Goal: Task Accomplishment & Management: Manage account settings

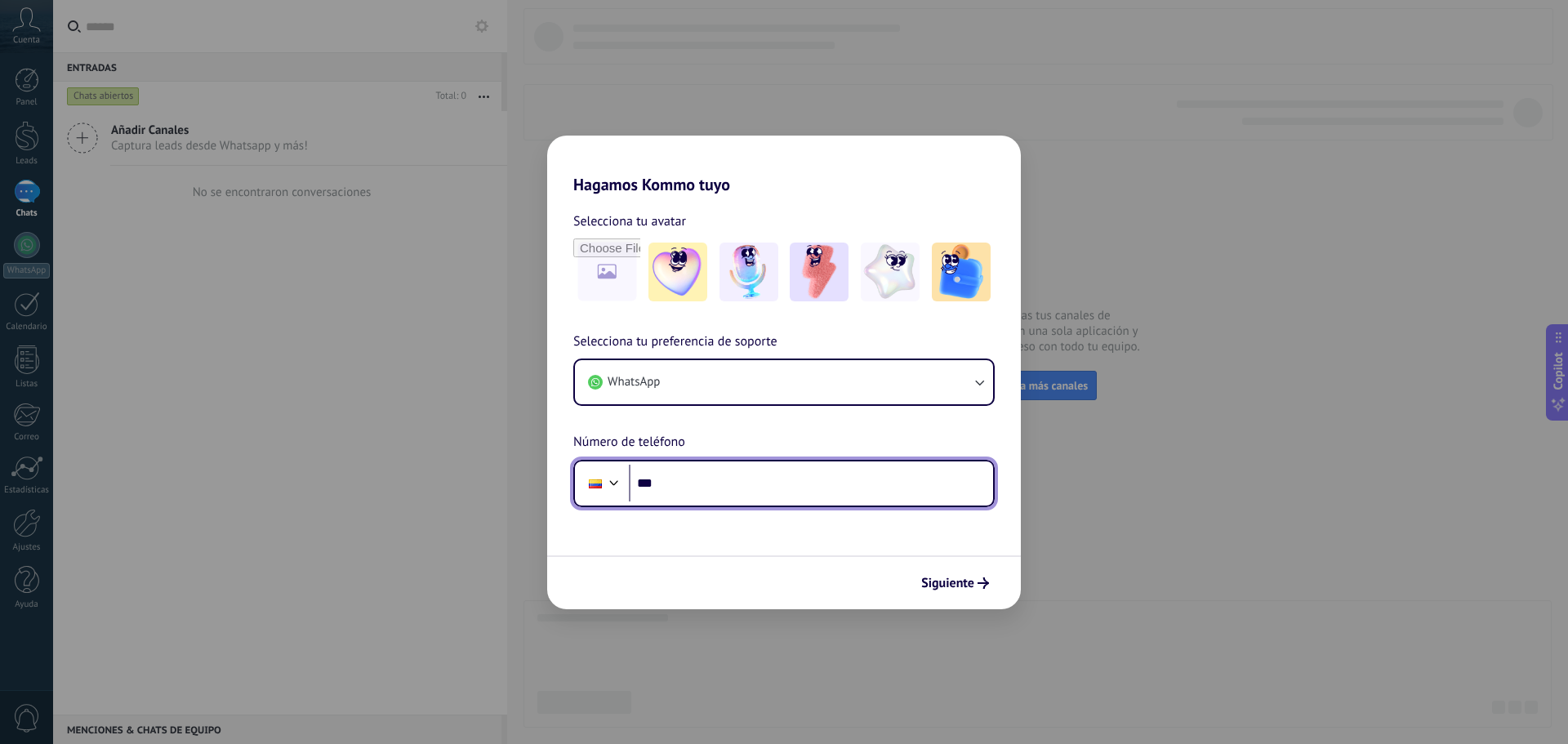
click at [721, 467] on input "***" at bounding box center [811, 483] width 364 height 38
drag, startPoint x: 754, startPoint y: 488, endPoint x: 714, endPoint y: 497, distance: 41.0
click at [714, 497] on input "**********" at bounding box center [811, 483] width 364 height 38
type input "**********"
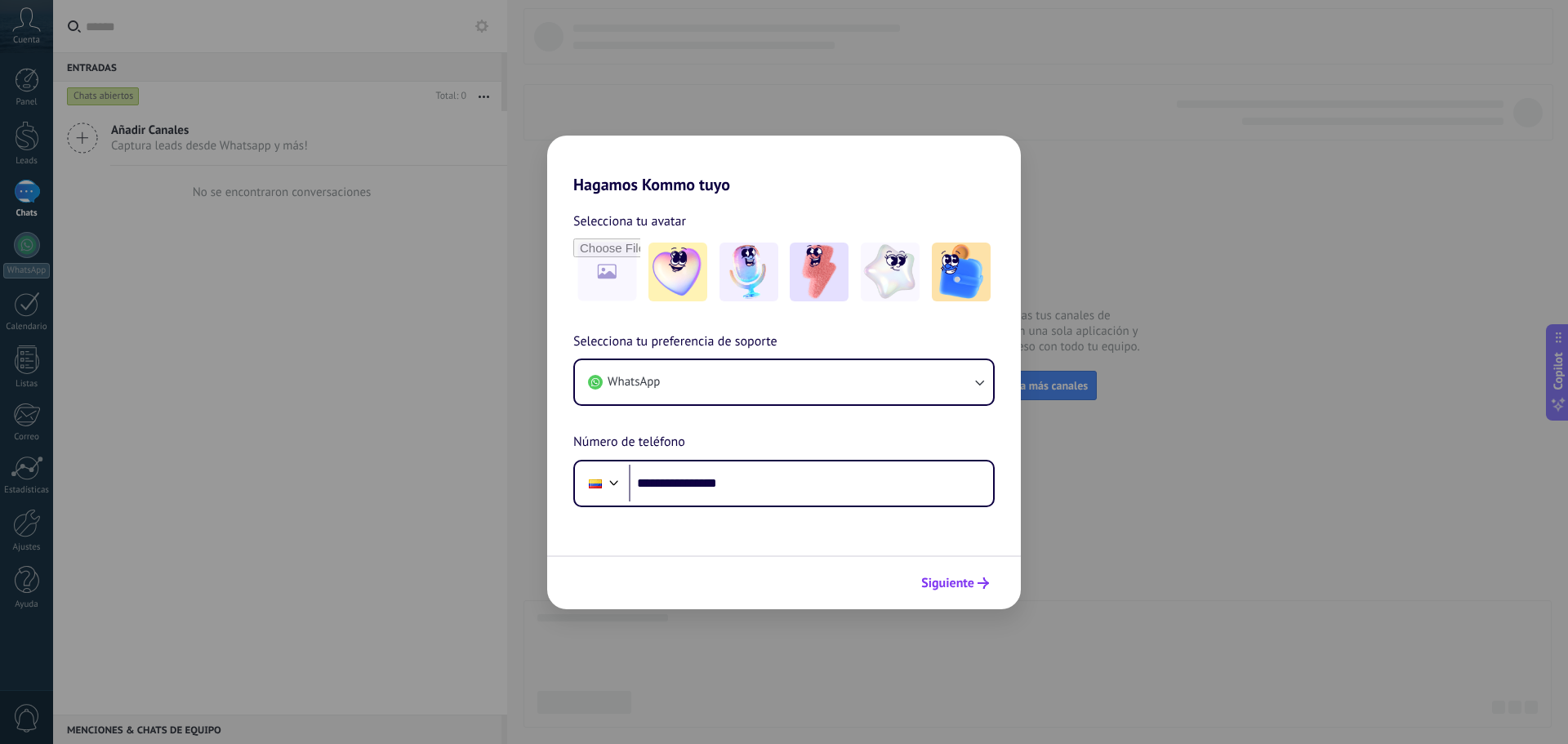
click at [960, 584] on span "Siguiente" at bounding box center [947, 584] width 53 height 12
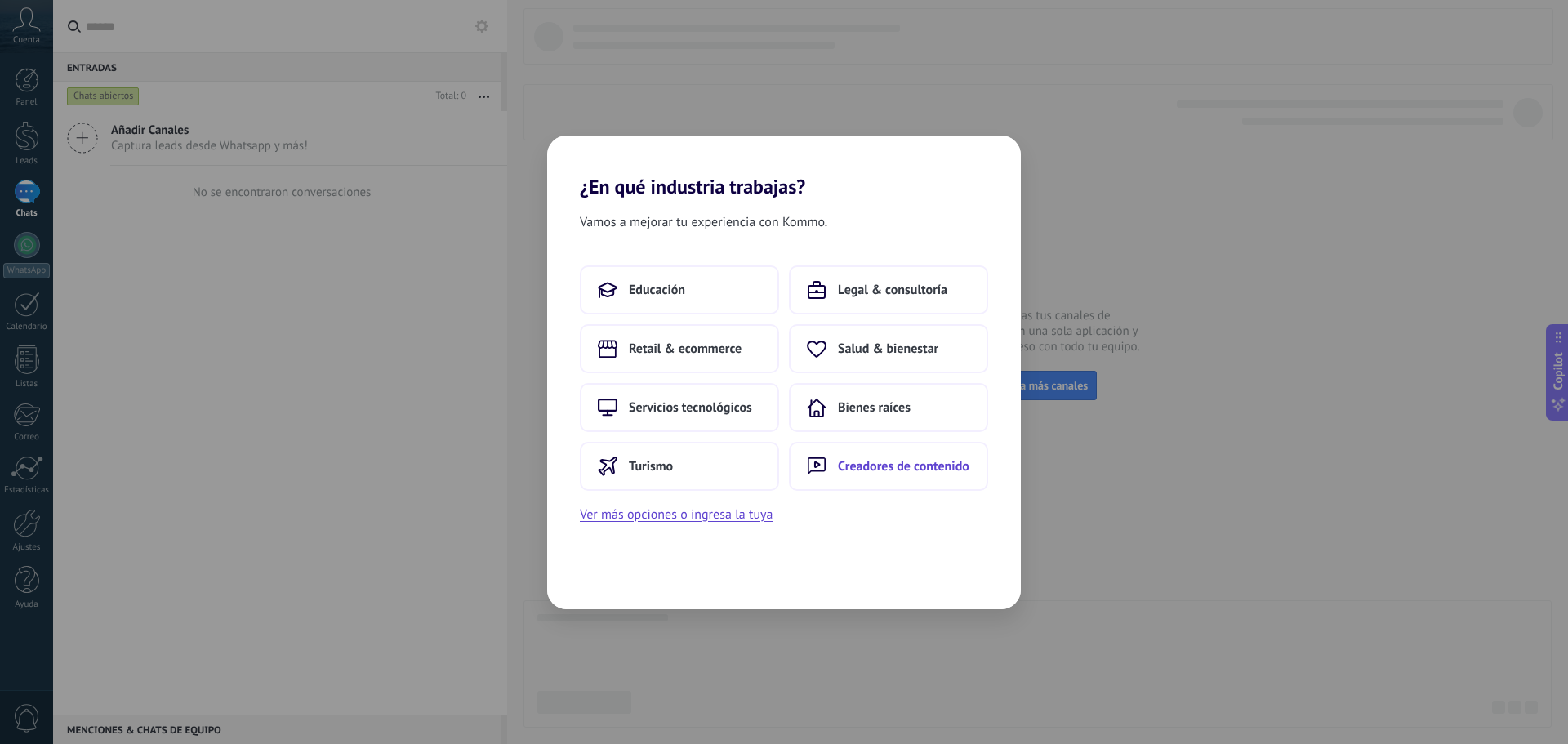
click at [876, 470] on span "Creadores de contenido" at bounding box center [904, 466] width 131 height 17
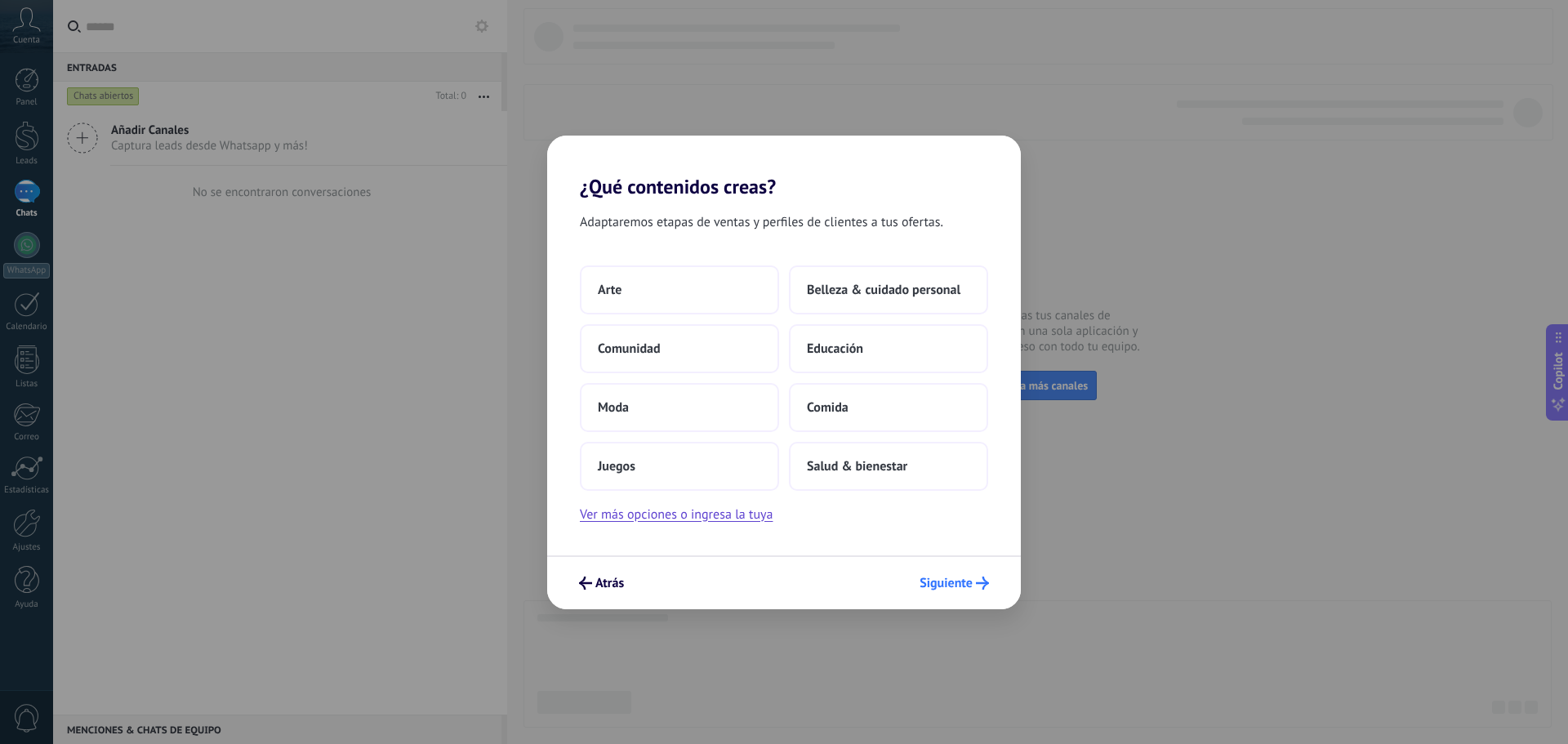
click at [966, 584] on span "Siguiente" at bounding box center [945, 584] width 53 height 12
click at [693, 400] on button "Moda" at bounding box center [679, 407] width 199 height 49
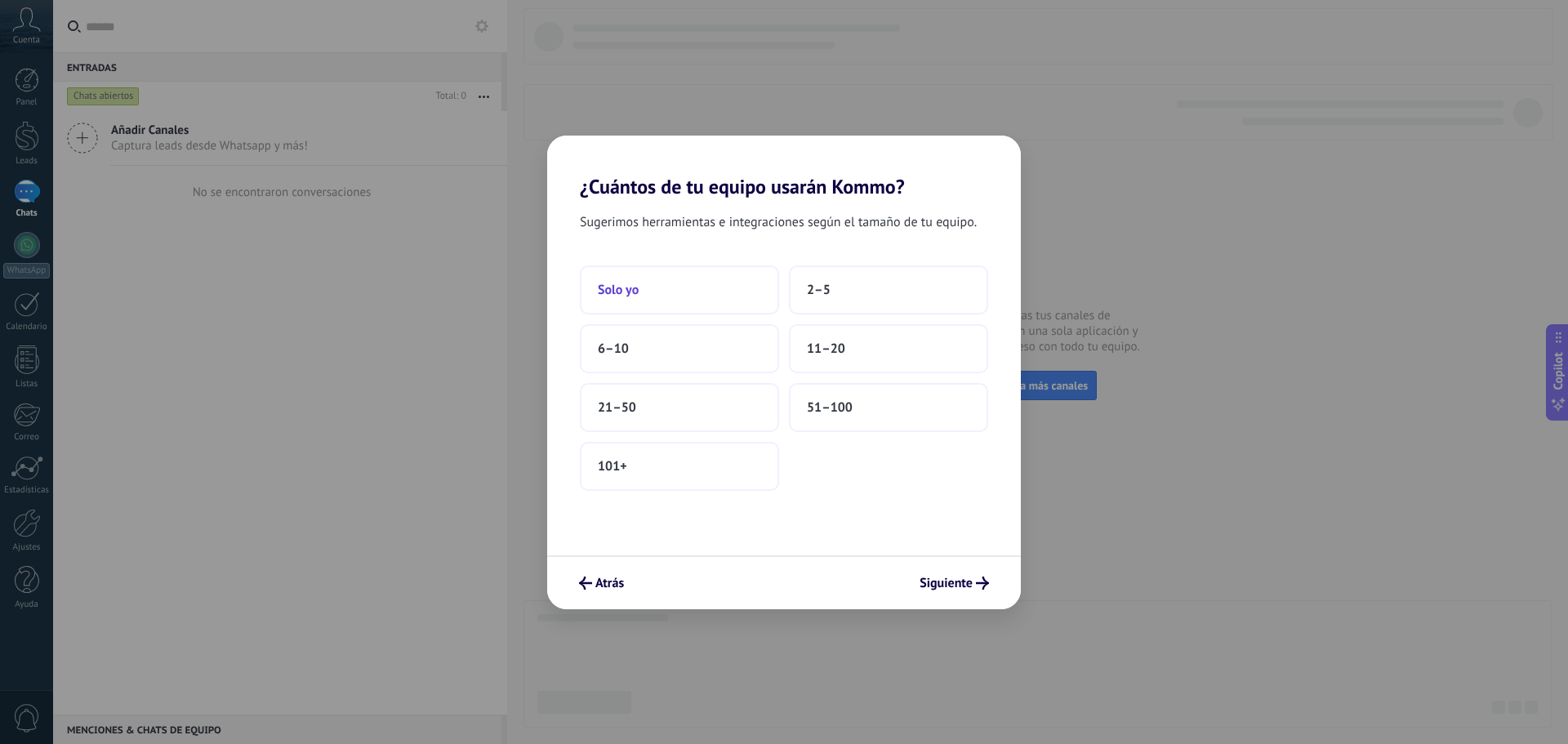
drag, startPoint x: 634, startPoint y: 257, endPoint x: 635, endPoint y: 275, distance: 18.0
click at [634, 266] on div "Sugerimos herramientas e integraciones según el tamaño de tu equipo. Solo yo 2–…" at bounding box center [784, 376] width 474 height 357
click at [635, 274] on button "Solo yo" at bounding box center [679, 290] width 199 height 49
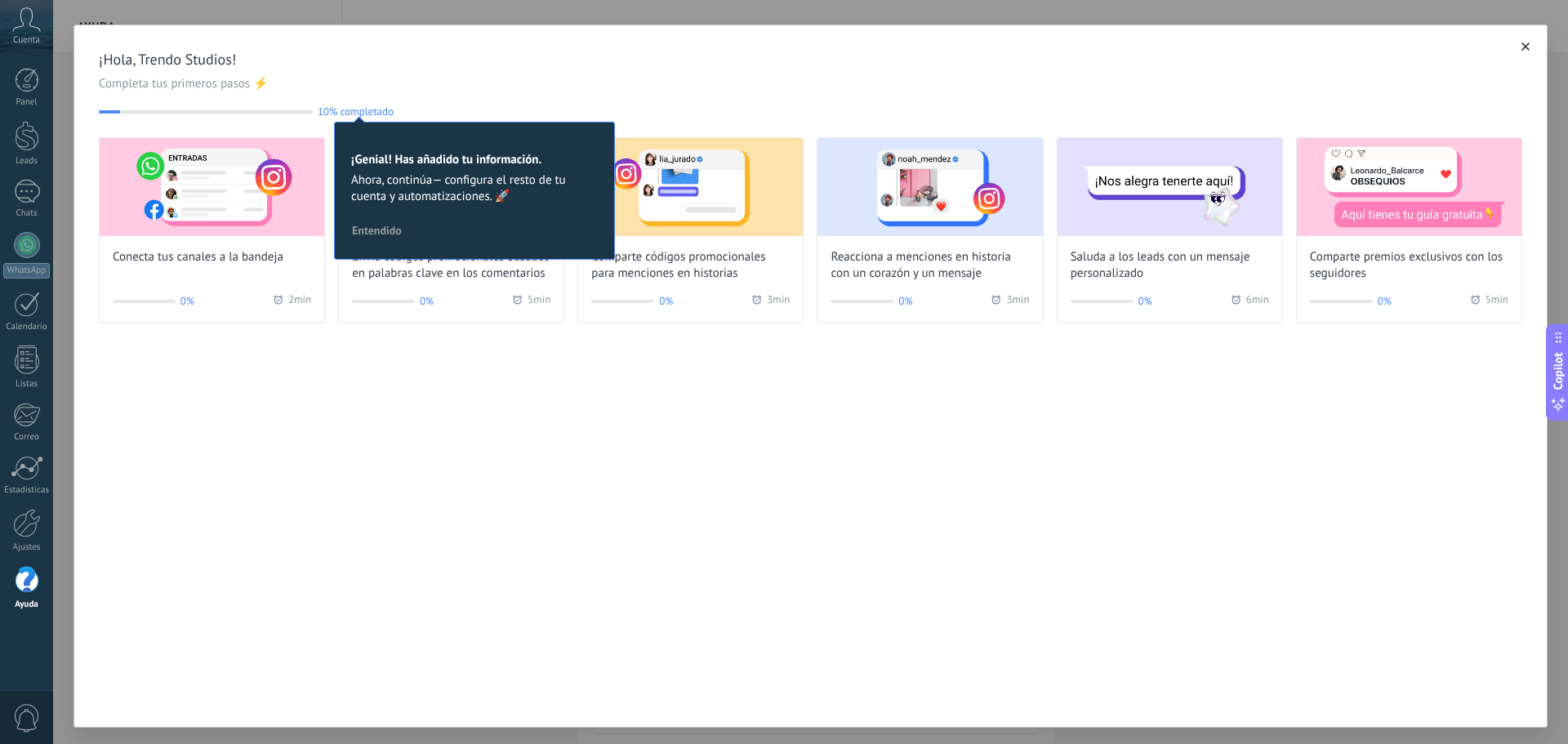
click at [1517, 54] on div at bounding box center [1525, 46] width 17 height 17
click at [1521, 46] on icon "button" at bounding box center [1525, 47] width 8 height 8
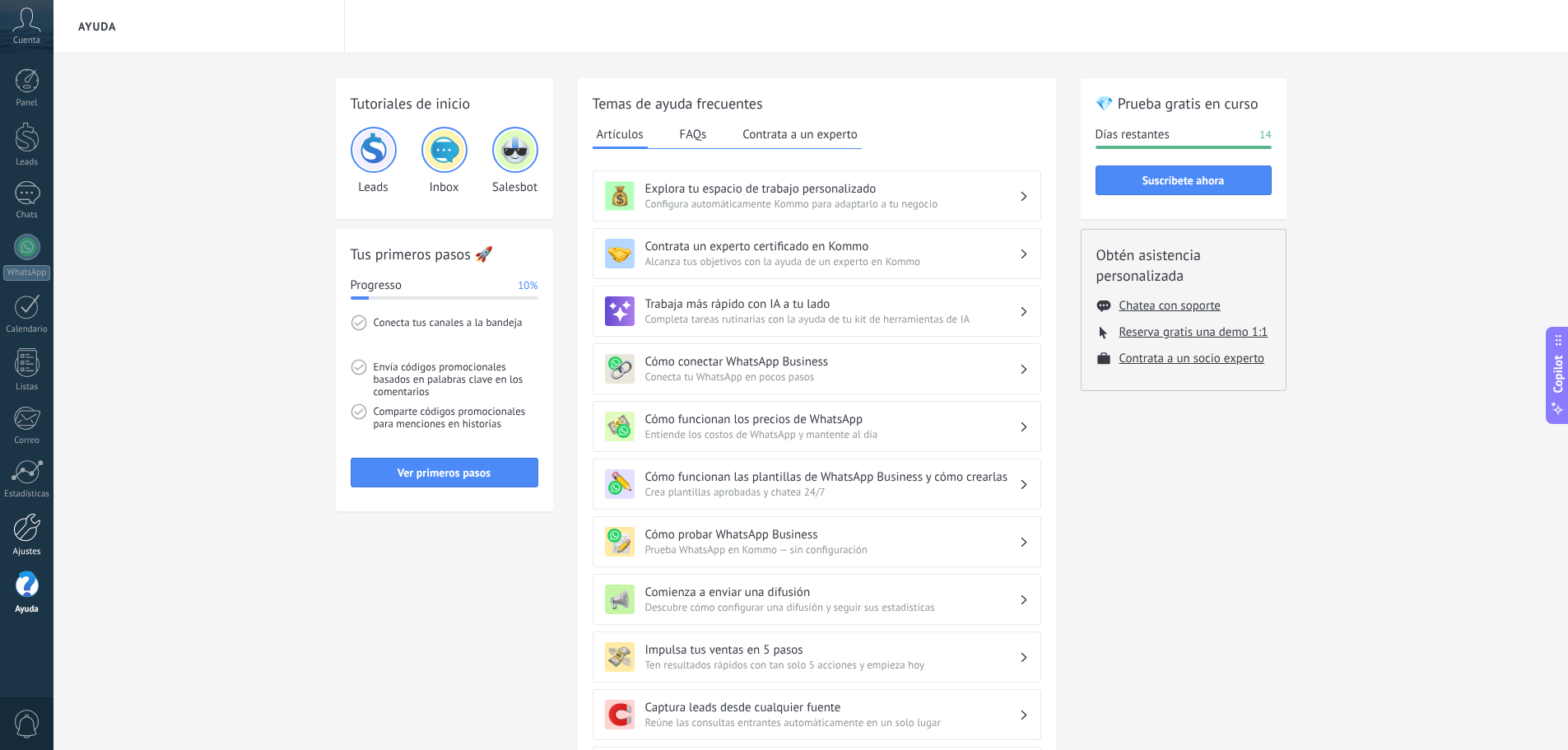
click at [31, 535] on div at bounding box center [26, 526] width 28 height 28
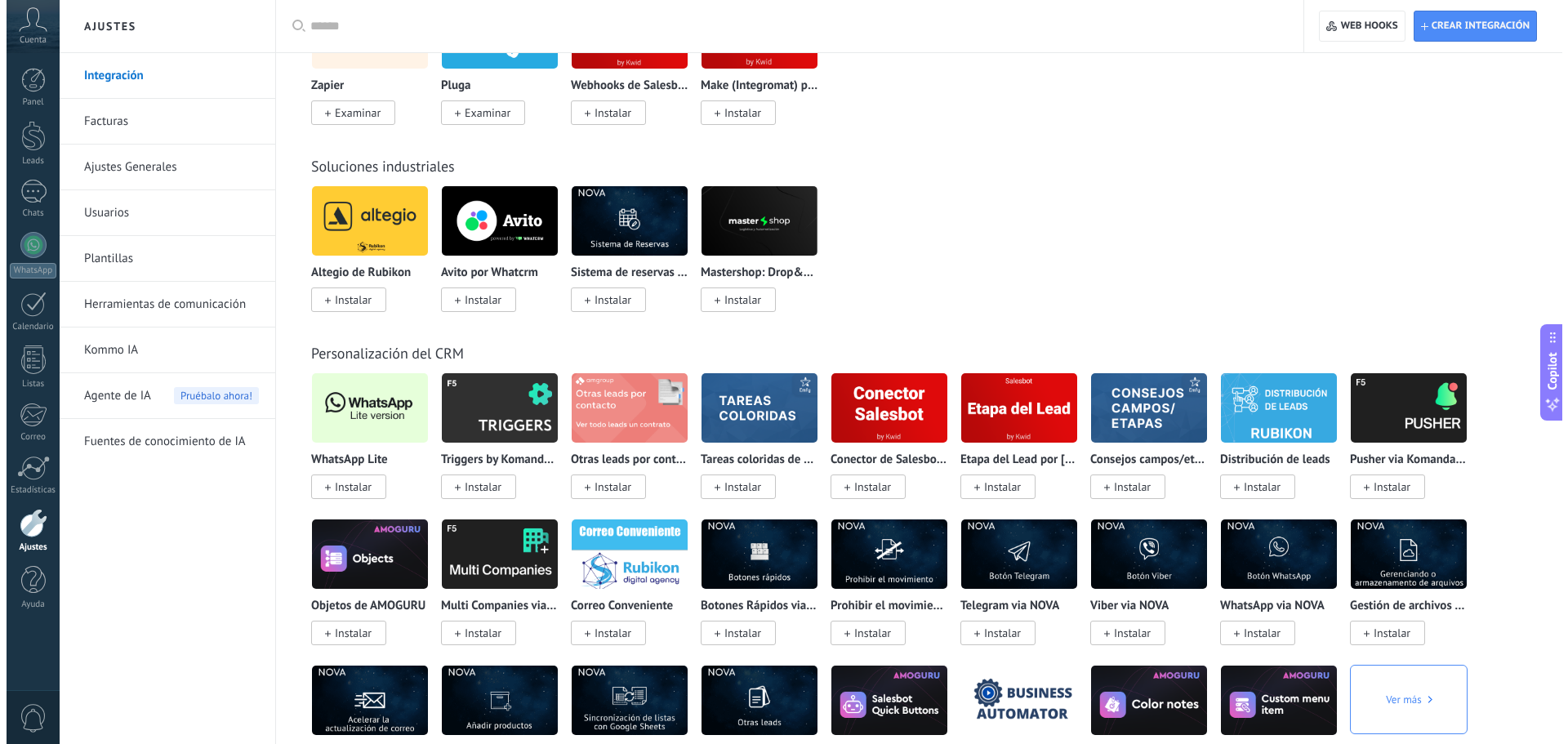
scroll to position [2695, 0]
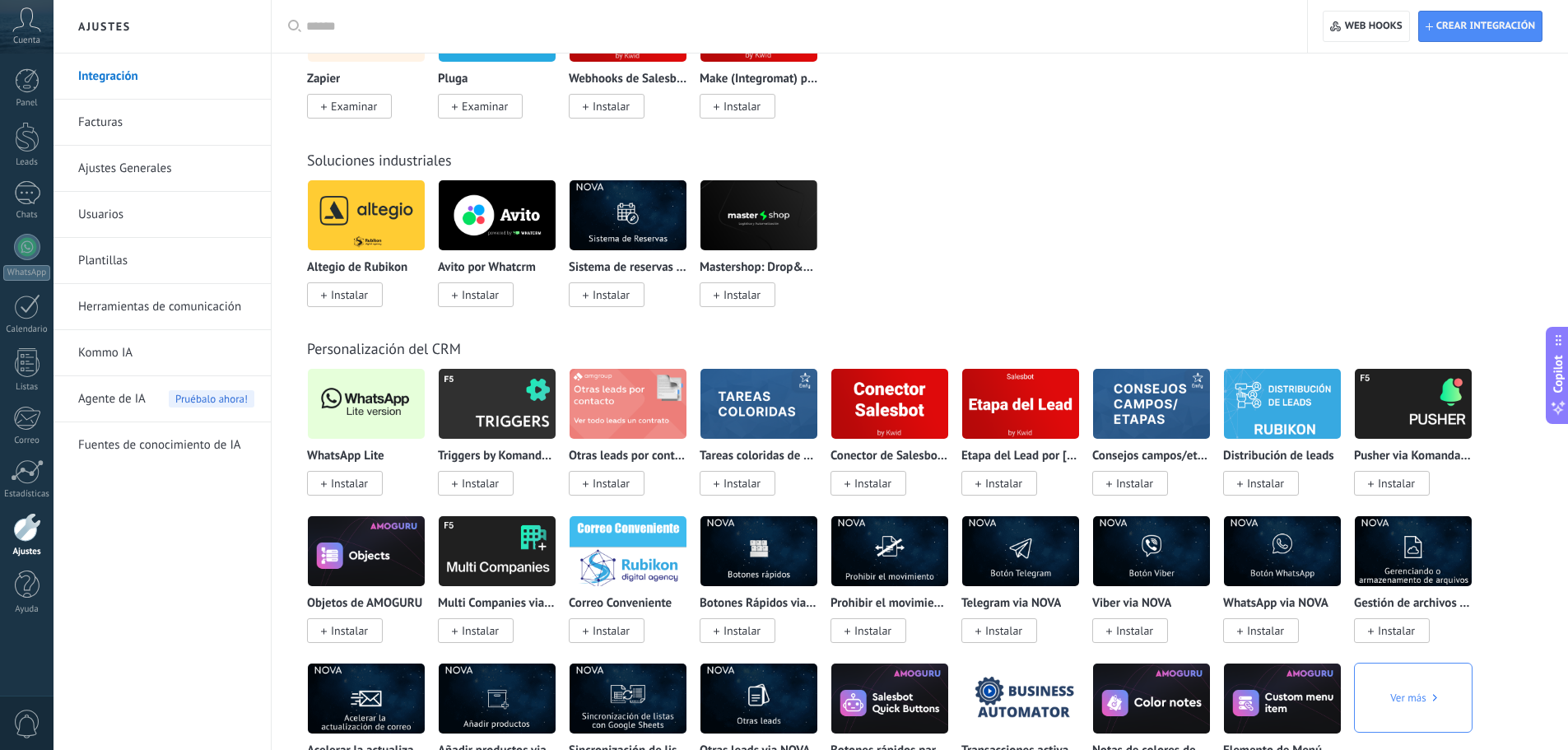
click at [357, 486] on span "Instalar" at bounding box center [350, 482] width 37 height 15
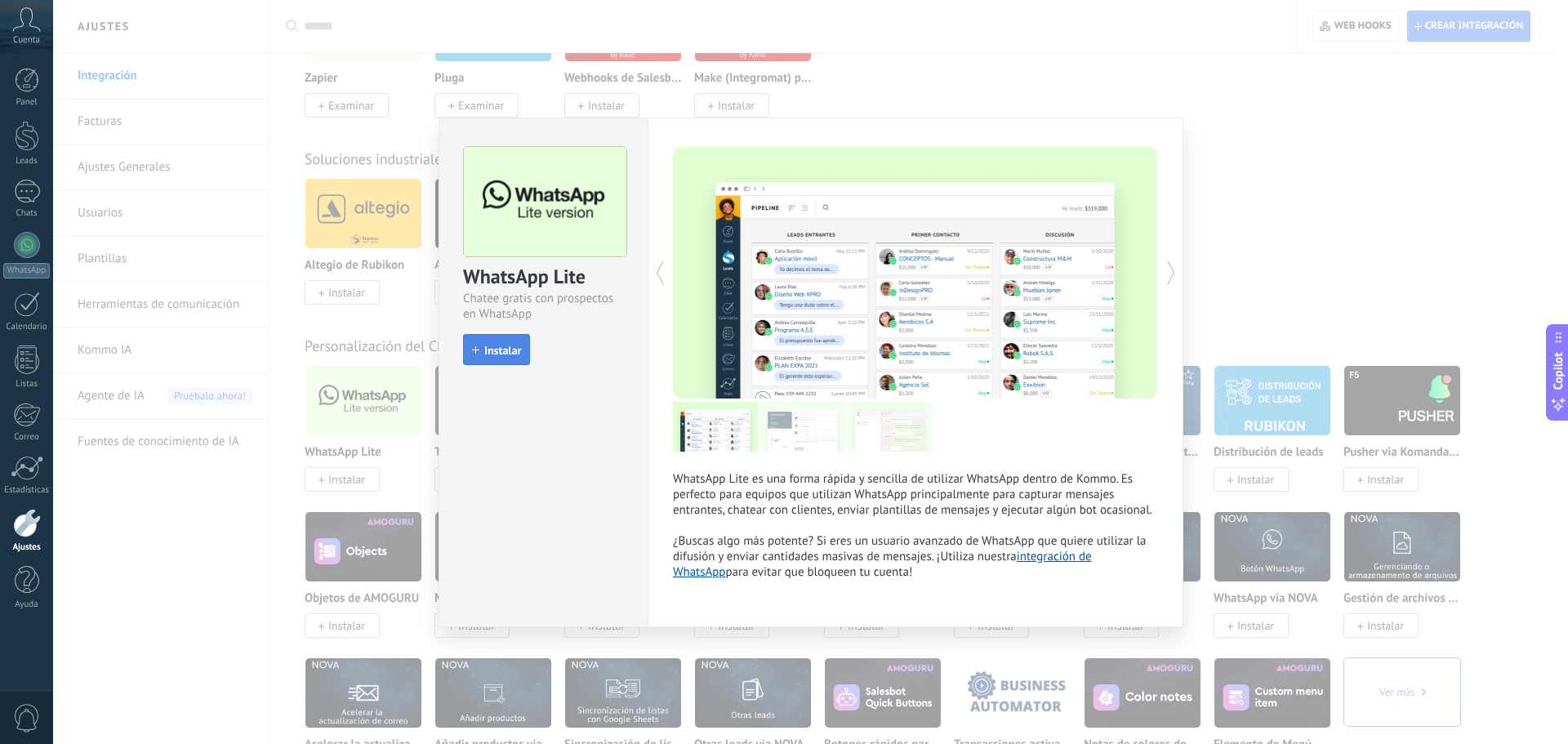
click at [521, 362] on button "Instalar" at bounding box center [496, 349] width 67 height 31
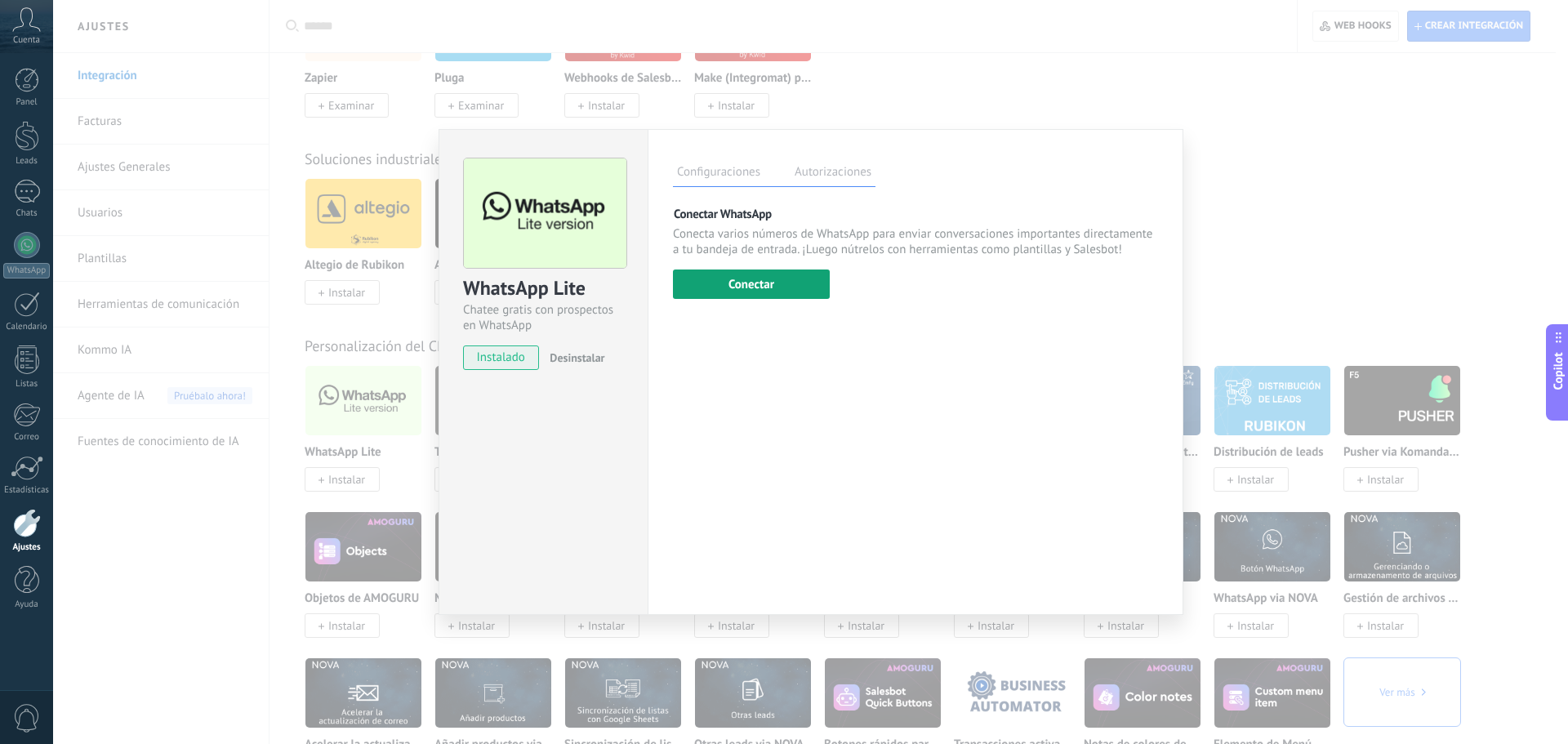
click at [763, 296] on button "Conectar" at bounding box center [751, 284] width 157 height 29
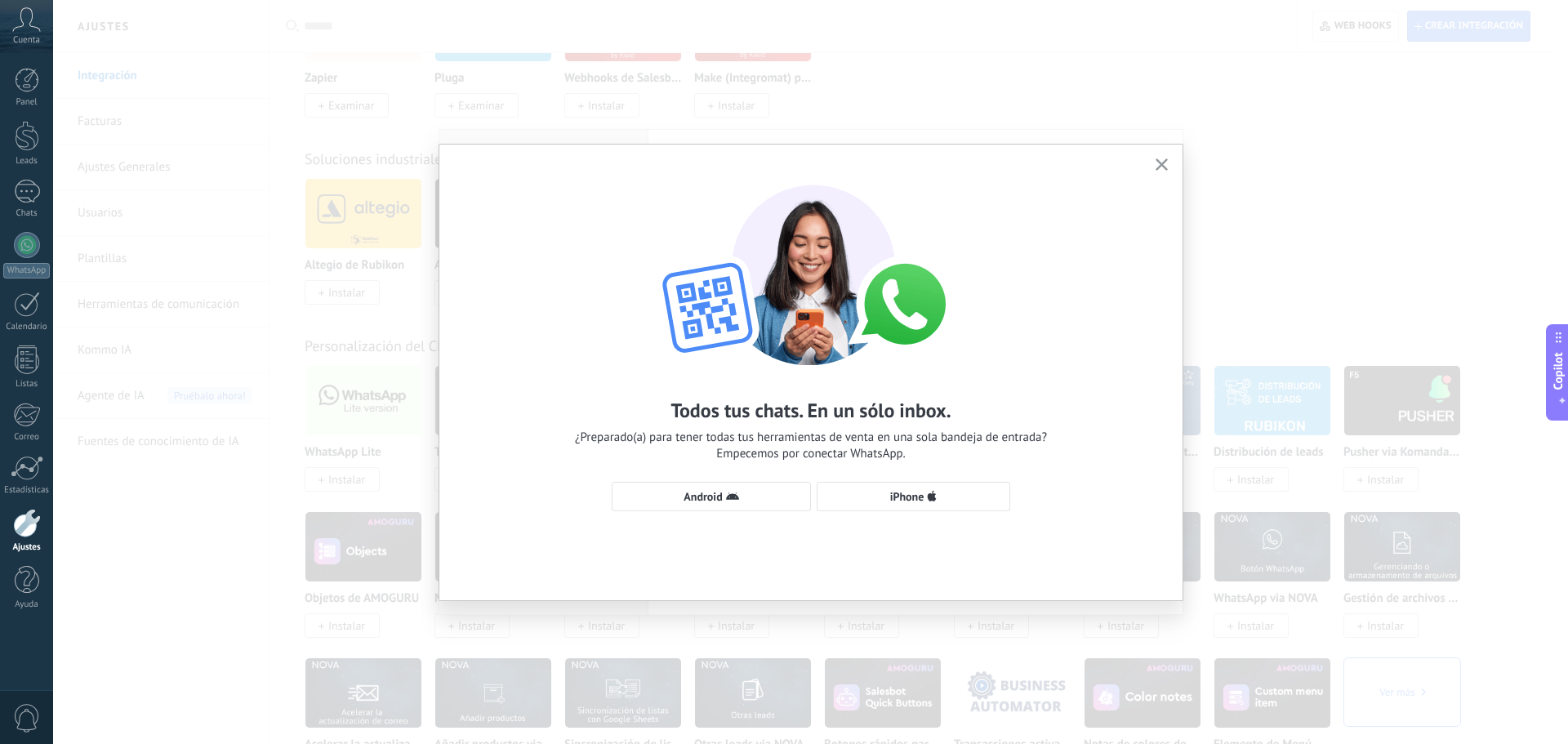
click at [972, 478] on div "Todos tus chats. En un sólo inbox. ¿Preparado(a) para tener todas tus herramien…" at bounding box center [811, 340] width 743 height 391
click at [960, 495] on span "iPhone" at bounding box center [913, 496] width 176 height 13
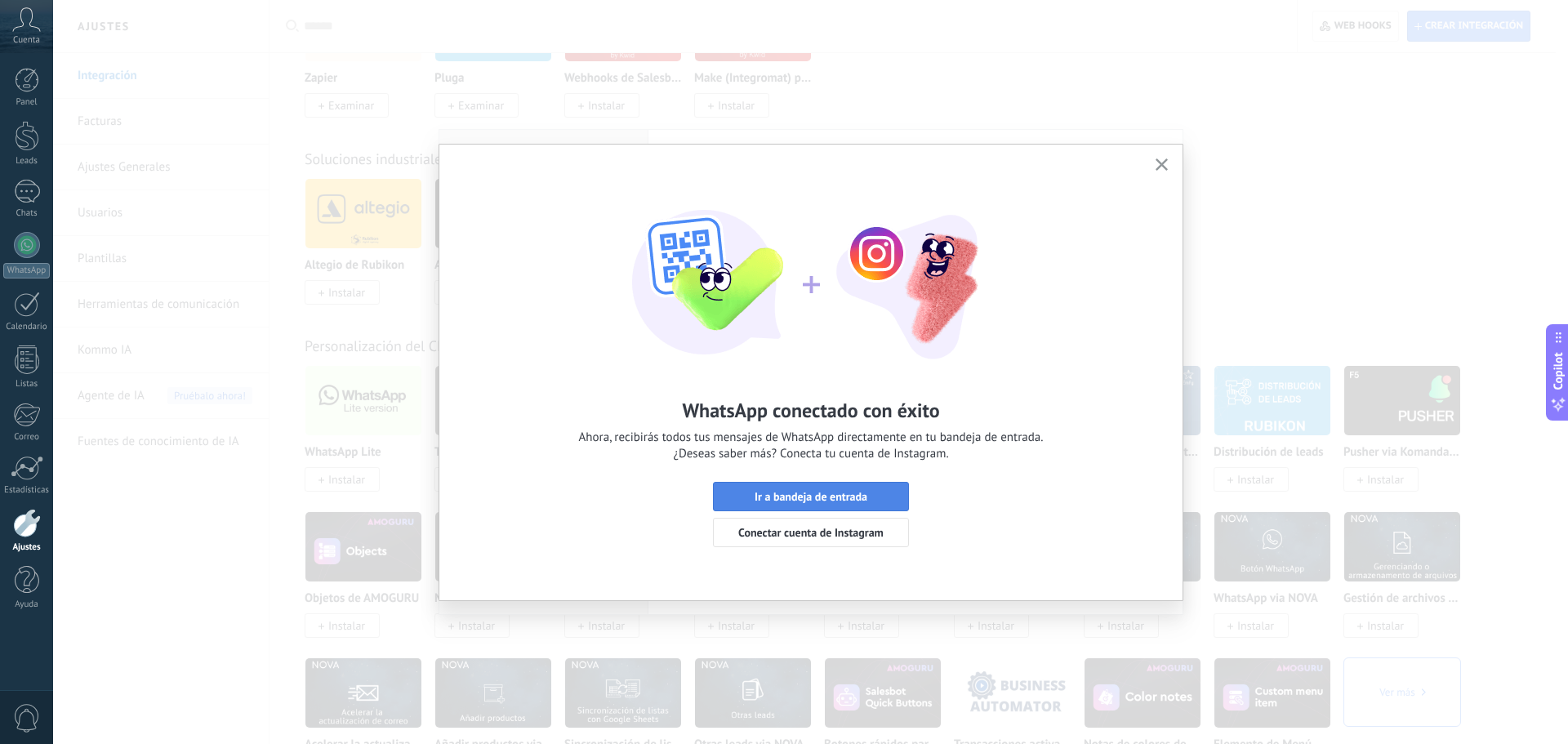
click at [832, 497] on span "Ir a bandeja de entrada" at bounding box center [811, 497] width 113 height 12
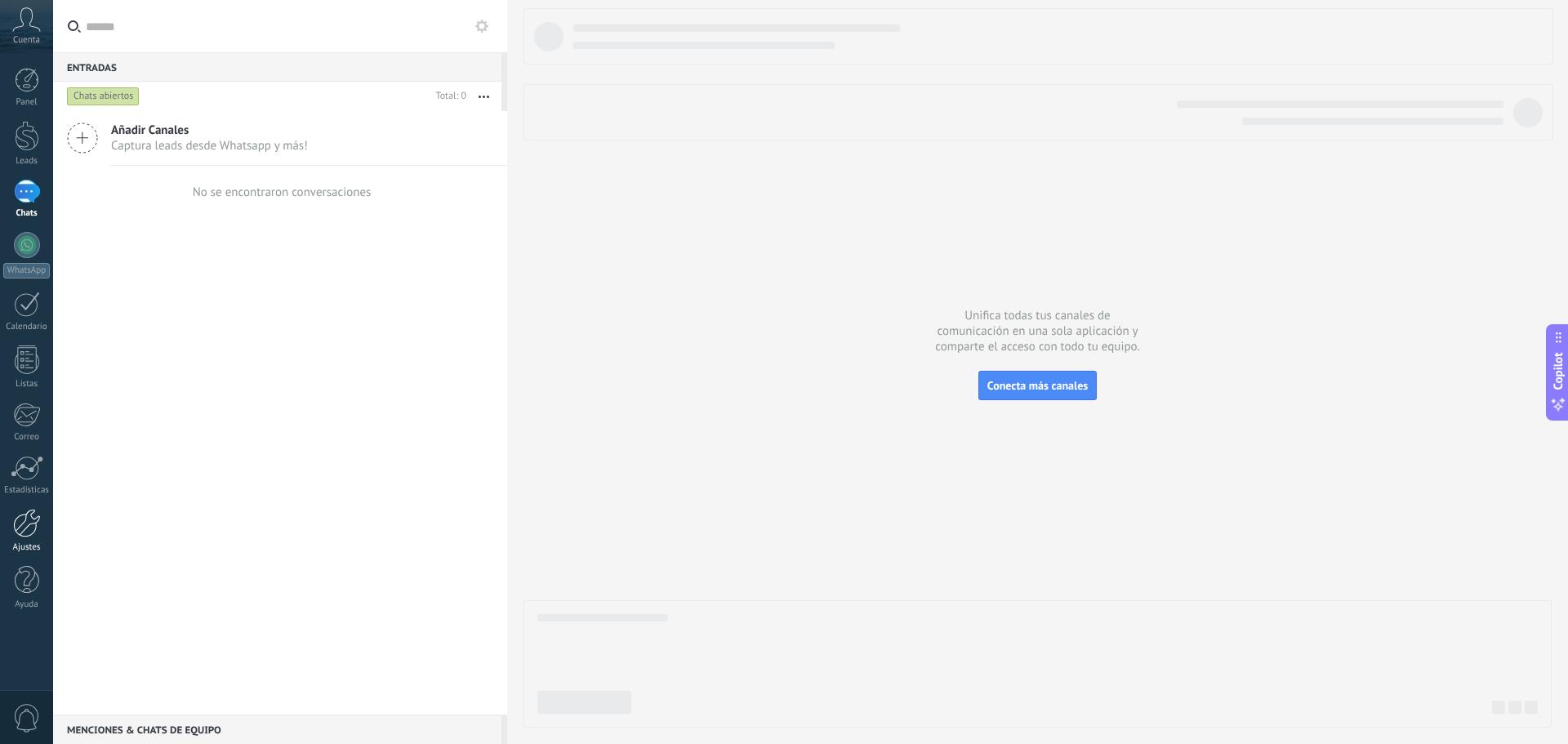
click at [27, 512] on div at bounding box center [26, 522] width 28 height 28
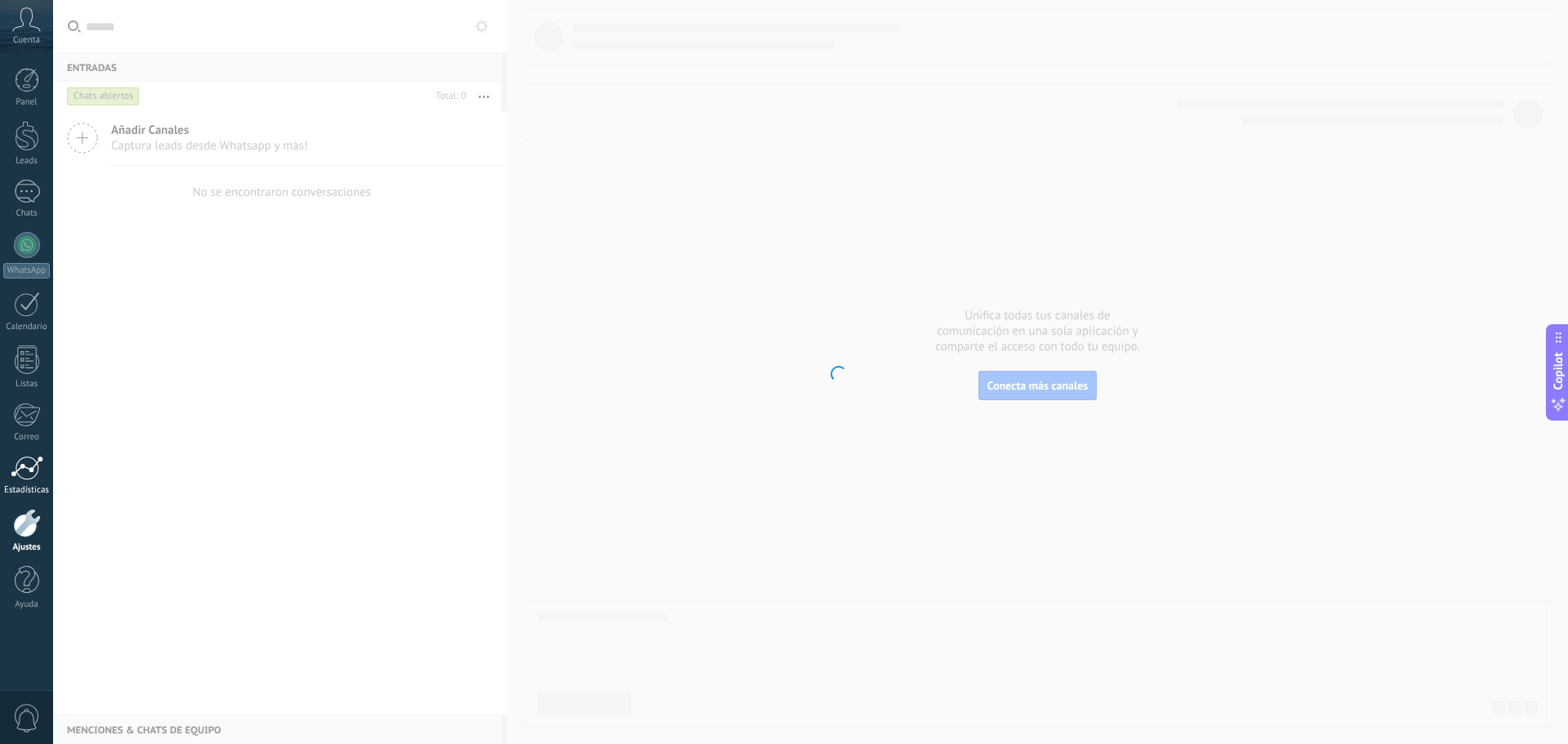
click at [28, 478] on div at bounding box center [27, 468] width 33 height 24
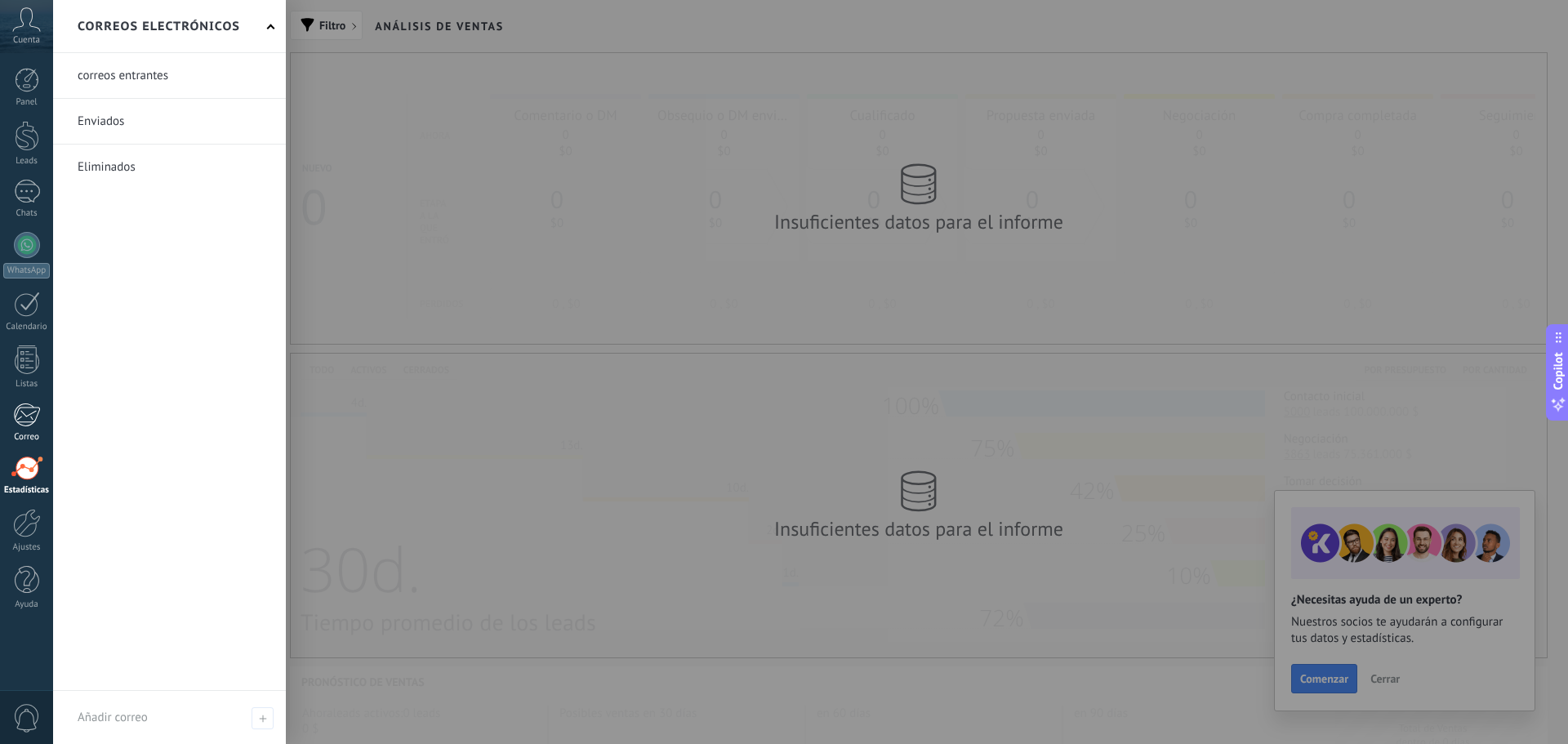
click at [18, 420] on div at bounding box center [26, 414] width 27 height 24
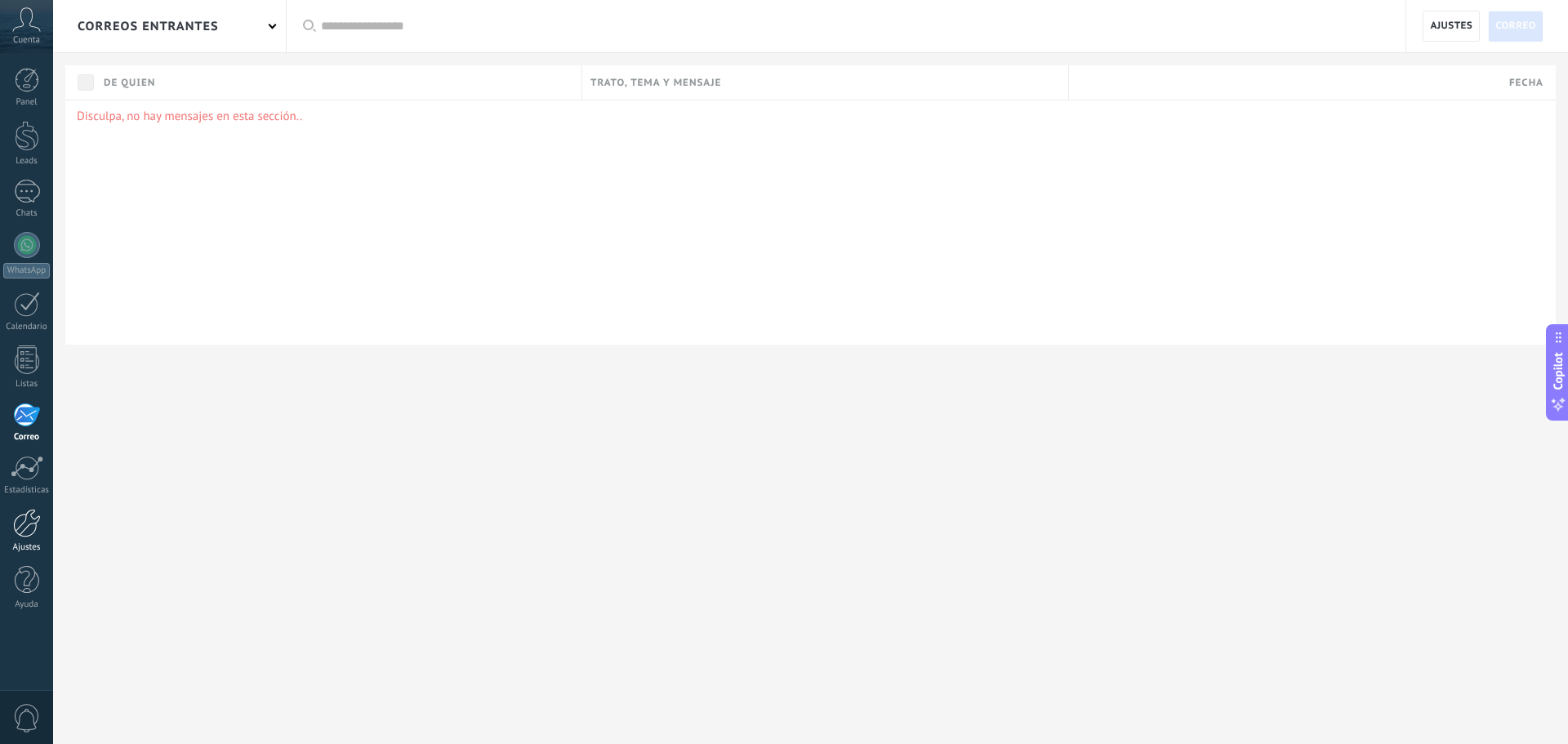
click at [18, 517] on div at bounding box center [26, 522] width 28 height 28
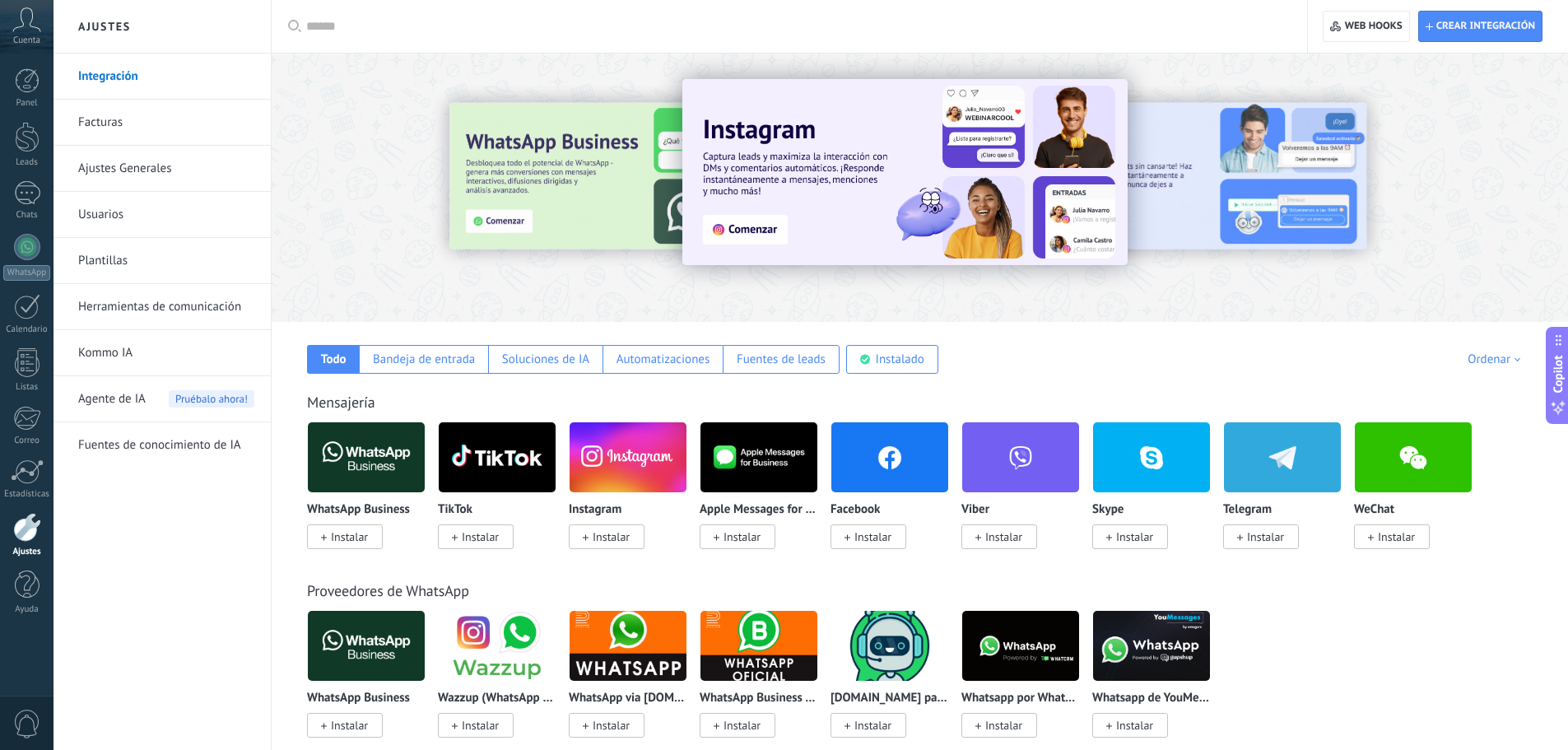
click at [133, 210] on link "Usuarios" at bounding box center [167, 215] width 176 height 46
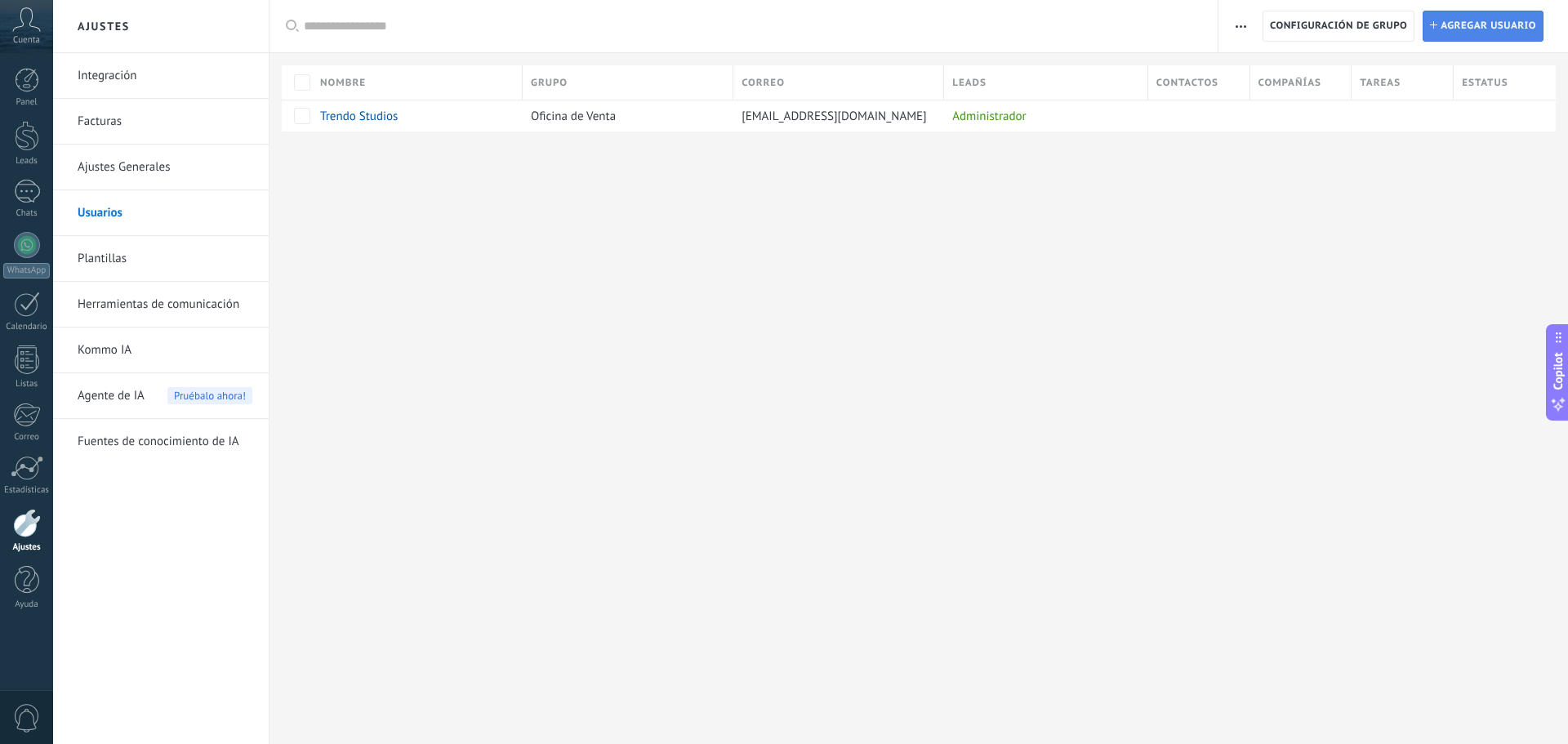
click at [1476, 19] on span "Agregar usuario" at bounding box center [1488, 26] width 95 height 29
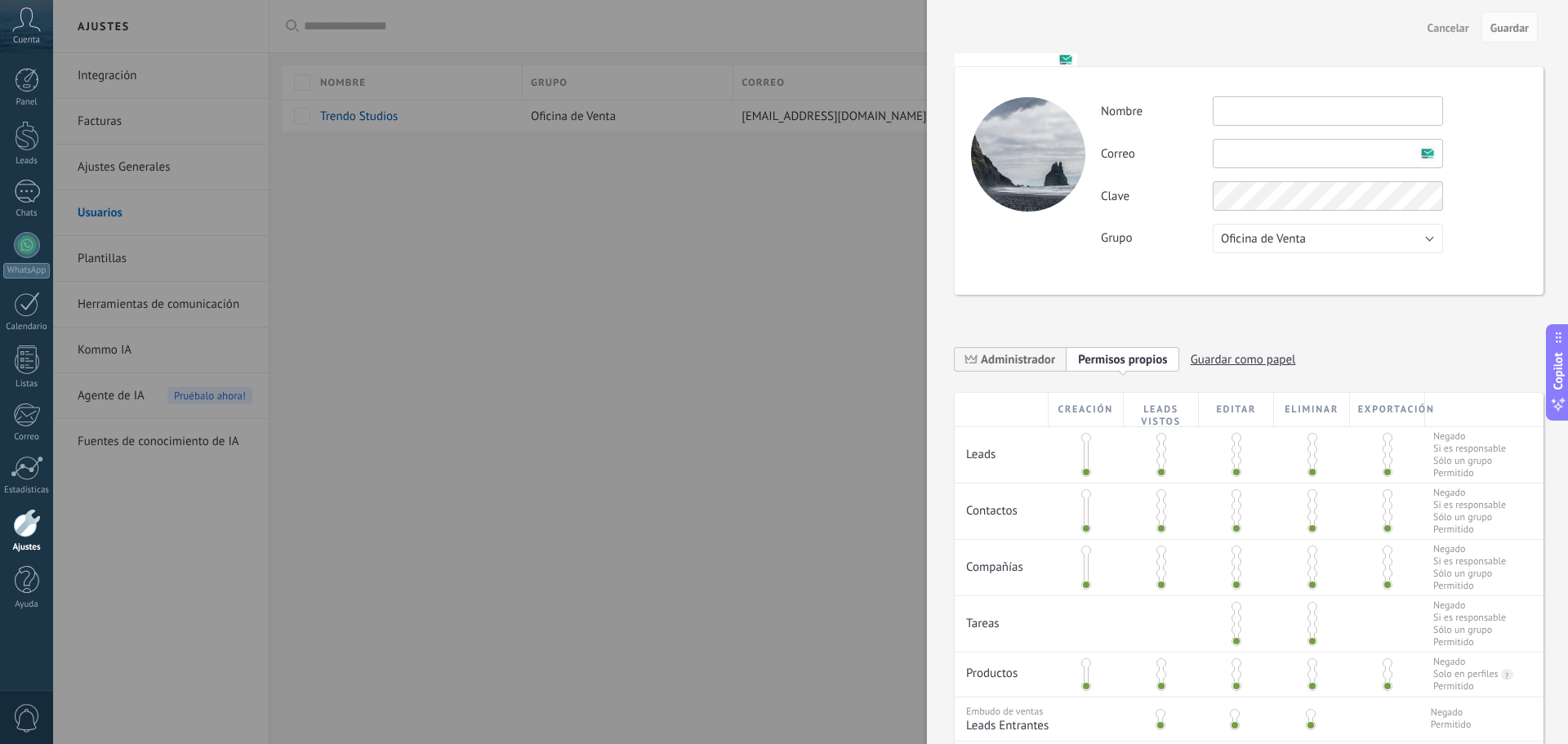
click at [1242, 117] on input "text" at bounding box center [1328, 111] width 231 height 29
type input "**"
drag, startPoint x: 1242, startPoint y: 118, endPoint x: 1133, endPoint y: 126, distance: 109.3
click at [1094, 119] on div "Actividad Nombre ** Correo No puedes editar este correo porque el usuario tiene…" at bounding box center [1249, 181] width 588 height 228
click at [1336, 161] on input "text" at bounding box center [1328, 154] width 231 height 29
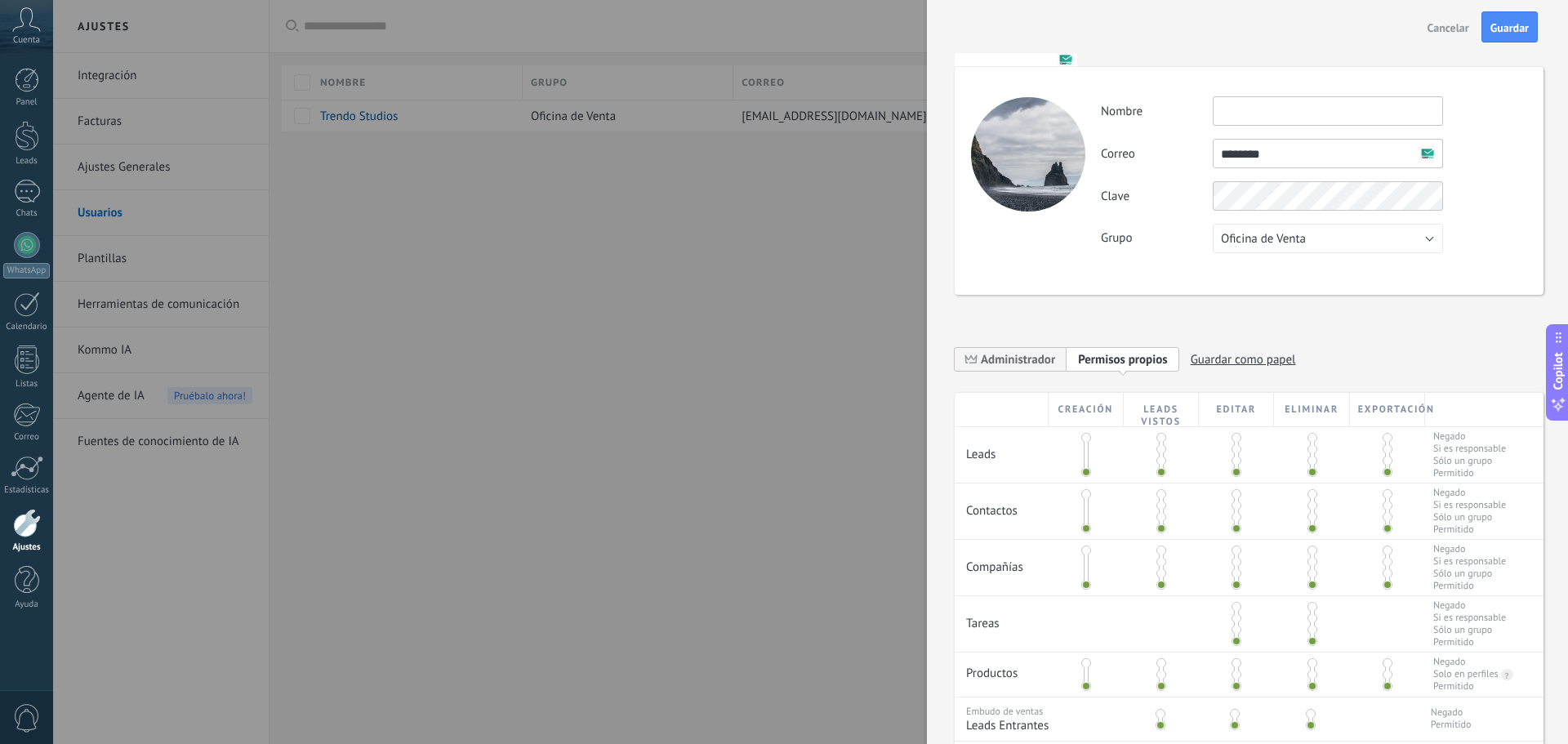
type input "********"
click at [1431, 22] on span "Cancelar" at bounding box center [1448, 28] width 42 height 12
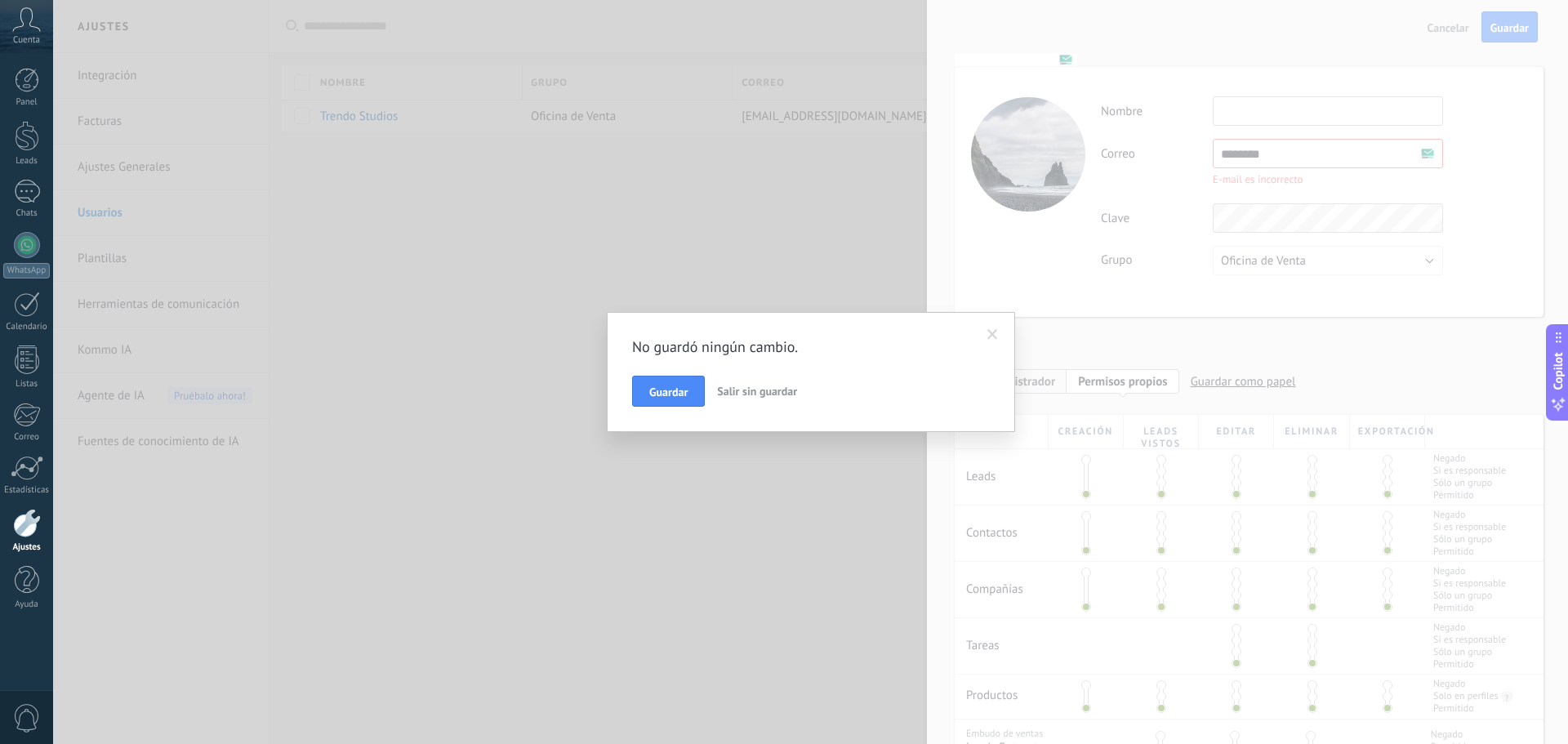
click at [746, 398] on span "Salir sin guardar" at bounding box center [757, 391] width 80 height 15
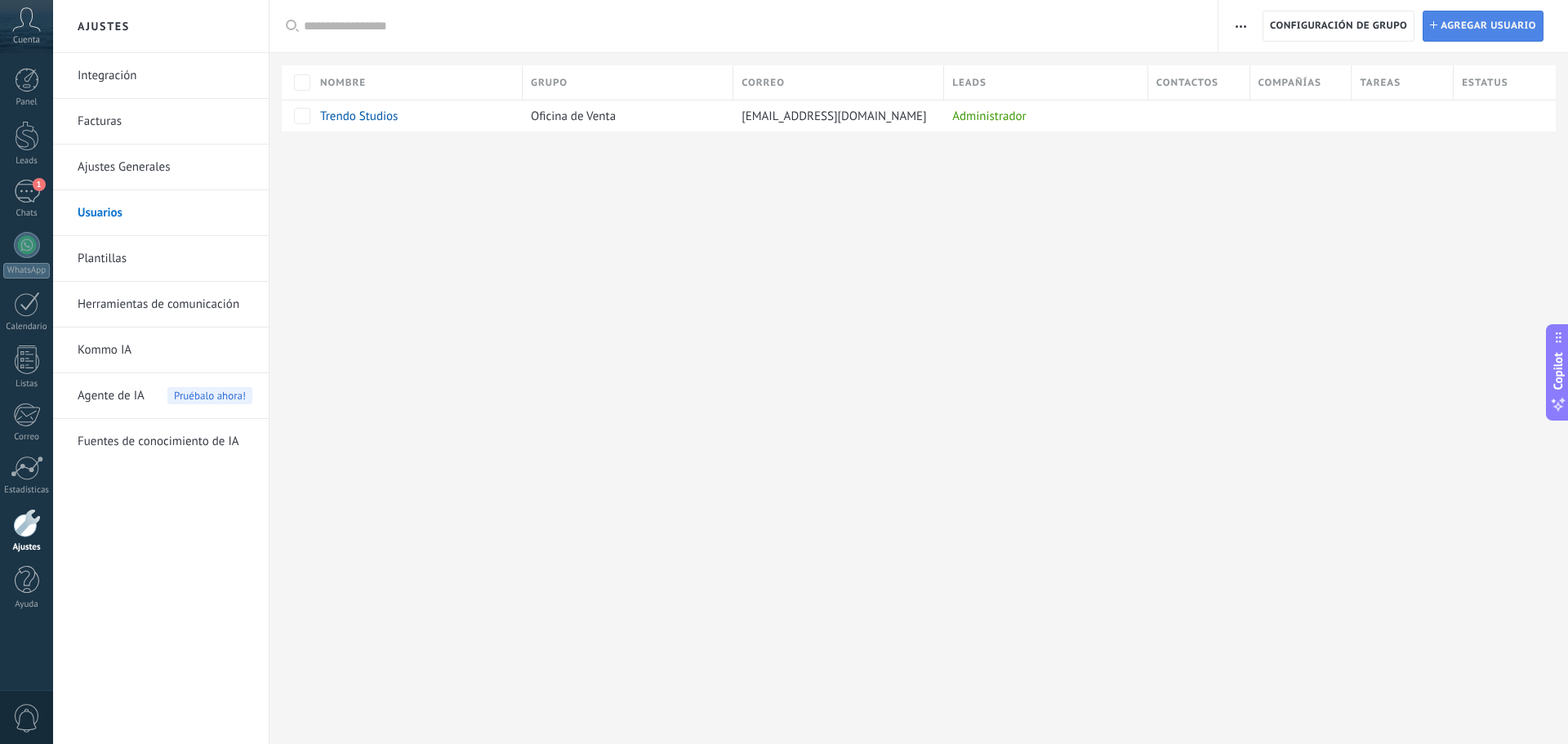
click at [1424, 33] on link "Instalar Agregar usuario" at bounding box center [1483, 26] width 121 height 31
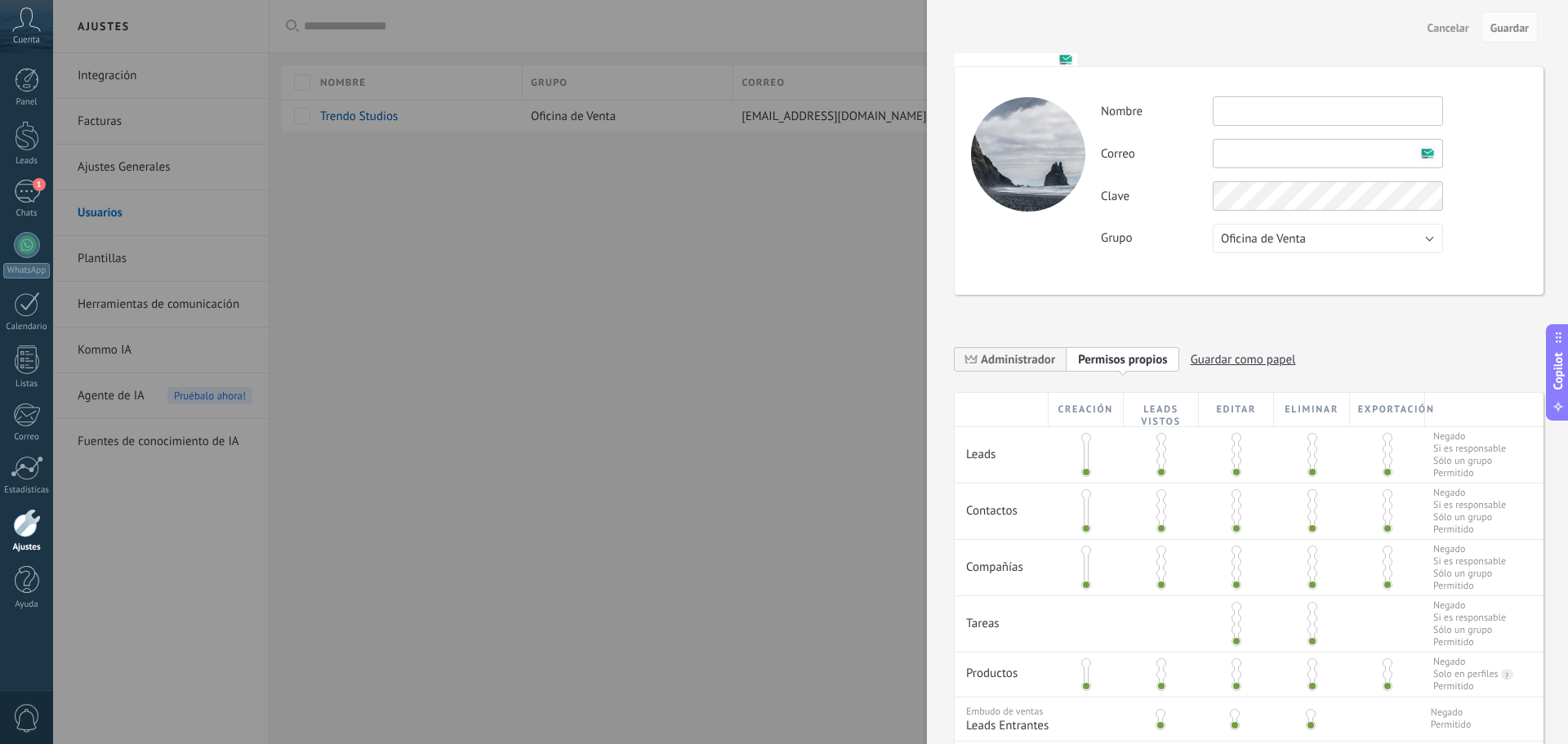
click at [1157, 446] on span at bounding box center [1161, 449] width 10 height 10
click at [1158, 505] on span at bounding box center [1161, 506] width 10 height 10
click at [1164, 713] on span at bounding box center [1160, 714] width 10 height 10
click at [1162, 677] on span at bounding box center [1161, 675] width 10 height 10
click at [1158, 561] on span at bounding box center [1161, 562] width 10 height 10
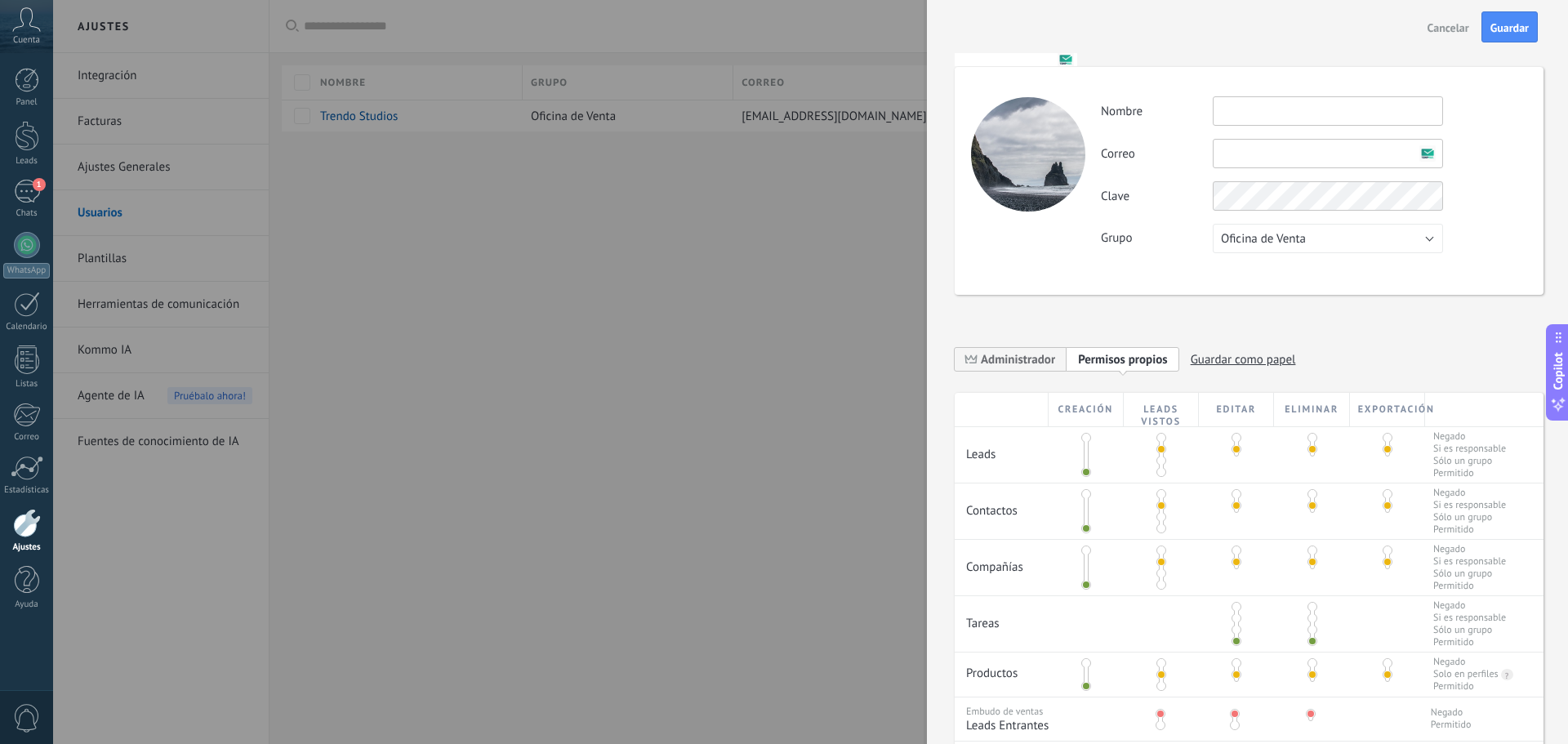
click at [1232, 620] on span at bounding box center [1236, 619] width 10 height 10
click at [1086, 439] on span at bounding box center [1087, 438] width 10 height 10
click at [1083, 470] on span at bounding box center [1087, 472] width 10 height 10
click at [1235, 120] on input "text" at bounding box center [1328, 111] width 231 height 29
click at [1255, 162] on input "text" at bounding box center [1328, 154] width 231 height 29
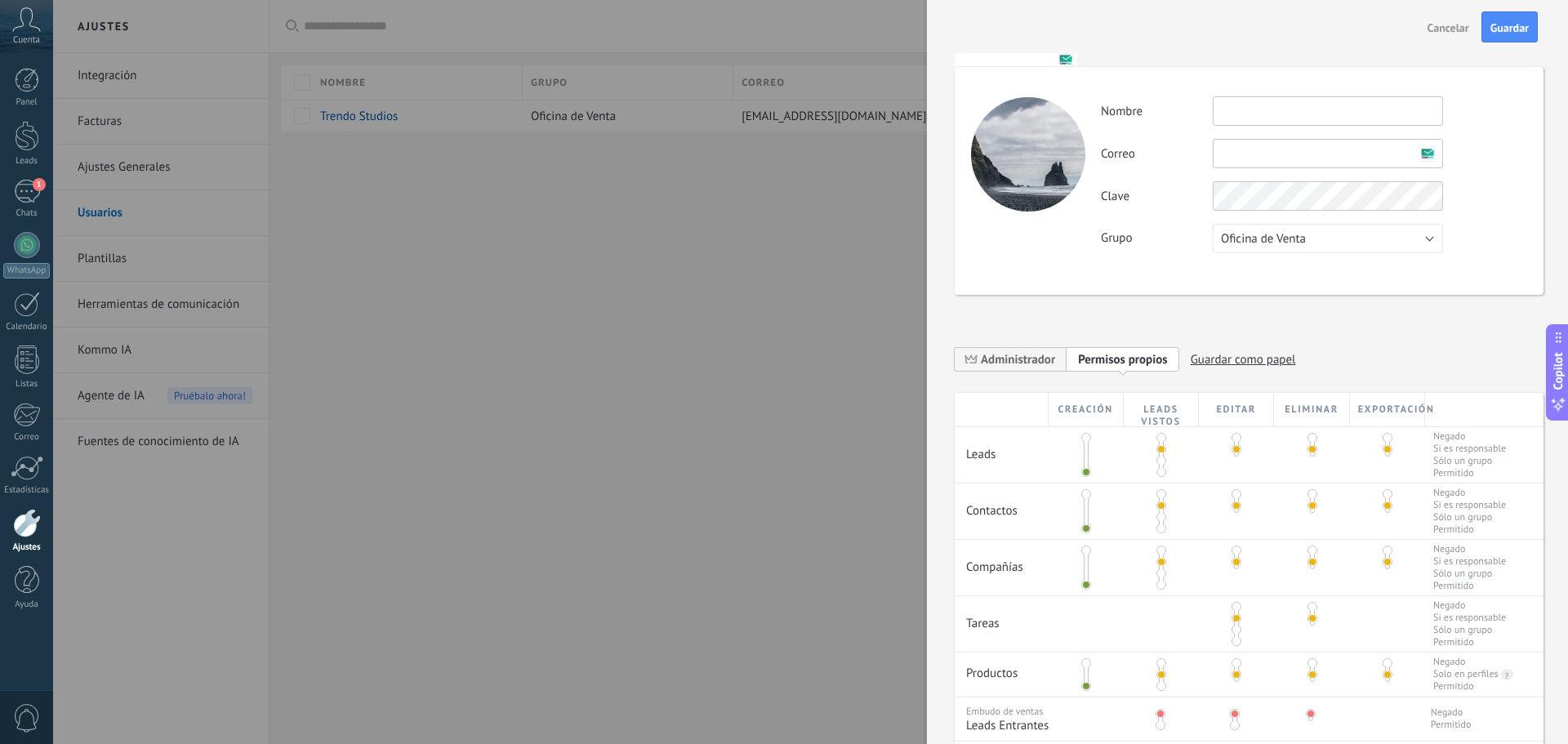
paste input "**********"
type input "**********"
click at [1476, 172] on div "**********" at bounding box center [1313, 174] width 425 height 157
click at [1417, 193] on div "**********" at bounding box center [1313, 174] width 425 height 157
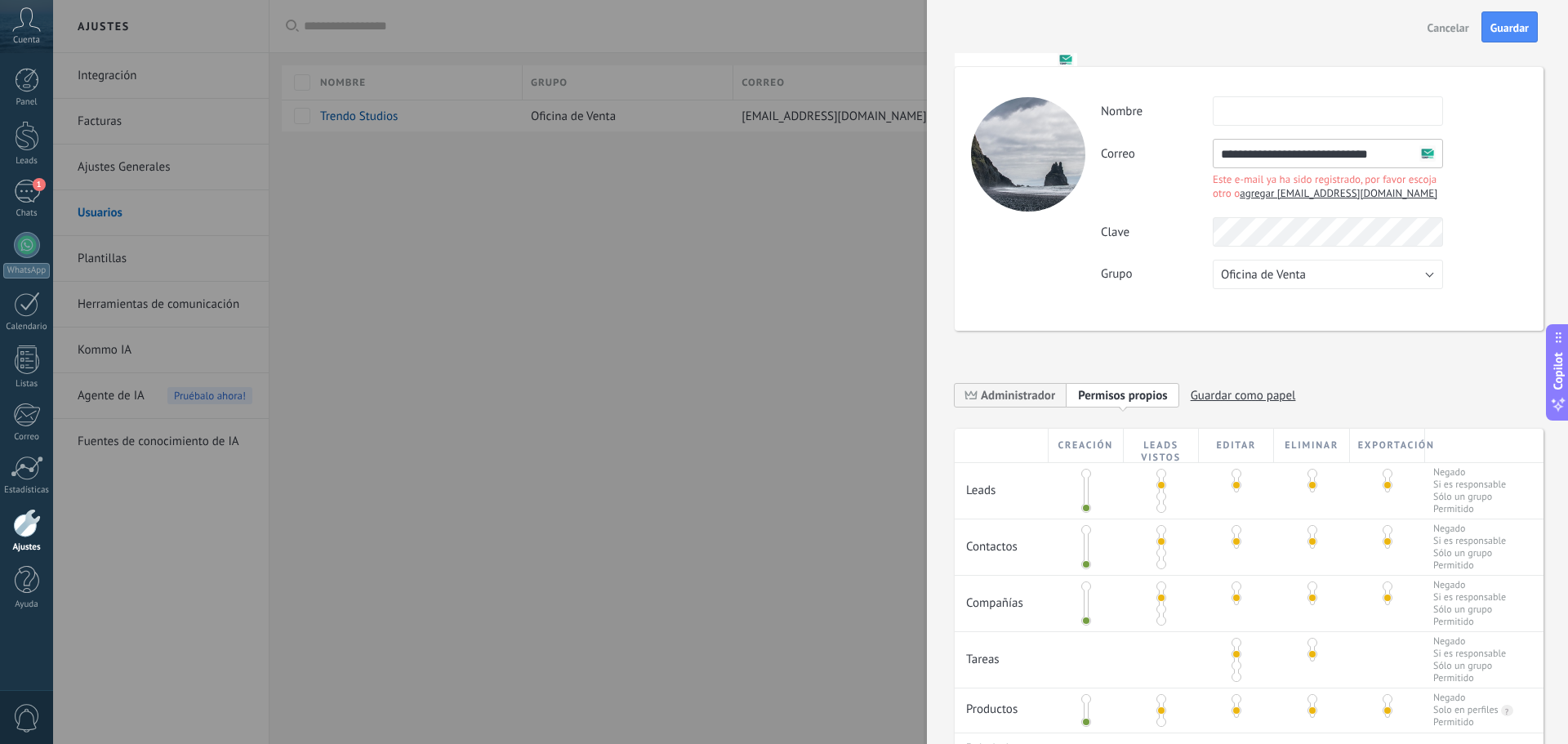
click at [1374, 192] on span "agregar [EMAIL_ADDRESS][DOMAIN_NAME]" at bounding box center [1338, 193] width 197 height 14
type input "**********"
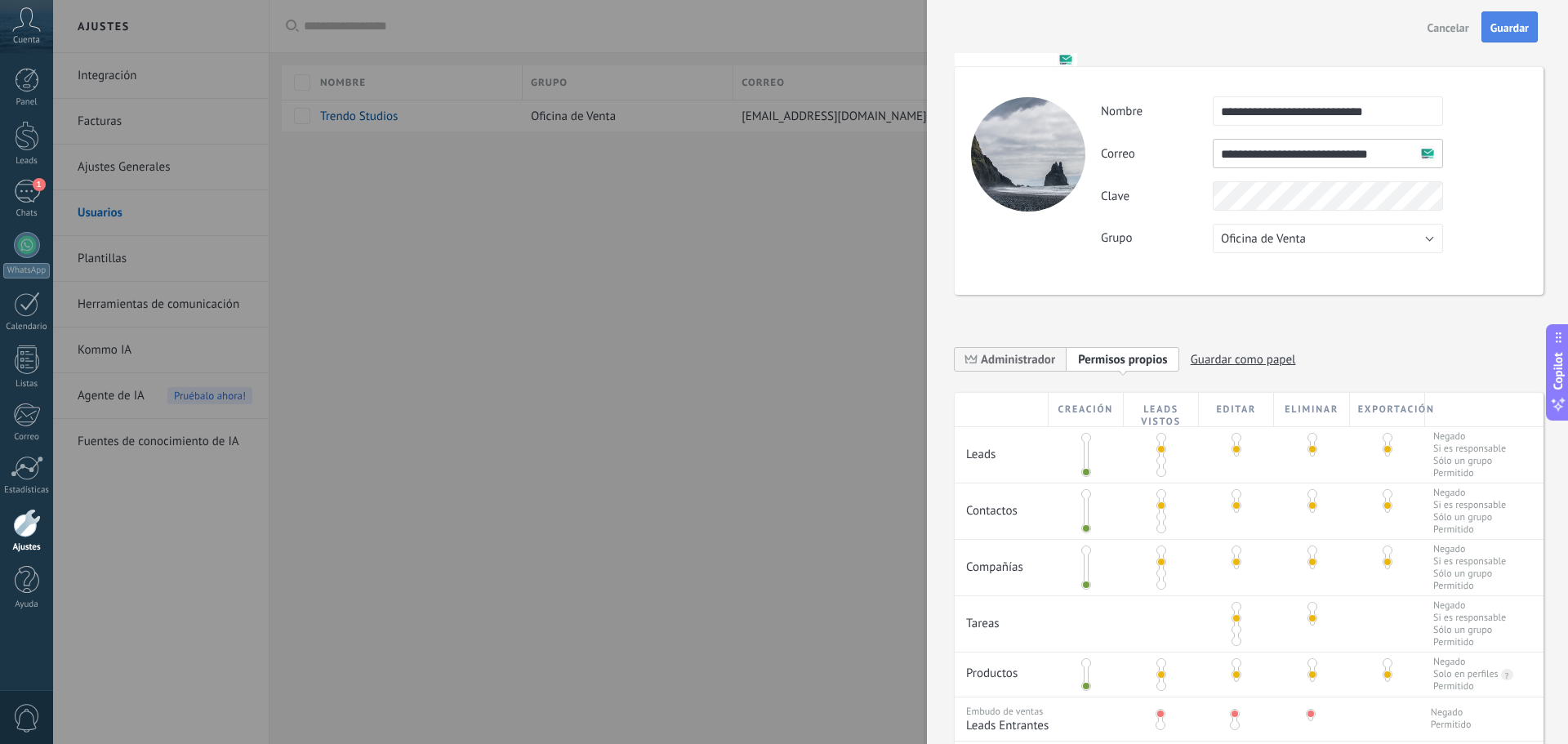
click at [1519, 24] on span "Guardar" at bounding box center [1509, 28] width 38 height 12
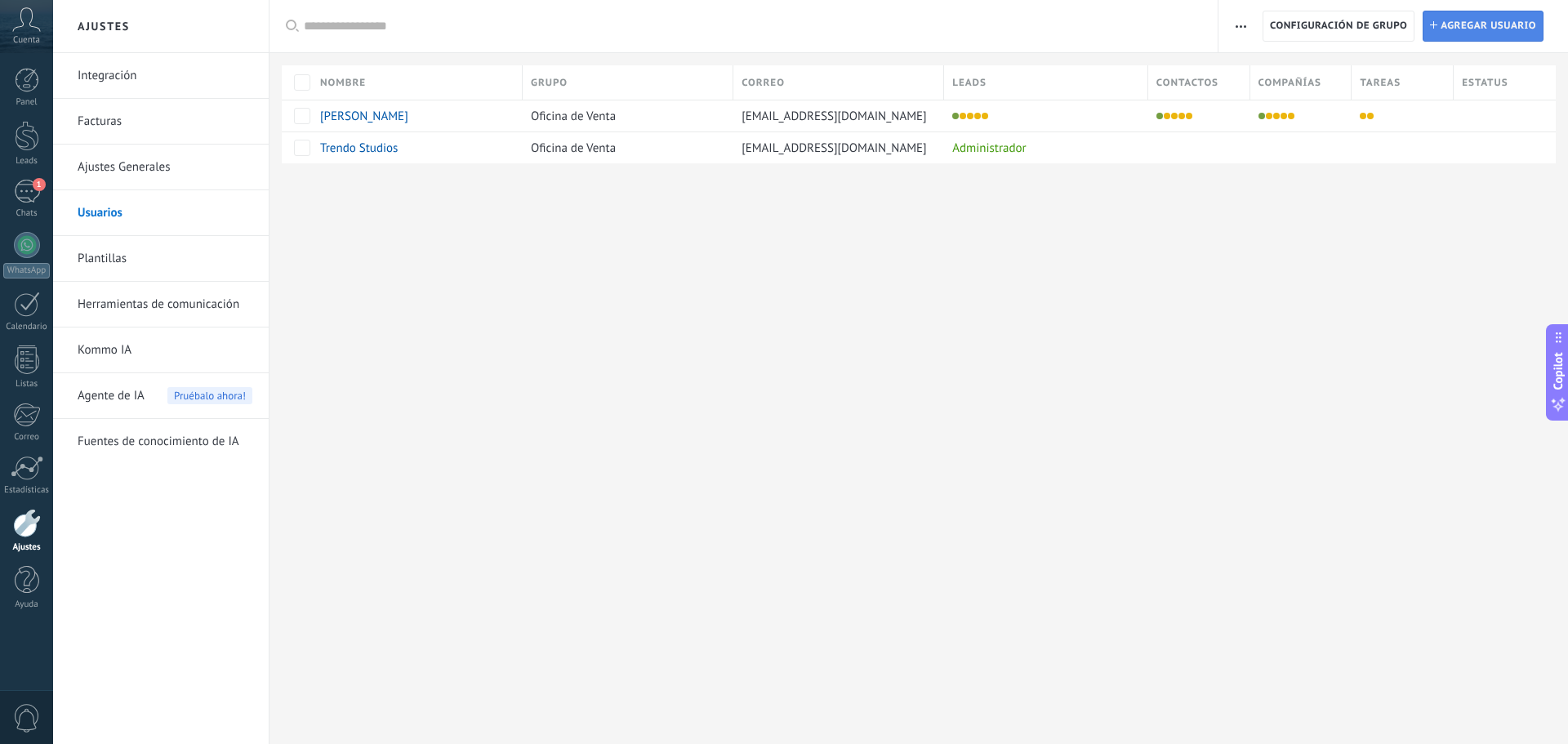
click at [1525, 28] on span "Agregar usuario" at bounding box center [1488, 26] width 95 height 29
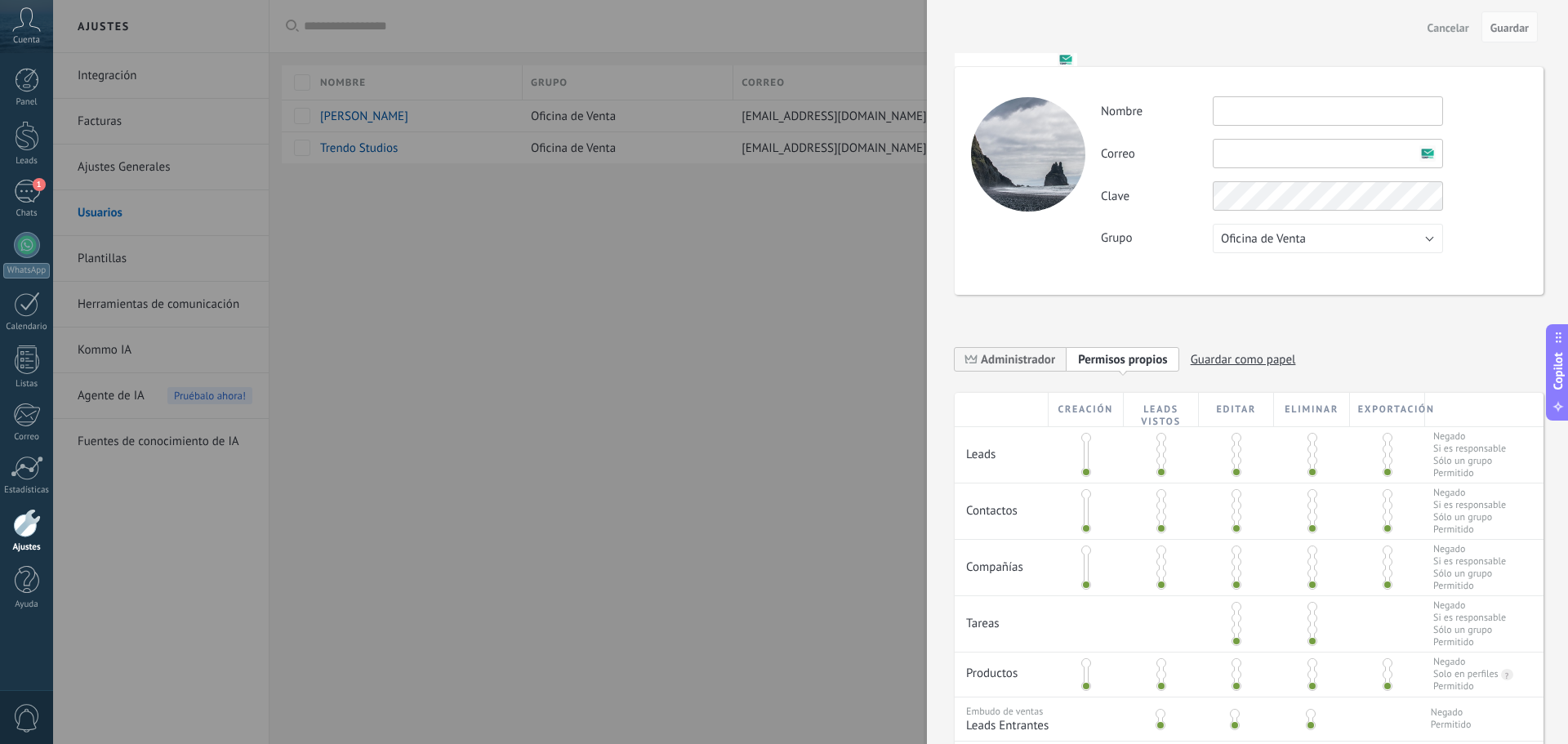
click at [1160, 449] on span at bounding box center [1161, 449] width 10 height 10
click at [1159, 505] on span at bounding box center [1161, 506] width 10 height 10
click at [1161, 562] on span at bounding box center [1161, 562] width 10 height 10
click at [1156, 717] on span at bounding box center [1160, 714] width 10 height 10
click at [1159, 680] on div at bounding box center [1161, 674] width 5 height 29
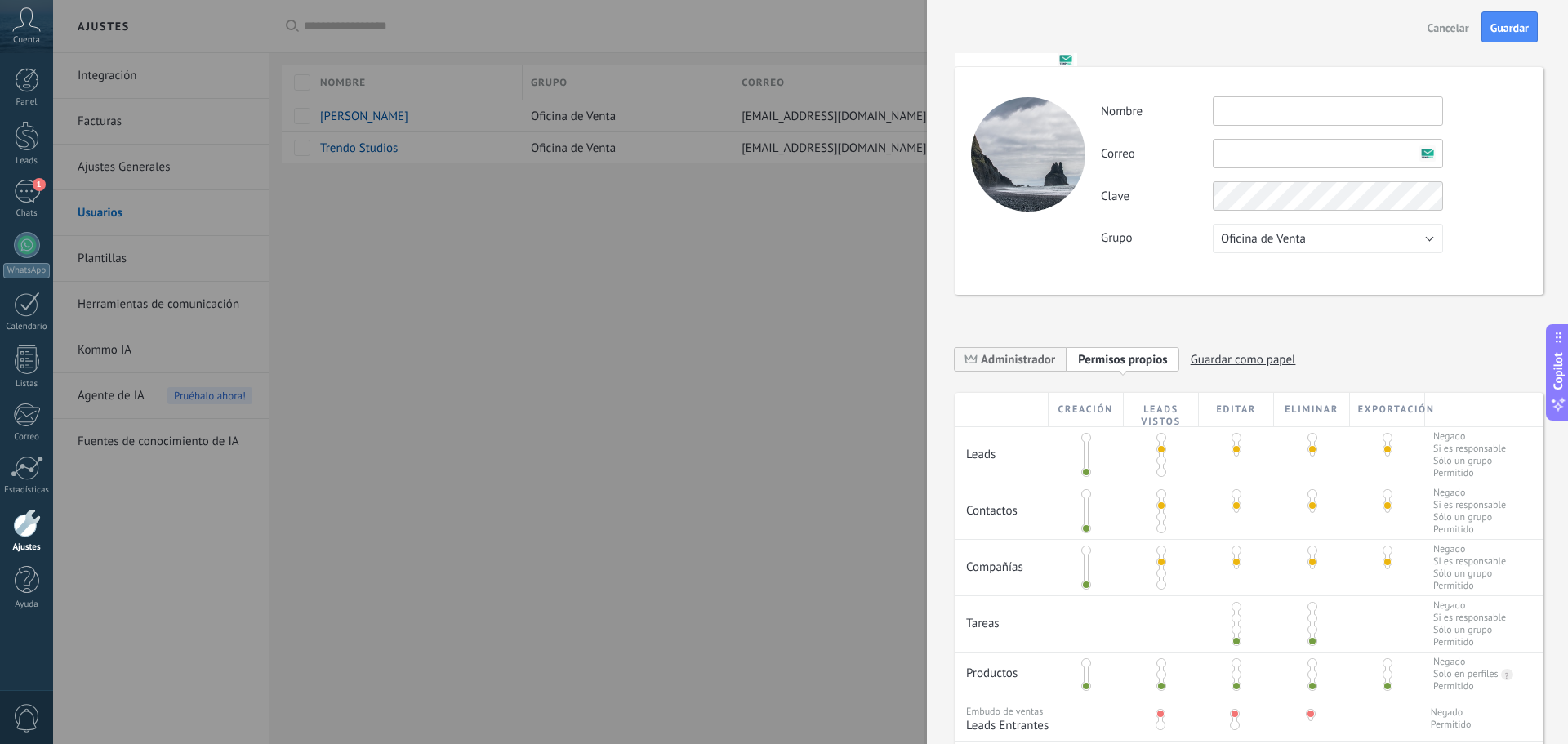
click at [1158, 676] on span at bounding box center [1161, 675] width 10 height 10
click at [1233, 620] on span at bounding box center [1236, 619] width 10 height 10
click at [1297, 101] on input "text" at bounding box center [1328, 111] width 231 height 29
click at [1253, 150] on input "text" at bounding box center [1328, 154] width 231 height 29
click at [1243, 140] on input "text" at bounding box center [1328, 154] width 231 height 29
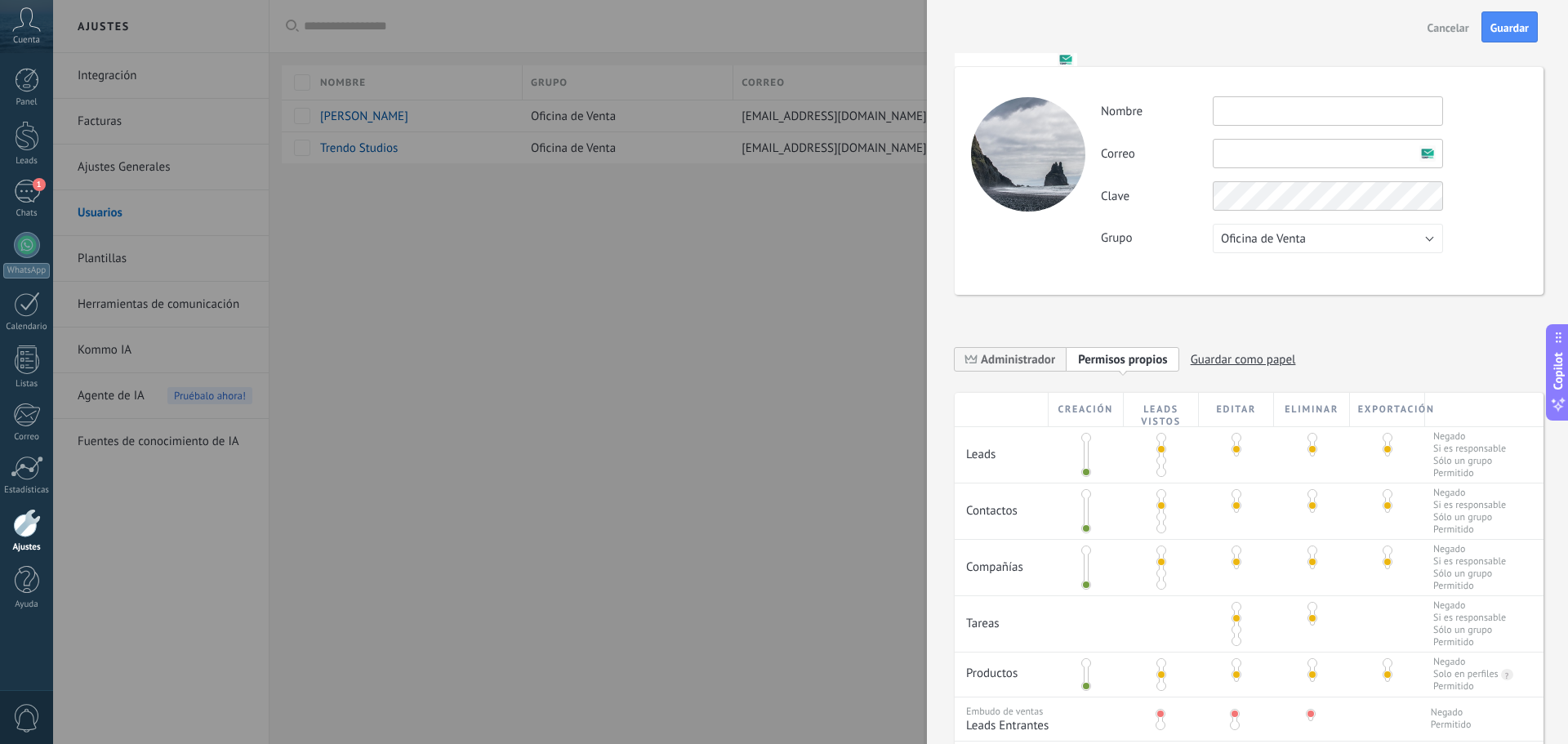
paste input "**********"
type input "**********"
click at [1500, 26] on span "Guardar" at bounding box center [1509, 28] width 38 height 12
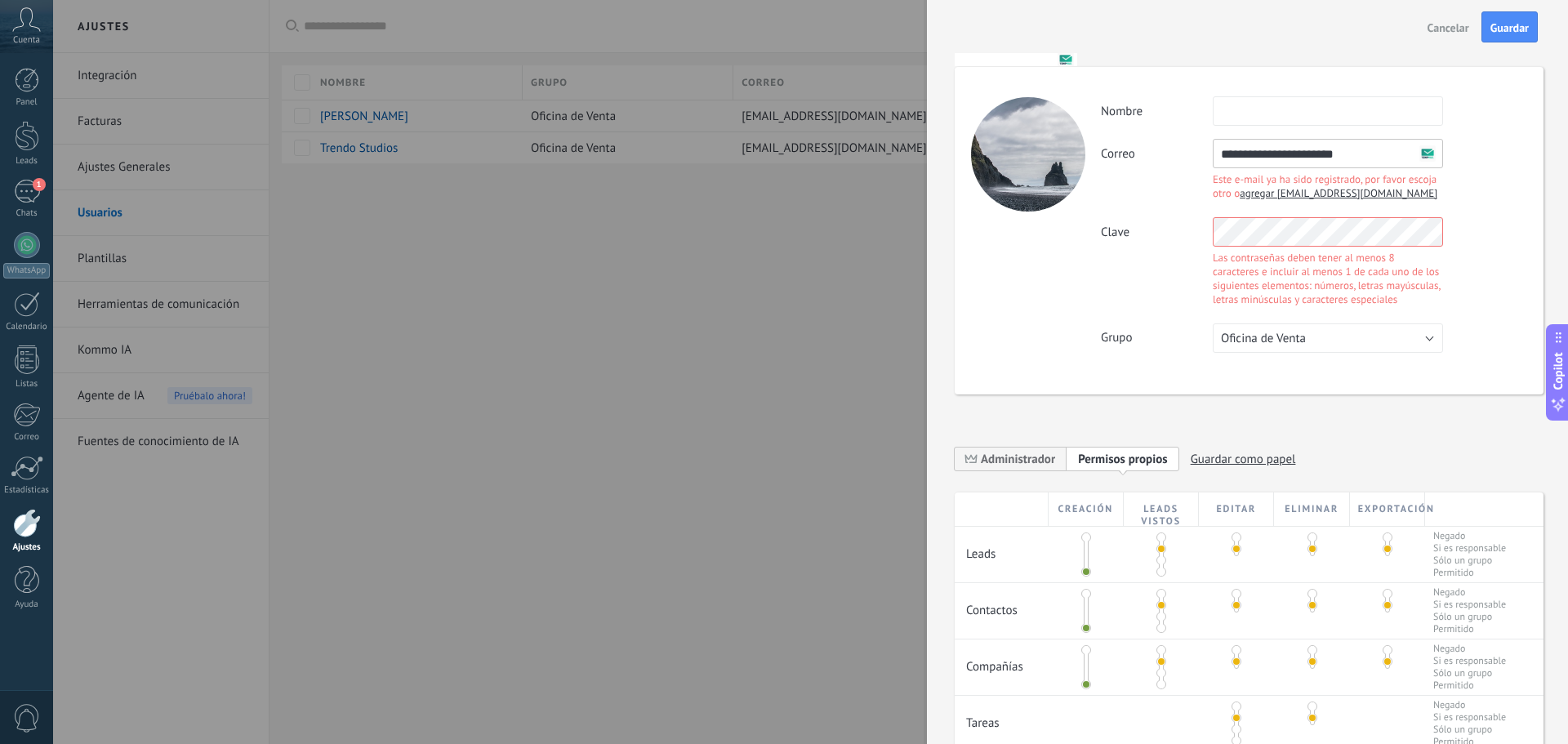
click at [1327, 195] on span "agregar [EMAIL_ADDRESS][DOMAIN_NAME]" at bounding box center [1338, 193] width 197 height 14
type input "**********"
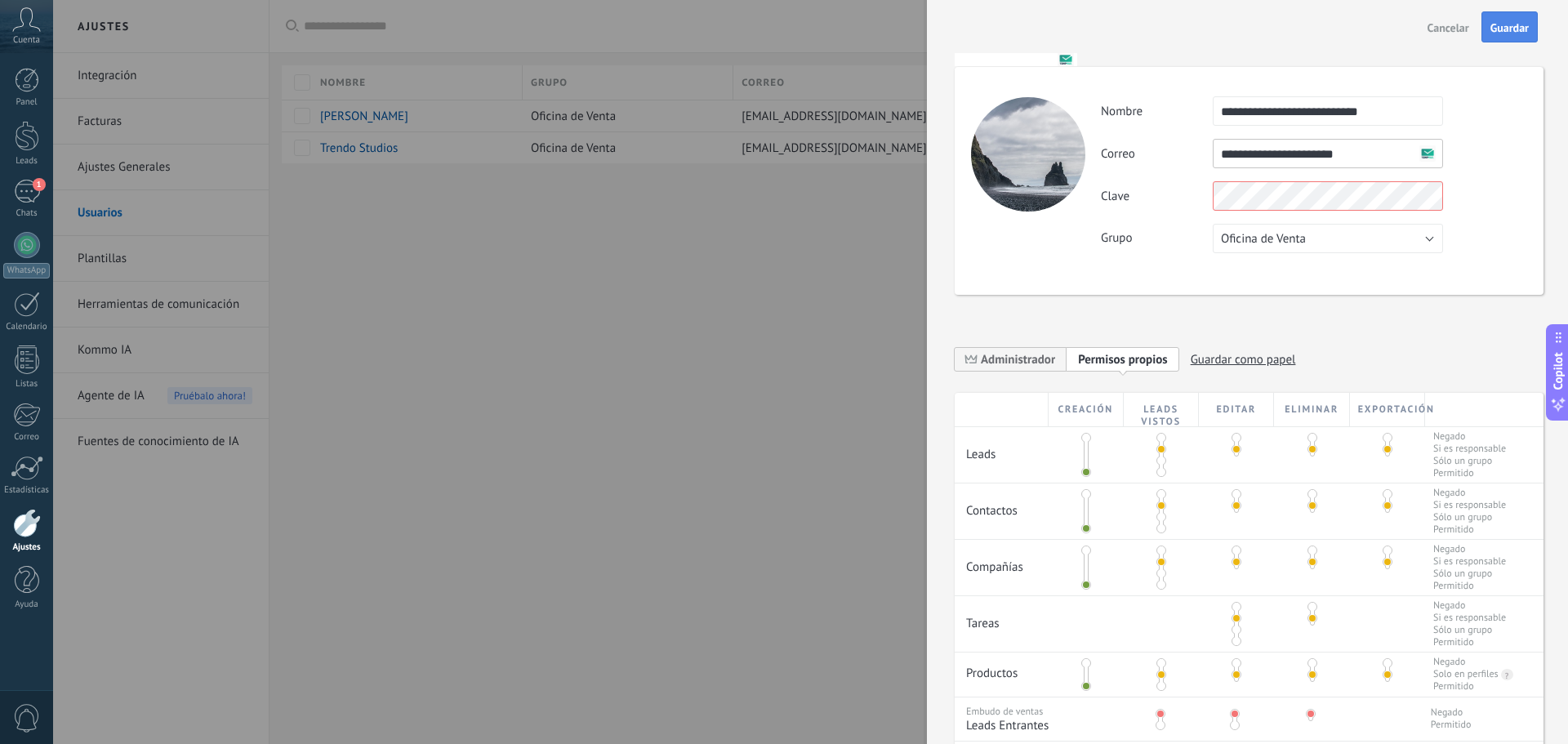
click at [1500, 20] on button "Guardar" at bounding box center [1510, 27] width 56 height 31
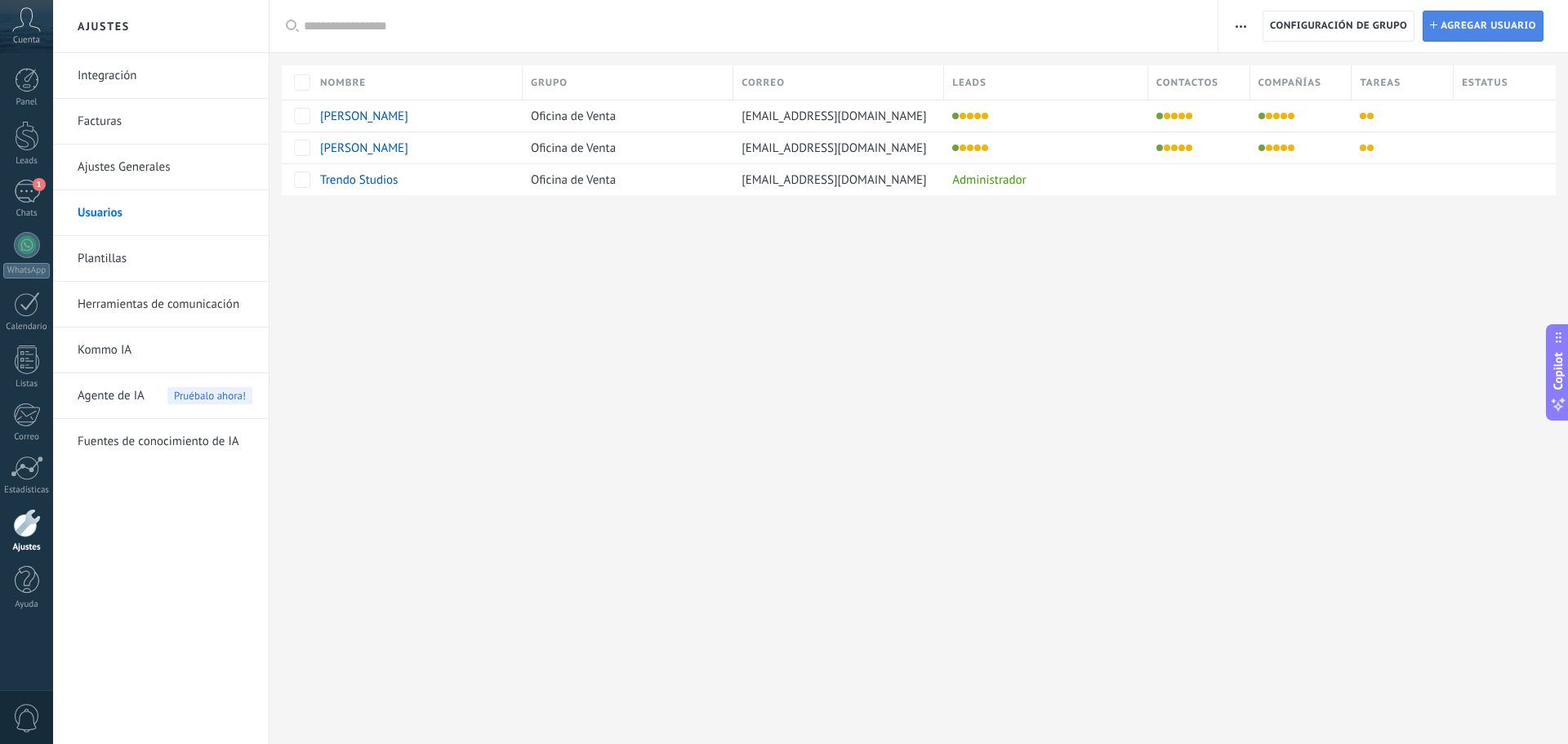
click at [1440, 24] on link "Instalar Agregar usuario" at bounding box center [1483, 26] width 121 height 31
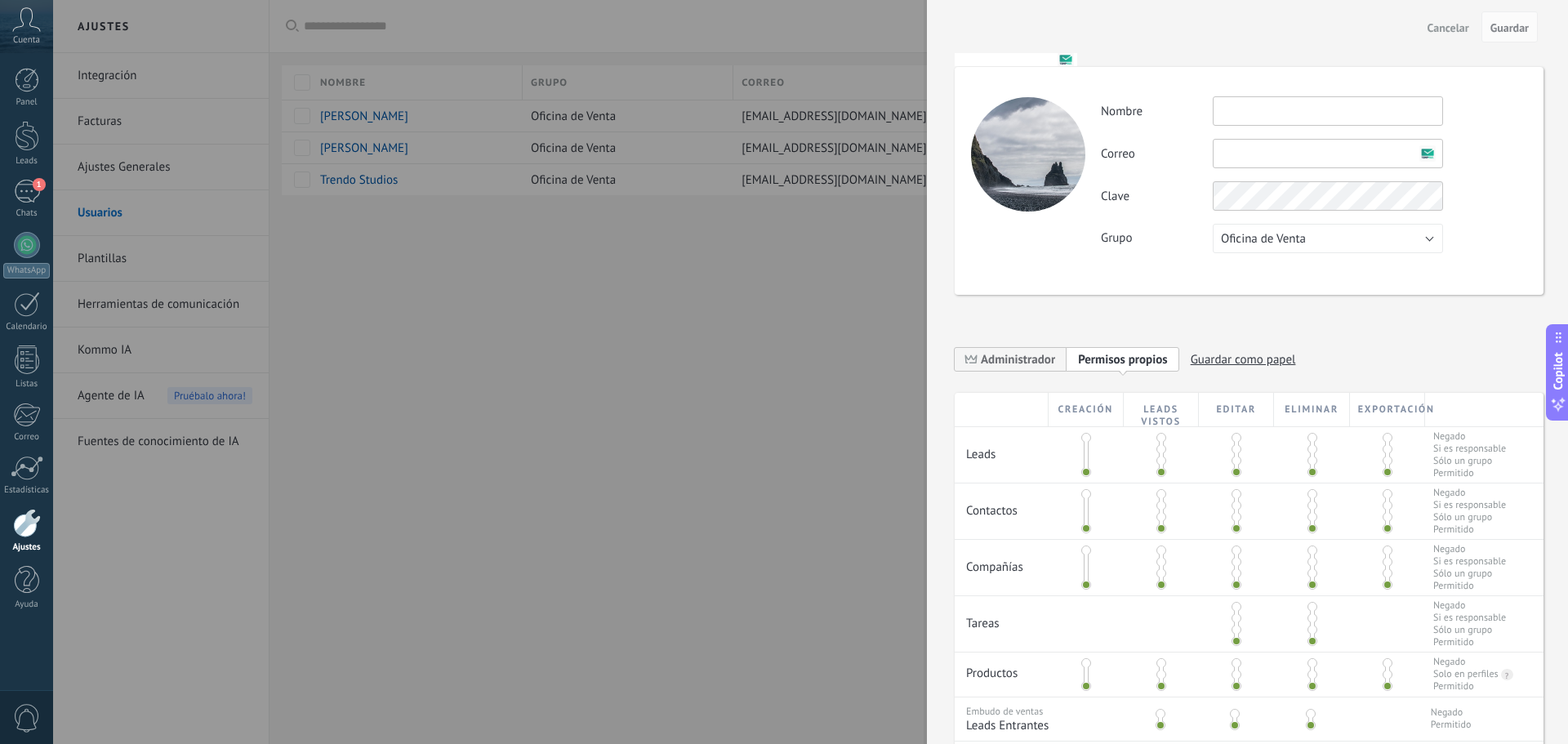
click at [1254, 139] on input "text" at bounding box center [1328, 154] width 231 height 29
paste input "**********"
type input "**********"
click at [1160, 456] on span at bounding box center [1161, 461] width 10 height 10
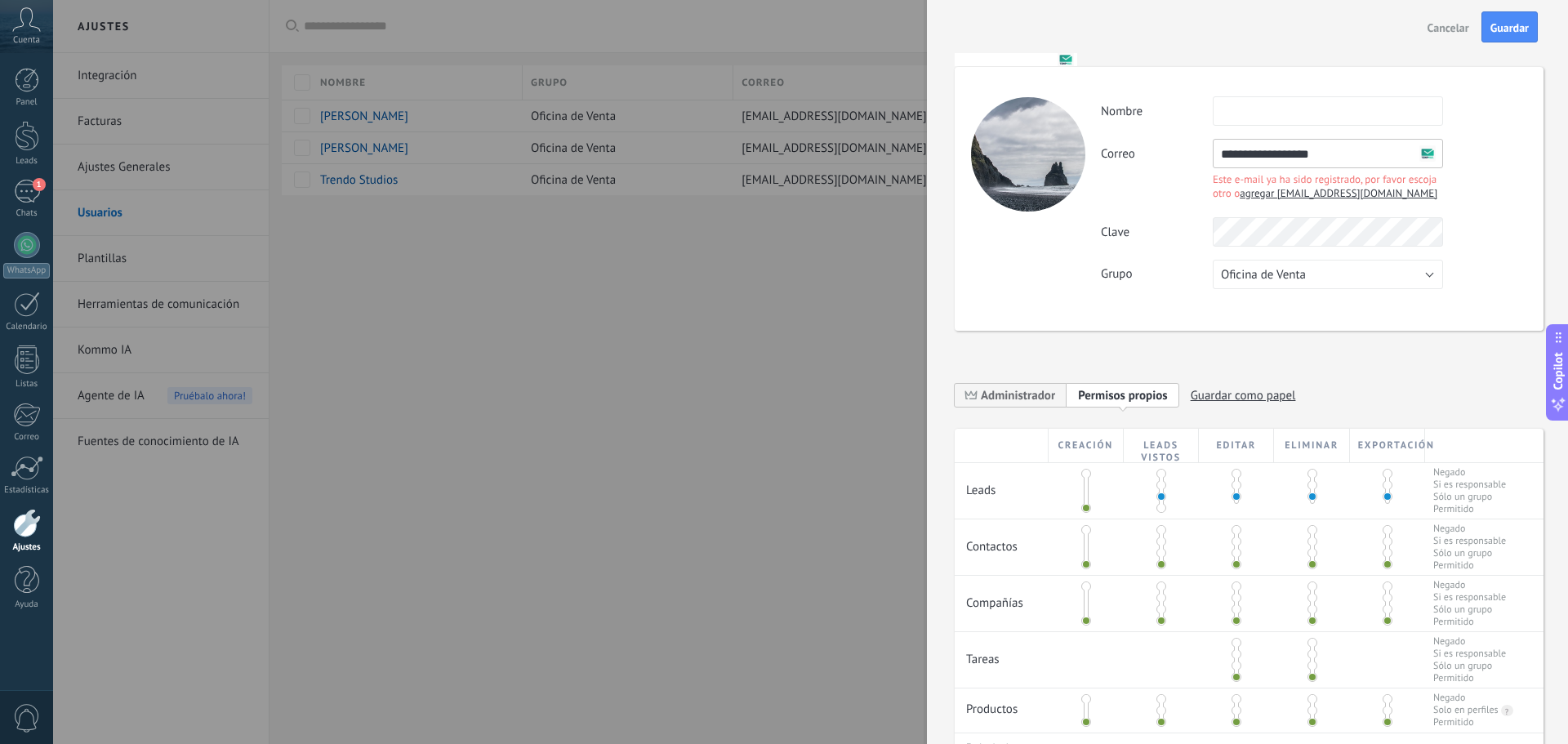
click at [1159, 482] on span at bounding box center [1161, 485] width 10 height 10
click at [1158, 544] on span at bounding box center [1161, 542] width 10 height 10
click at [1158, 601] on span at bounding box center [1161, 598] width 10 height 10
click at [1234, 660] on span at bounding box center [1236, 665] width 10 height 10
click at [1159, 712] on span at bounding box center [1161, 710] width 10 height 10
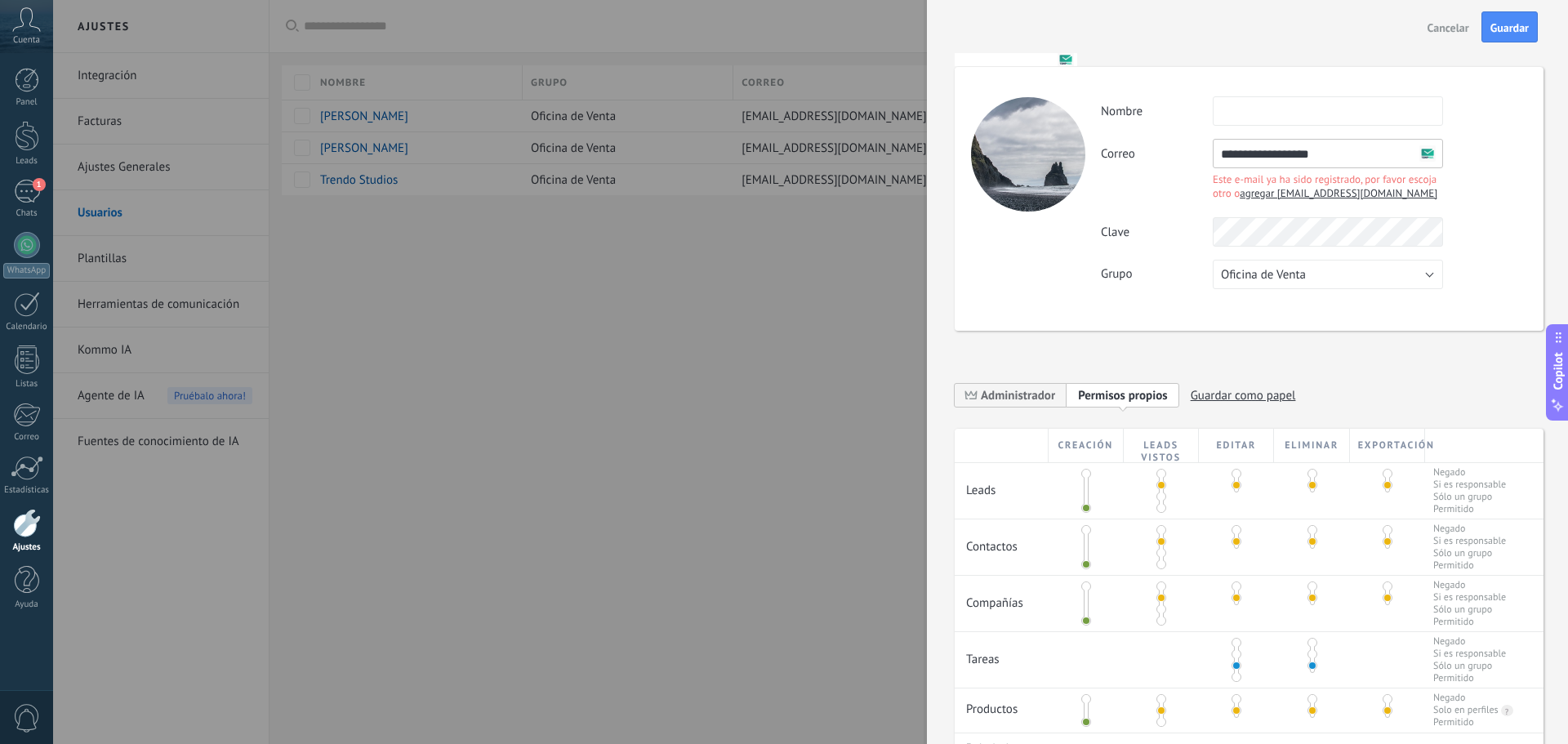
click at [1231, 651] on span at bounding box center [1236, 655] width 10 height 10
click at [1085, 700] on span at bounding box center [1087, 699] width 10 height 10
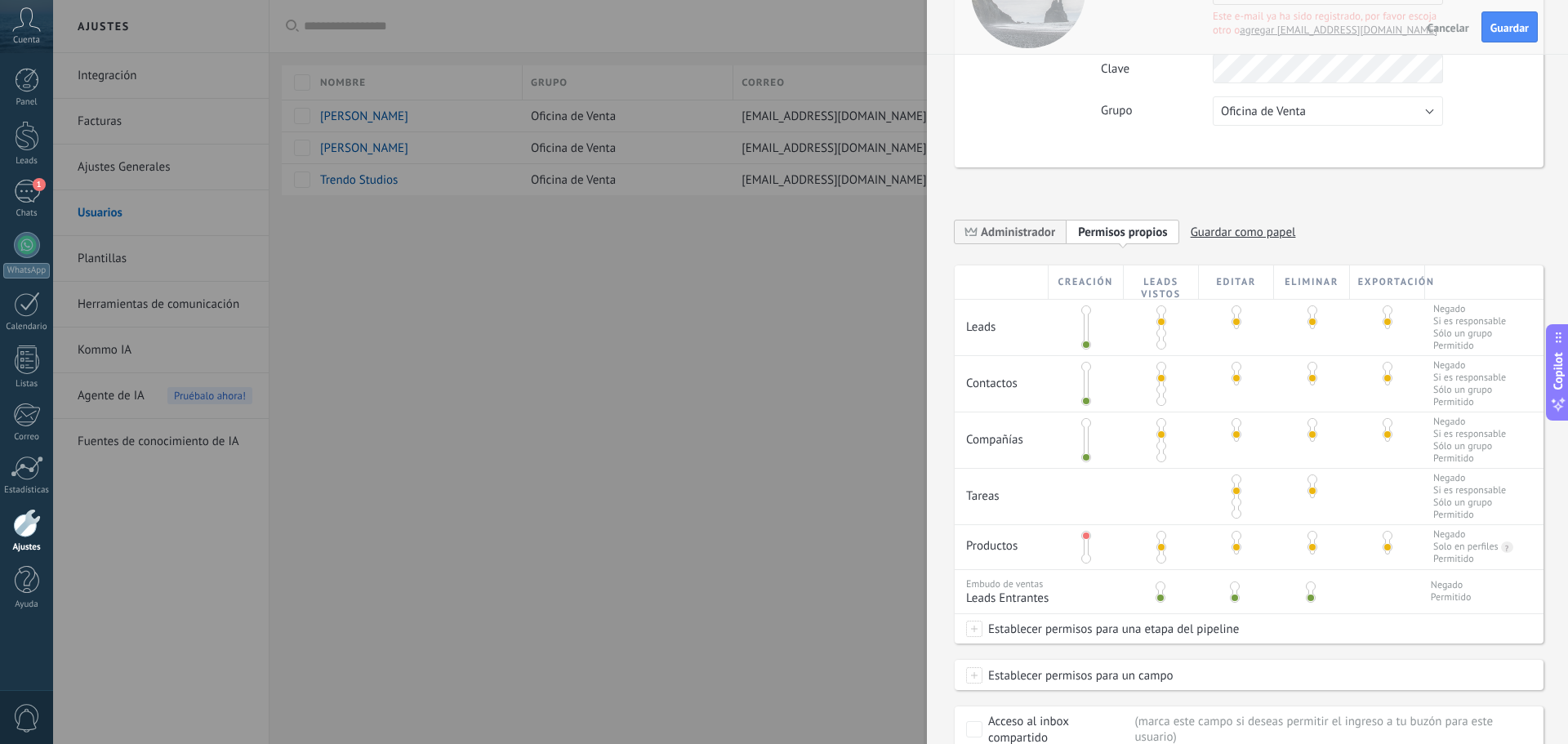
scroll to position [276, 0]
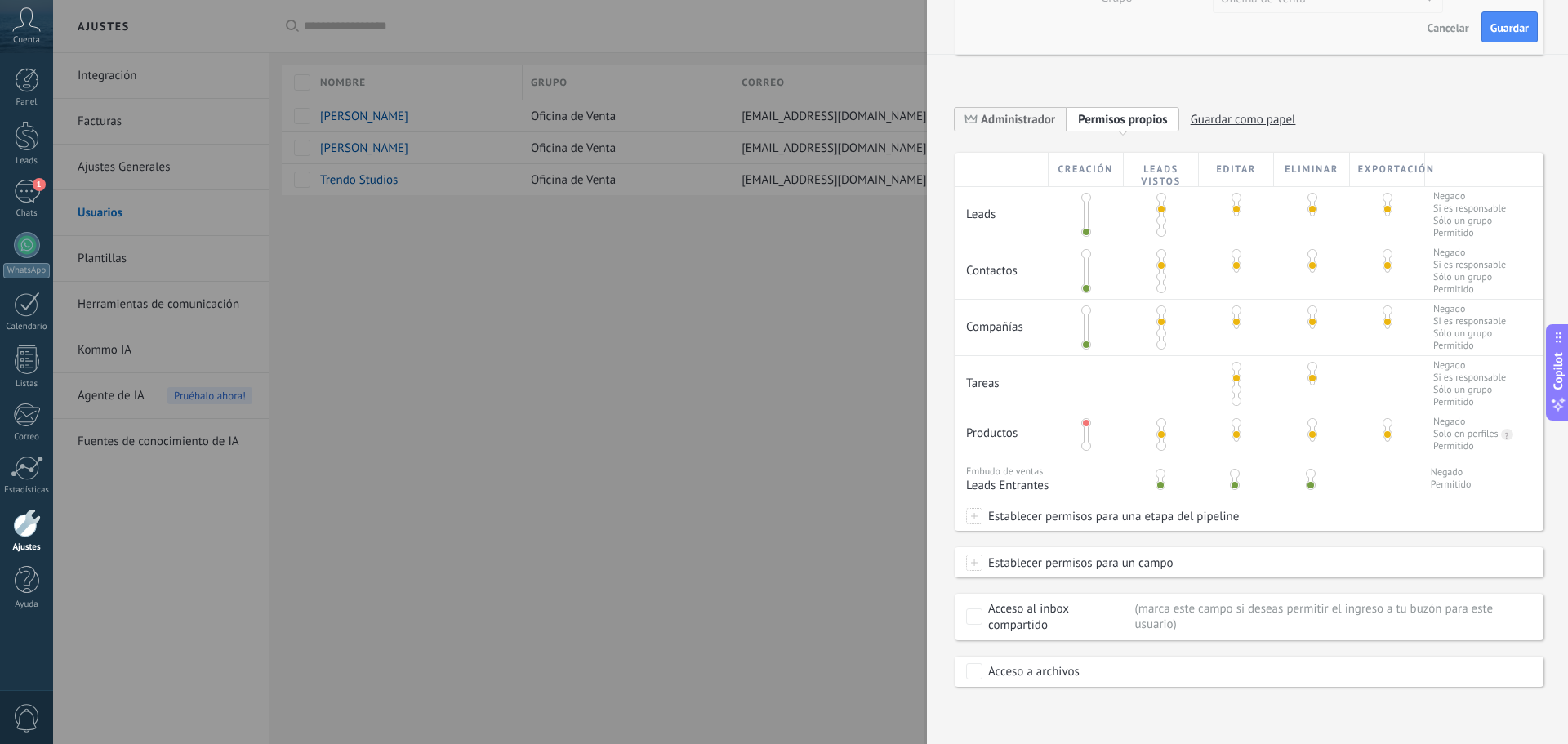
click at [1085, 445] on span at bounding box center [1087, 445] width 10 height 10
click at [1158, 477] on span at bounding box center [1160, 474] width 10 height 10
click at [1124, 560] on span "Establecer permisos para un campo" at bounding box center [1078, 562] width 191 height 29
click at [1051, 609] on div "Acceso al inbox compartido" at bounding box center [1058, 618] width 141 height 33
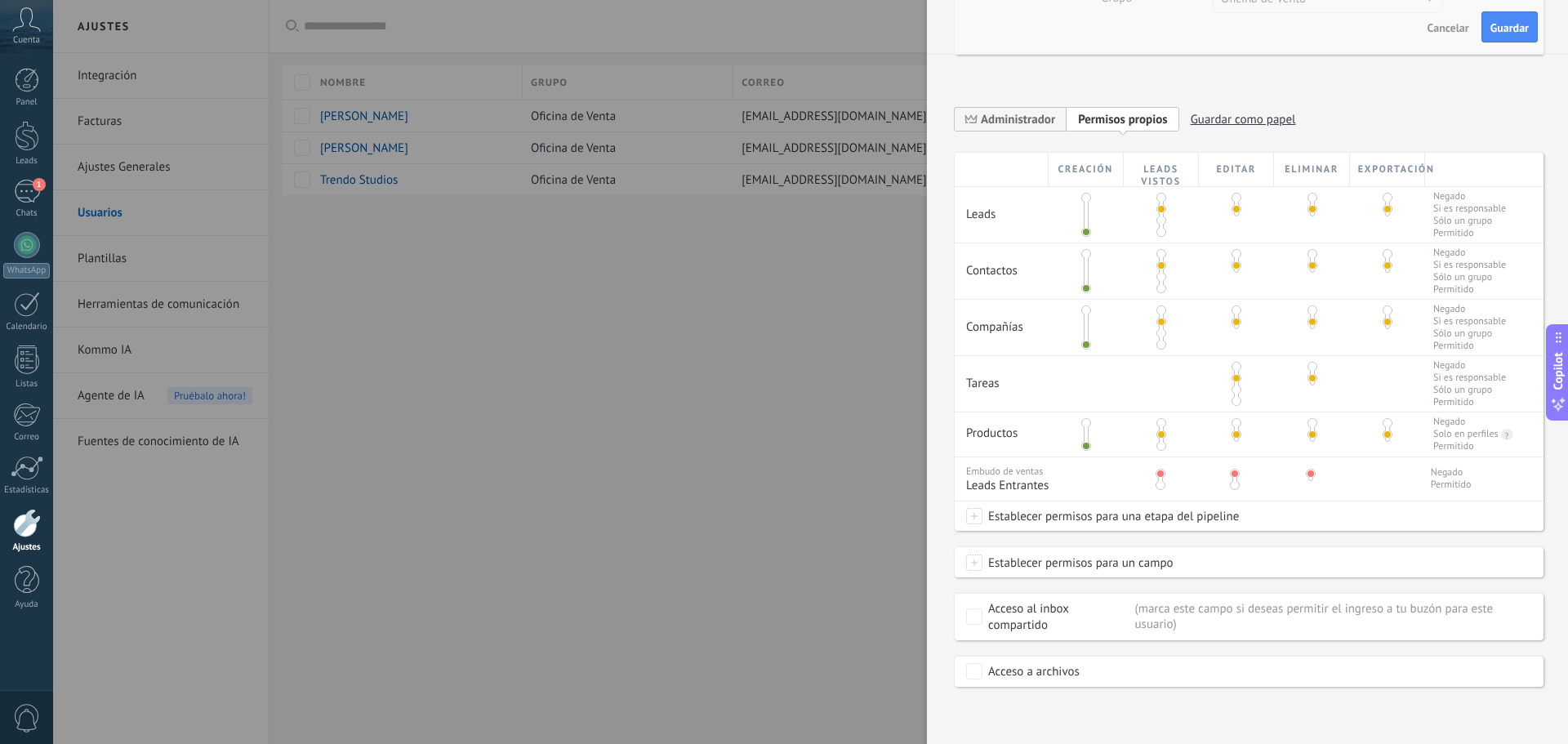
click at [1051, 609] on div "Acceso al inbox compartido" at bounding box center [1058, 618] width 141 height 33
click at [1024, 675] on div "Acceso a archivos" at bounding box center [1034, 672] width 91 height 17
click at [1500, 33] on span "Guardar" at bounding box center [1509, 28] width 38 height 12
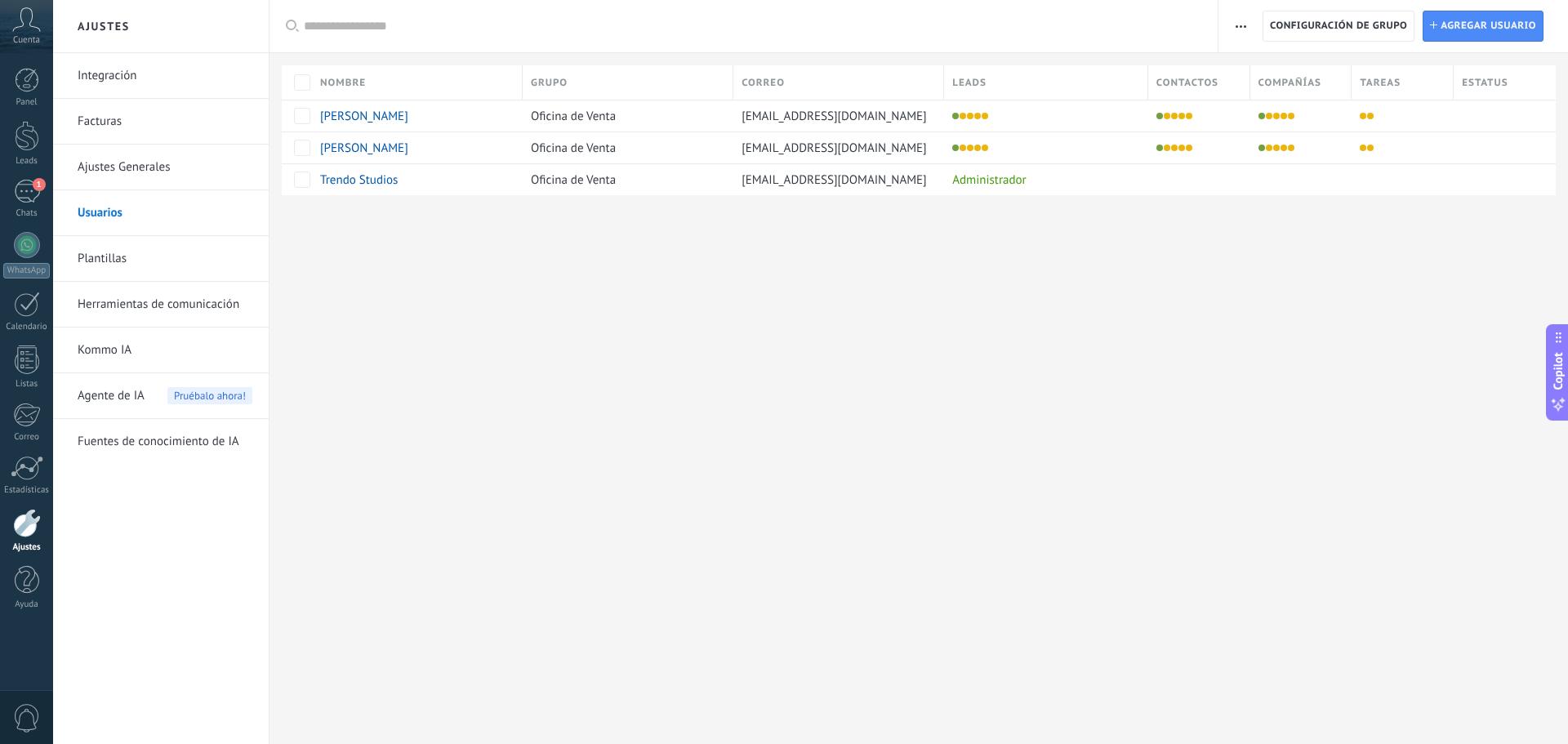
scroll to position [0, 0]
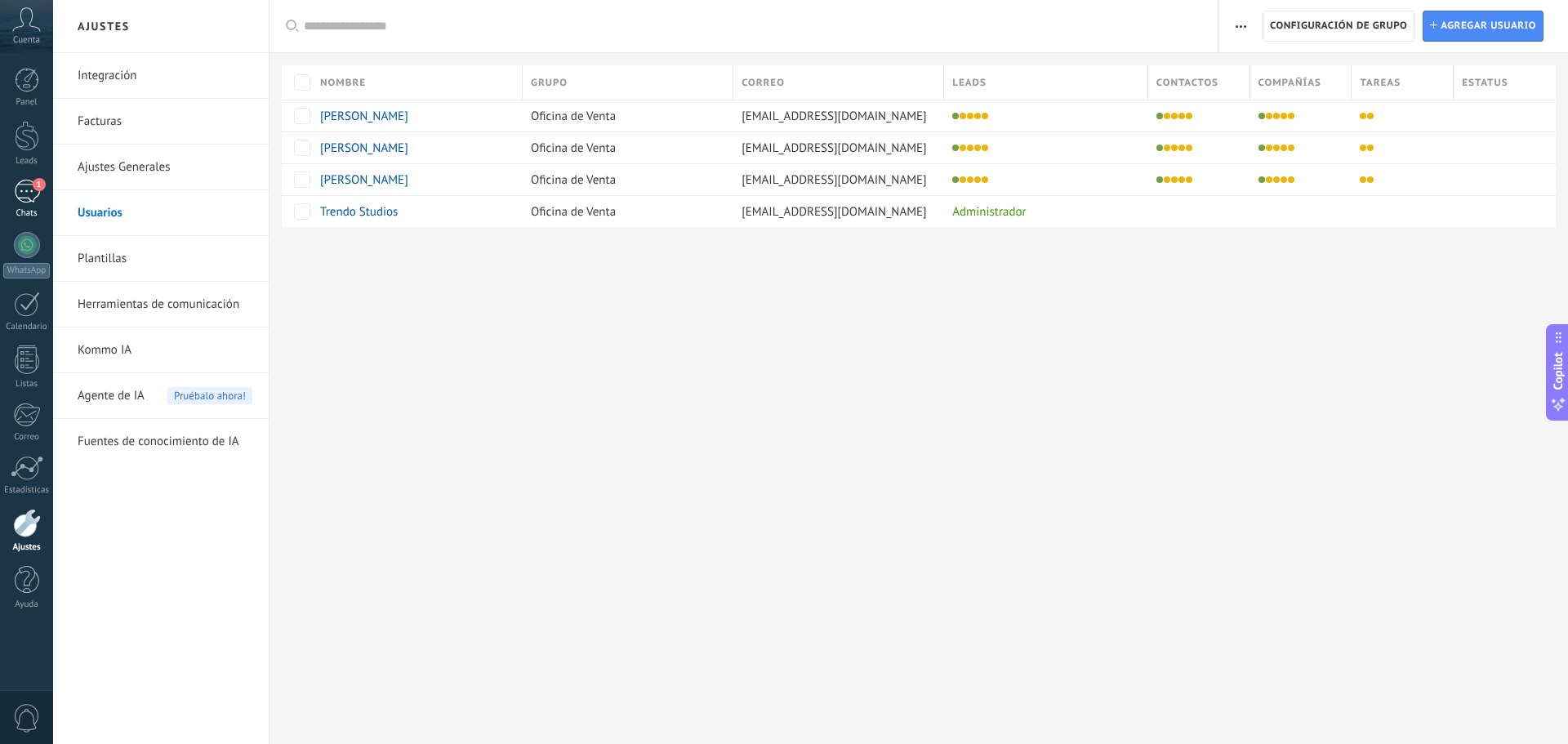
click at [40, 201] on link "1 Chats" at bounding box center [26, 199] width 53 height 39
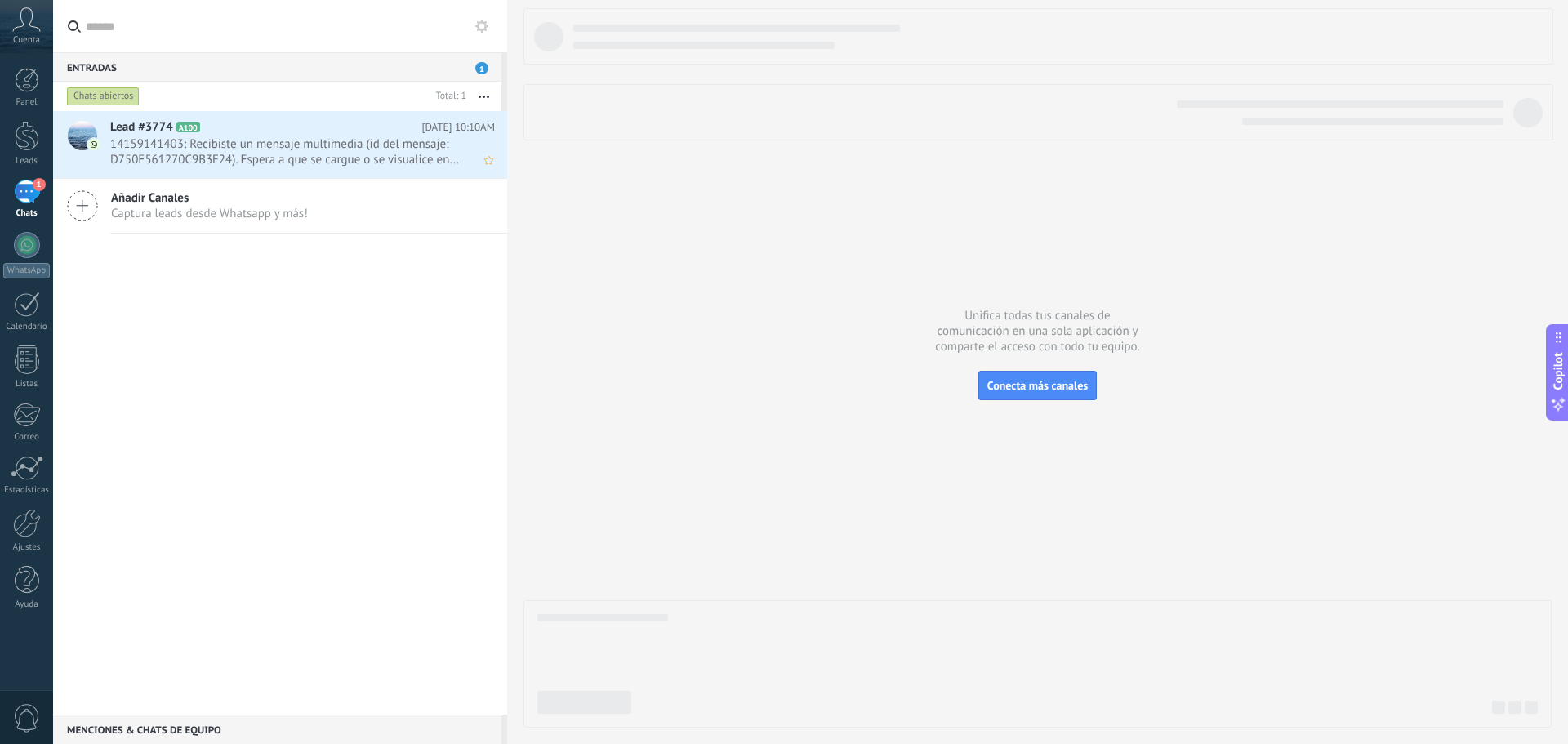
click at [135, 149] on span "14159141403: Recibiste un mensaje multimedia (id del mensaje: D750E561270C9B3F2…" at bounding box center [287, 152] width 354 height 31
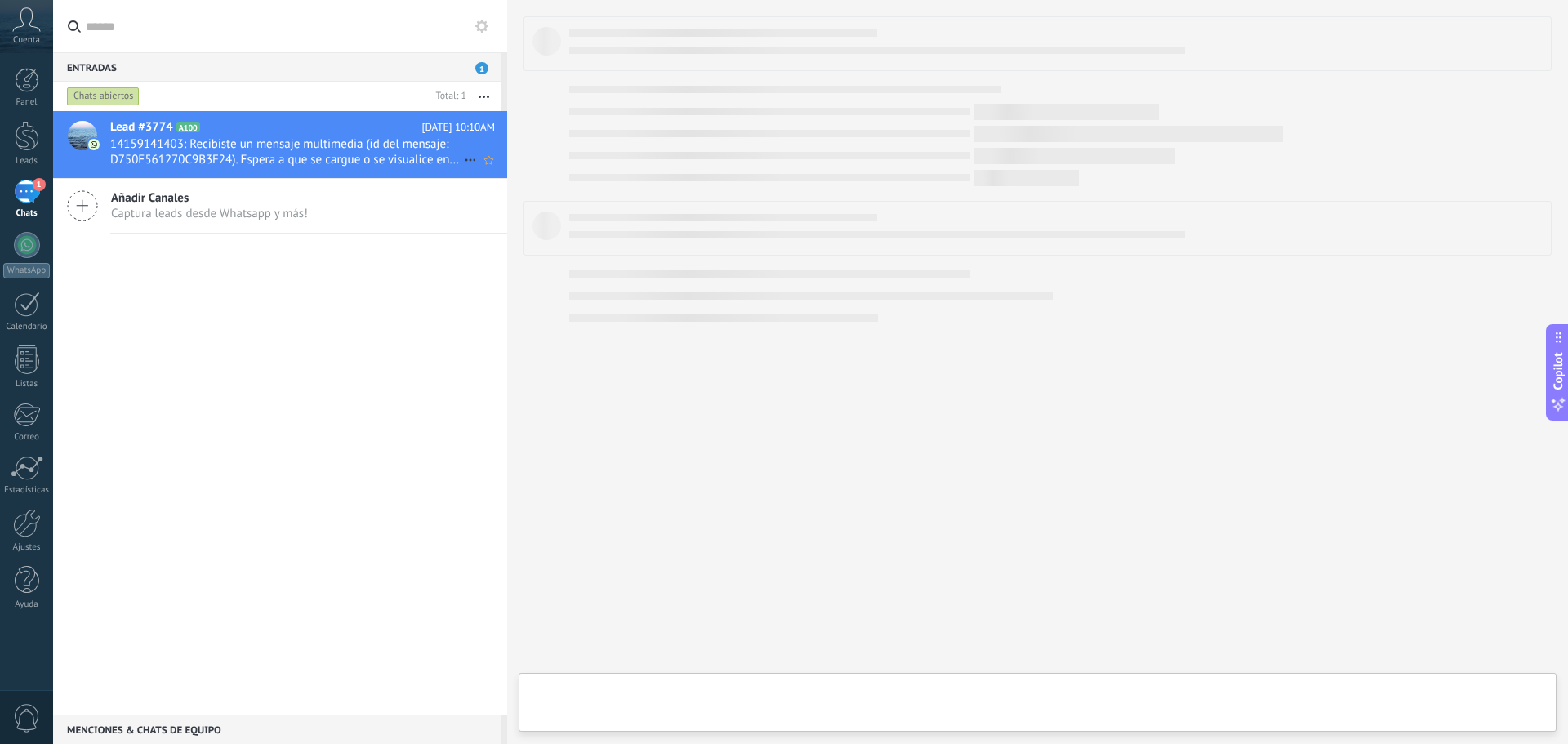
click at [153, 145] on span "14159141403: Recibiste un mensaje multimedia (id del mensaje: D750E561270C9B3F2…" at bounding box center [287, 152] width 354 height 31
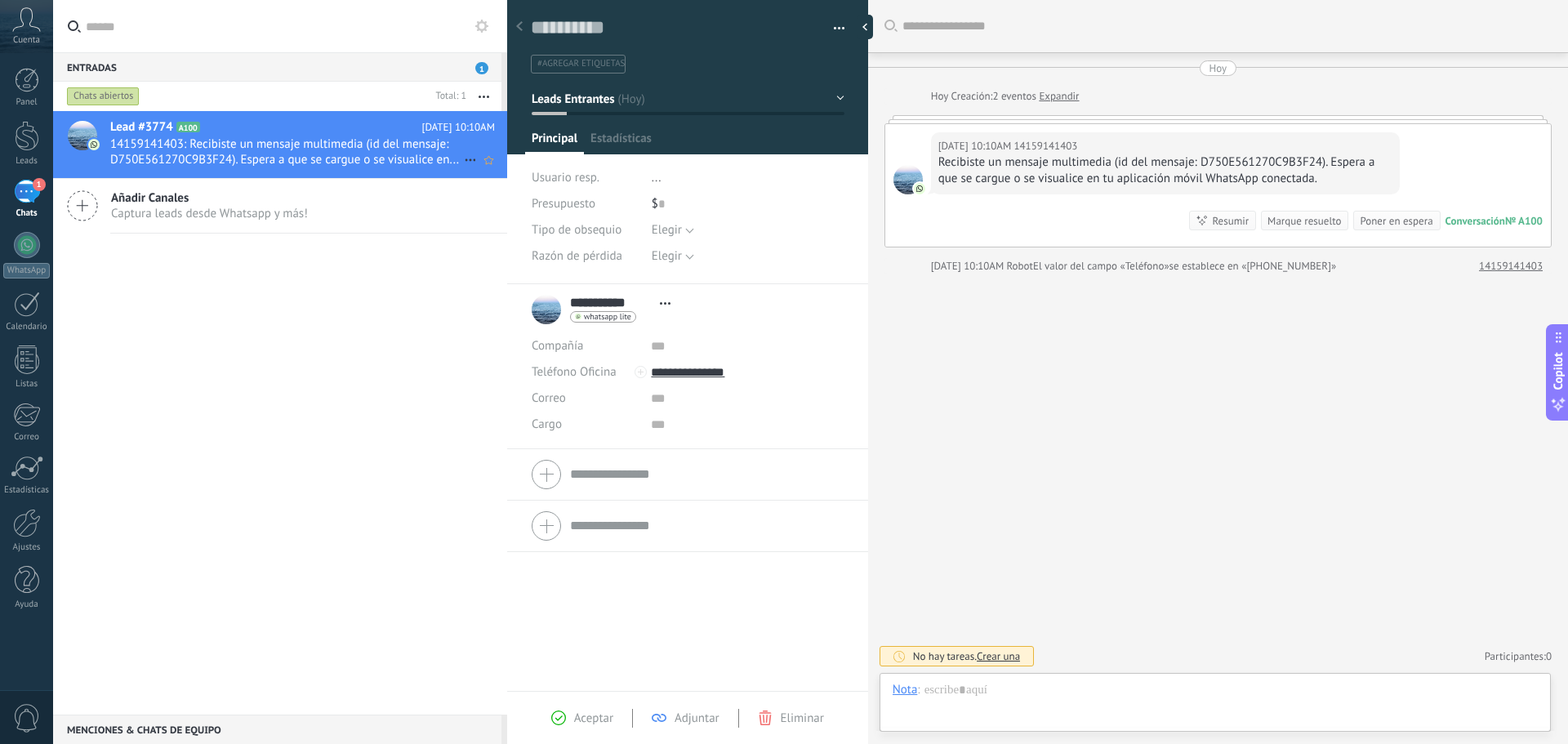
scroll to position [24, 0]
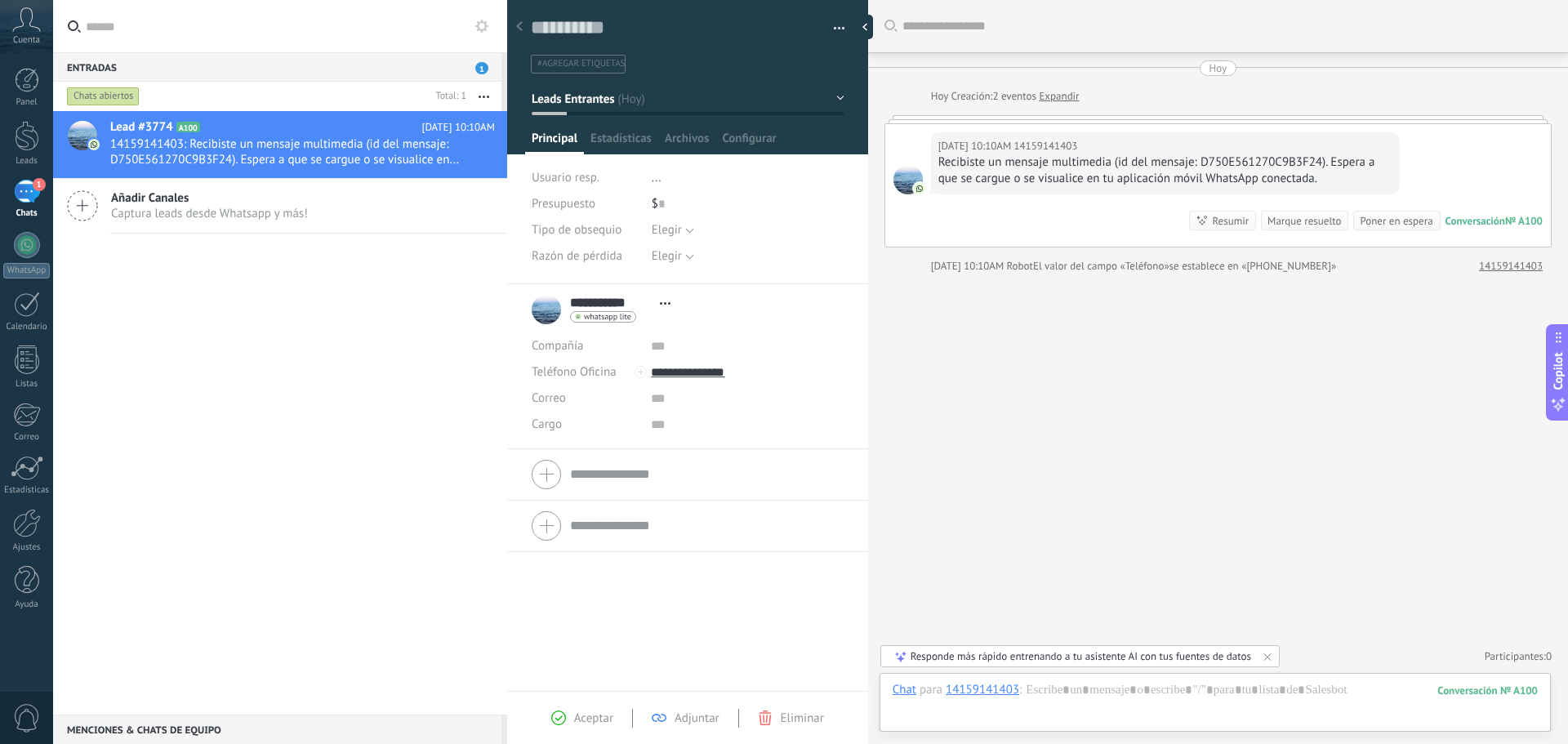
drag, startPoint x: 462, startPoint y: 158, endPoint x: 829, endPoint y: 30, distance: 388.7
click at [834, 30] on span "button" at bounding box center [839, 30] width 12 height 3
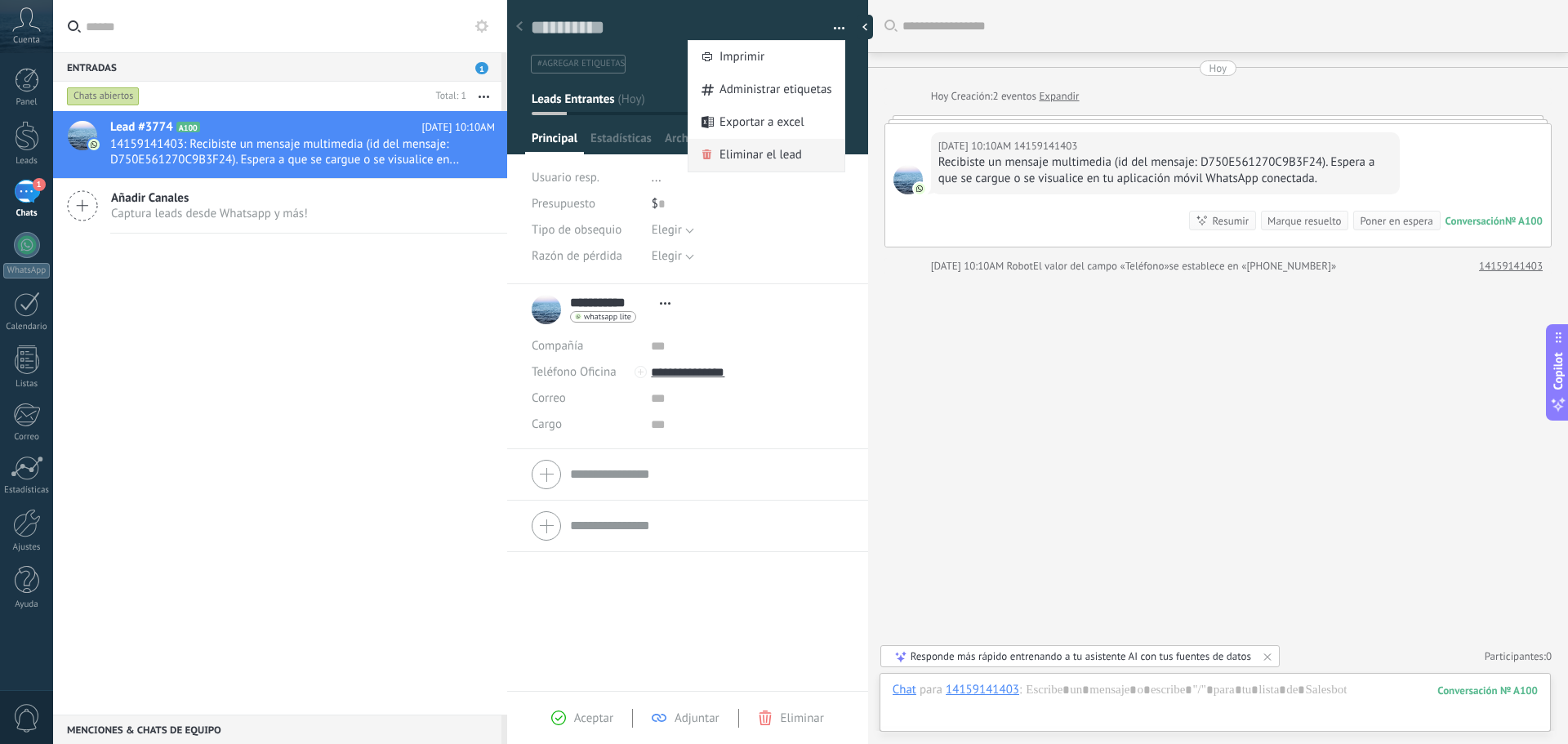
click at [767, 160] on span "Eliminar el lead" at bounding box center [761, 156] width 83 height 33
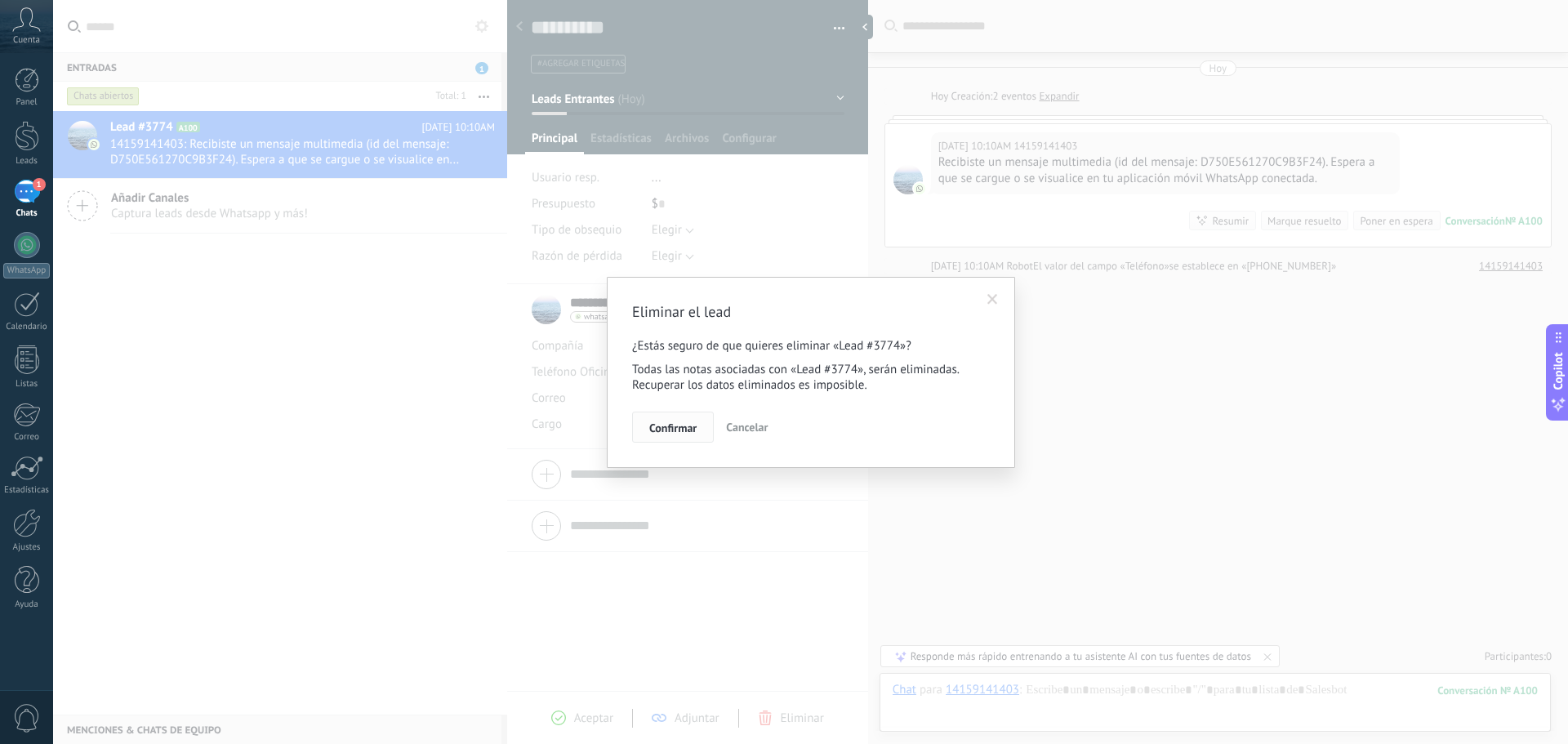
click at [682, 426] on span "Confirmar" at bounding box center [673, 428] width 48 height 12
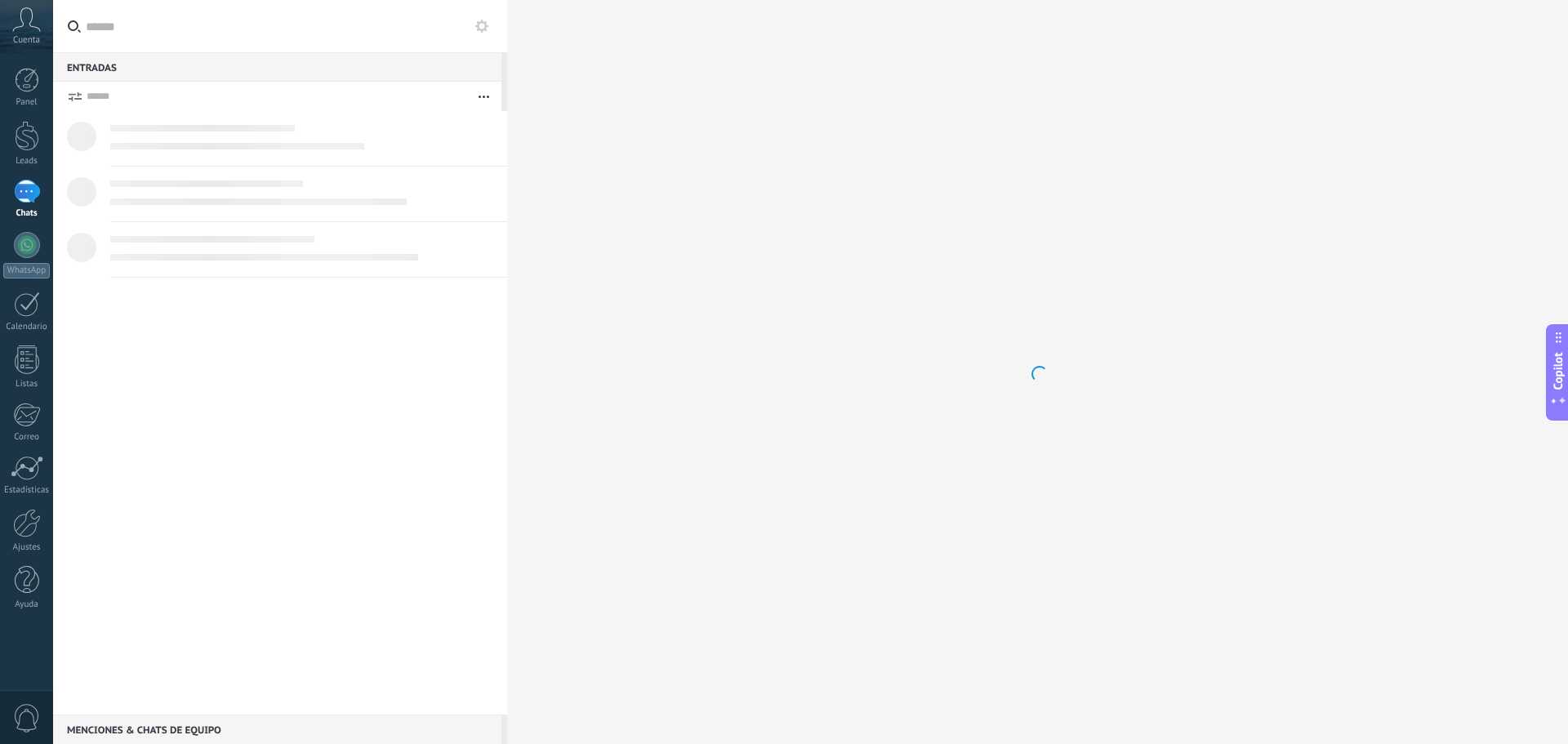
click at [227, 423] on div at bounding box center [280, 412] width 454 height 604
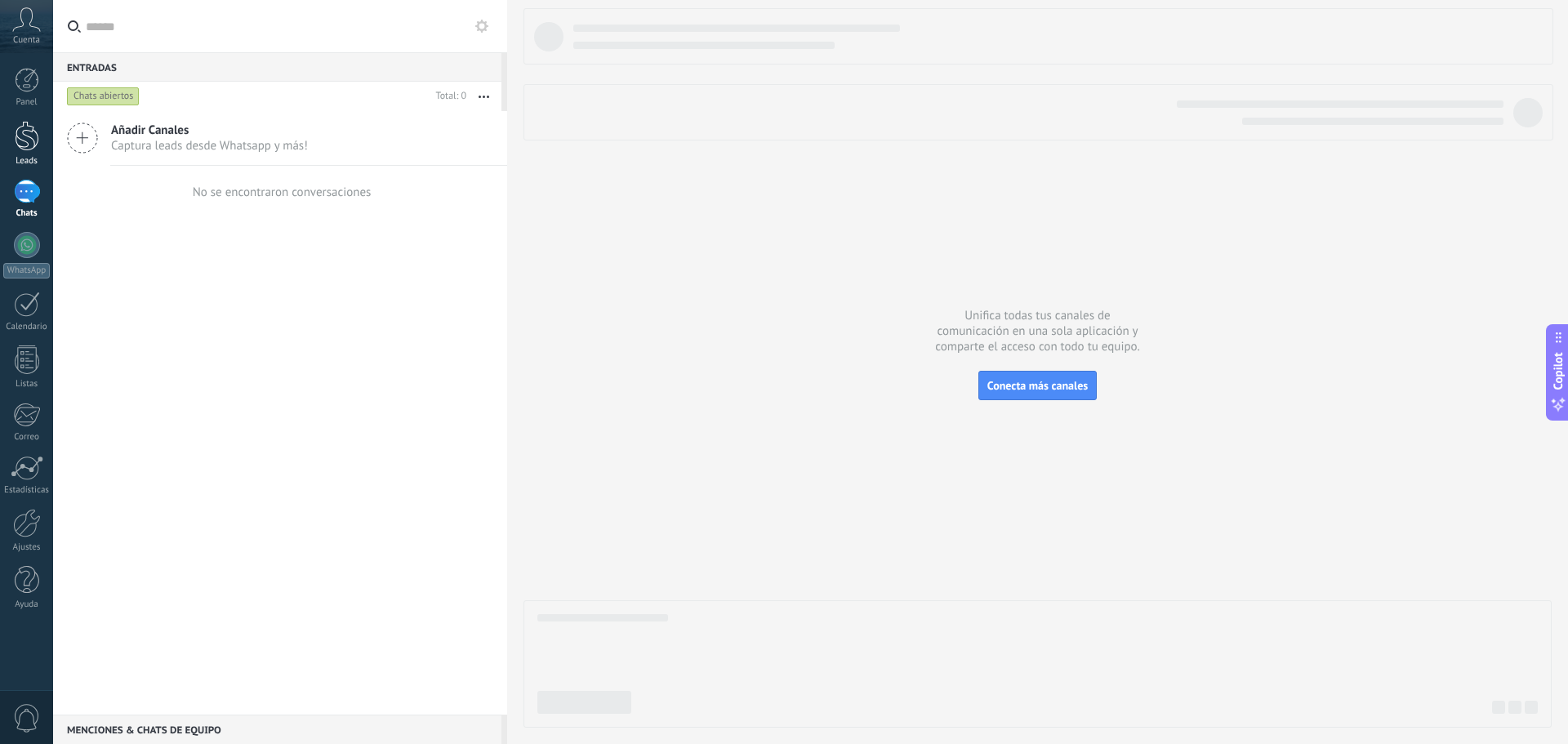
click at [28, 143] on div at bounding box center [26, 135] width 24 height 30
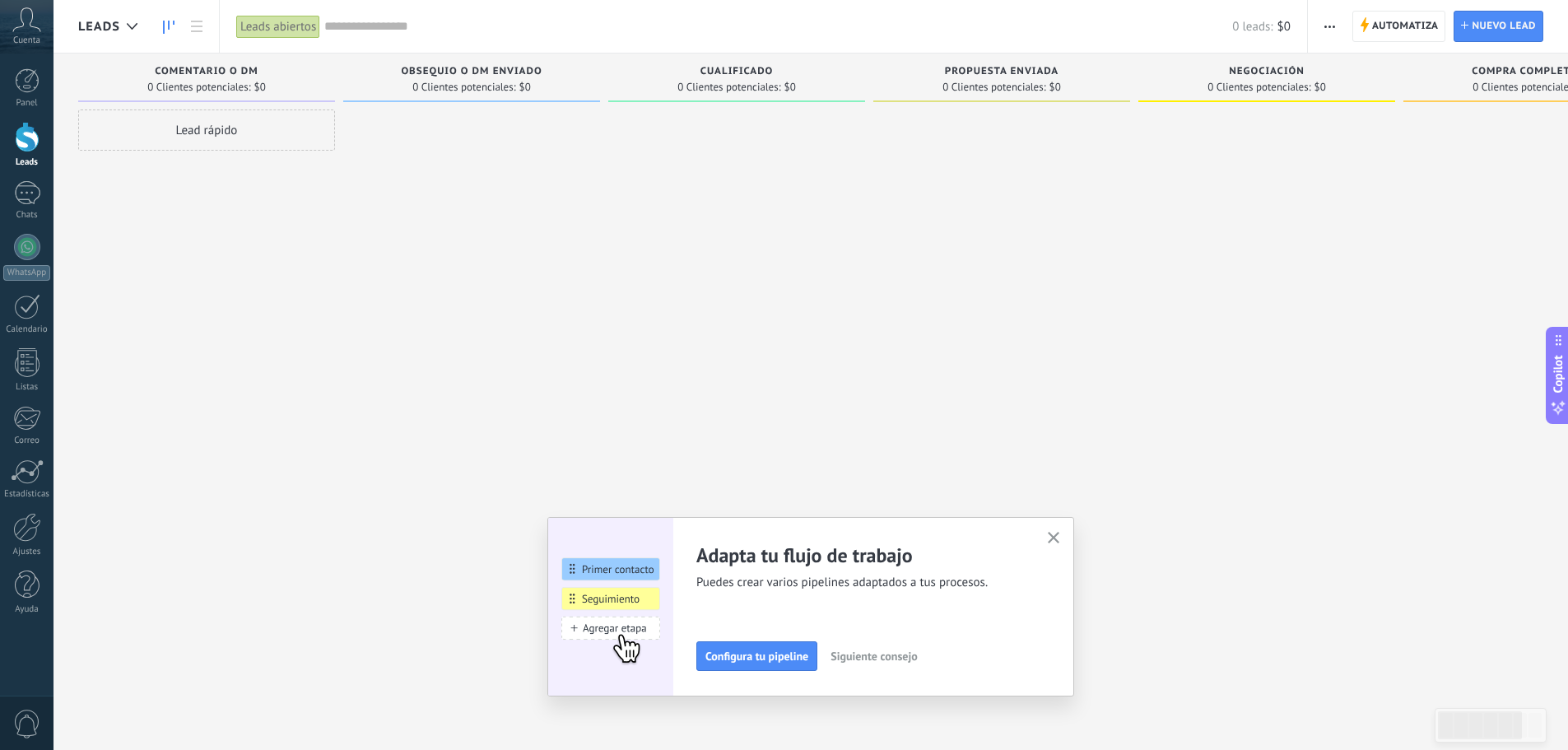
click at [1051, 535] on button "button" at bounding box center [1054, 538] width 21 height 23
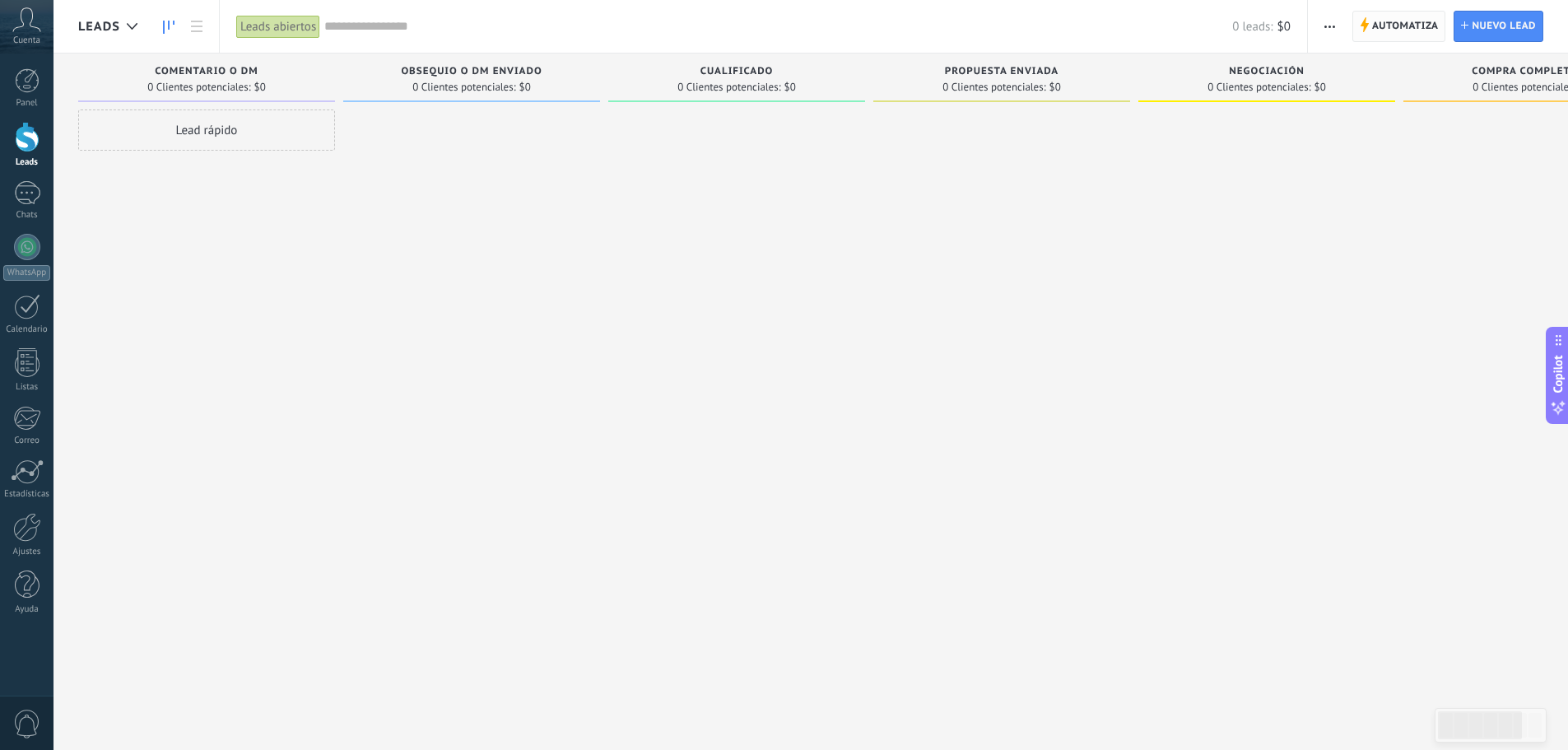
click at [1370, 26] on span "Automatiza Automatiza" at bounding box center [1399, 26] width 94 height 31
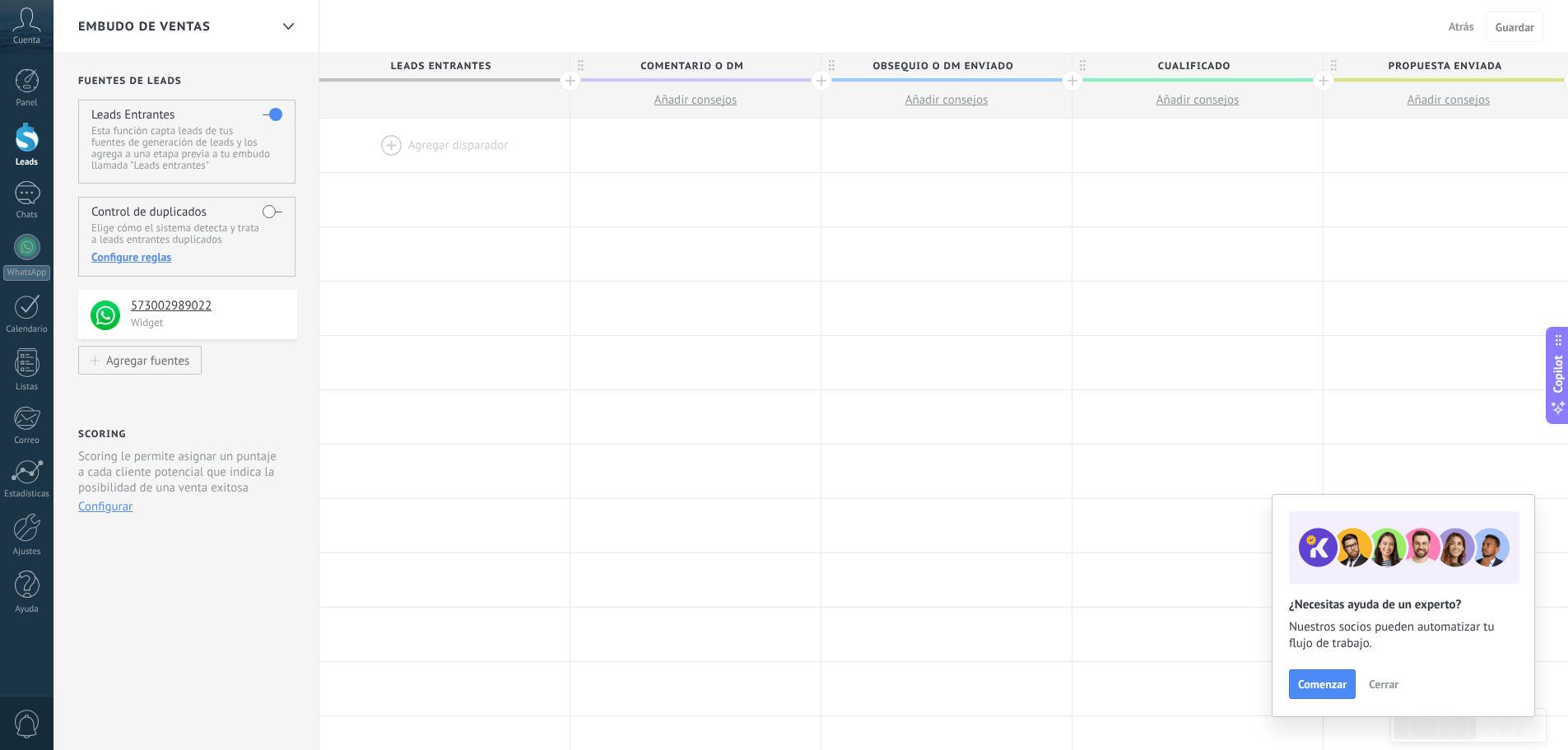
click at [382, 141] on div at bounding box center [444, 145] width 250 height 54
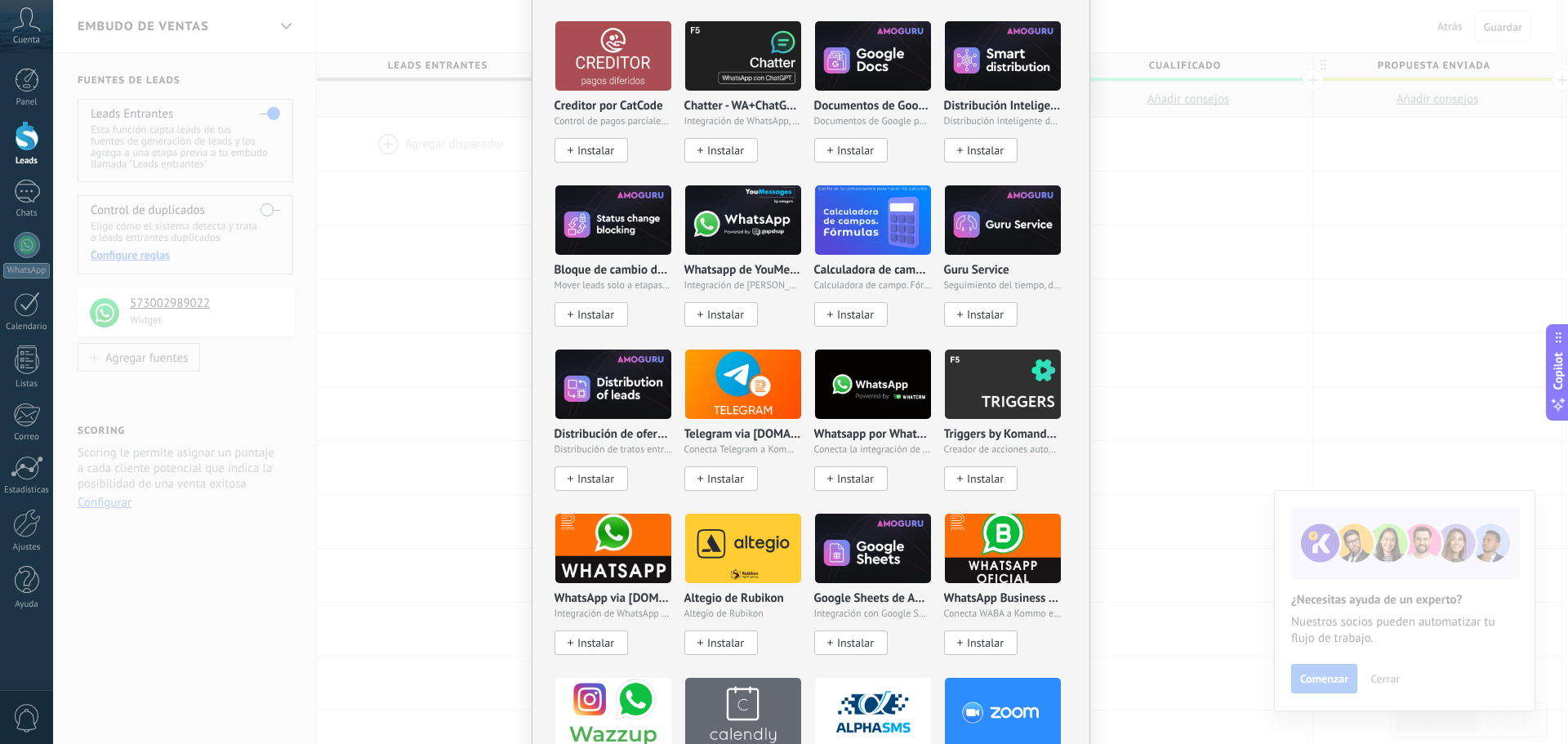
scroll to position [82, 0]
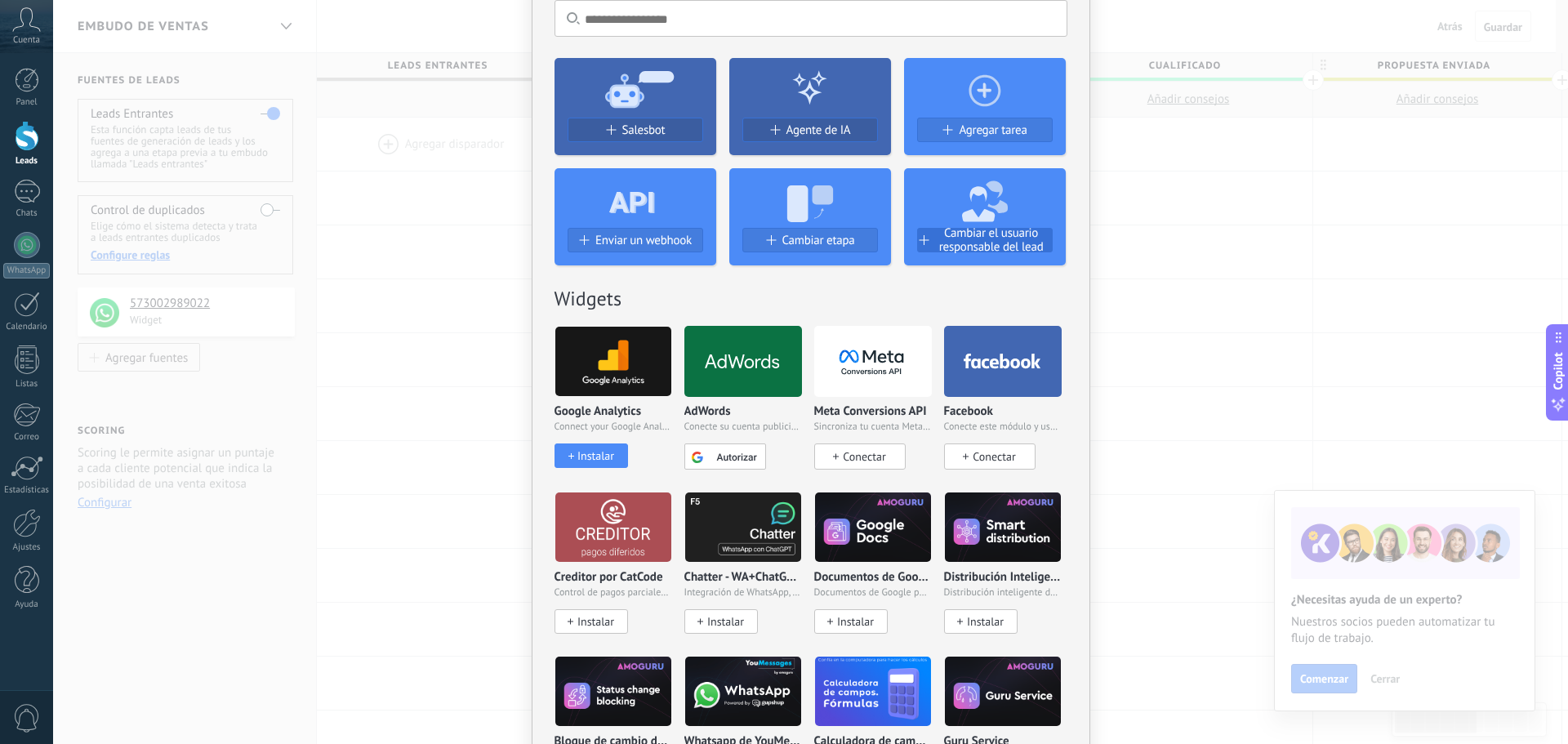
click at [976, 242] on span "Cambiar el usuario responsable del lead" at bounding box center [991, 240] width 121 height 28
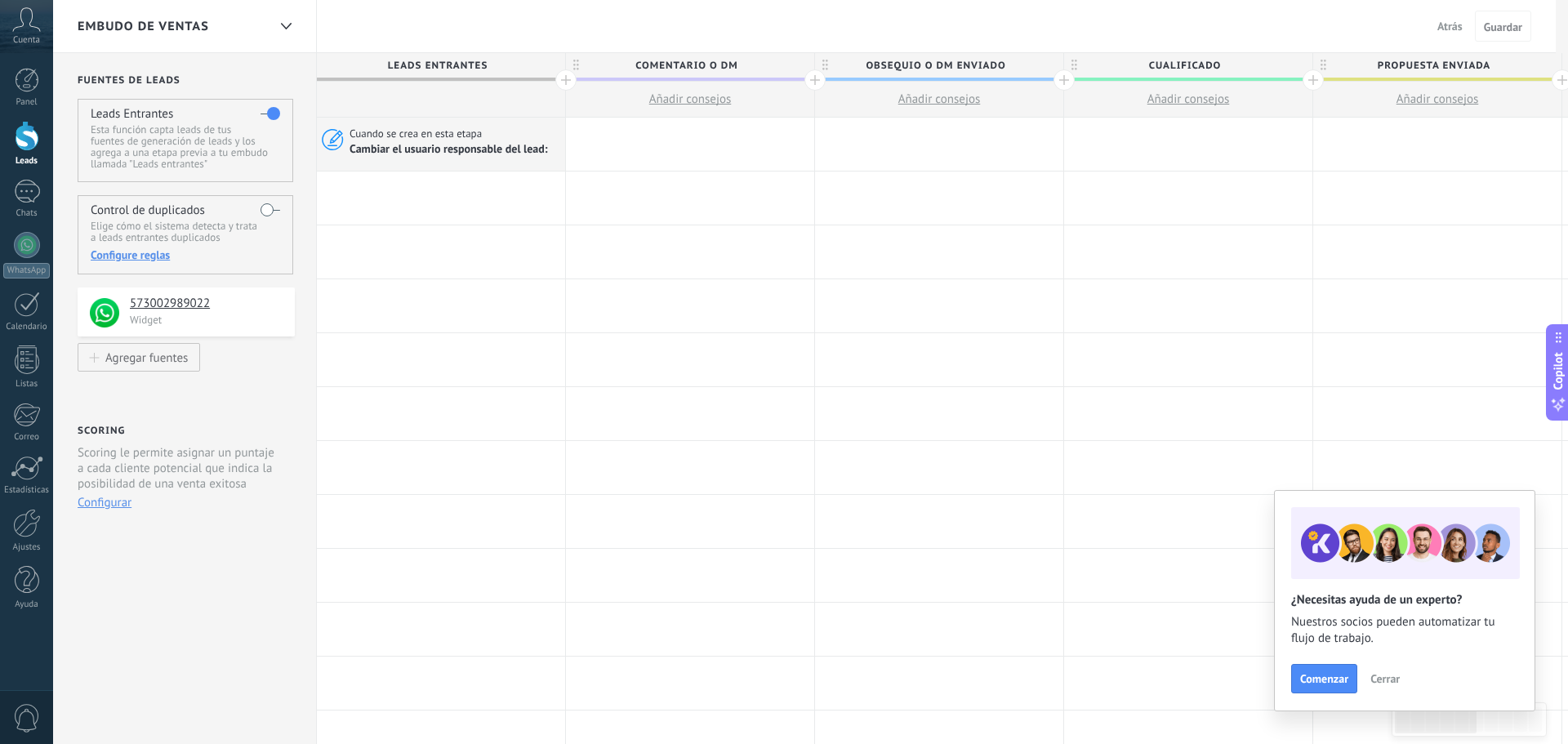
scroll to position [0, 0]
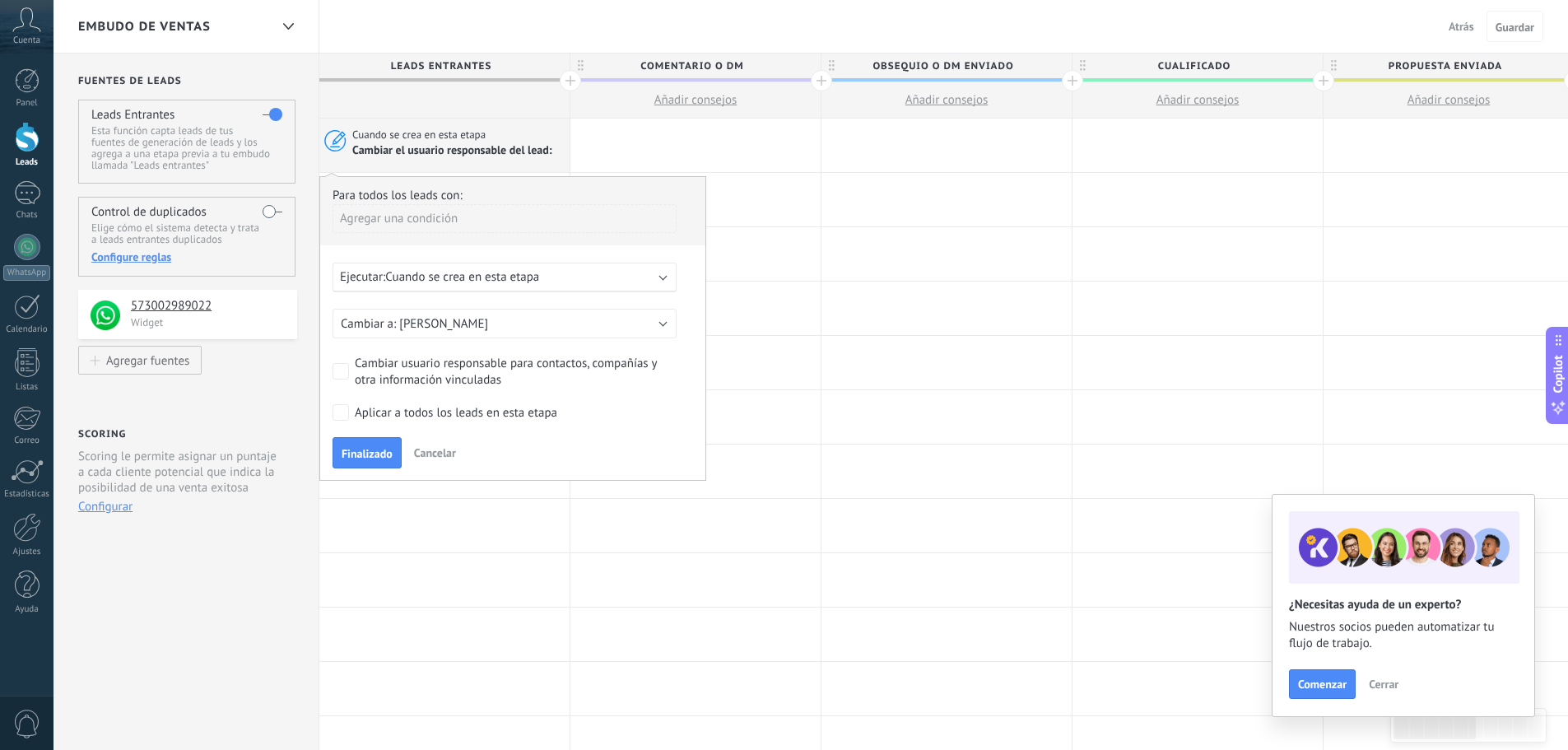
click at [441, 159] on div "Cuando se crea en esta etapa Cambiar el usuario responsable del lead:" at bounding box center [444, 145] width 250 height 54
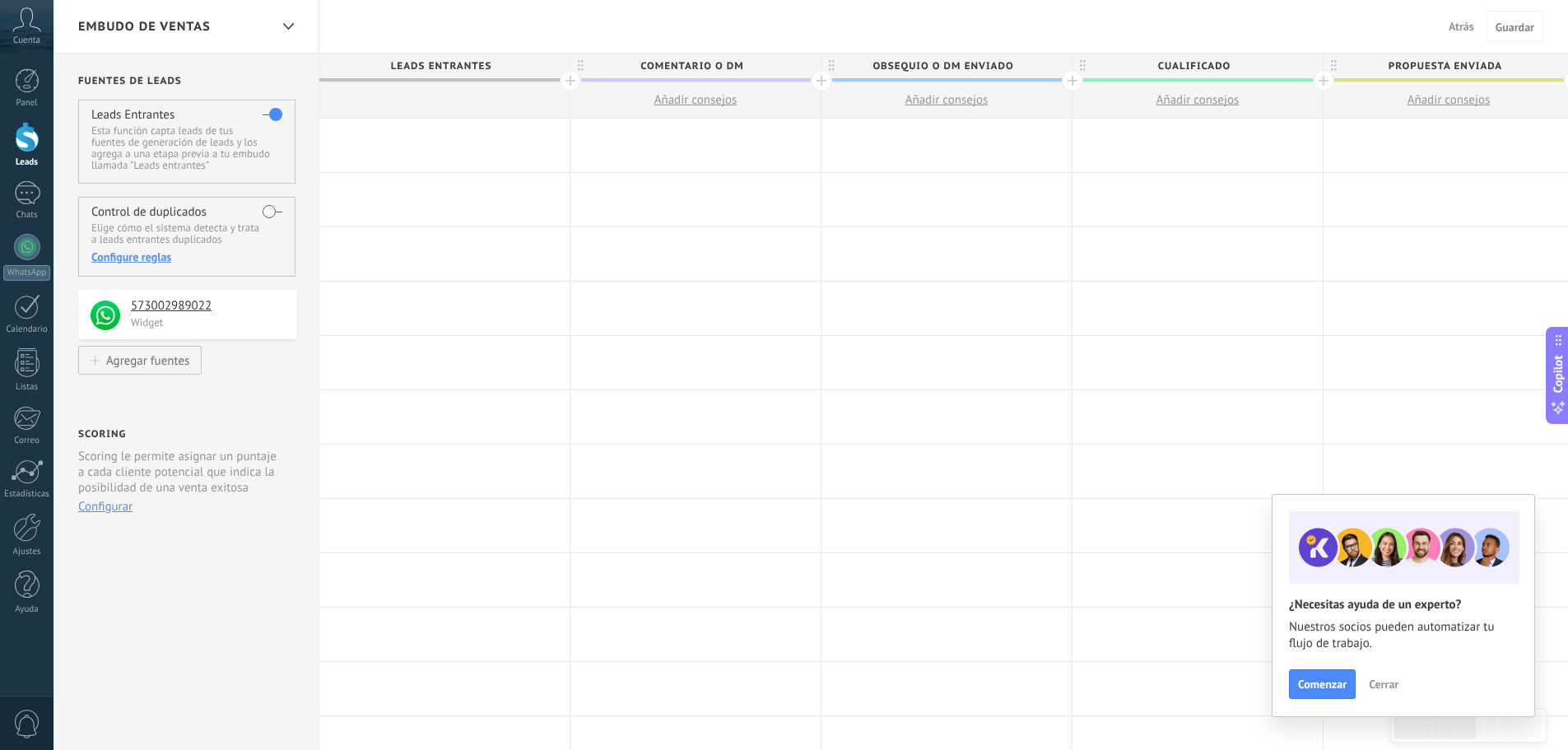
click at [414, 147] on div at bounding box center [444, 145] width 250 height 54
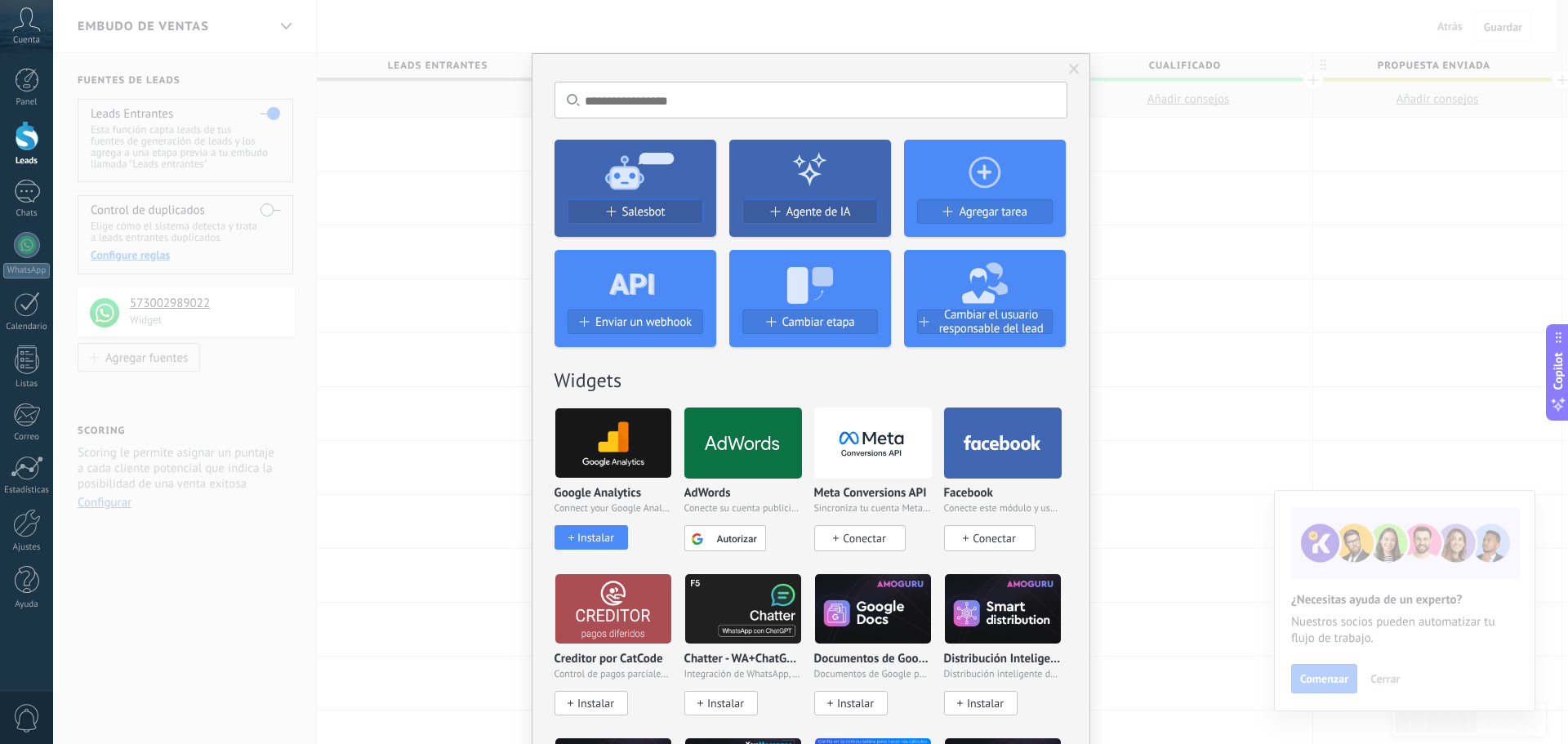
click at [653, 210] on span "Salesbot" at bounding box center [644, 212] width 44 height 14
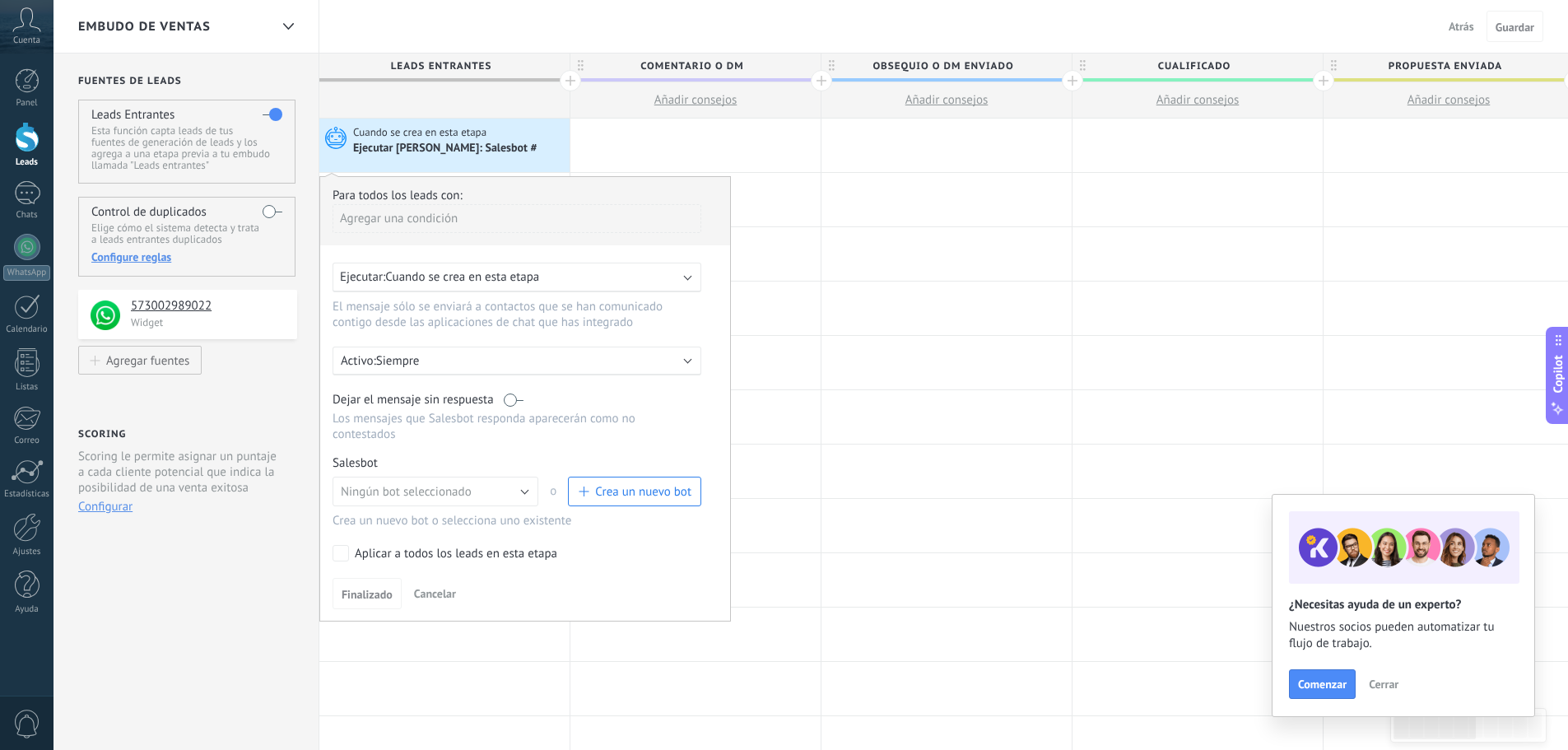
click at [455, 269] on div "Ejecutar: Cuando se crea en esta etapa" at bounding box center [516, 277] width 368 height 29
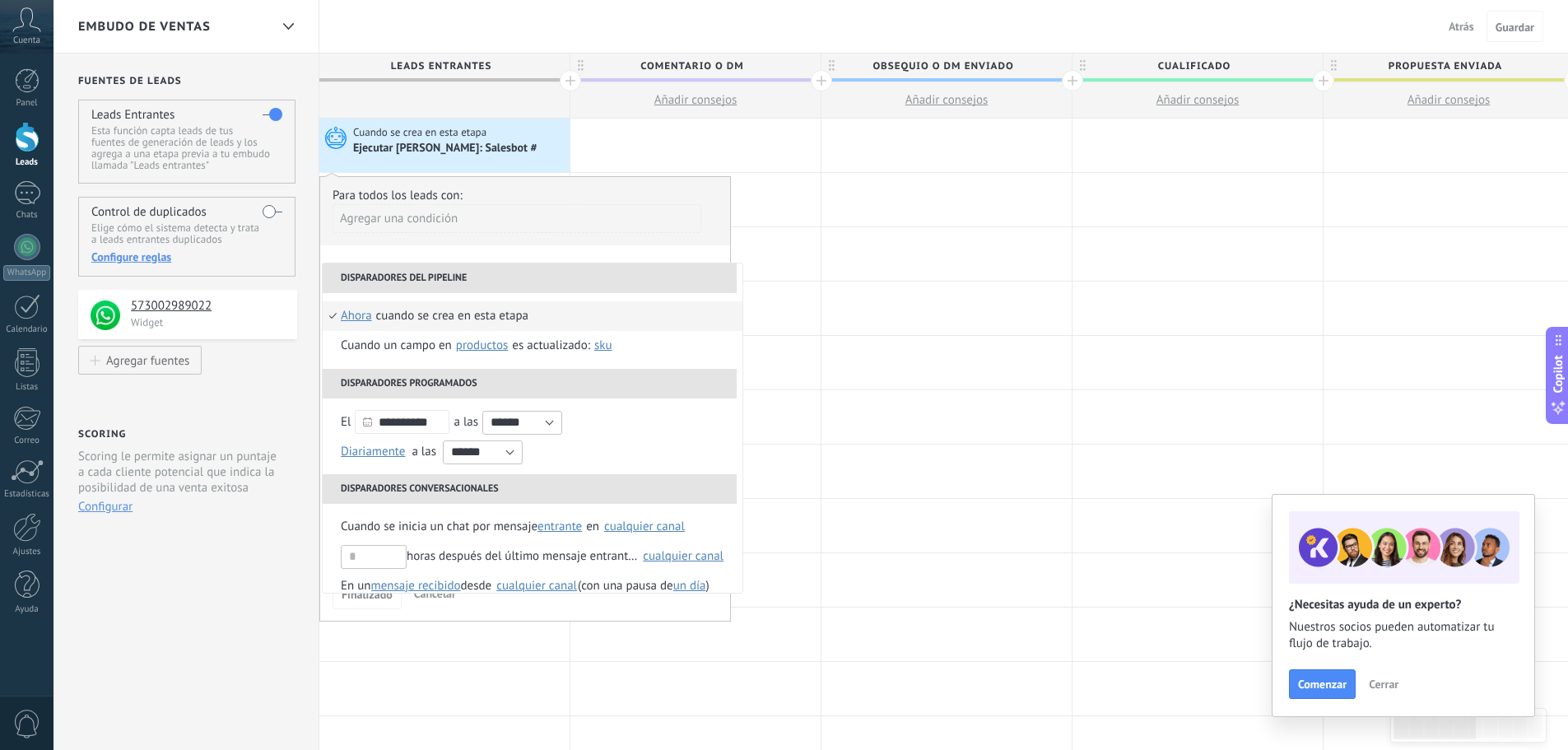
click at [649, 212] on div "Agregar una condición" at bounding box center [516, 218] width 368 height 28
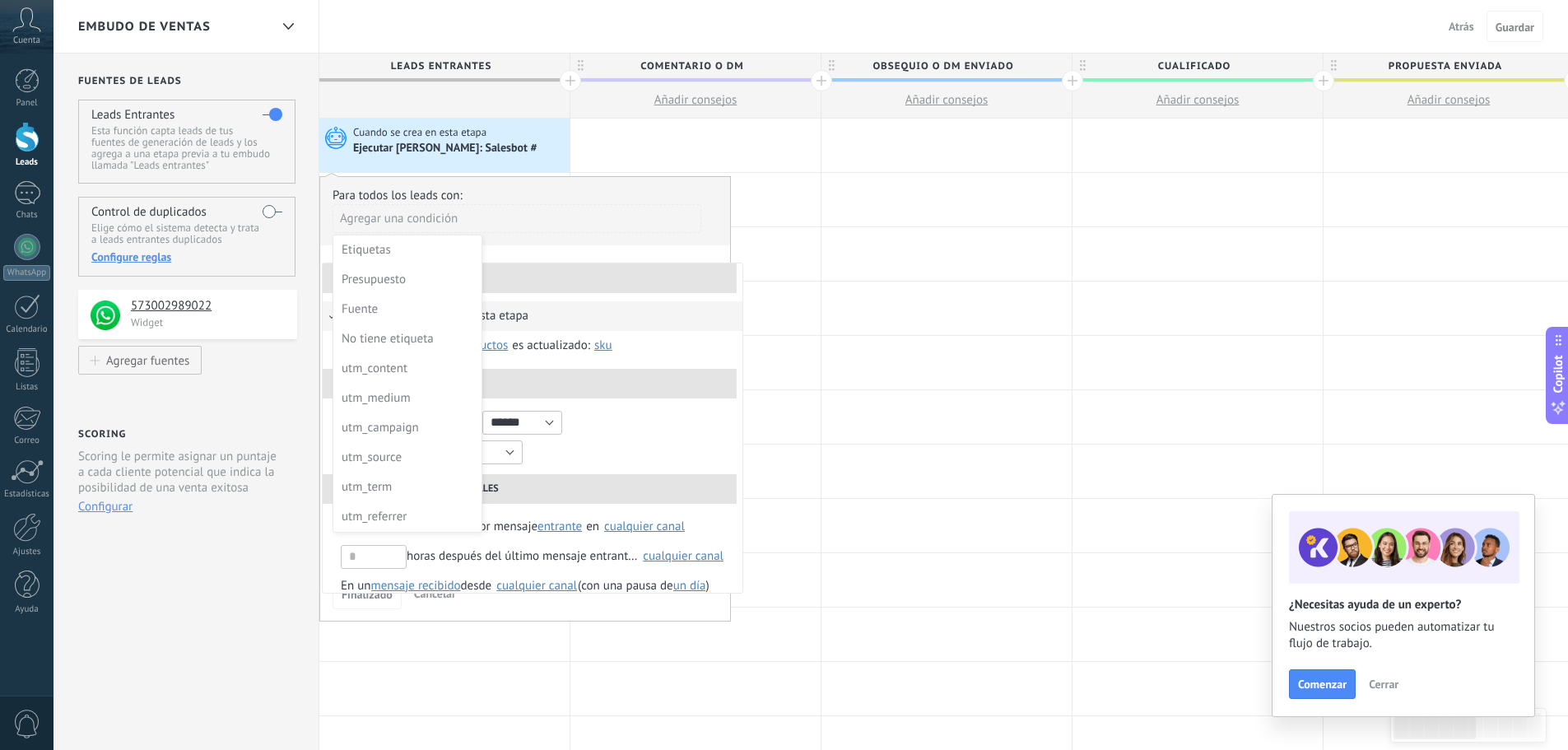
click at [506, 167] on div "Cuando se crea en esta etapa Ejecutar [PERSON_NAME]: Salesbot #" at bounding box center [444, 145] width 250 height 54
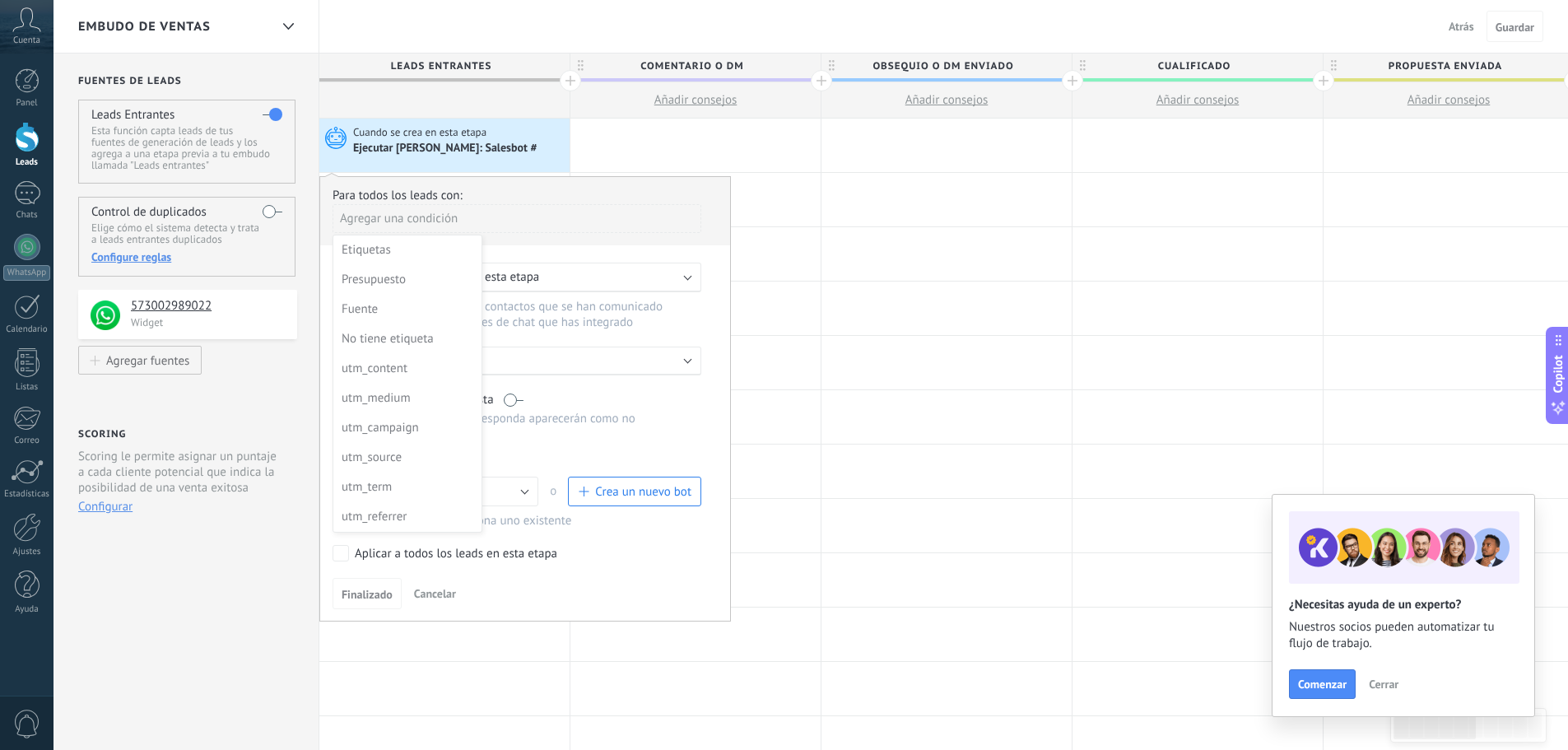
click at [566, 367] on div at bounding box center [525, 399] width 410 height 444
click at [617, 362] on p "Siempre" at bounding box center [520, 361] width 288 height 16
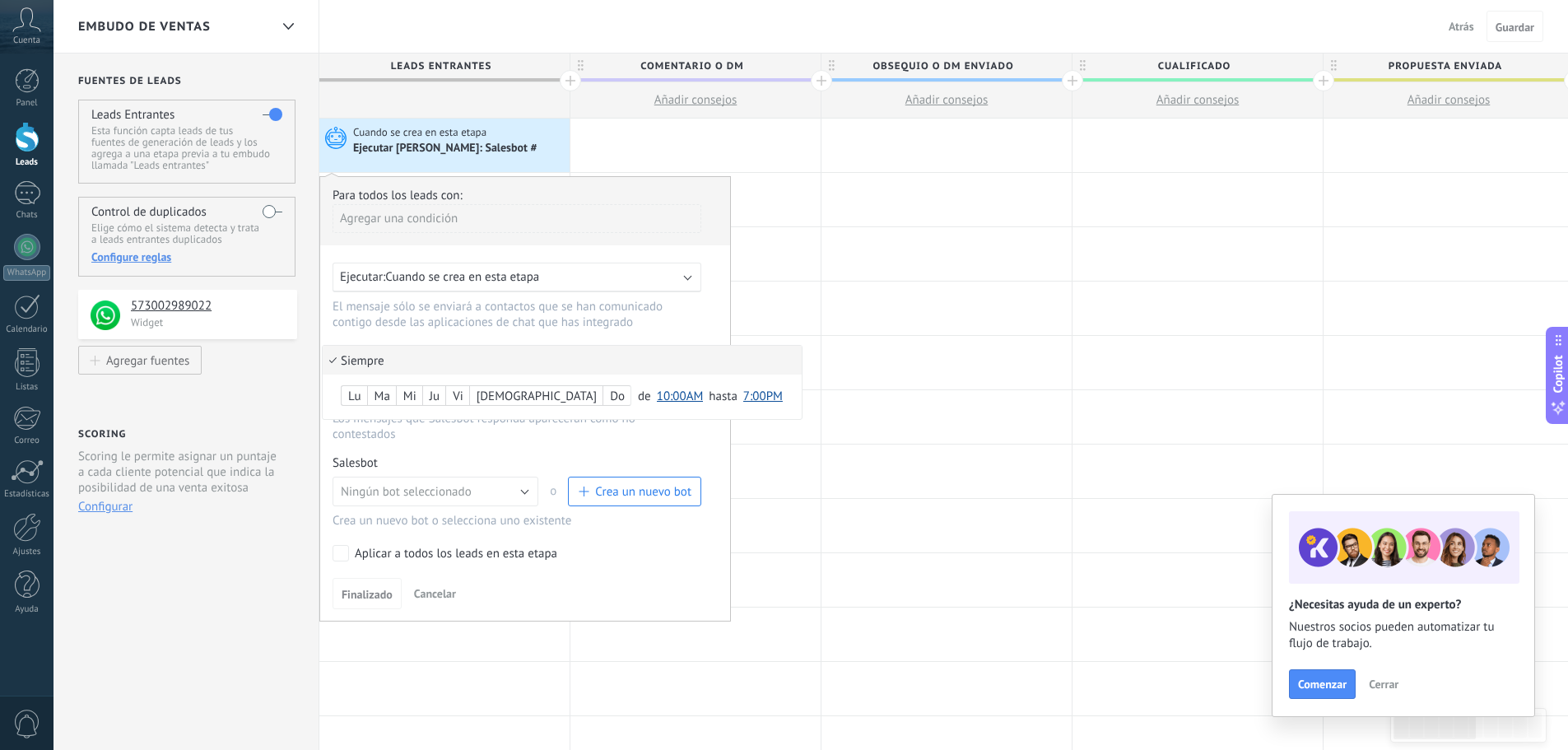
click at [617, 362] on li "Siempre" at bounding box center [562, 360] width 479 height 28
click at [547, 498] on span "o" at bounding box center [553, 491] width 29 height 29
click at [534, 495] on button "Ningún bot seleccionado" at bounding box center [435, 491] width 206 height 29
click at [526, 494] on span "Ningún bot seleccionado" at bounding box center [427, 492] width 210 height 16
click at [492, 486] on button "Ningún bot seleccionado" at bounding box center [435, 491] width 206 height 29
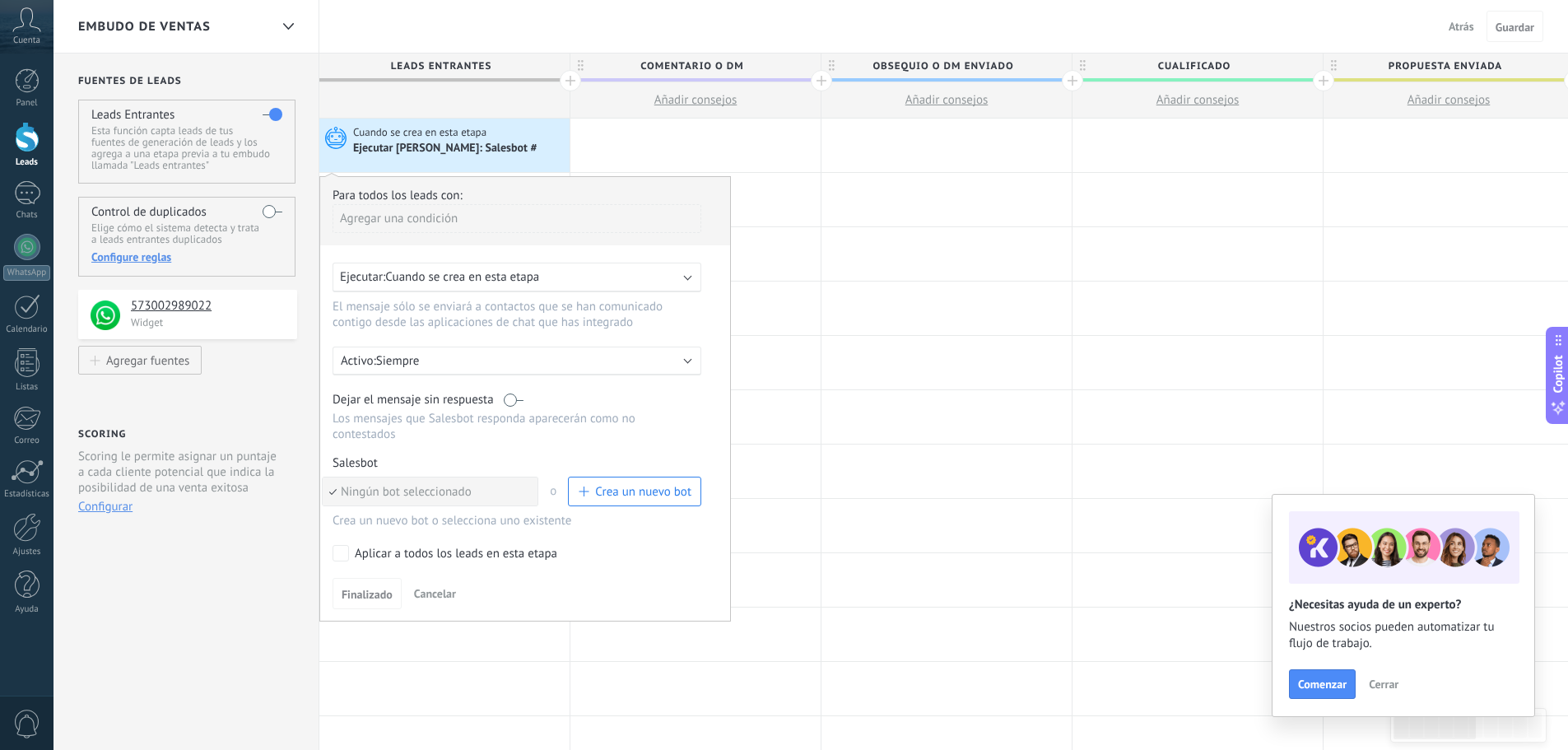
click at [491, 486] on span "Ningún bot seleccionado" at bounding box center [427, 492] width 210 height 16
click at [639, 490] on span "Crea un nuevo bot" at bounding box center [643, 492] width 96 height 16
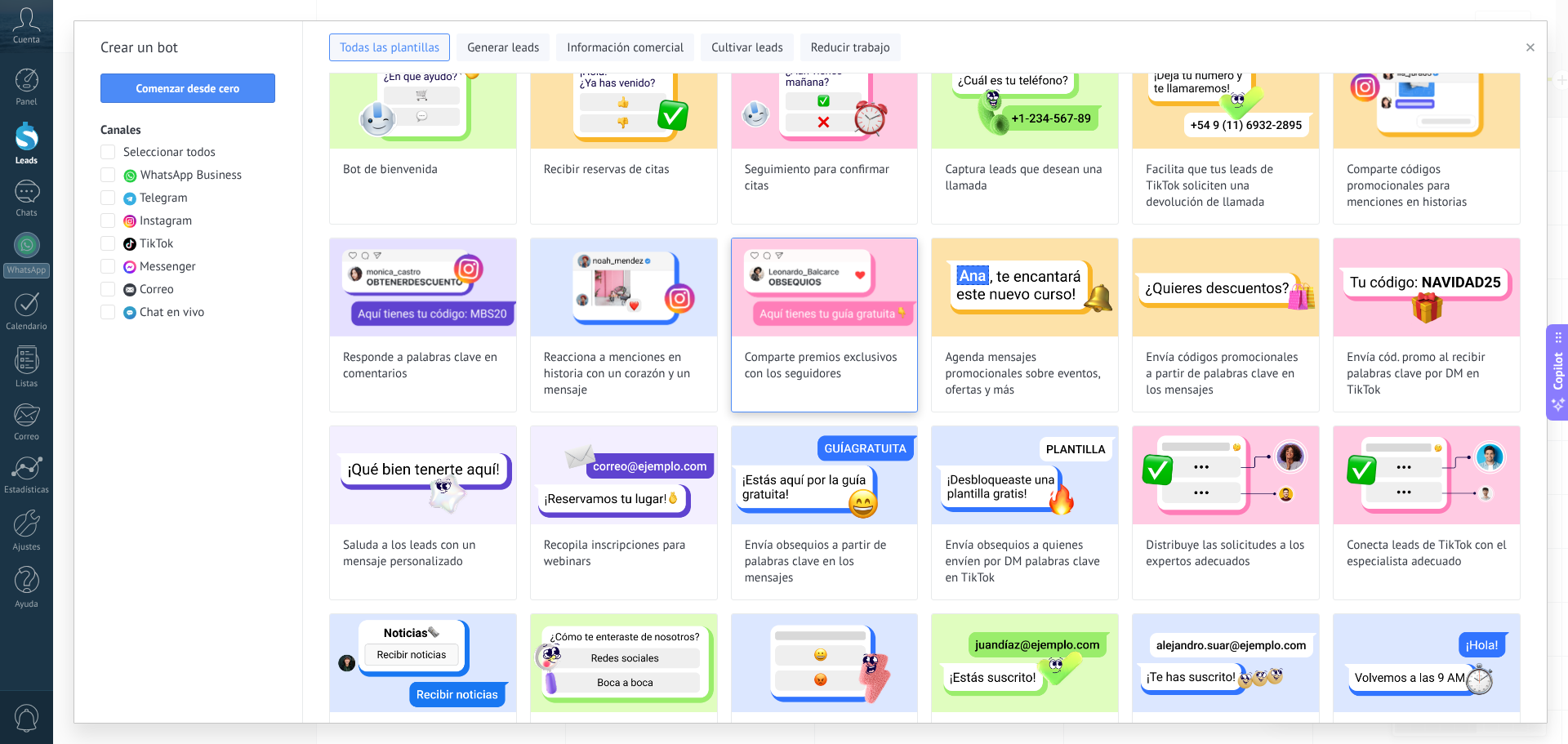
scroll to position [350, 0]
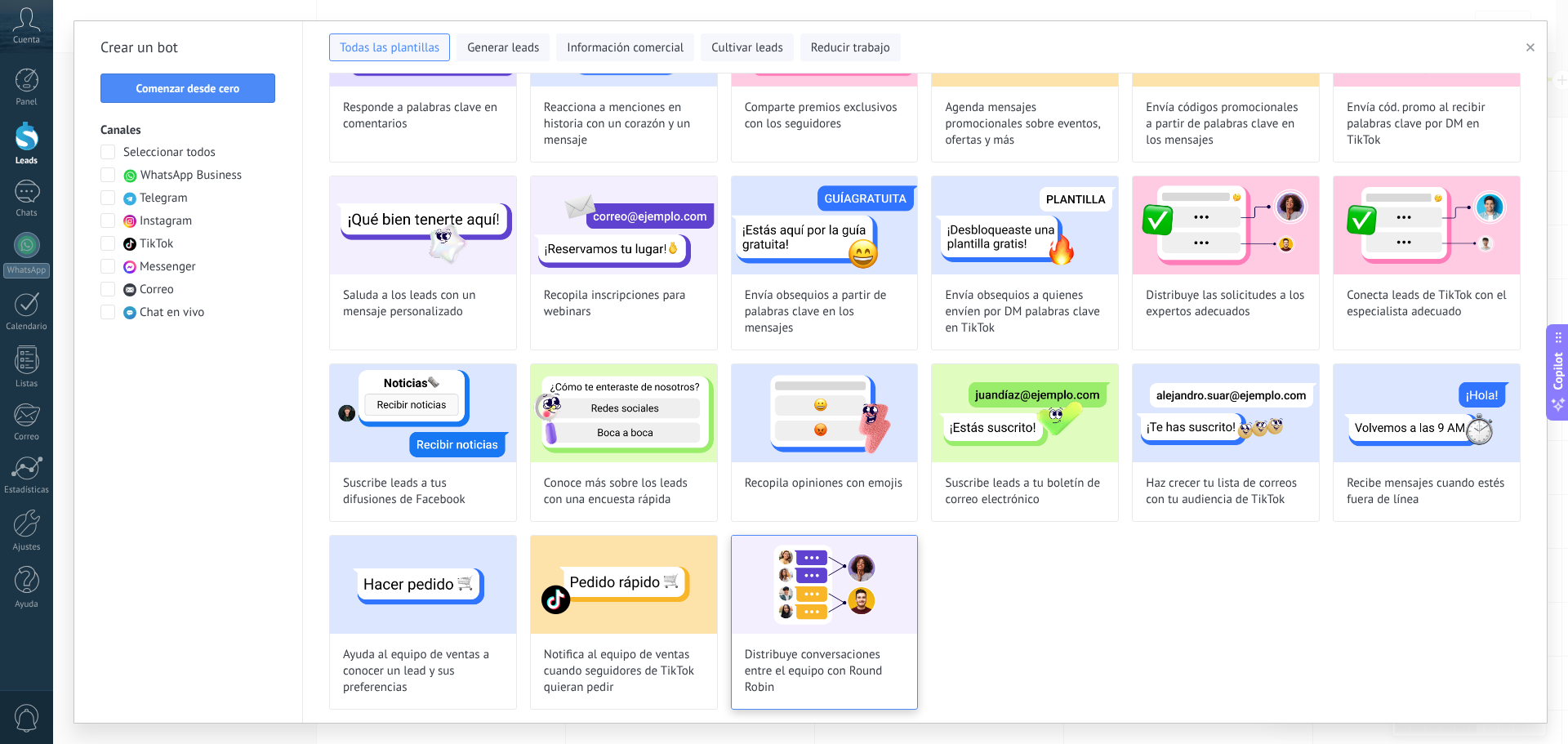
click at [787, 578] on img at bounding box center [824, 585] width 186 height 98
type input "**********"
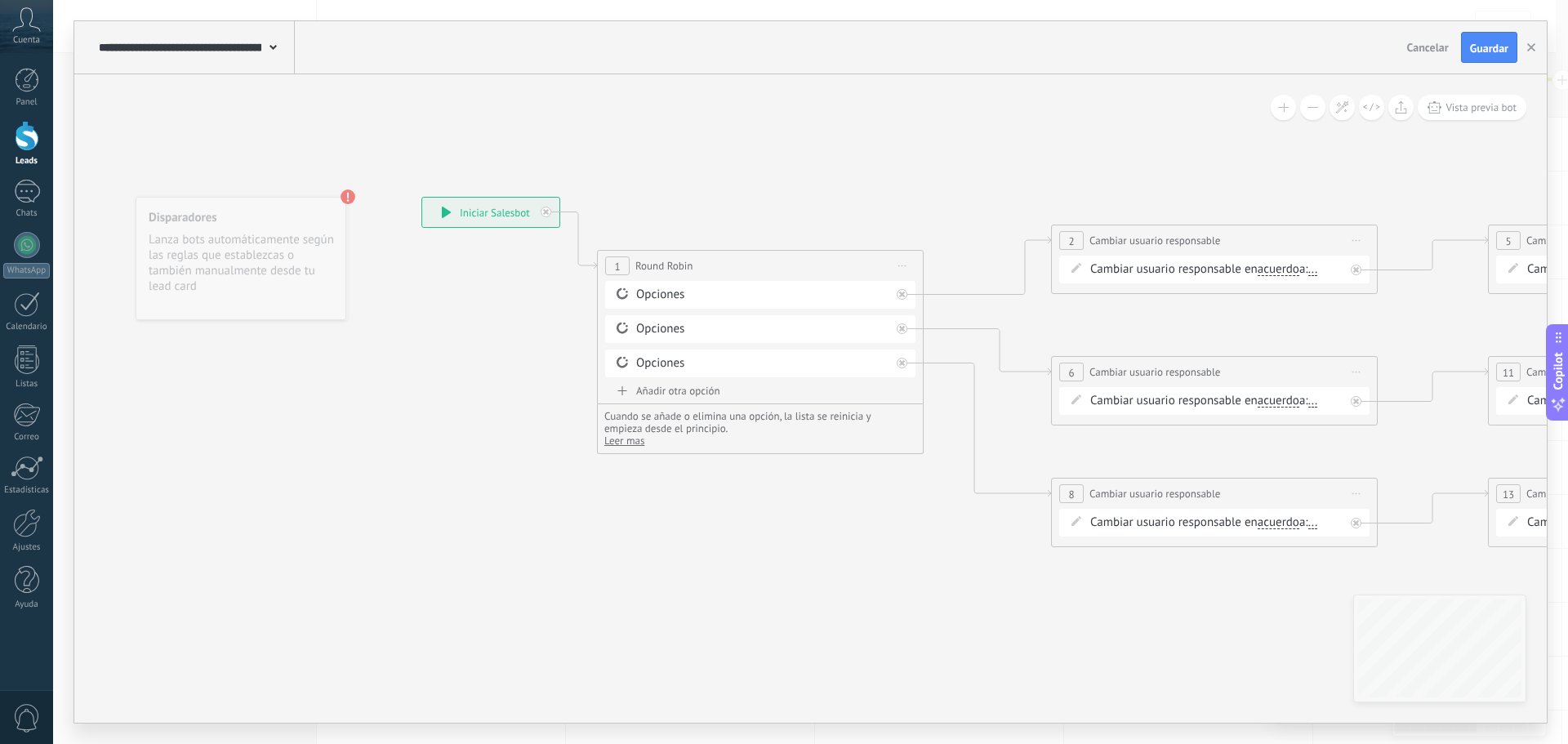
click at [1318, 270] on span "..." at bounding box center [1313, 268] width 10 height 13
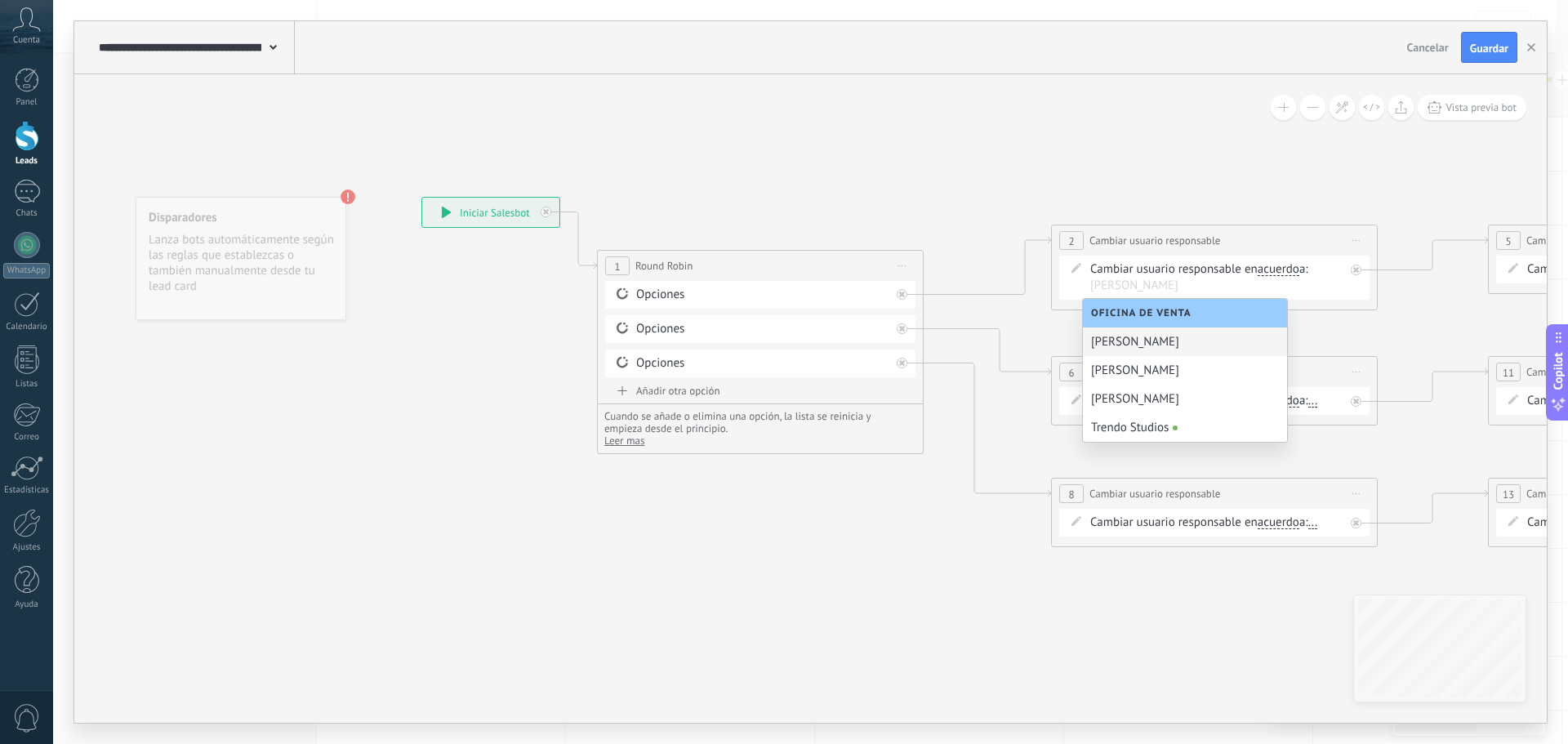
click at [1259, 334] on div "[PERSON_NAME]" at bounding box center [1185, 341] width 204 height 28
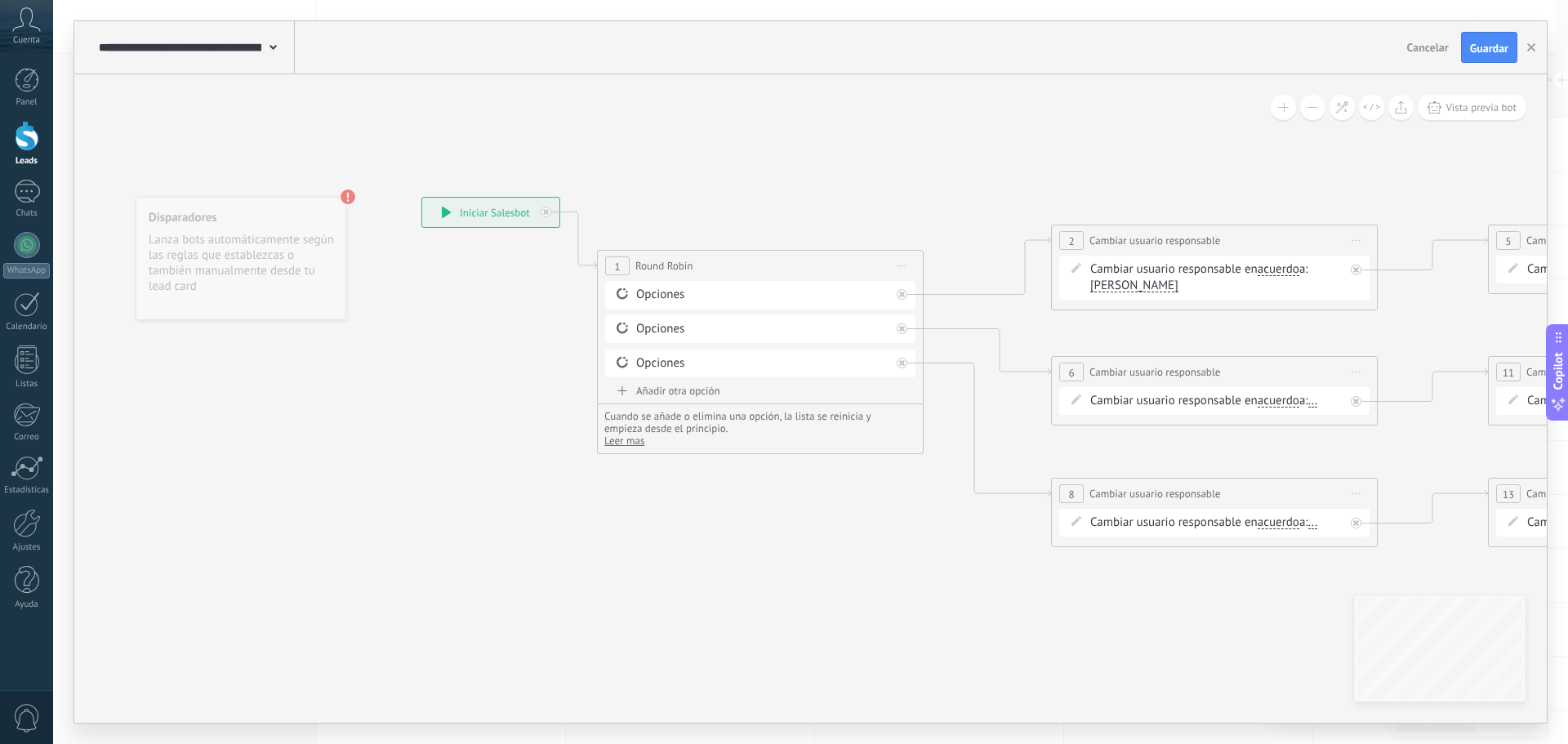
click at [1318, 403] on span "..." at bounding box center [1313, 401] width 10 height 13
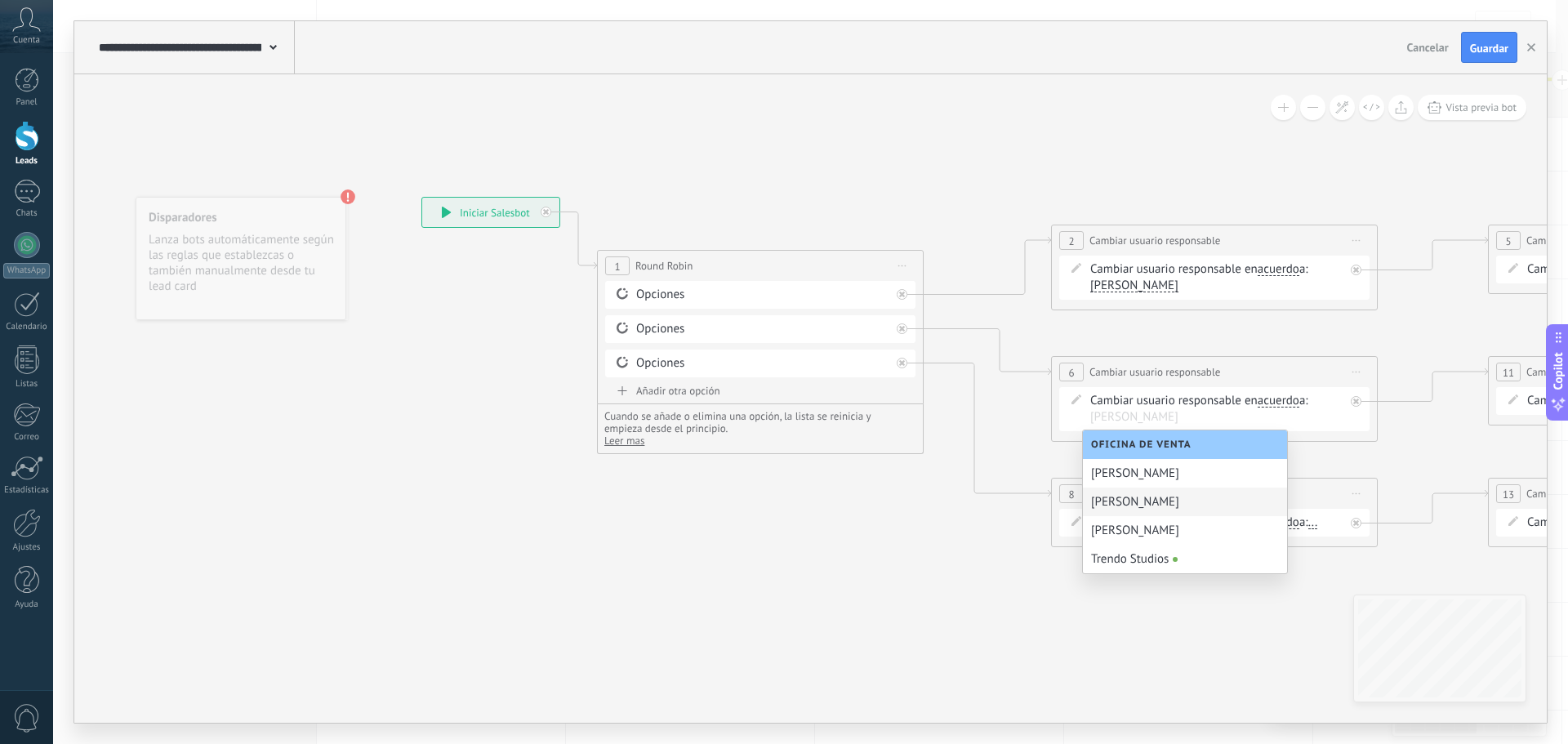
click at [1159, 505] on div "[PERSON_NAME]" at bounding box center [1185, 501] width 204 height 28
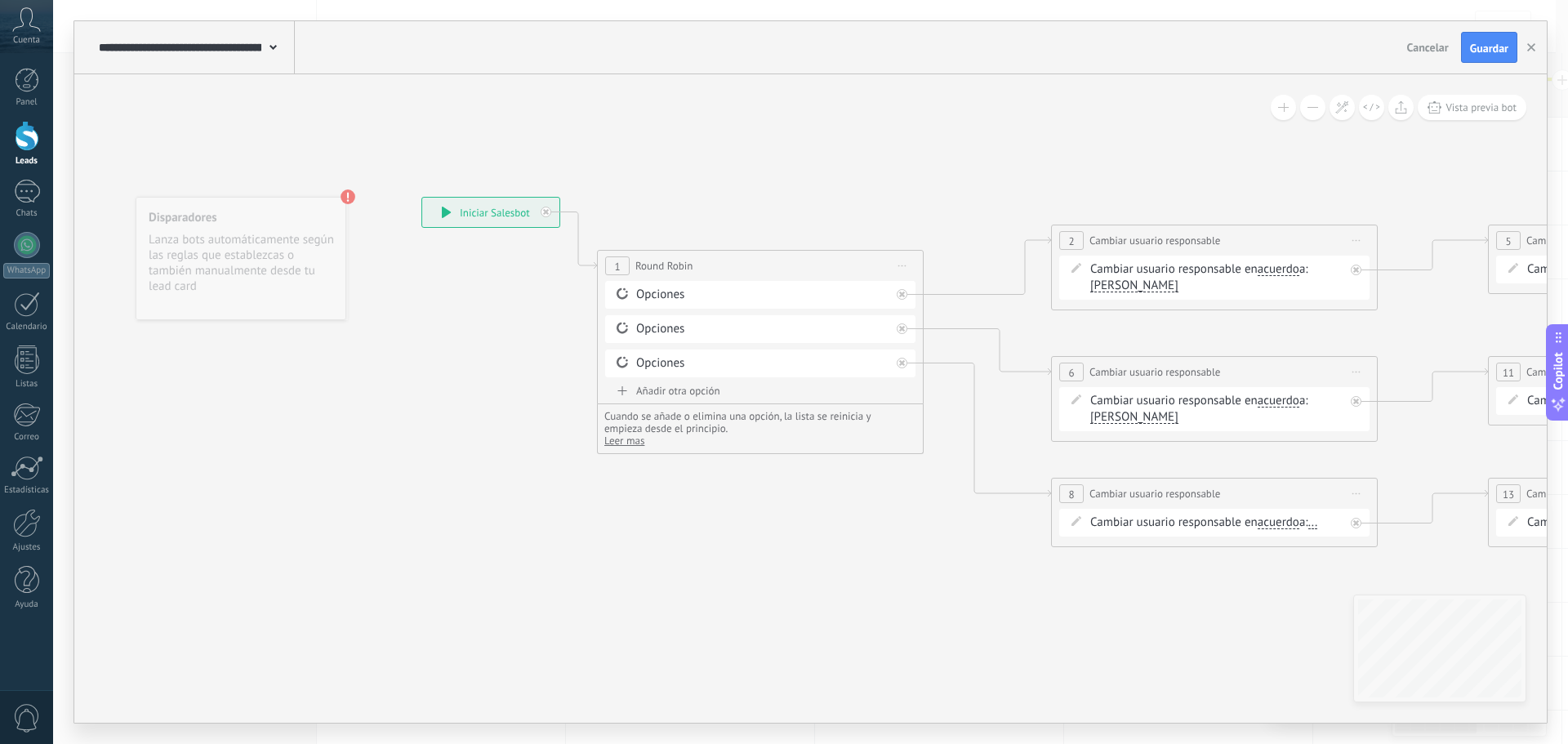
click at [1318, 527] on span "..." at bounding box center [1313, 522] width 10 height 13
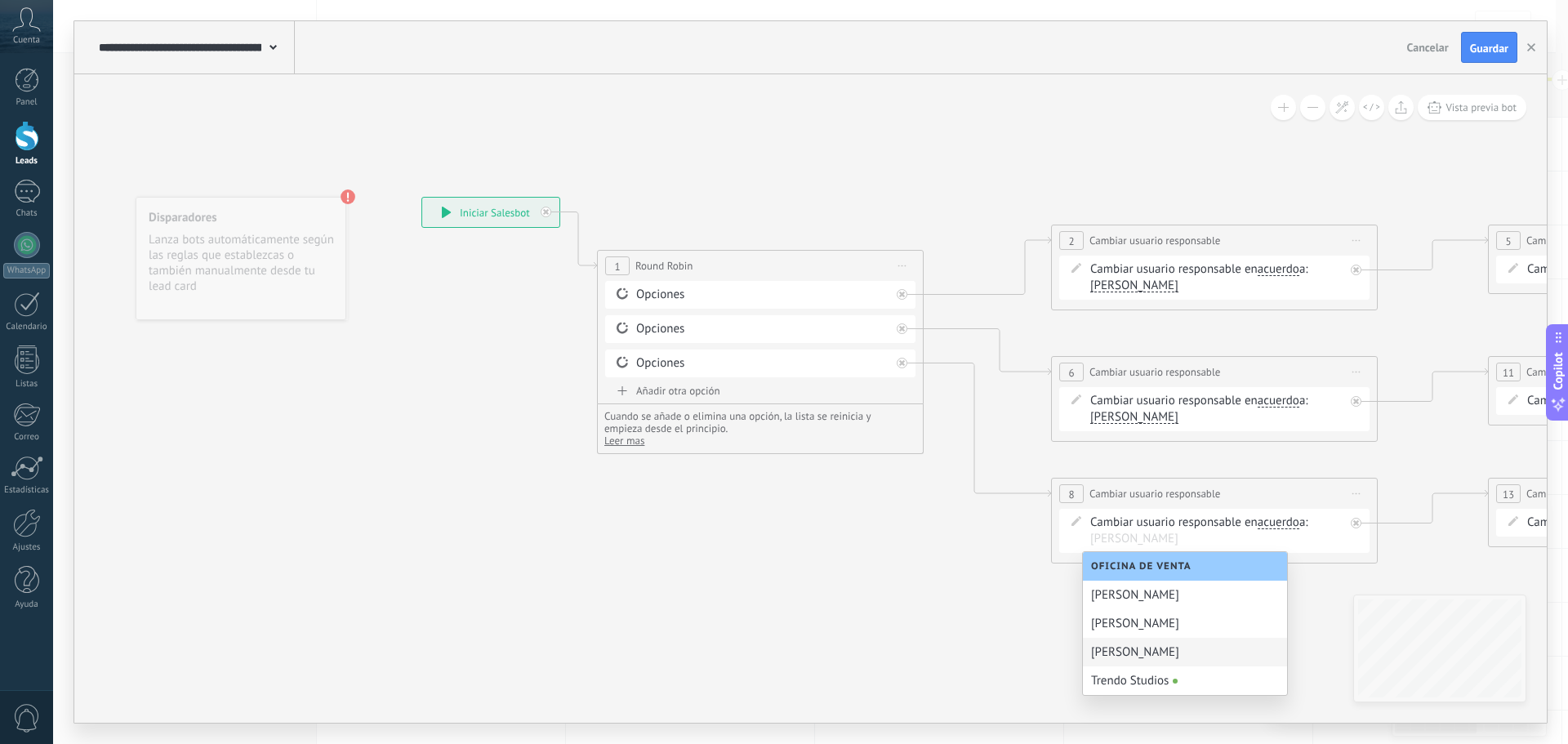
click at [1189, 650] on div "[PERSON_NAME]" at bounding box center [1185, 652] width 204 height 28
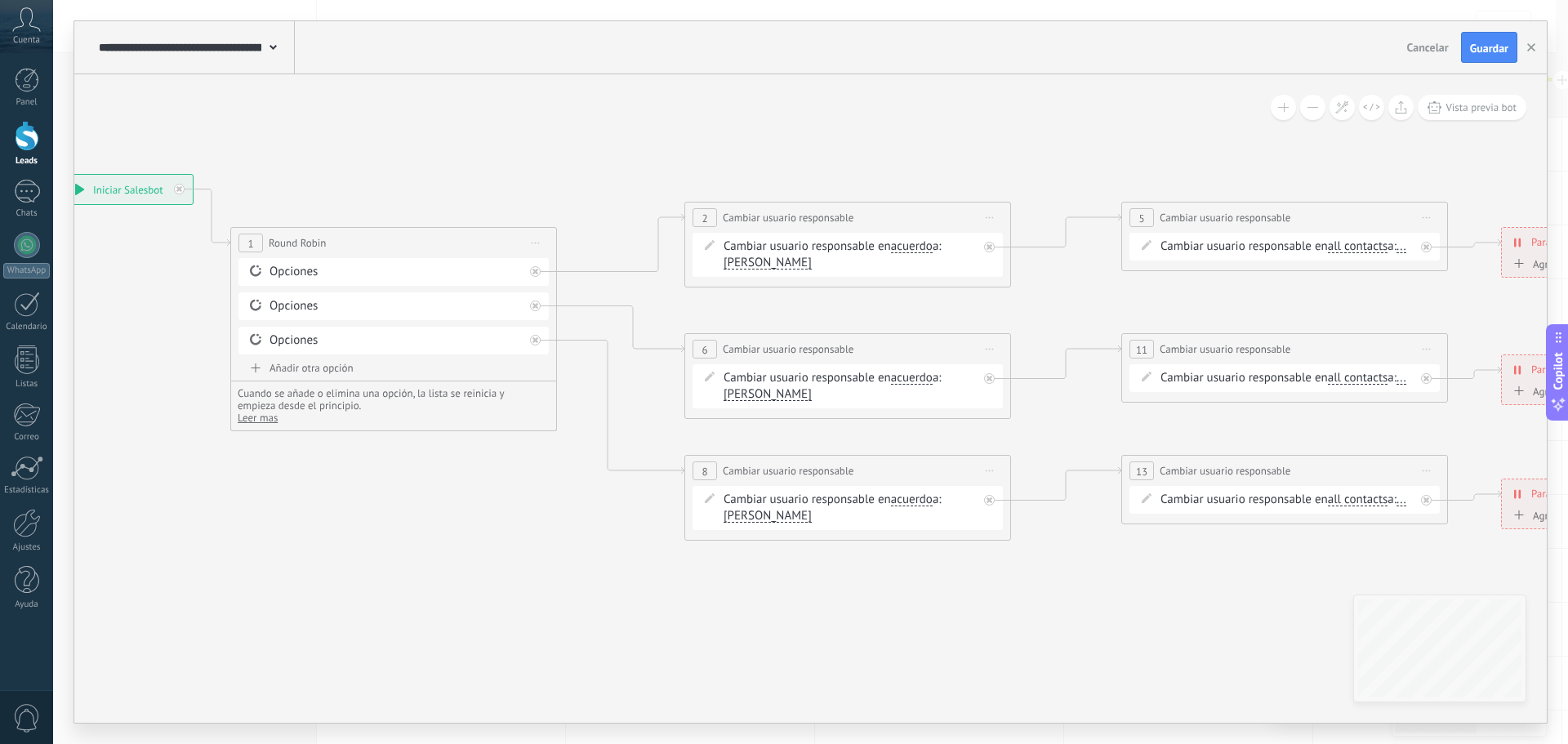
drag, startPoint x: 1358, startPoint y: 142, endPoint x: 991, endPoint y: 120, distance: 367.7
click at [991, 120] on icon at bounding box center [930, 357] width 2569 height 1184
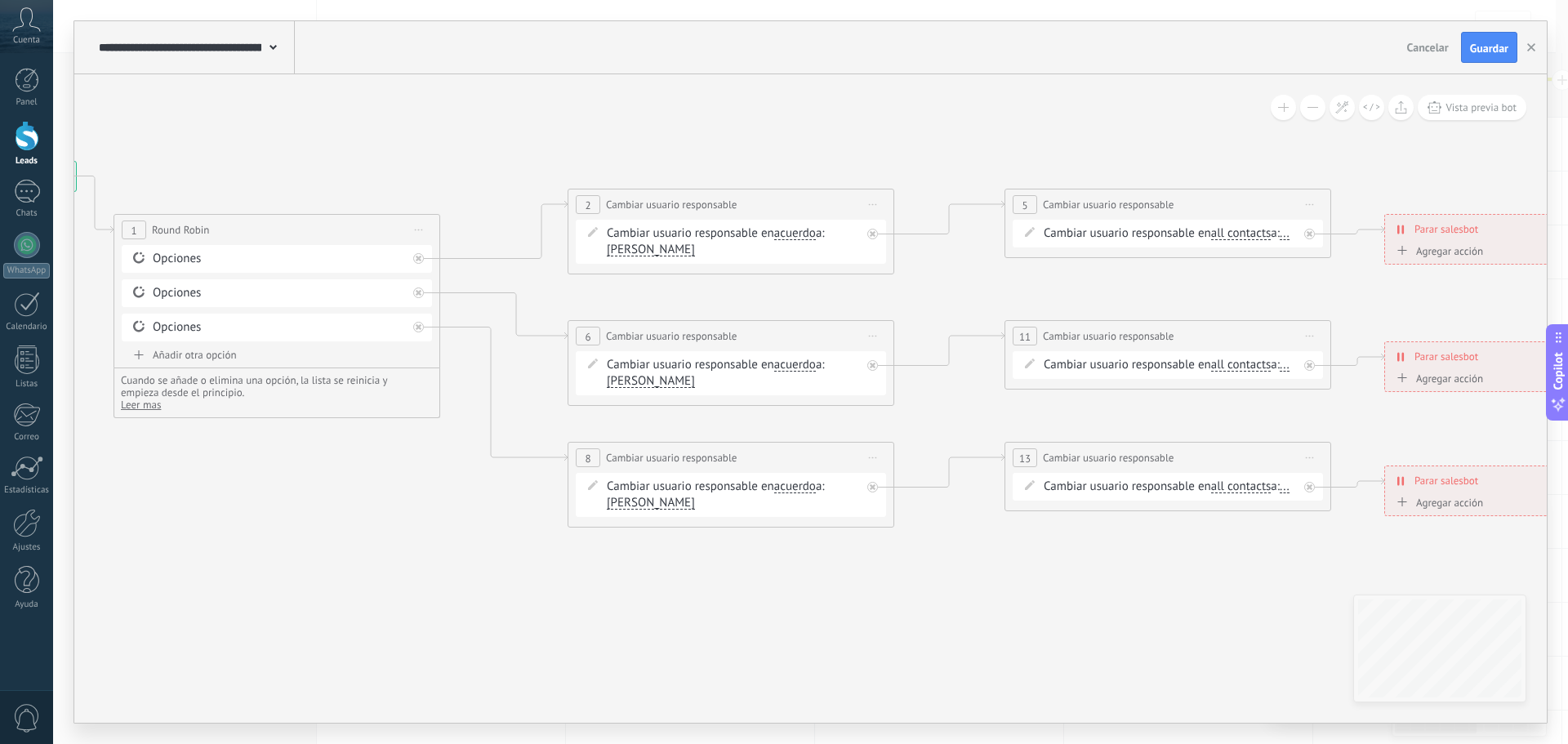
drag, startPoint x: 1065, startPoint y: 145, endPoint x: 948, endPoint y: 131, distance: 117.8
click at [948, 131] on icon at bounding box center [813, 344] width 2569 height 1184
click at [1280, 240] on span "..." at bounding box center [1285, 232] width 10 height 13
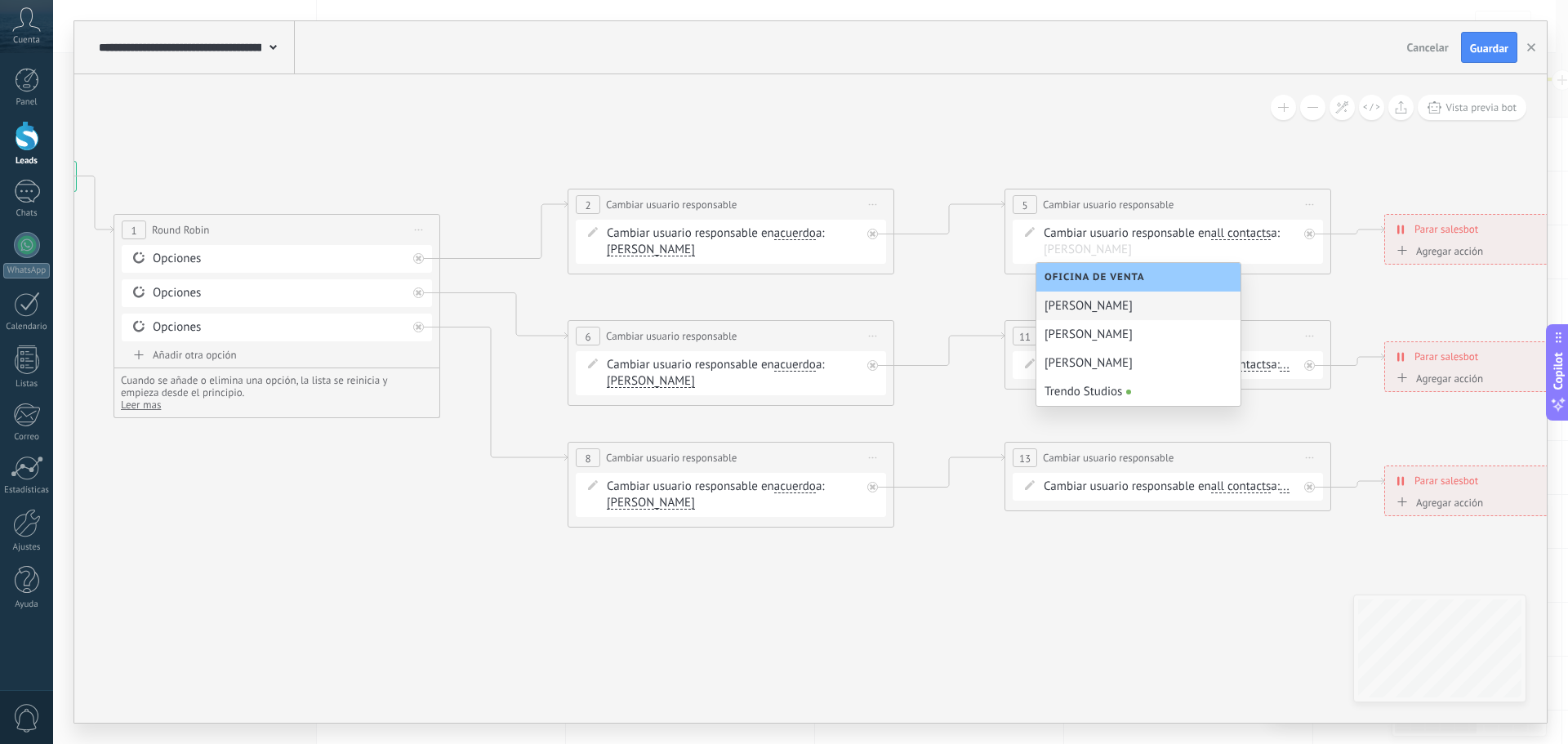
click at [1091, 311] on div "[PERSON_NAME]" at bounding box center [1139, 305] width 204 height 28
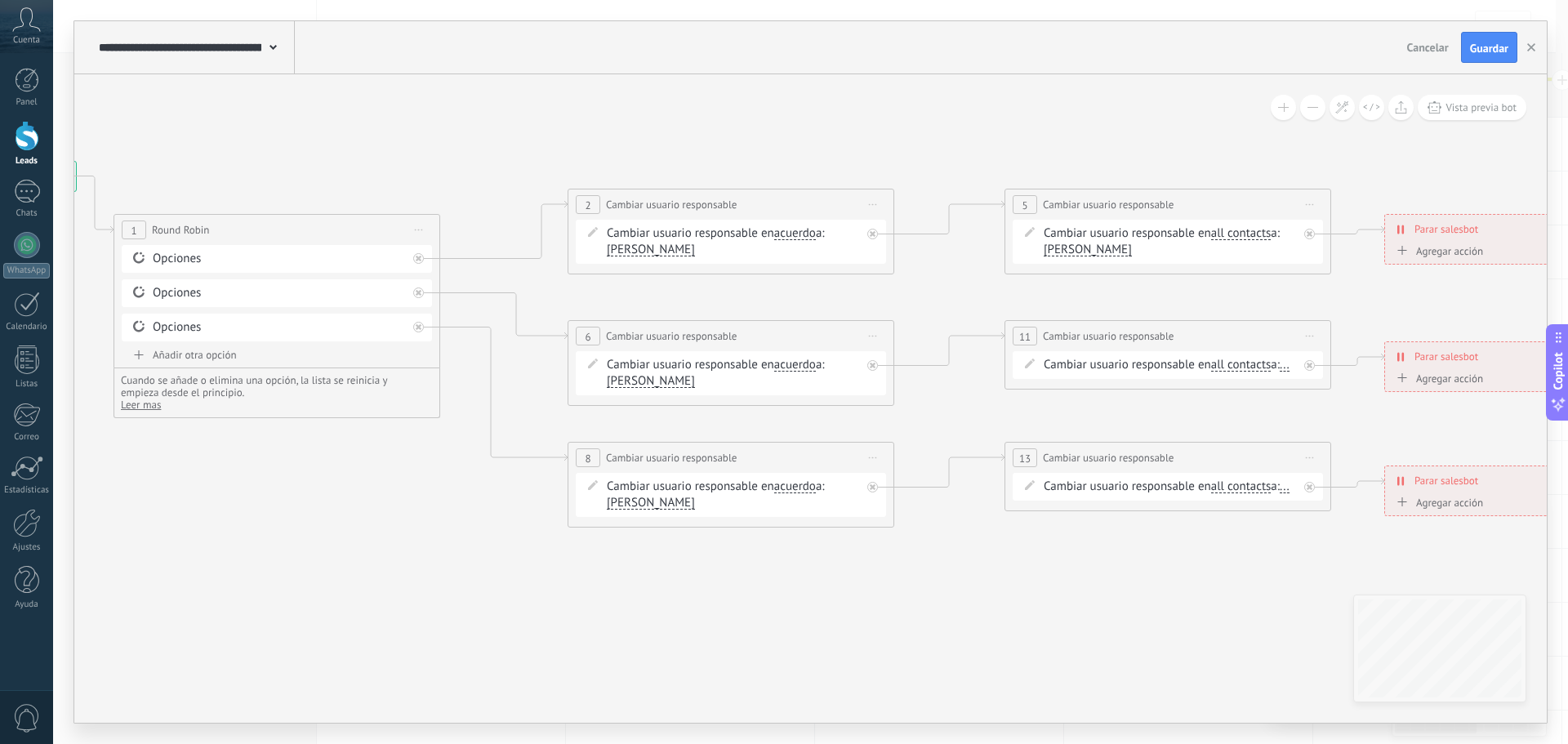
click at [1280, 372] on span "..." at bounding box center [1285, 365] width 10 height 13
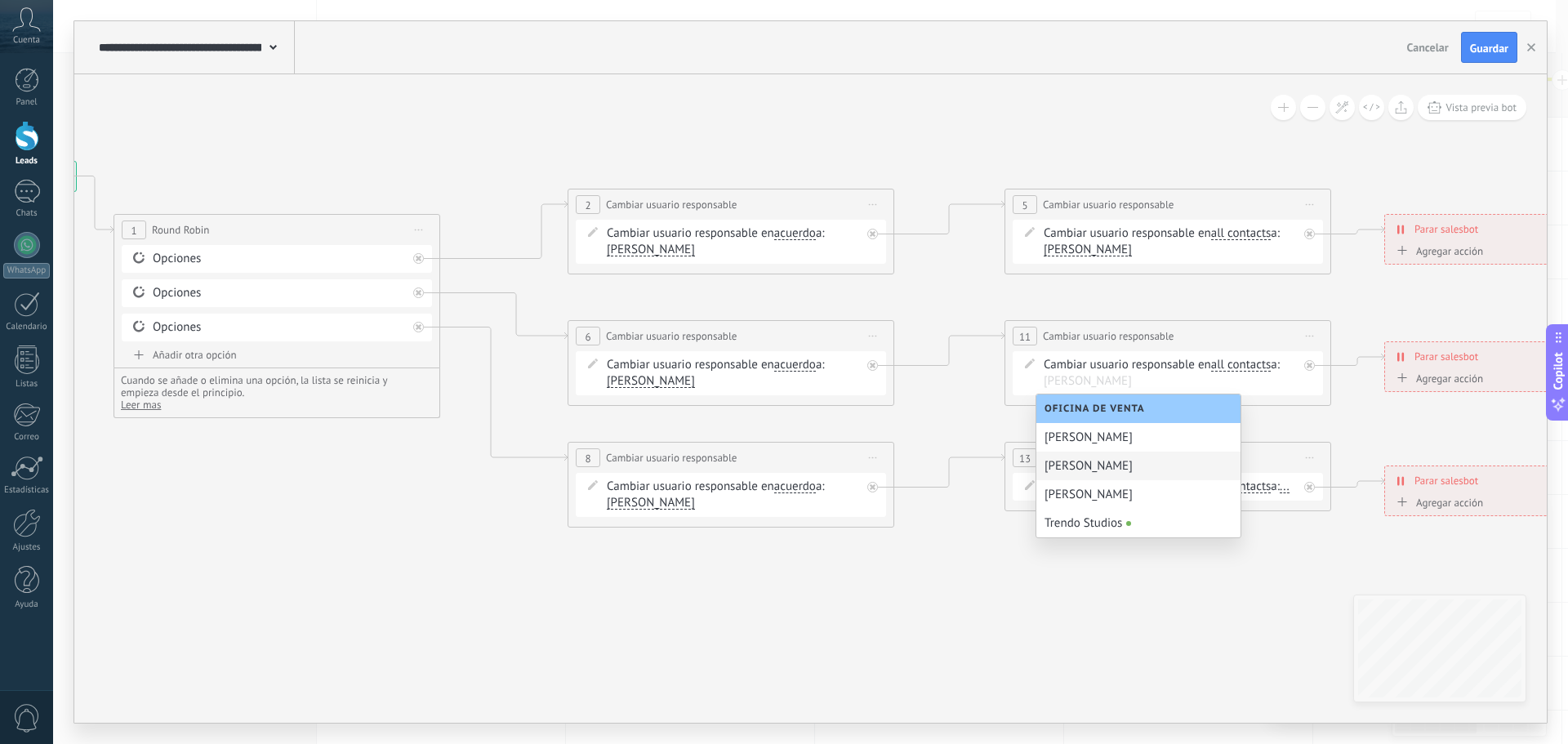
click at [1085, 471] on div "[PERSON_NAME]" at bounding box center [1139, 465] width 204 height 28
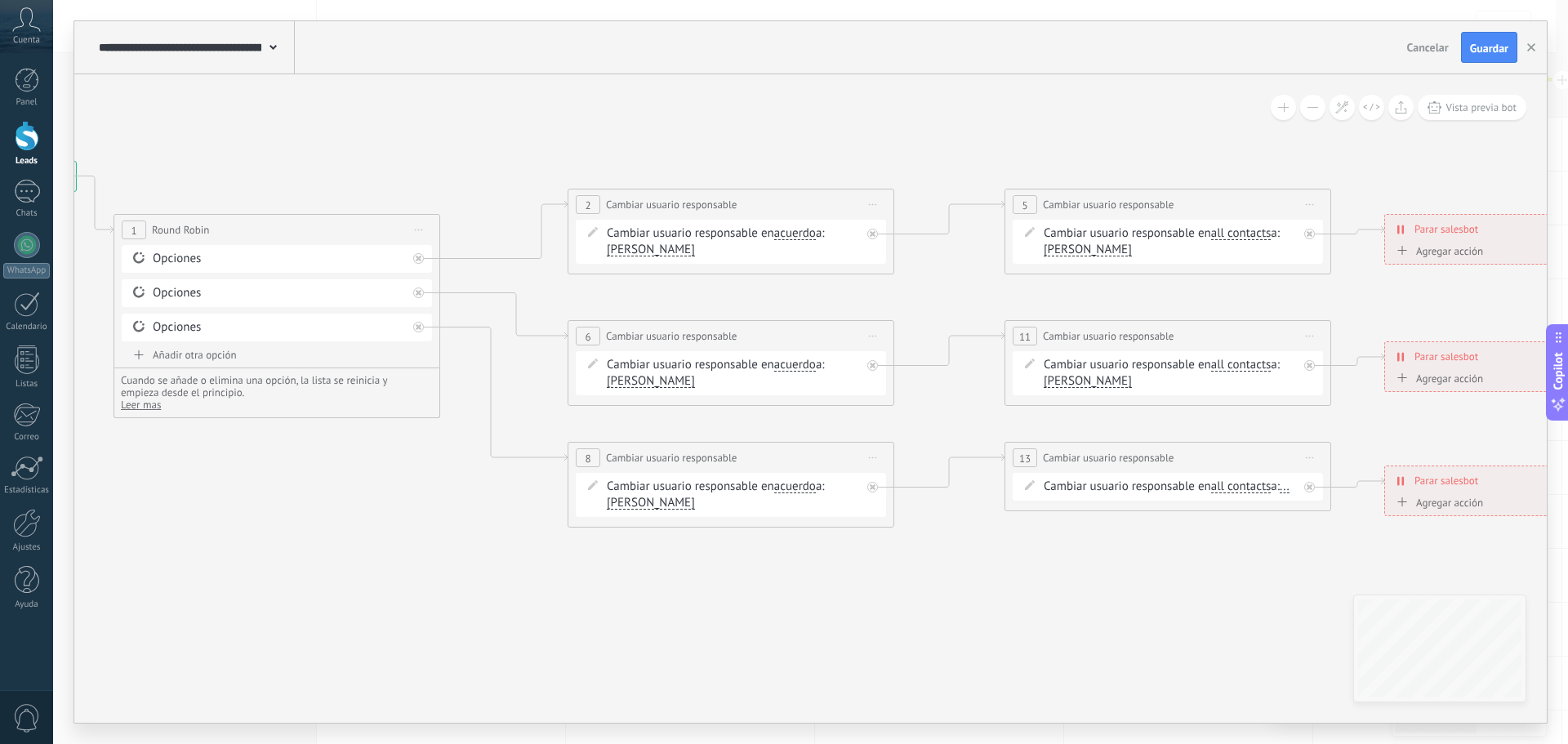
click at [1280, 493] on span "..." at bounding box center [1285, 486] width 10 height 13
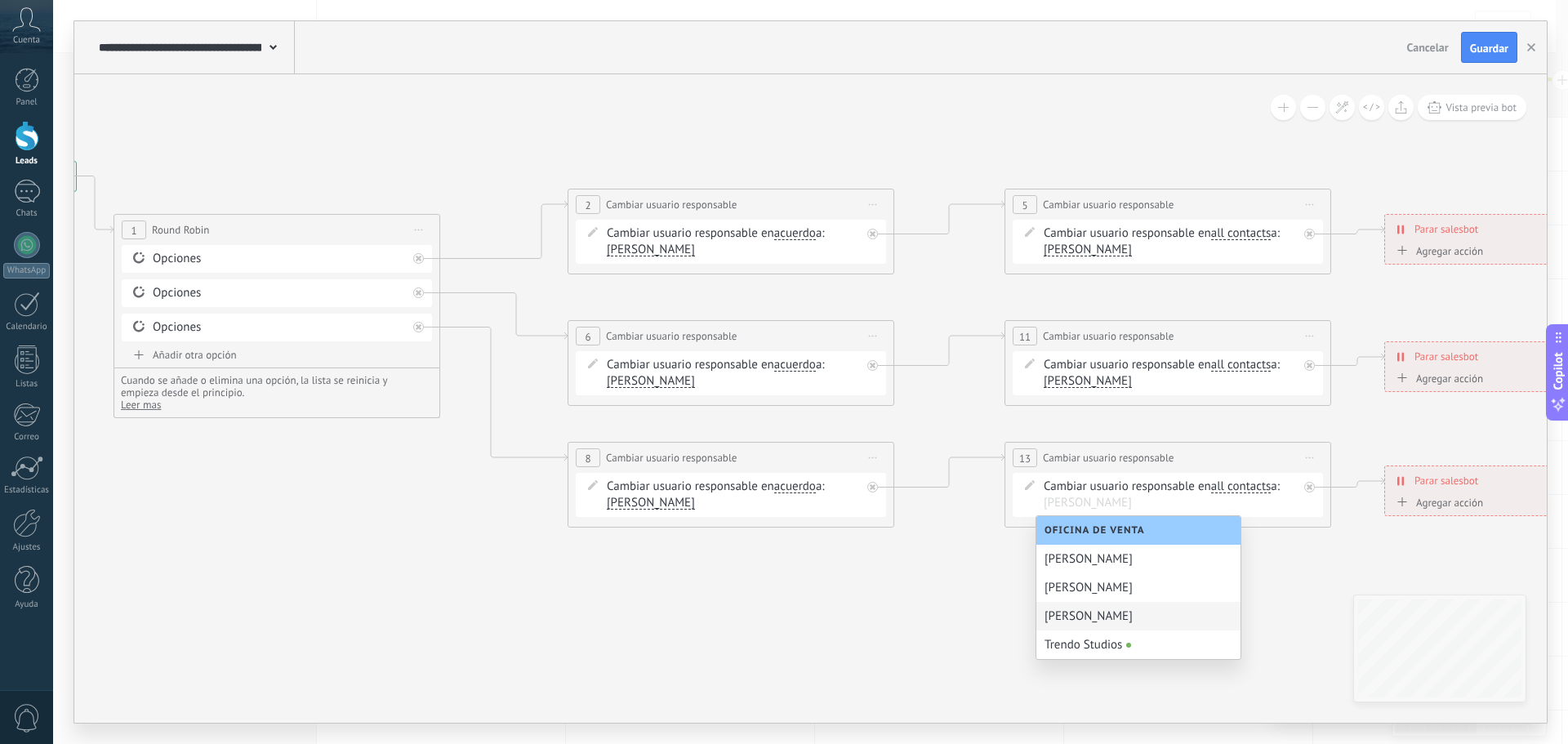
click at [1091, 612] on div "[PERSON_NAME]" at bounding box center [1139, 616] width 204 height 28
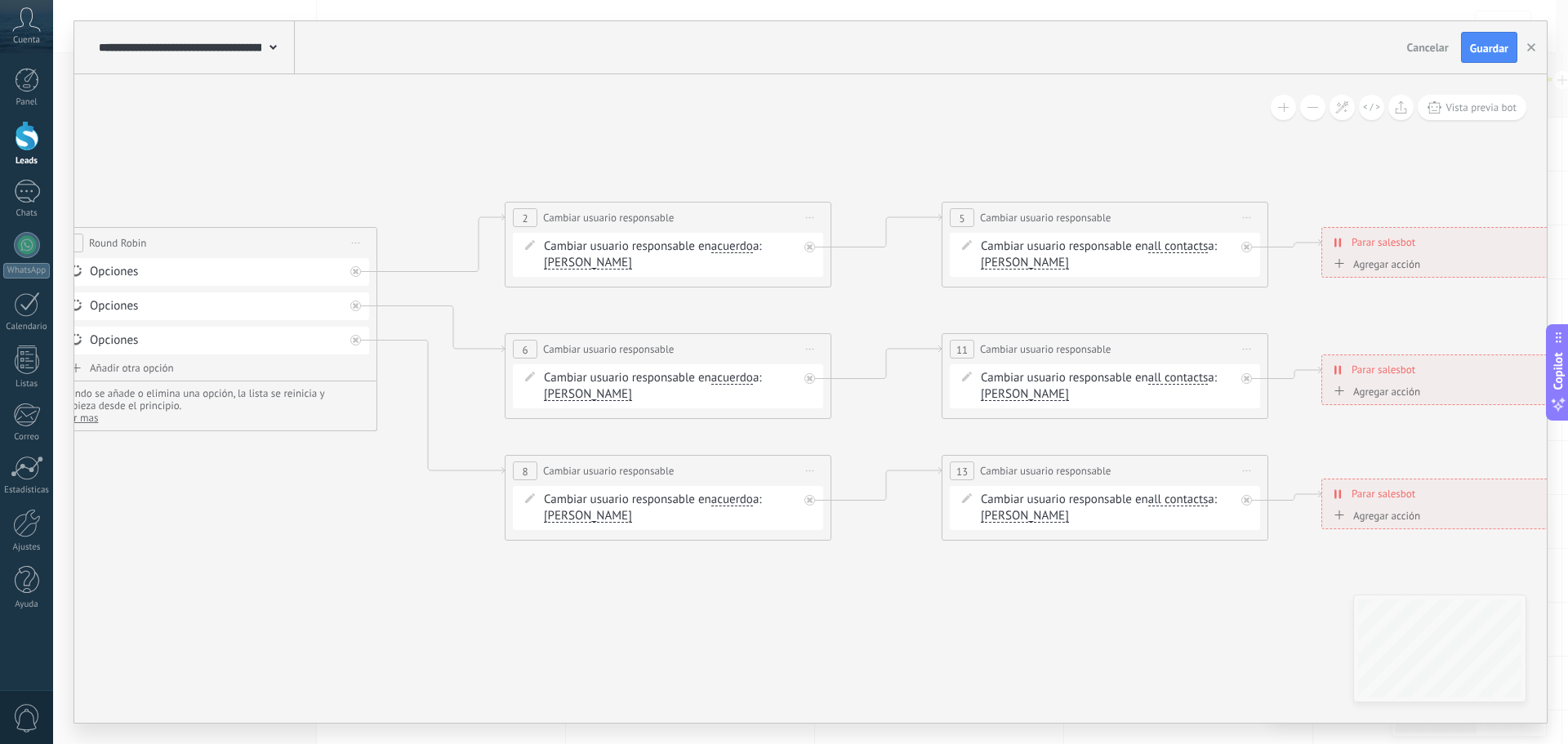
drag, startPoint x: 1240, startPoint y: 562, endPoint x: 1177, endPoint y: 575, distance: 64.3
click at [1177, 575] on icon at bounding box center [751, 357] width 2569 height 1184
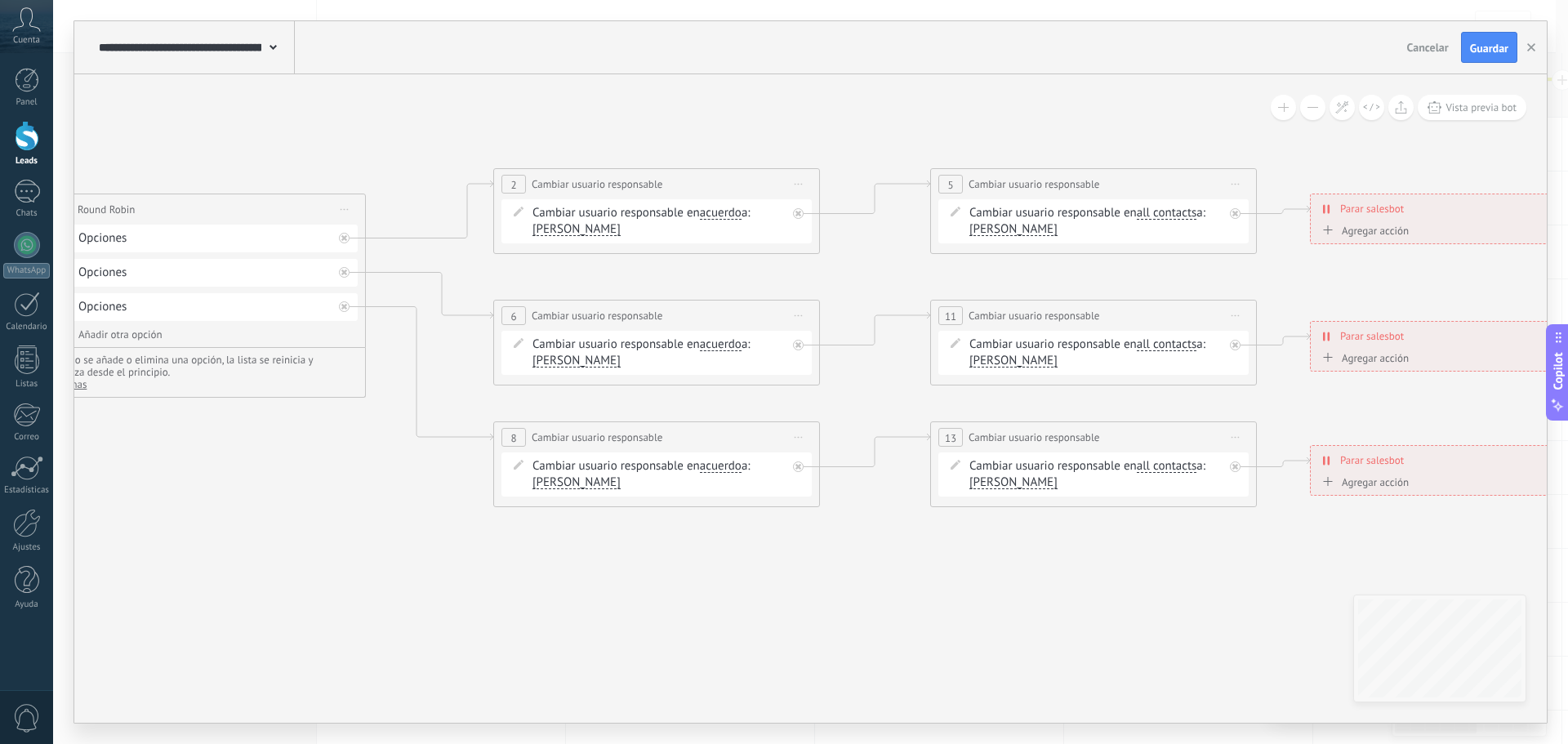
drag, startPoint x: 1101, startPoint y: 588, endPoint x: 1167, endPoint y: 552, distance: 75.2
click at [1167, 552] on icon at bounding box center [739, 324] width 2569 height 1184
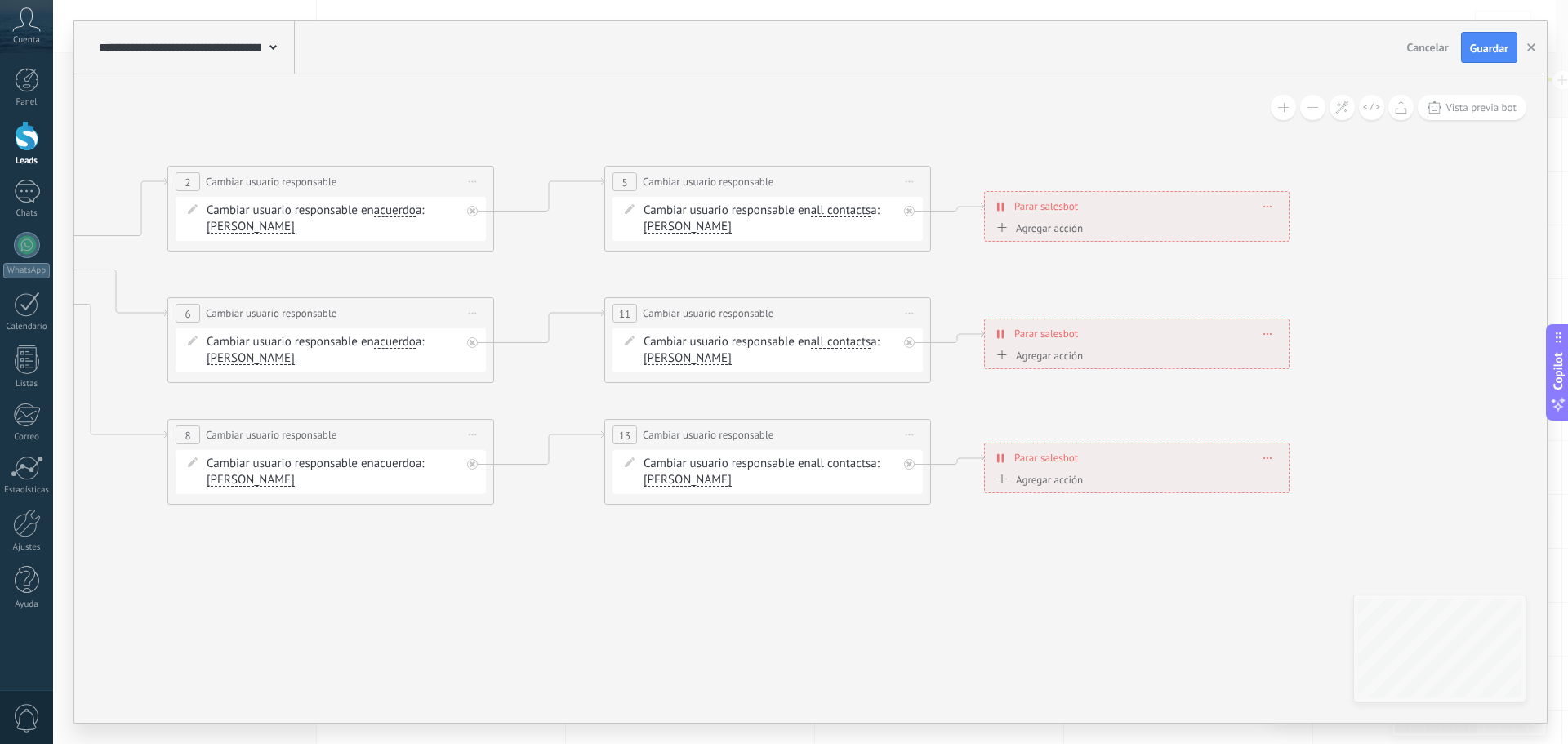
drag, startPoint x: 1099, startPoint y: 600, endPoint x: 773, endPoint y: 598, distance: 326.0
click at [773, 598] on icon at bounding box center [413, 321] width 2569 height 1184
click at [1479, 109] on span "Vista previa bot" at bounding box center [1480, 107] width 71 height 14
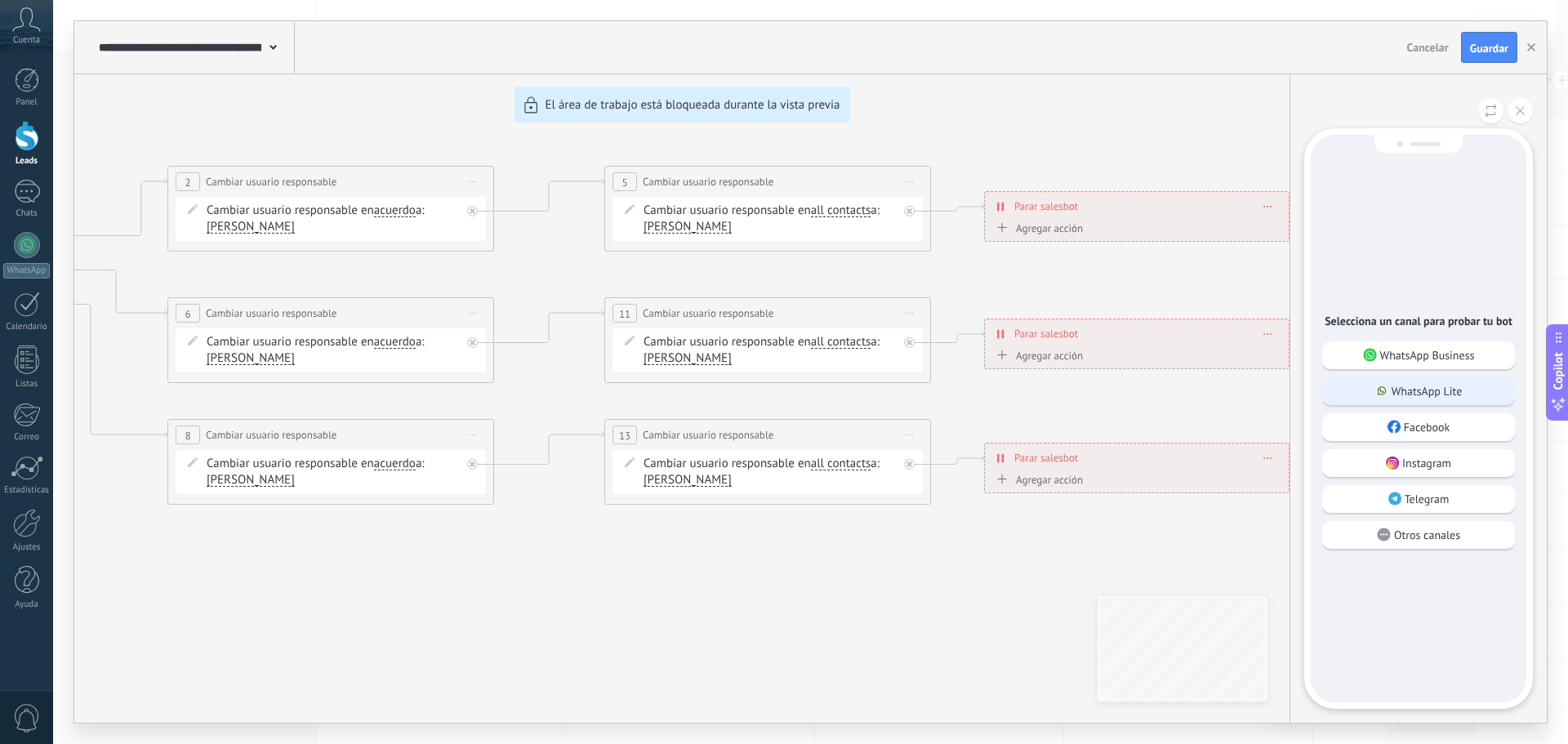
click at [1438, 392] on p "WhatsApp Lite" at bounding box center [1427, 391] width 71 height 15
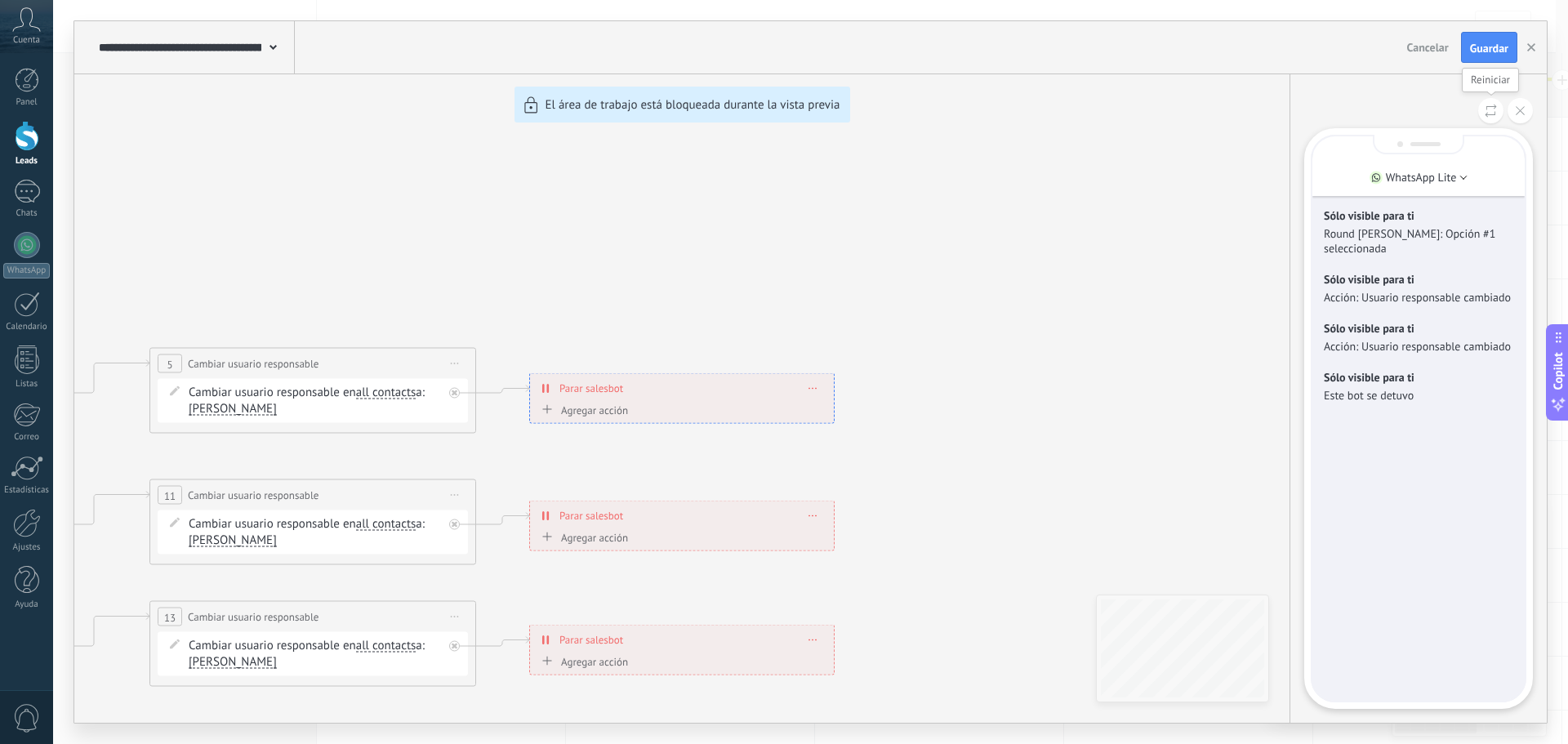
click at [1492, 112] on icon at bounding box center [1491, 111] width 13 height 14
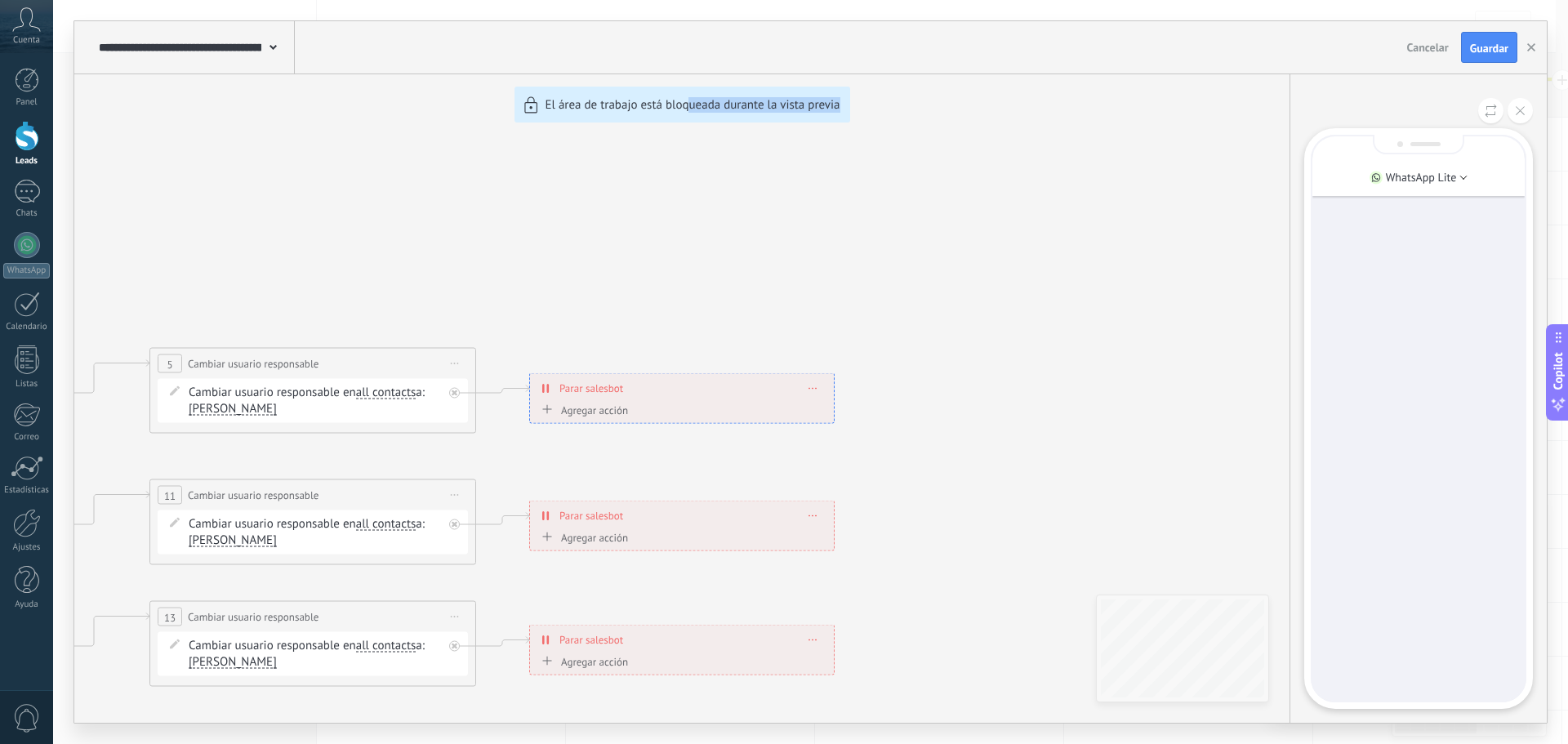
drag, startPoint x: 686, startPoint y: 222, endPoint x: 1113, endPoint y: 248, distance: 427.8
click at [1166, 247] on div "**********" at bounding box center [810, 372] width 1473 height 701
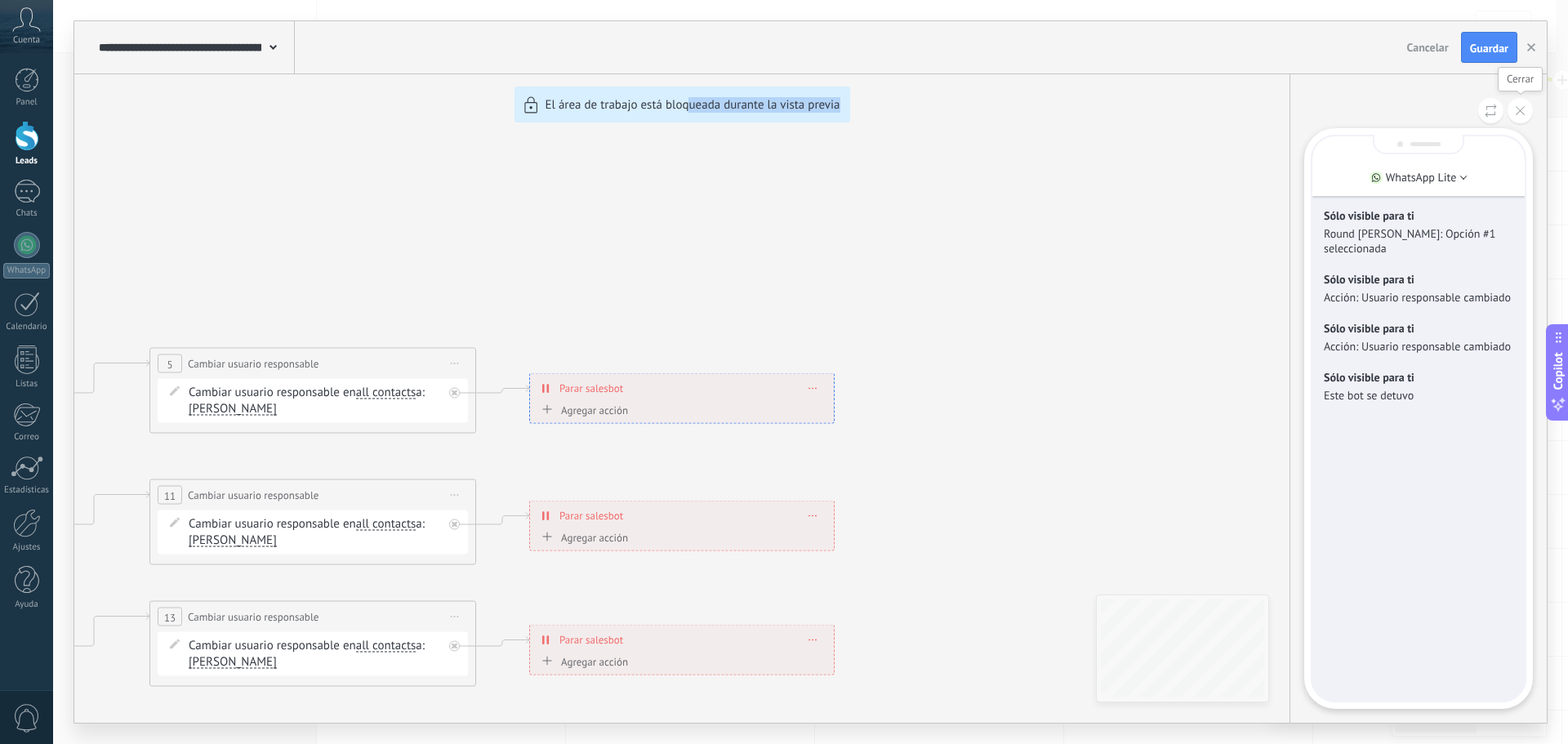
click at [1517, 112] on icon at bounding box center [1519, 110] width 9 height 9
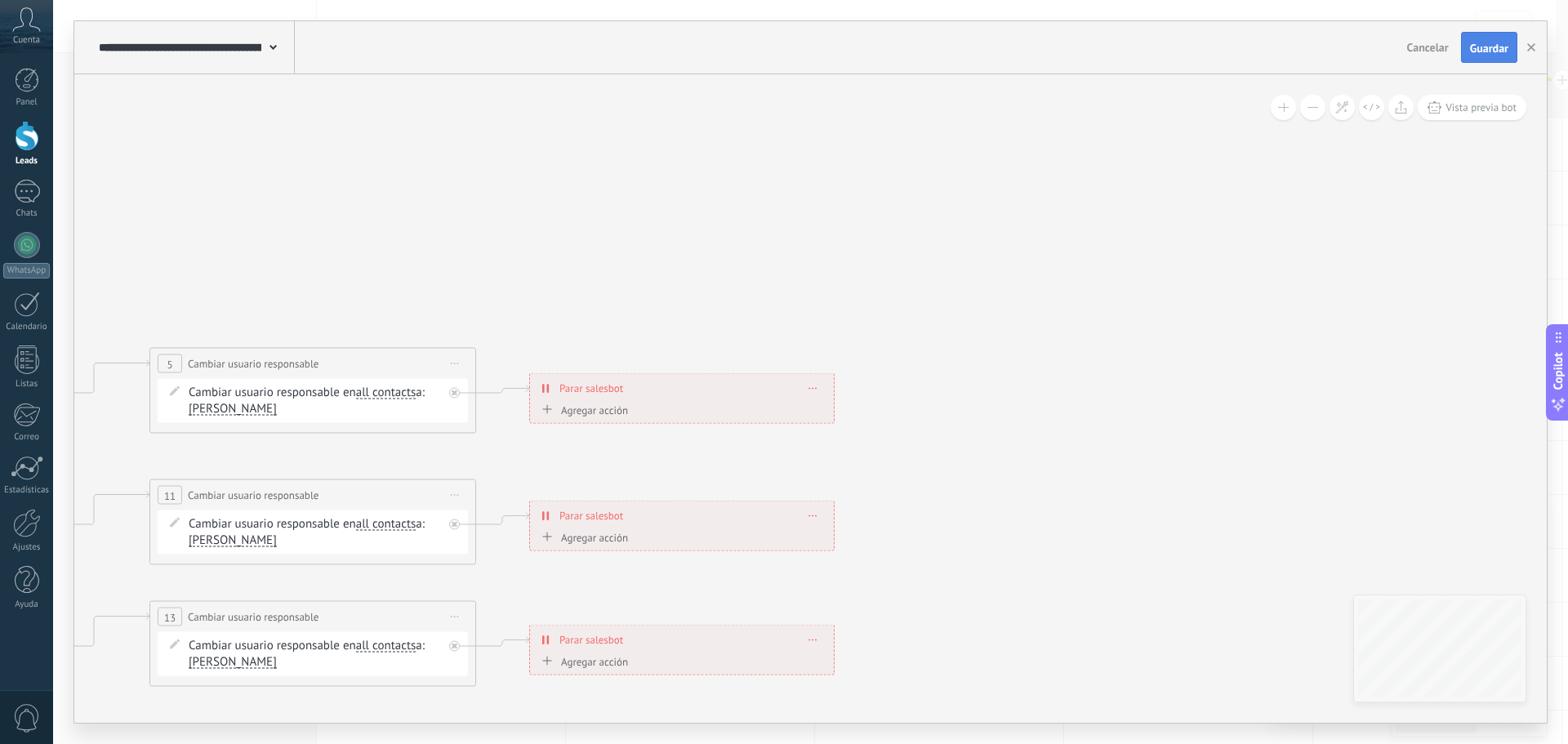
click at [1476, 44] on span "Guardar" at bounding box center [1488, 49] width 38 height 12
click at [1479, 44] on span "Guardar" at bounding box center [1488, 49] width 38 height 12
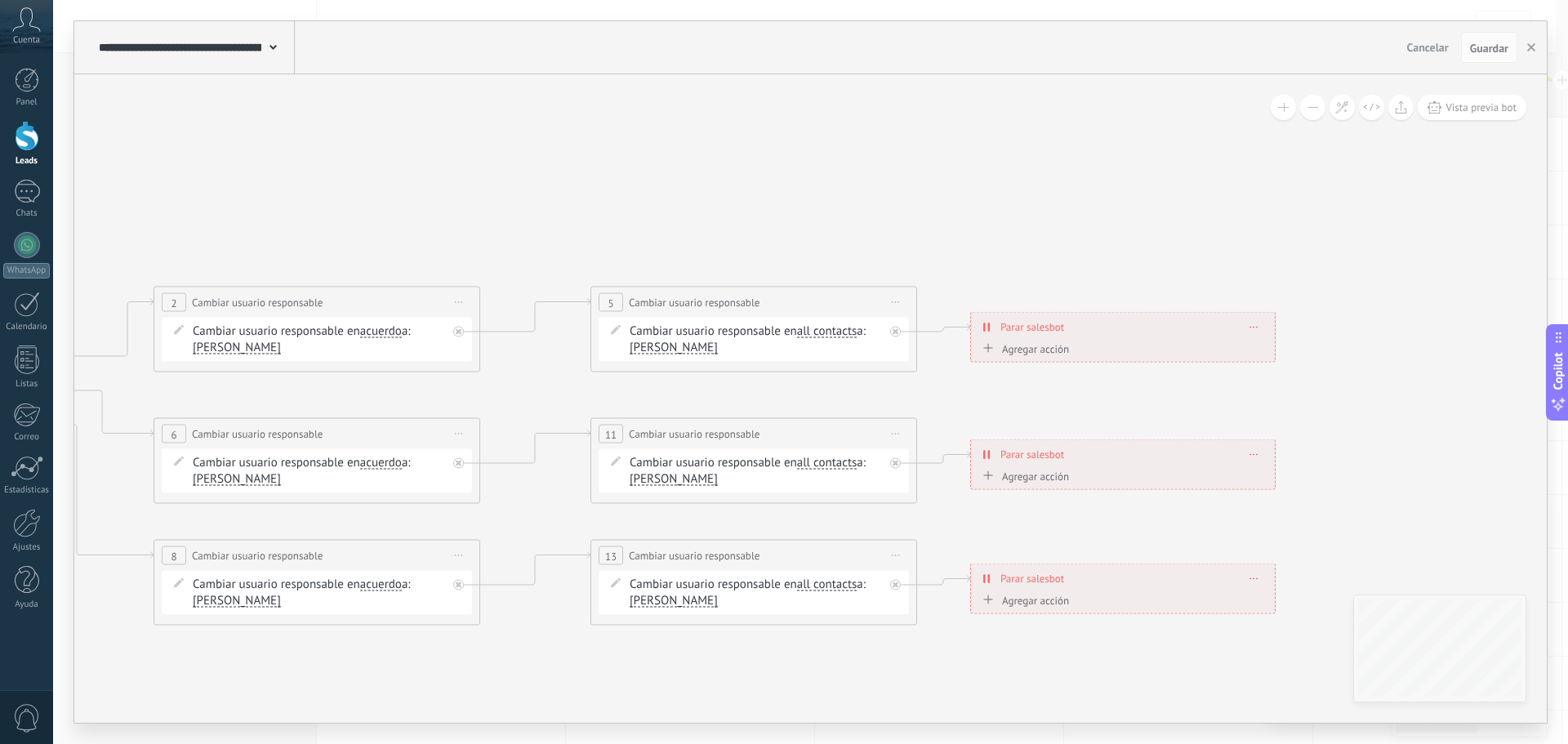
drag, startPoint x: 918, startPoint y: 479, endPoint x: 1359, endPoint y: 417, distance: 445.3
click at [1359, 417] on icon at bounding box center [400, 442] width 2569 height 1184
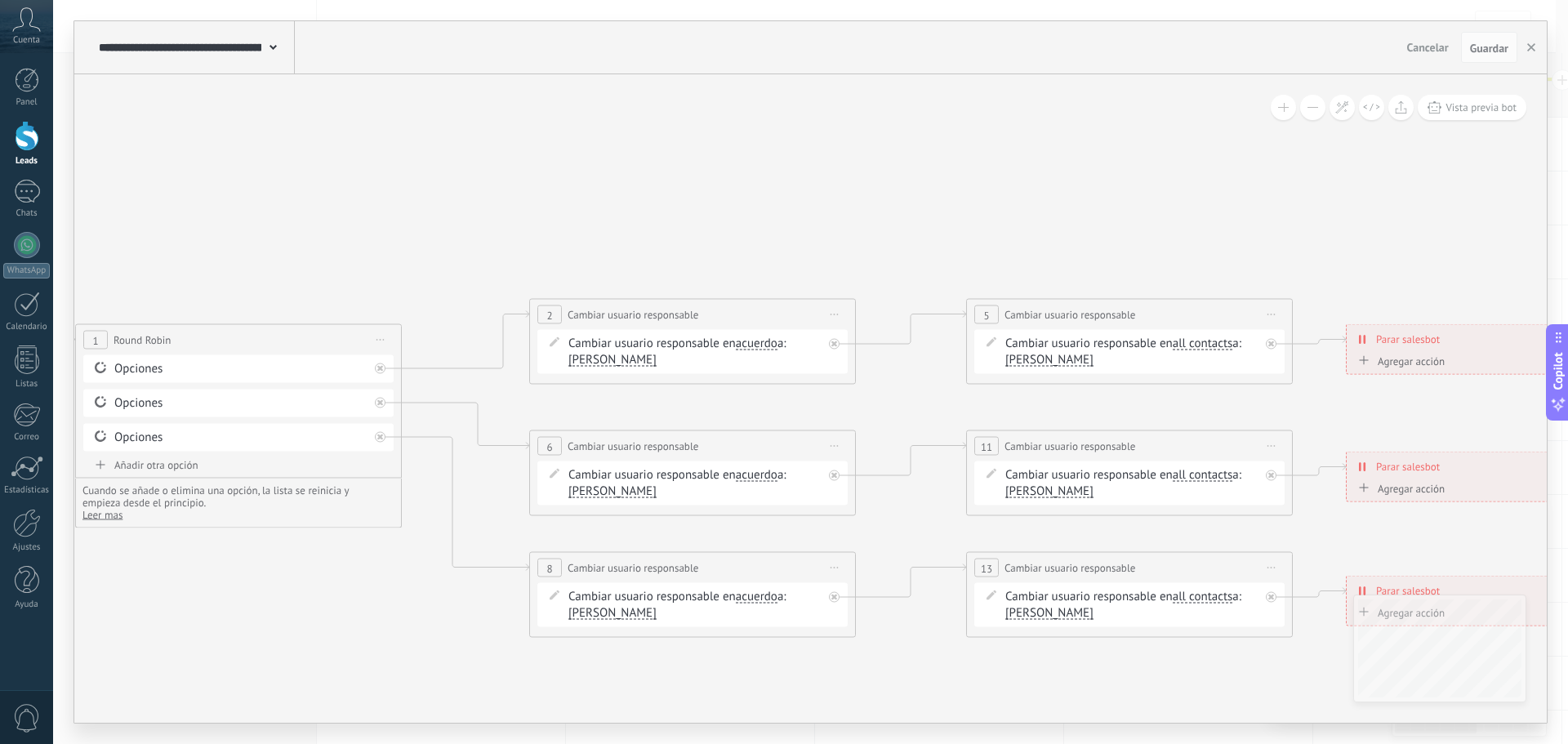
drag, startPoint x: 1001, startPoint y: 386, endPoint x: 1360, endPoint y: 400, distance: 359.3
click at [1360, 400] on icon at bounding box center [775, 454] width 2569 height 1184
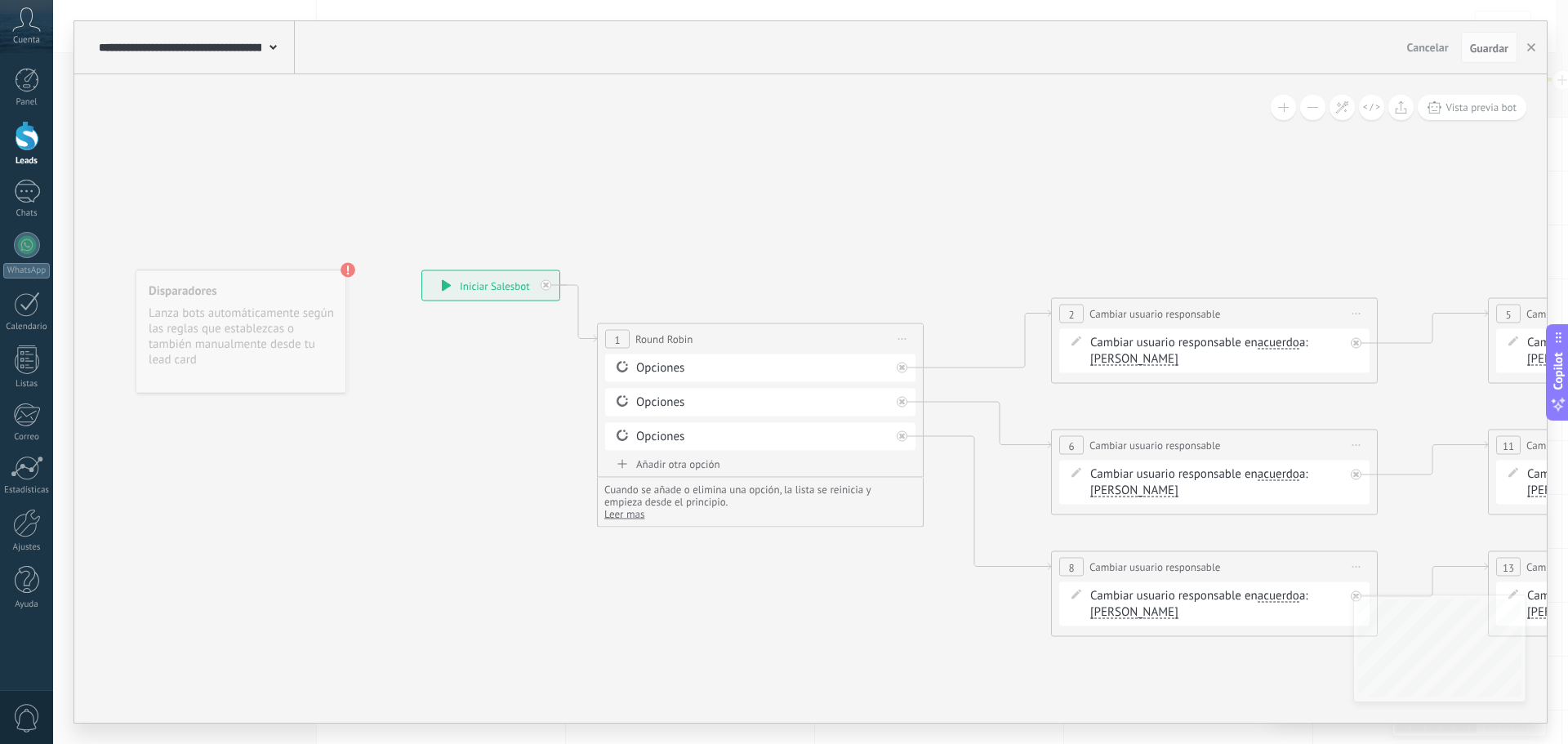
drag, startPoint x: 572, startPoint y: 402, endPoint x: 1095, endPoint y: 401, distance: 523.0
click at [1095, 401] on icon at bounding box center [1297, 453] width 2569 height 1184
click at [1487, 49] on span "Guardar" at bounding box center [1488, 49] width 38 height 12
click at [1531, 53] on button "button" at bounding box center [1531, 48] width 24 height 31
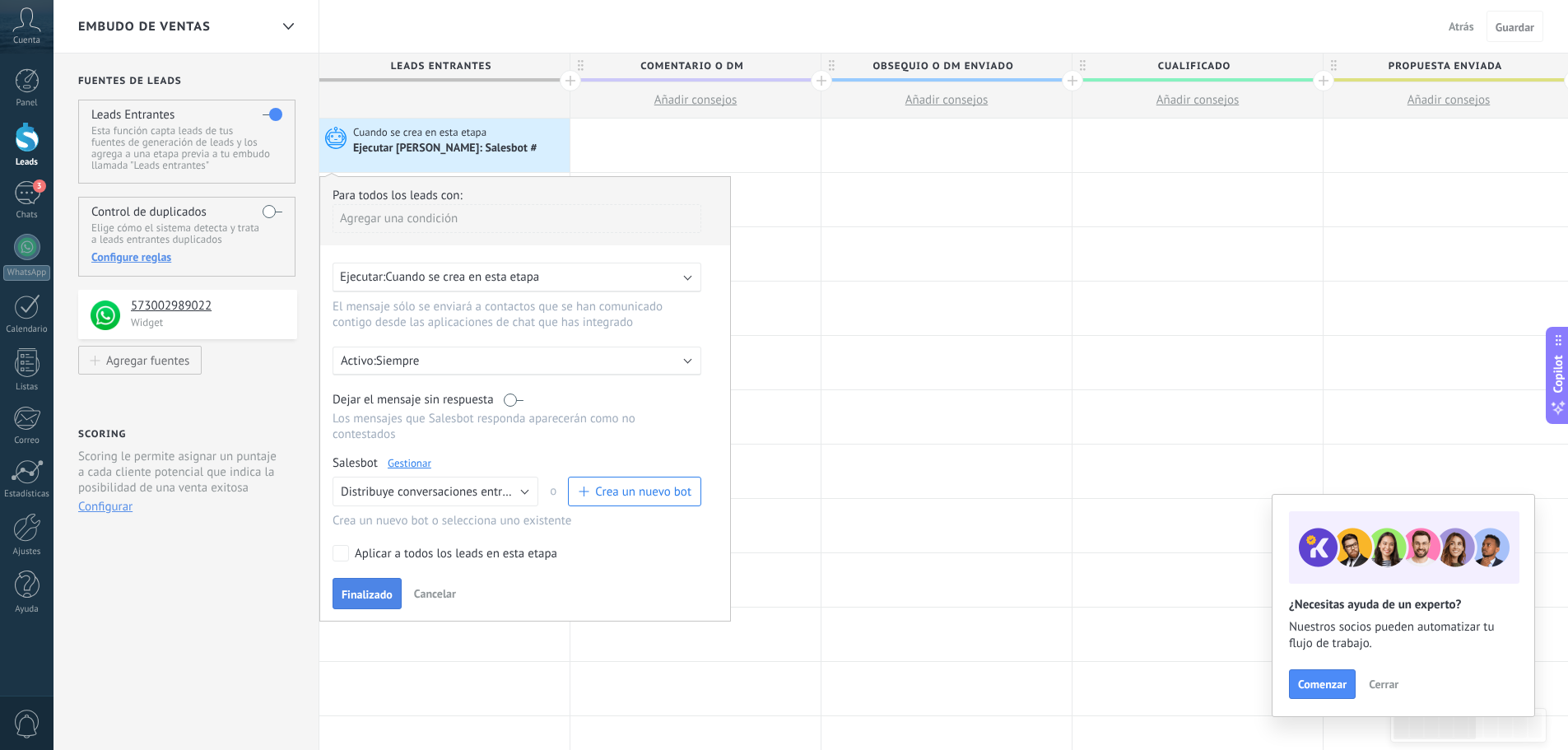
click at [373, 596] on span "Finalizado" at bounding box center [367, 594] width 51 height 12
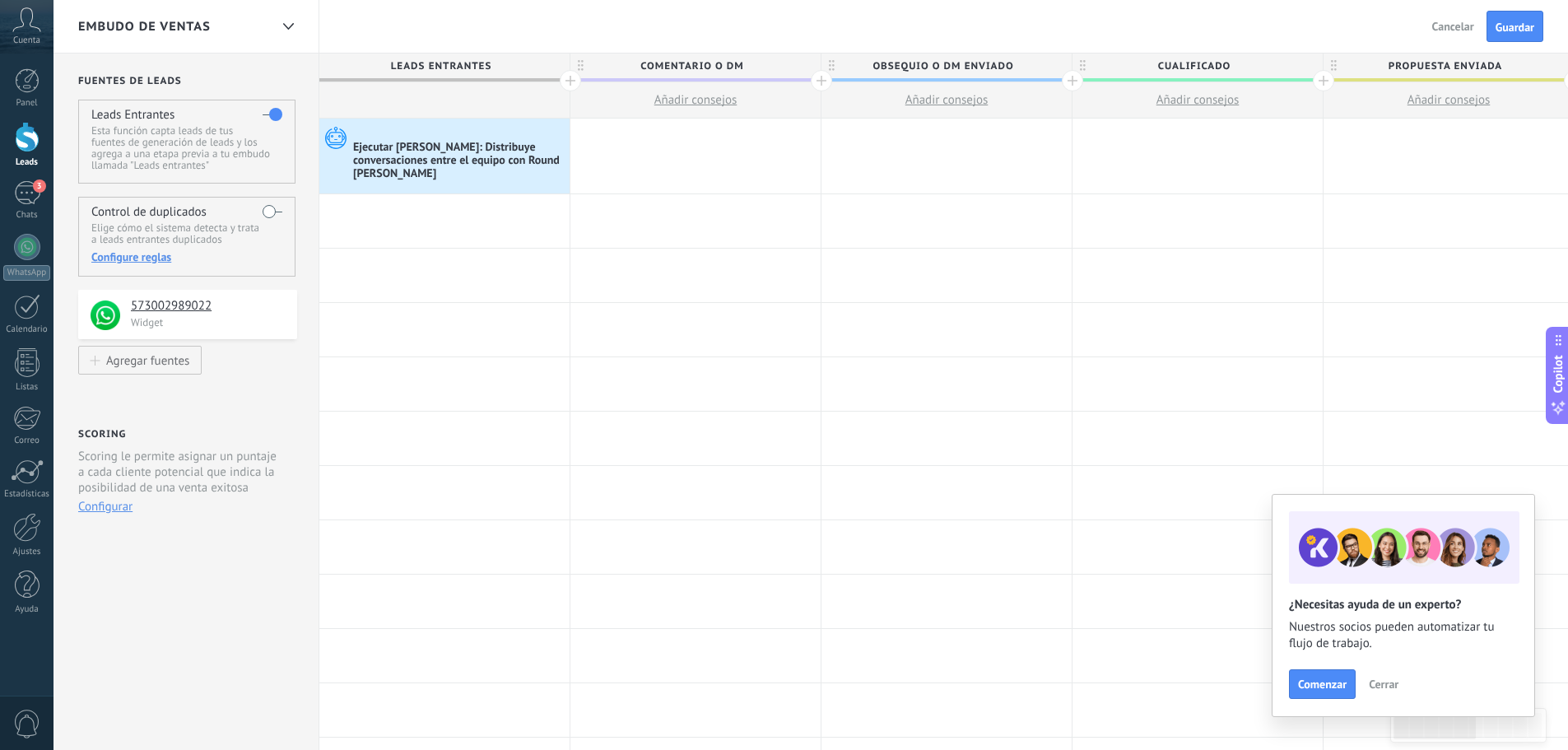
click at [1510, 28] on span "Guardar" at bounding box center [1514, 27] width 38 height 12
click at [26, 187] on div "3" at bounding box center [26, 193] width 26 height 24
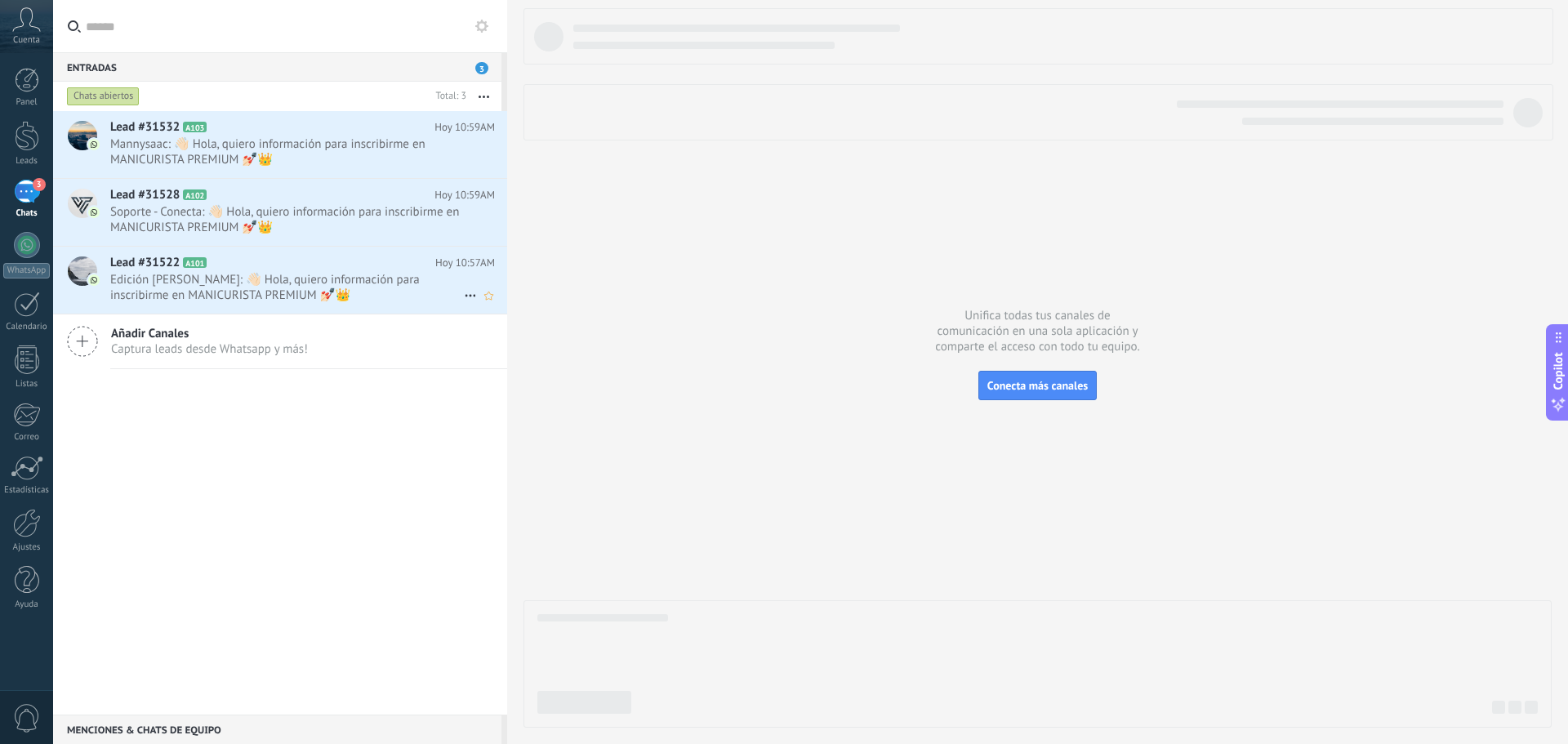
click at [313, 286] on span "Edición [PERSON_NAME]: 👋🏻 Hola, quiero información para inscribirme en MANICURI…" at bounding box center [287, 288] width 354 height 31
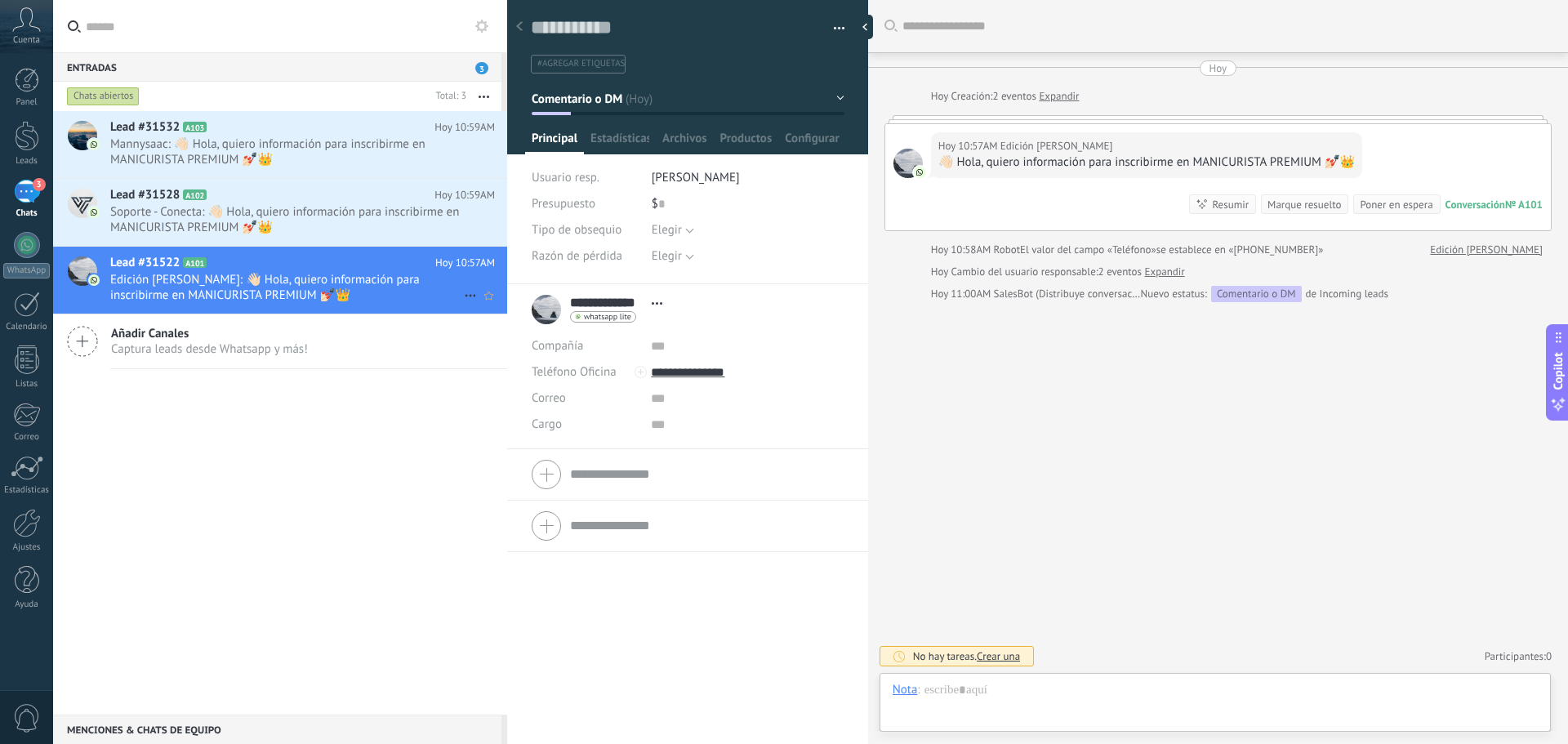
scroll to position [24, 0]
click at [292, 194] on h2 "Lead #31528 A102" at bounding box center [271, 195] width 324 height 17
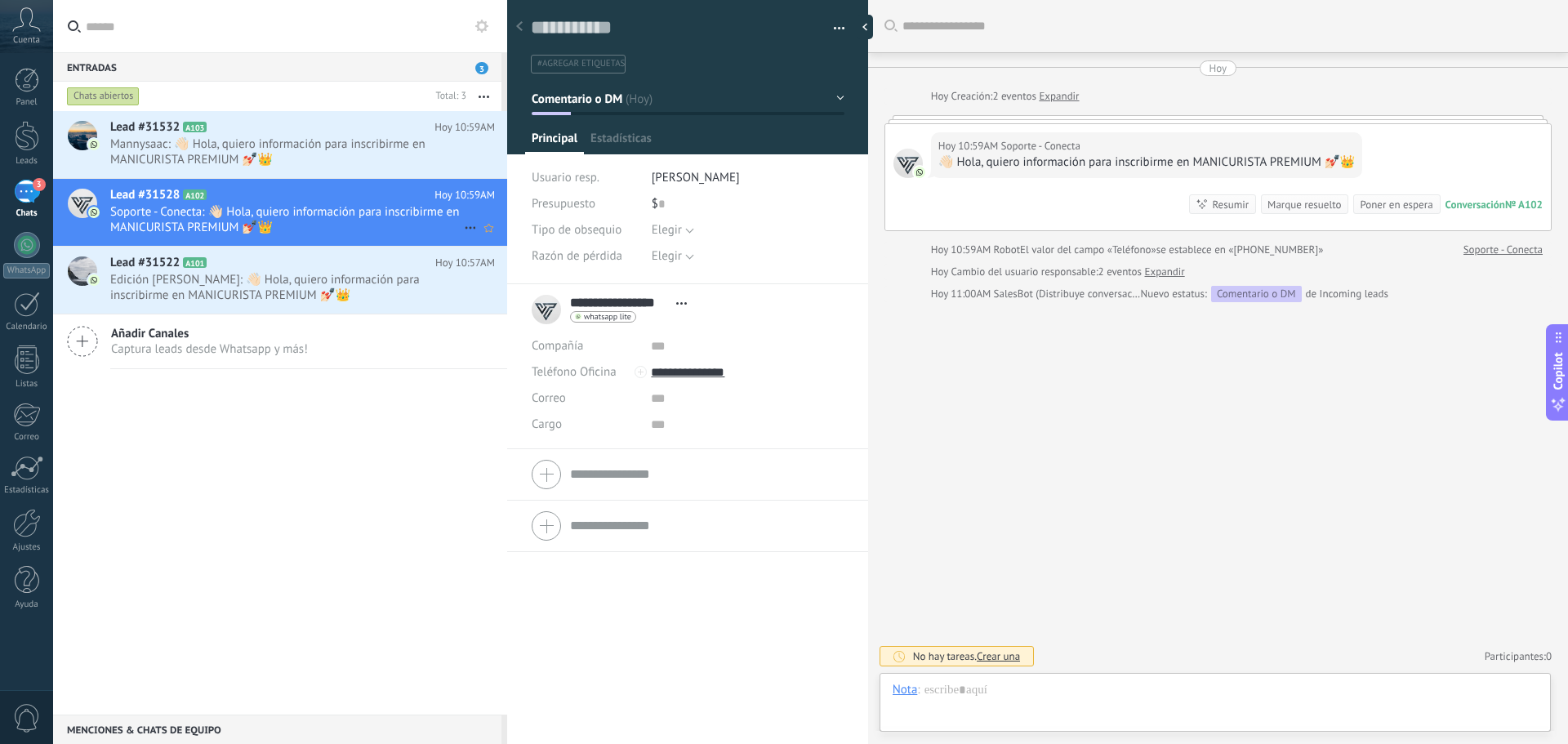
scroll to position [24, 0]
click at [280, 151] on span "Mannysaac: 👋🏻 Hola, quiero información para inscribirme en MANICURISTA PREMIUM …" at bounding box center [287, 152] width 354 height 31
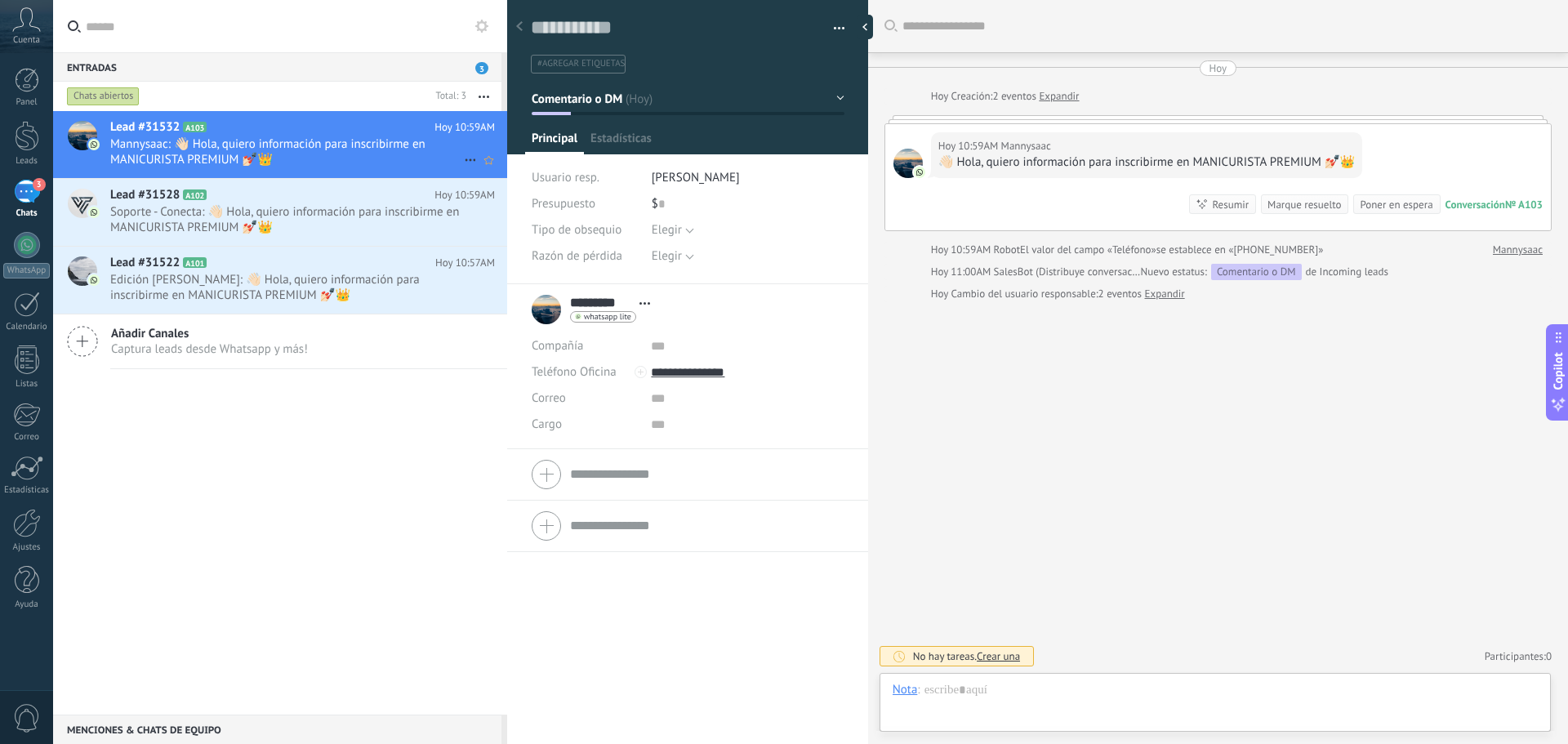
scroll to position [24, 0]
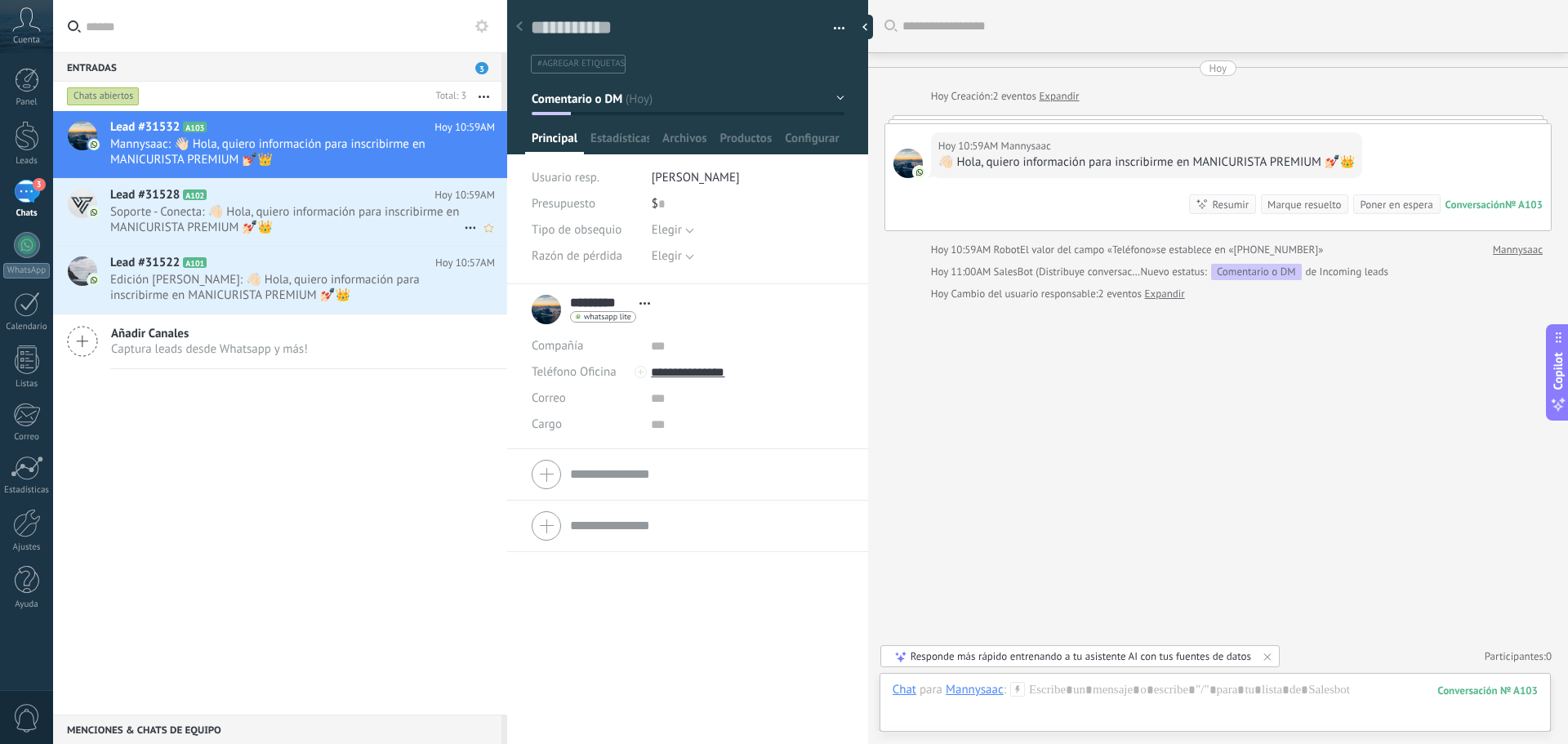
click at [332, 187] on h2 "Lead #31528 A102" at bounding box center [271, 195] width 324 height 17
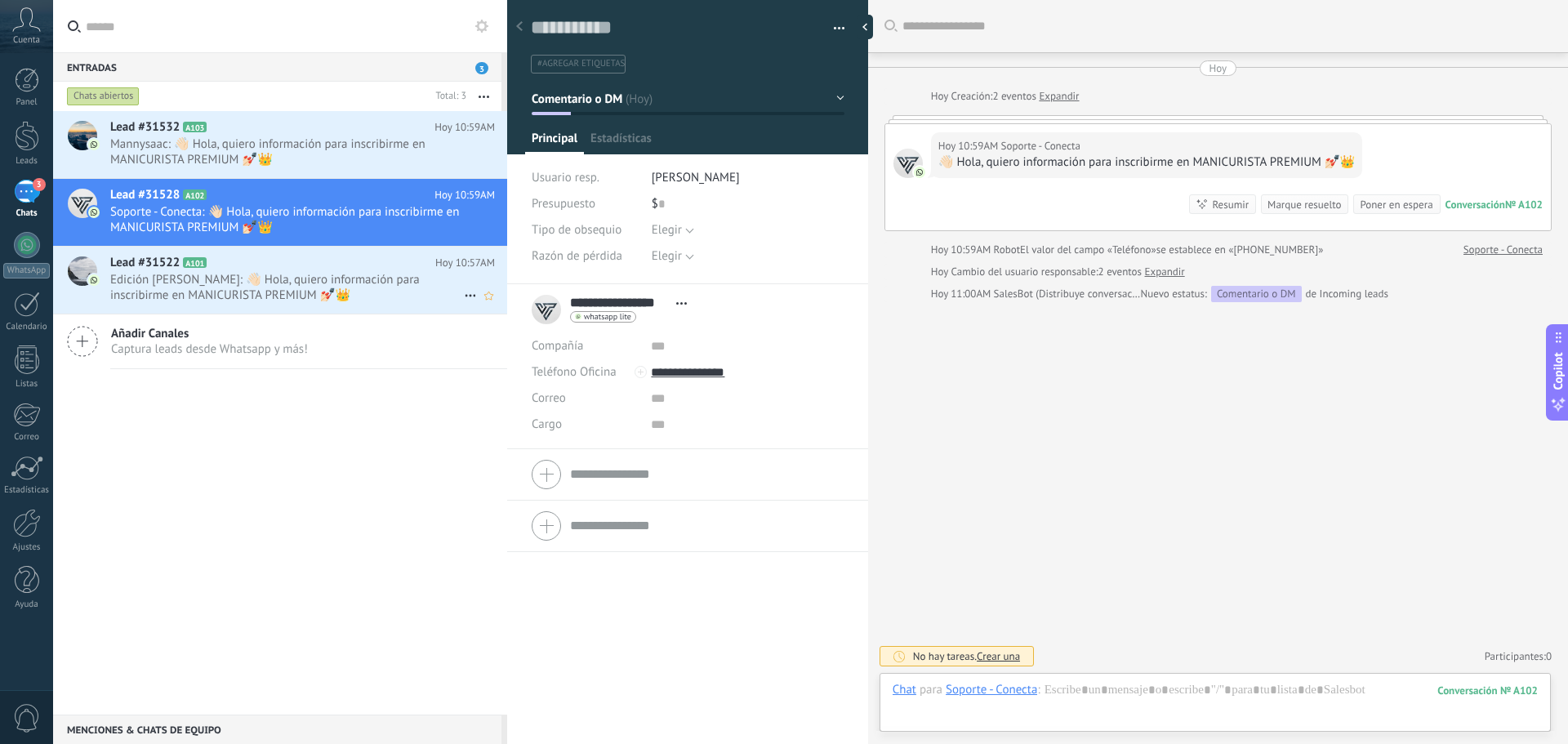
click at [331, 266] on h2 "Lead #31522 A101" at bounding box center [272, 263] width 325 height 17
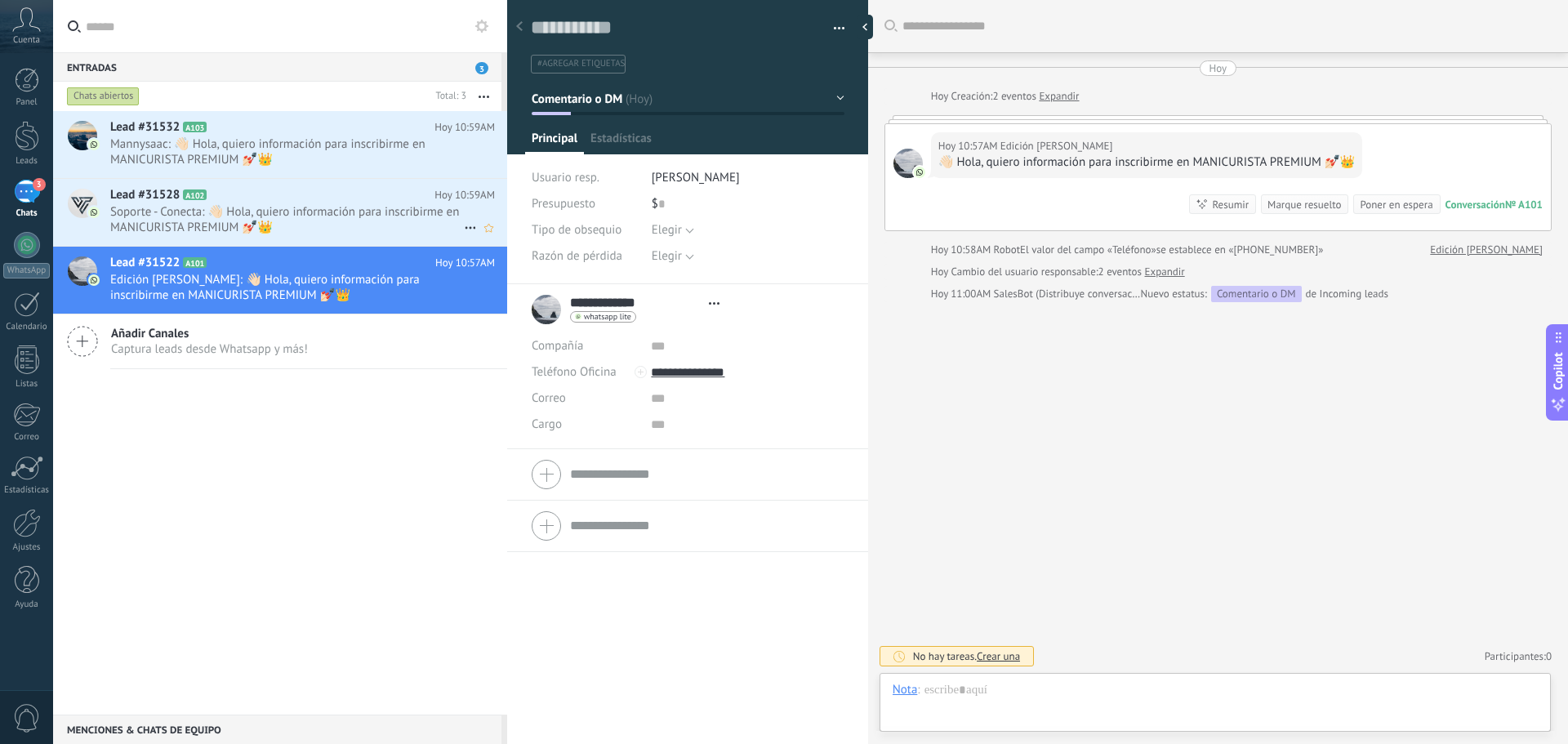
scroll to position [24, 0]
click at [333, 204] on span "Soporte - Conecta: 👋🏻 Hola, quiero información para inscribirme en MANICURISTA …" at bounding box center [287, 220] width 354 height 31
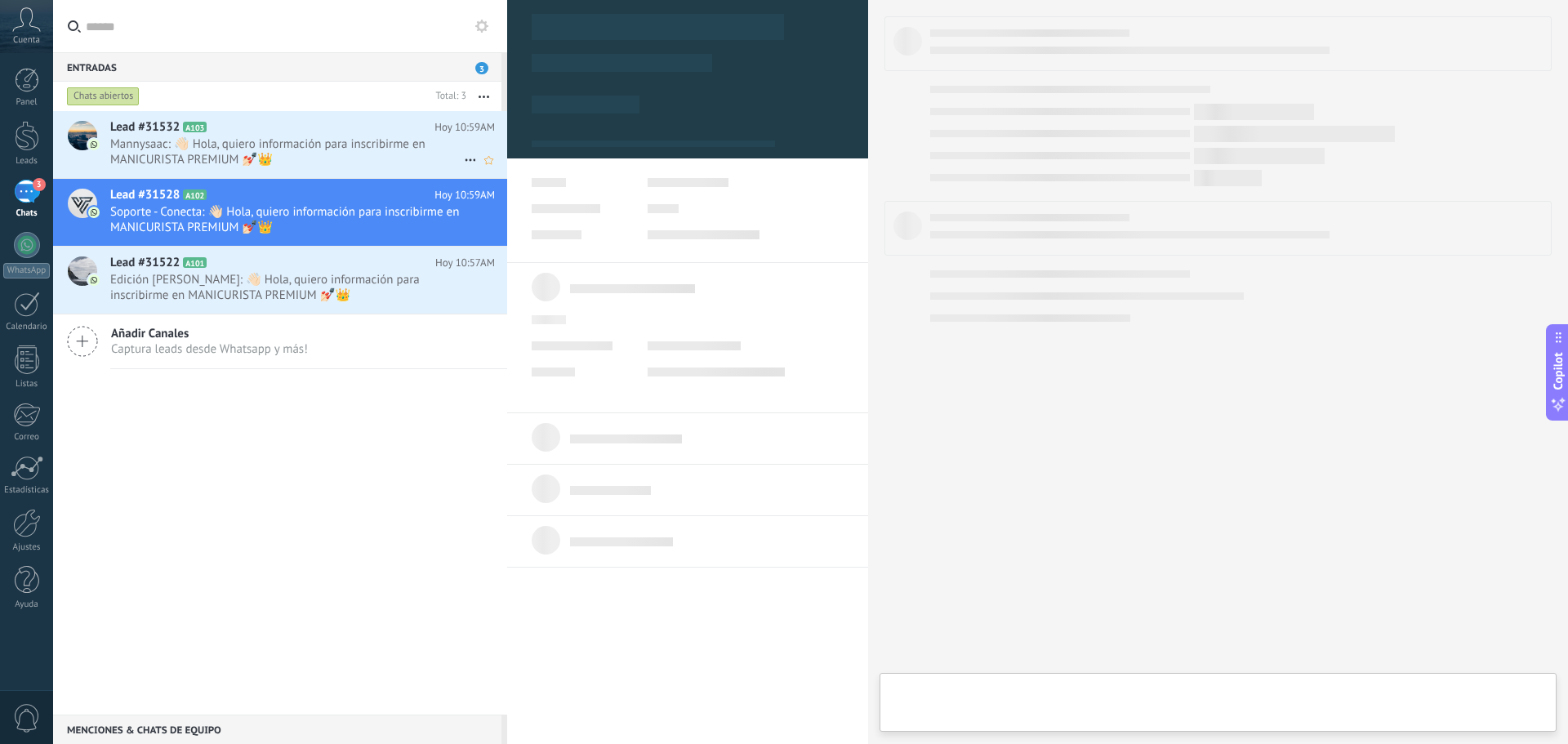
click at [332, 159] on span "Mannysaac: 👋🏻 Hola, quiero información para inscribirme en MANICURISTA PREMIUM …" at bounding box center [287, 152] width 354 height 31
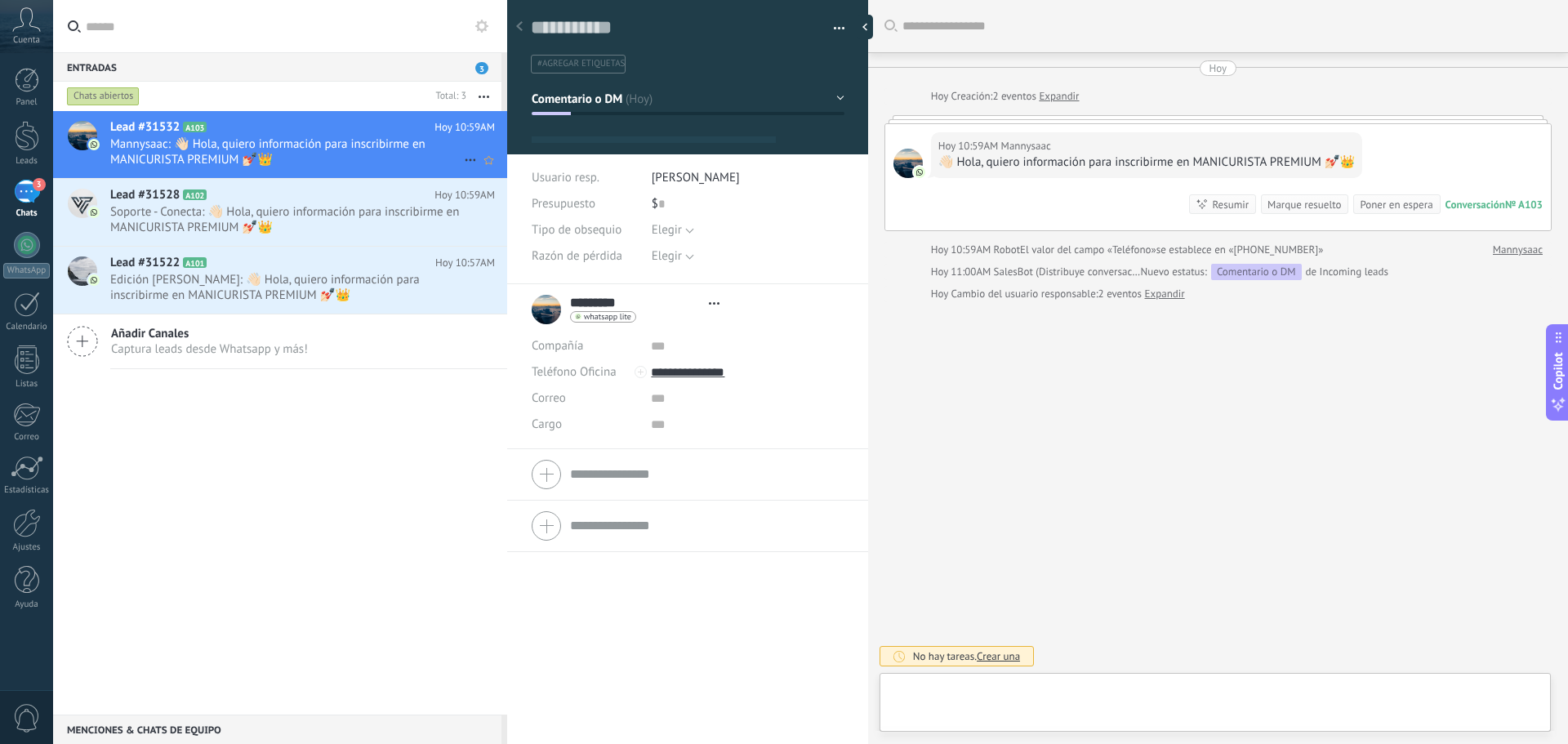
scroll to position [24, 0]
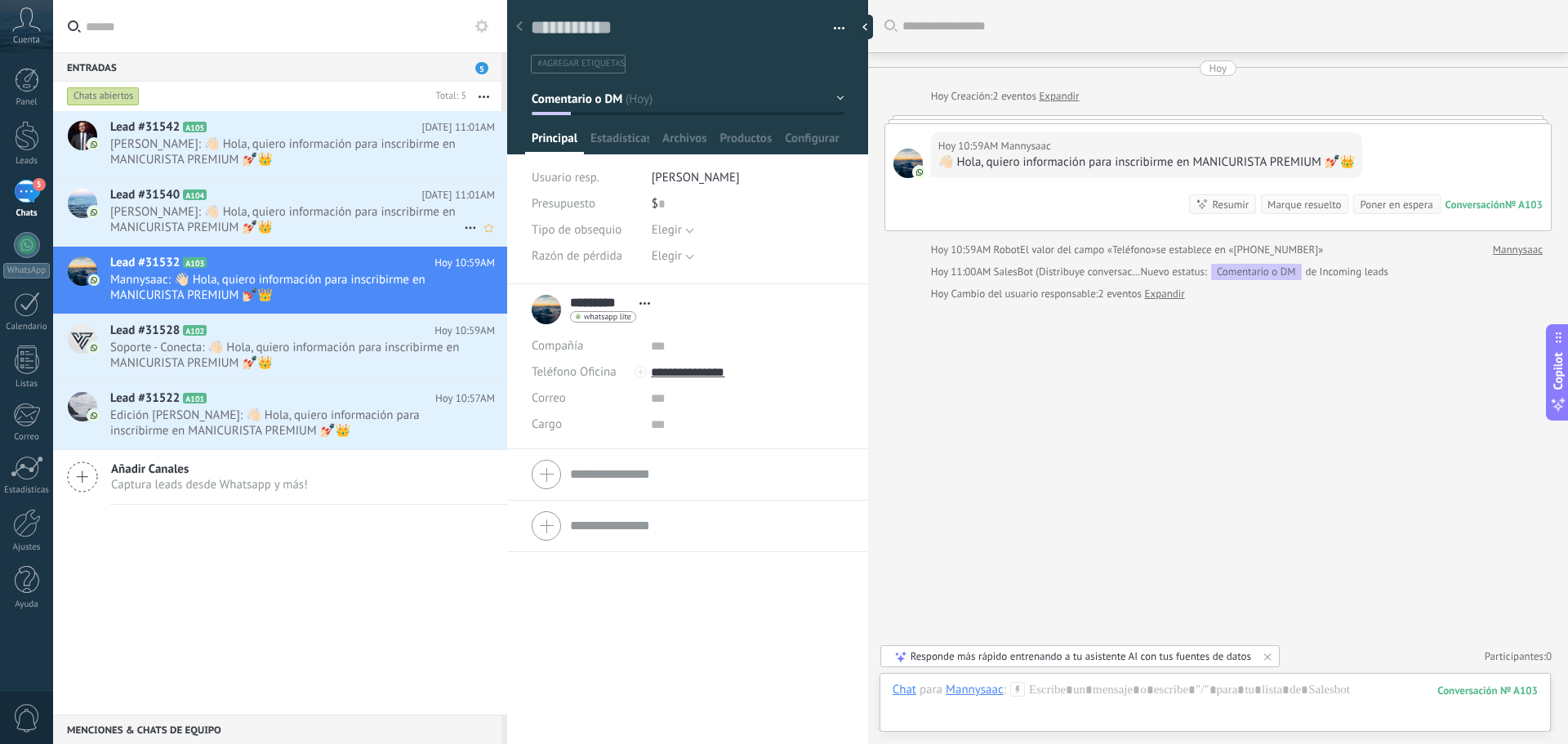
click at [370, 207] on span "[PERSON_NAME]: 👋🏻 Hola, quiero información para inscribirme en MANICURISTA PREM…" at bounding box center [287, 220] width 354 height 31
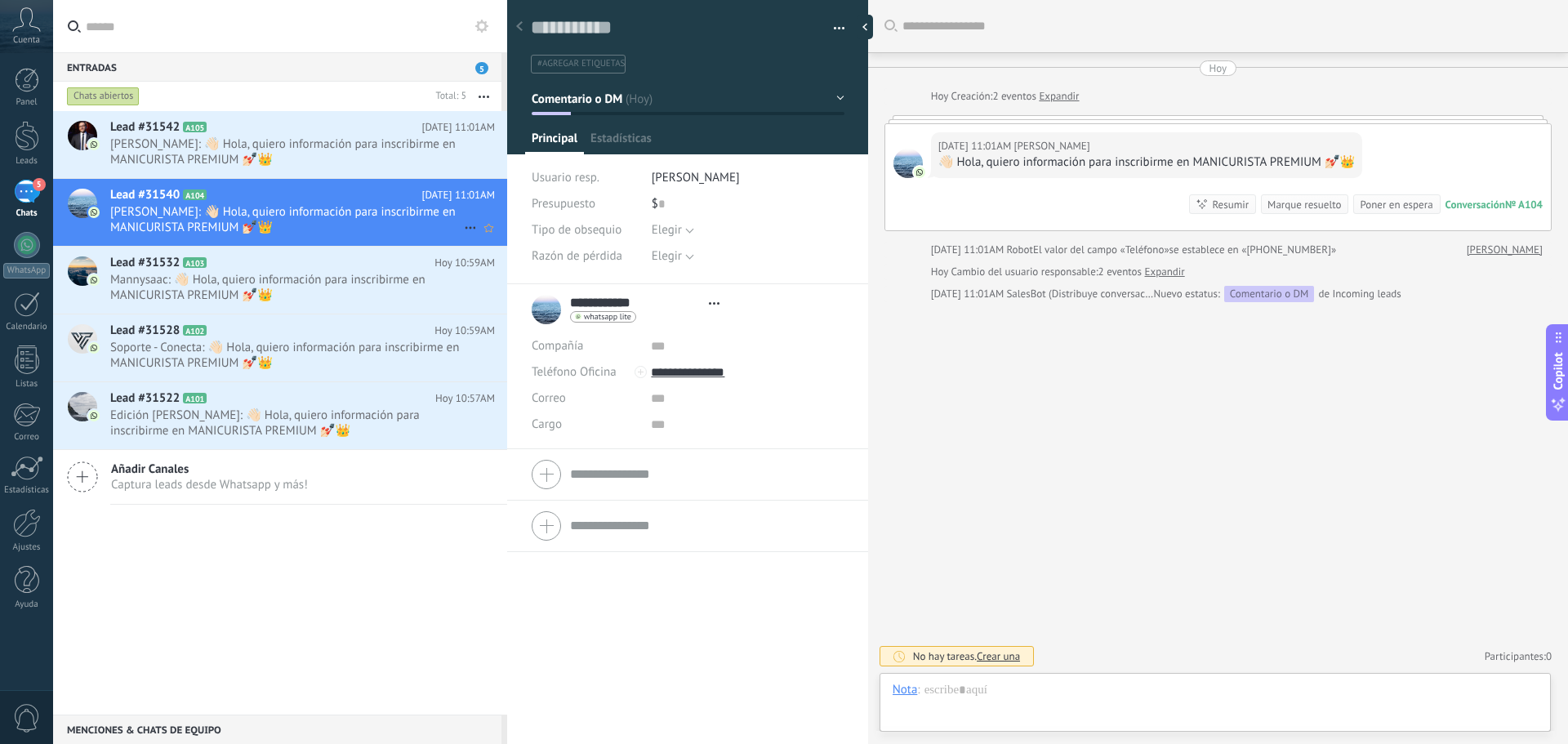
scroll to position [24, 0]
click at [366, 151] on span "[PERSON_NAME]: 👋🏻 Hola, quiero información para inscribirme en MANICURISTA PREM…" at bounding box center [287, 152] width 354 height 31
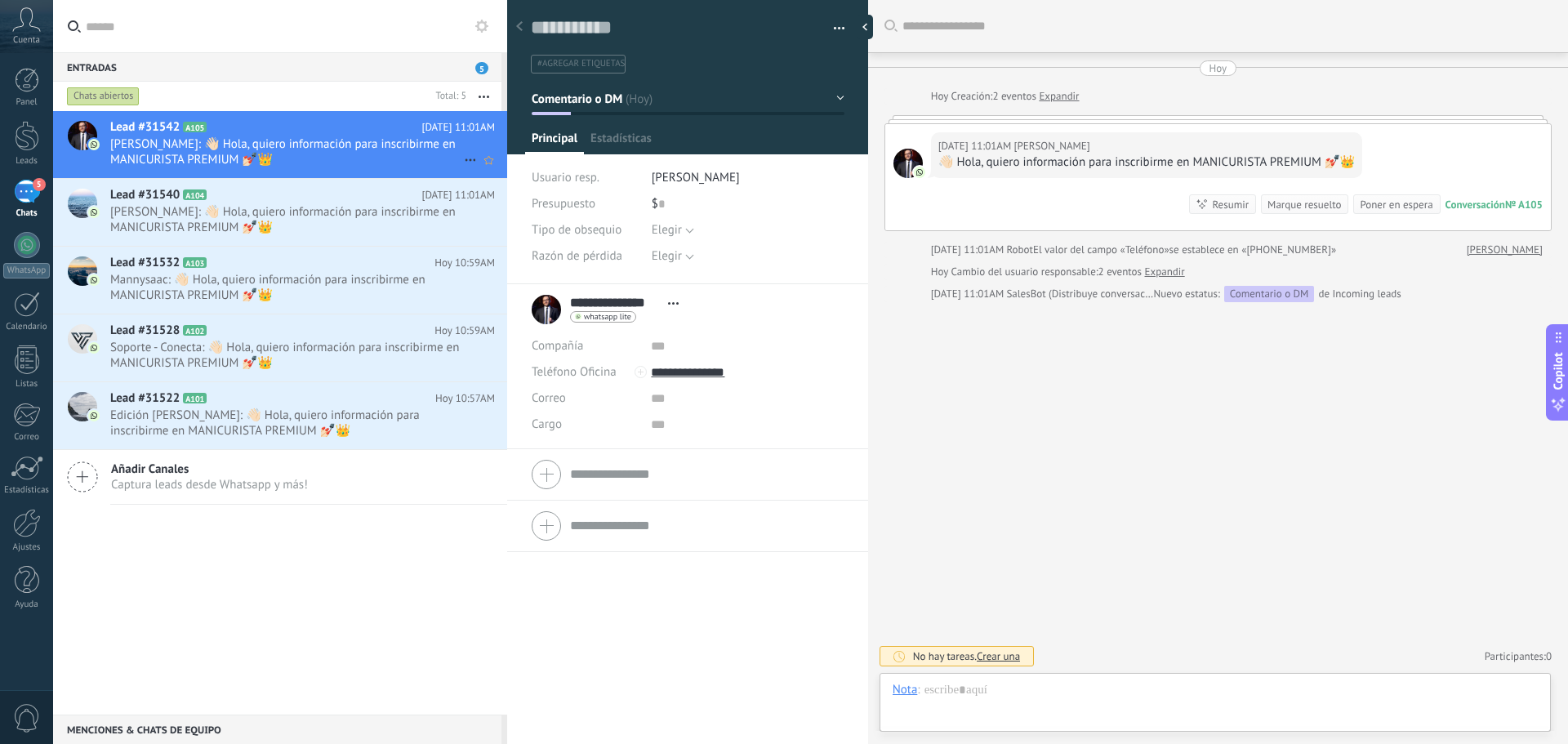
scroll to position [24, 0]
click at [353, 223] on span "[PERSON_NAME]: 👋🏻 Hola, quiero información para inscribirme en MANICURISTA PREM…" at bounding box center [287, 220] width 354 height 31
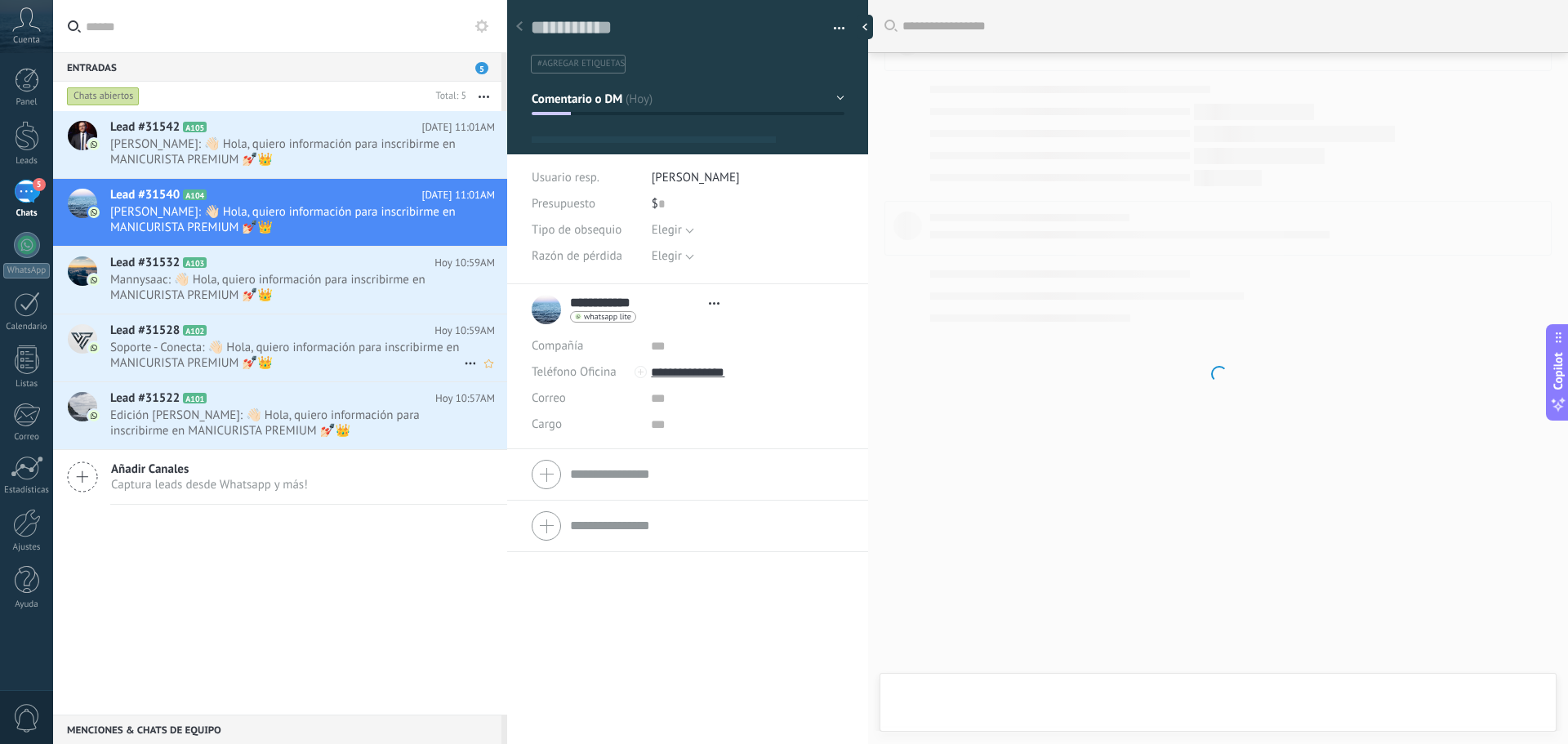
click at [355, 352] on span "Soporte - Conecta: 👋🏻 Hola, quiero información para inscribirme en MANICURISTA …" at bounding box center [287, 355] width 354 height 31
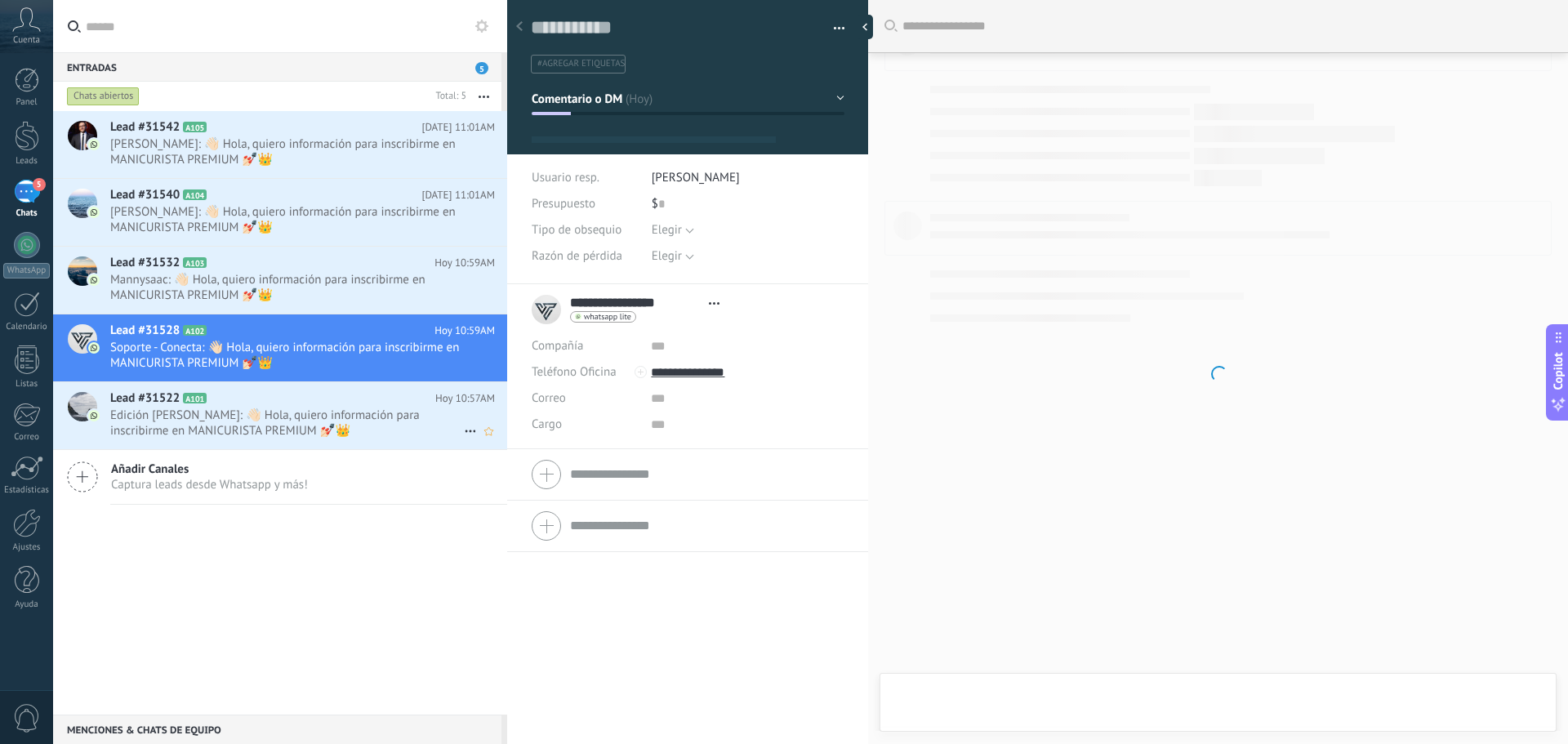
scroll to position [24, 0]
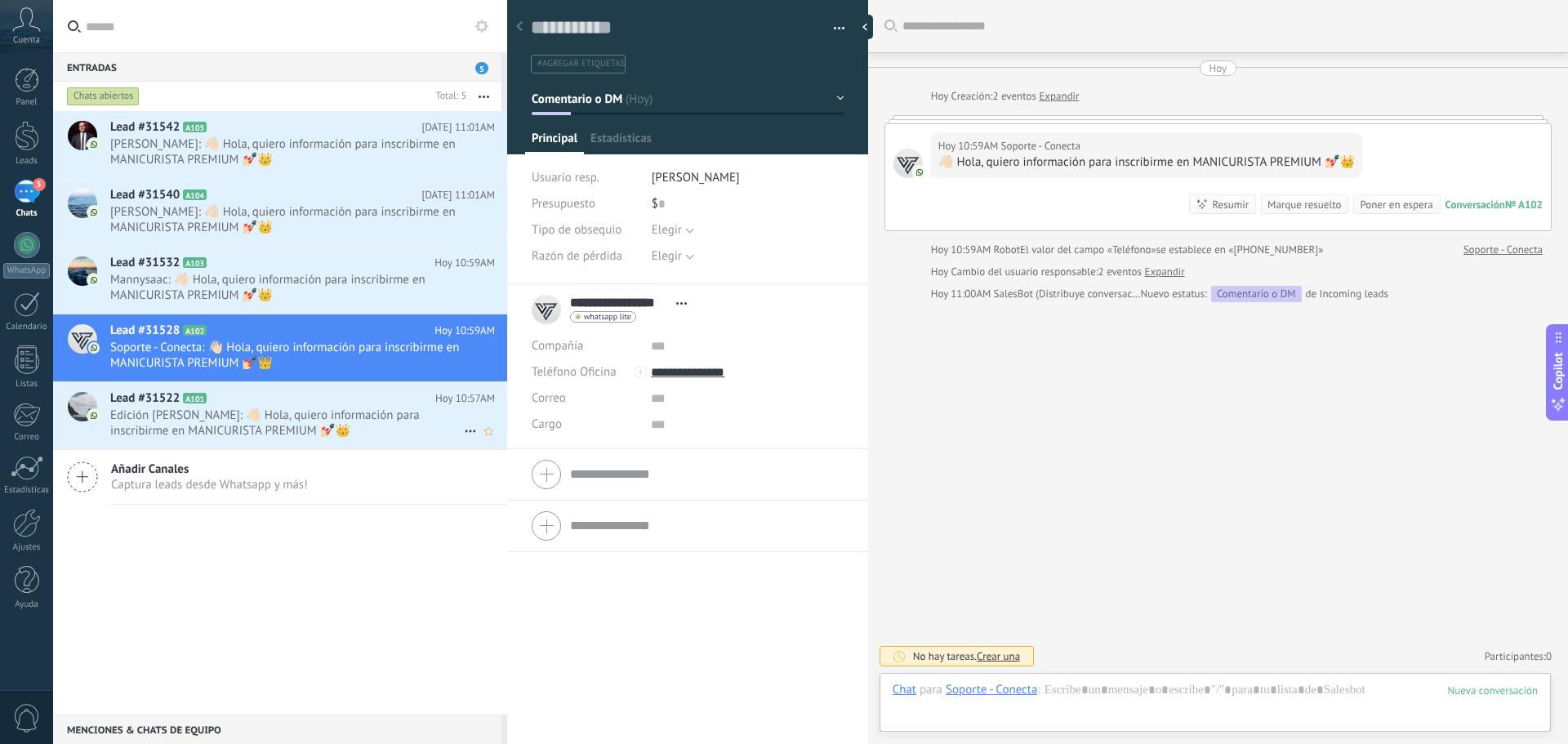
click at [358, 425] on span "Edición [PERSON_NAME]: 👋🏻 Hola, quiero información para inscribirme en MANICURI…" at bounding box center [287, 423] width 354 height 31
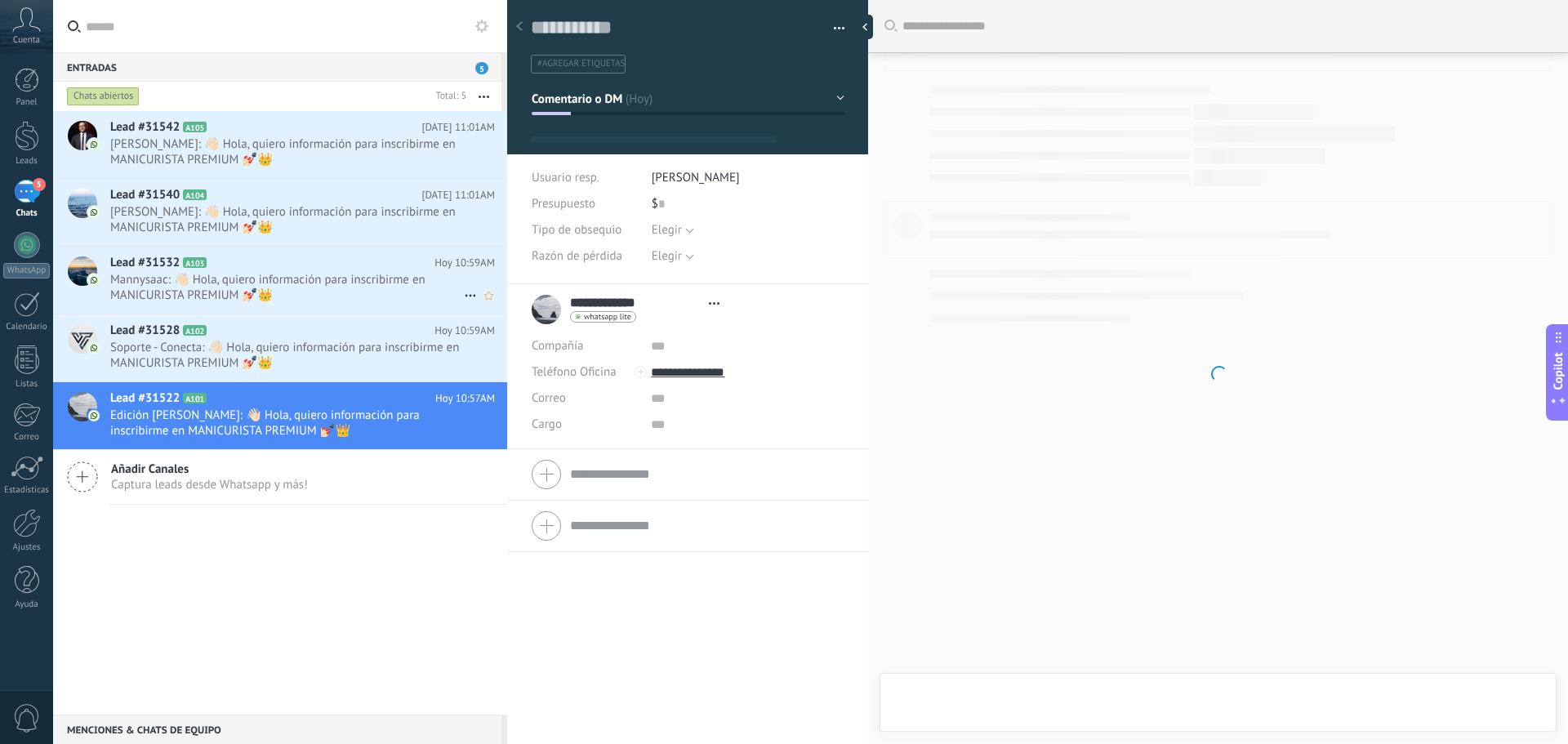
click at [348, 274] on span "Mannysaac: 👋🏻 Hola, quiero información para inscribirme en MANICURISTA PREMIUM …" at bounding box center [287, 288] width 354 height 31
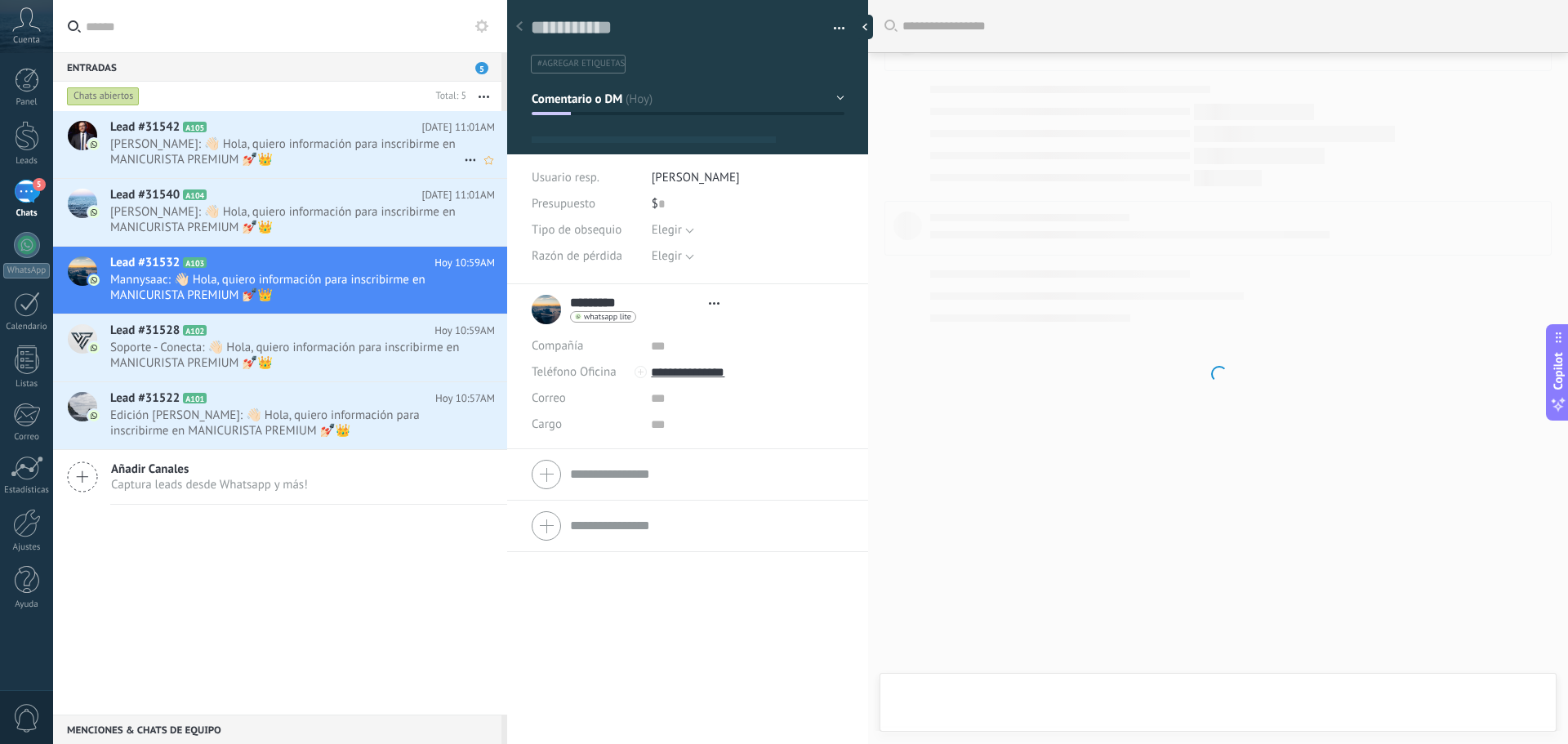
click at [349, 143] on span "[PERSON_NAME]: 👋🏻 Hola, quiero información para inscribirme en MANICURISTA PREM…" at bounding box center [287, 152] width 354 height 31
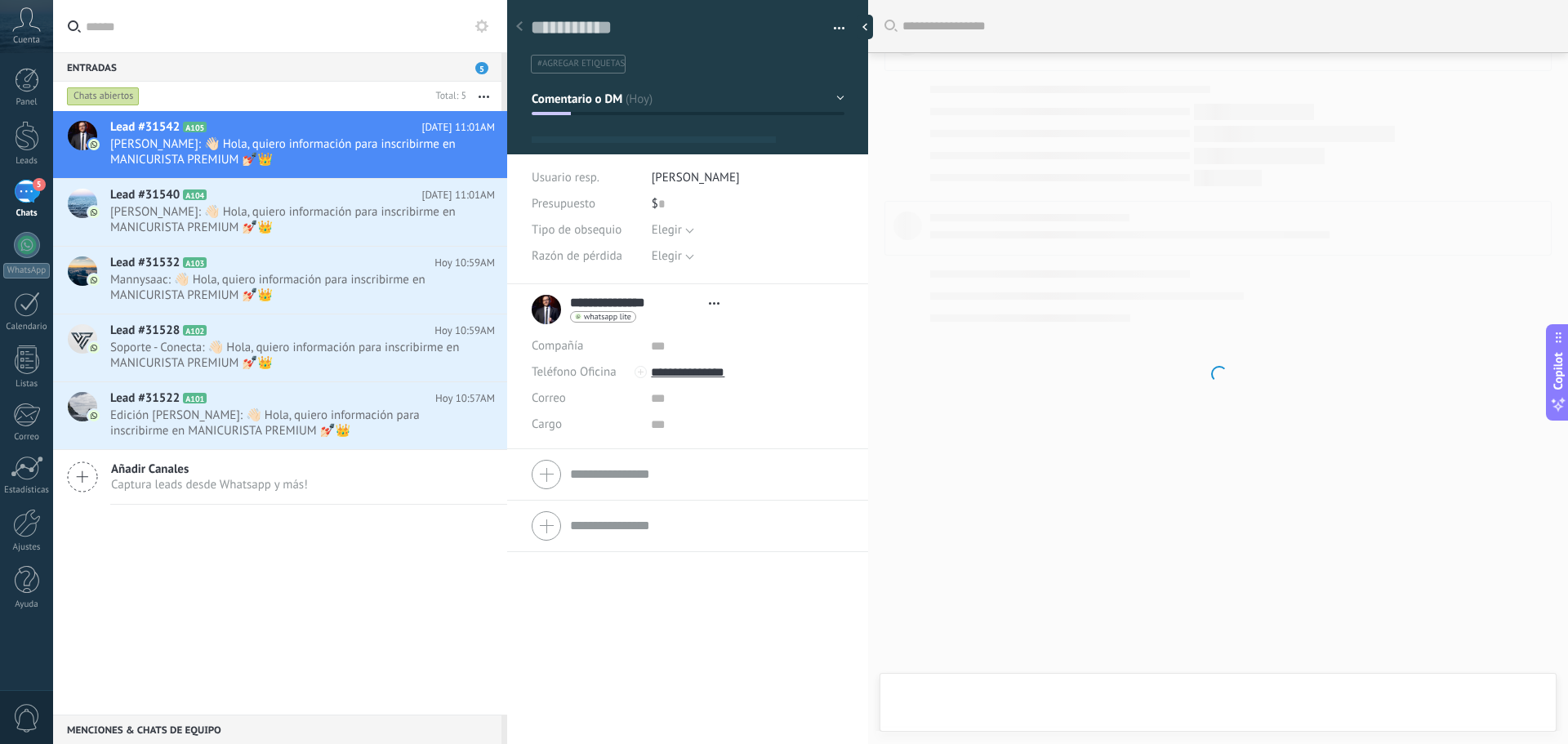
scroll to position [24, 0]
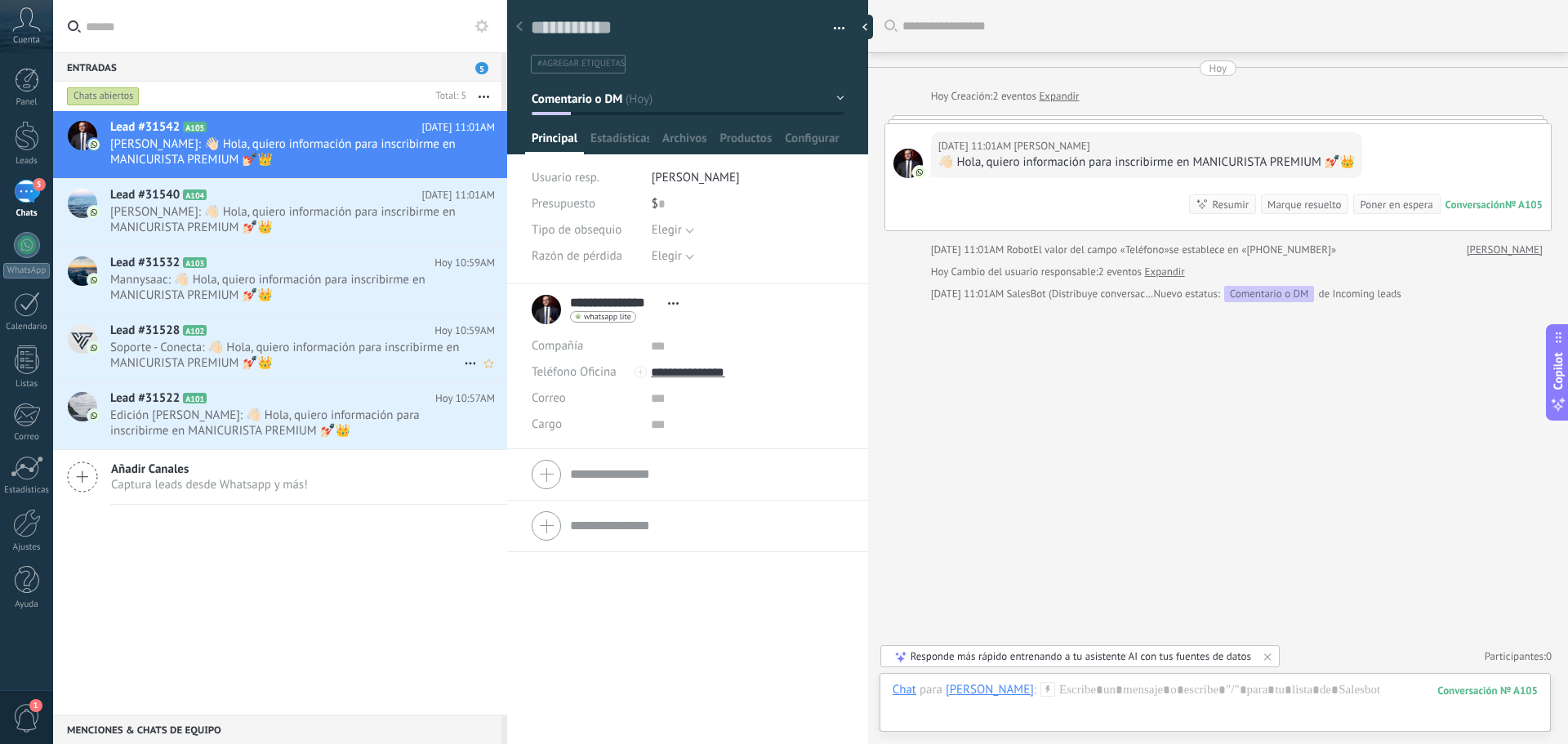
click at [279, 347] on span "Soporte - Conecta: 👋🏻 Hola, quiero información para inscribirme en MANICURISTA …" at bounding box center [287, 355] width 354 height 31
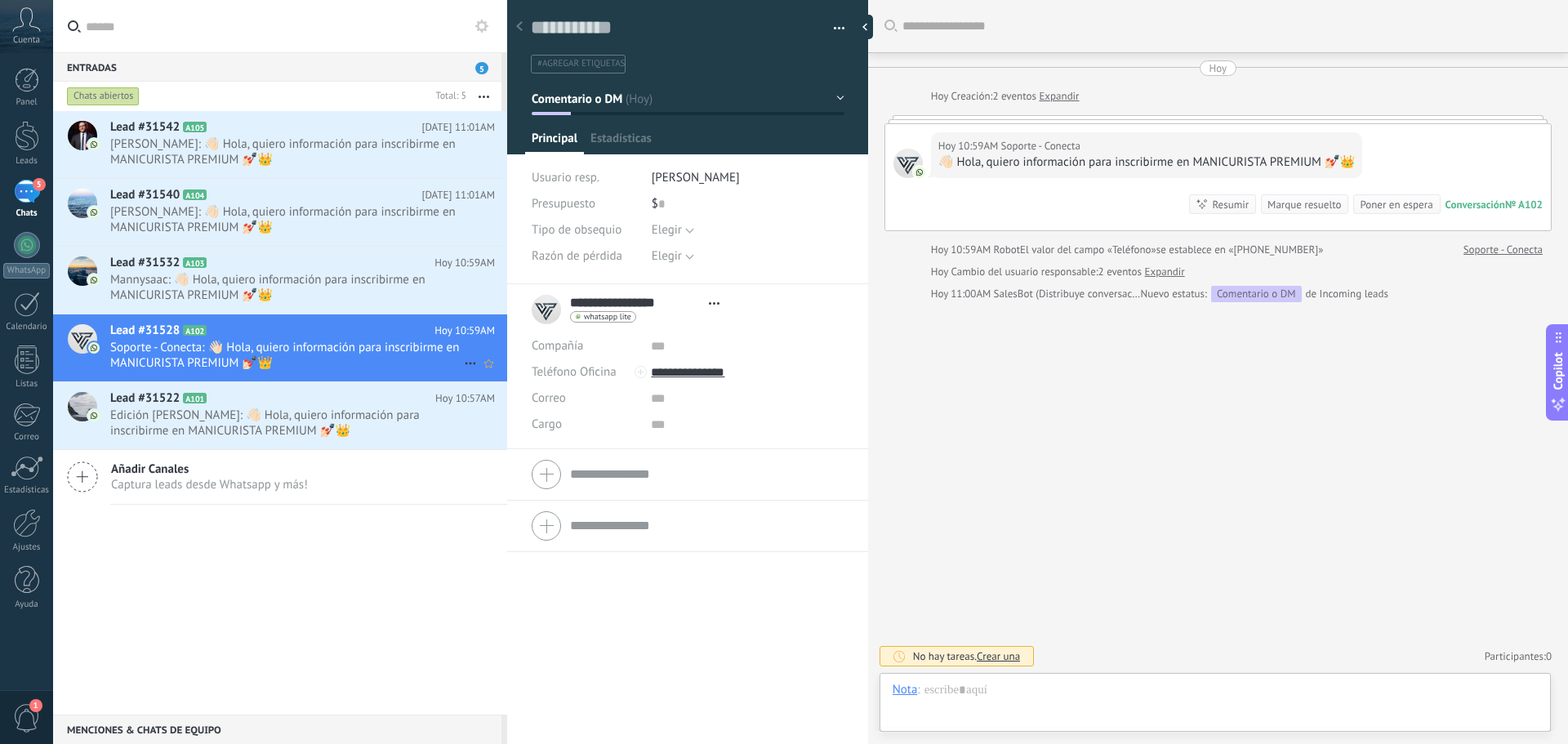
scroll to position [24, 0]
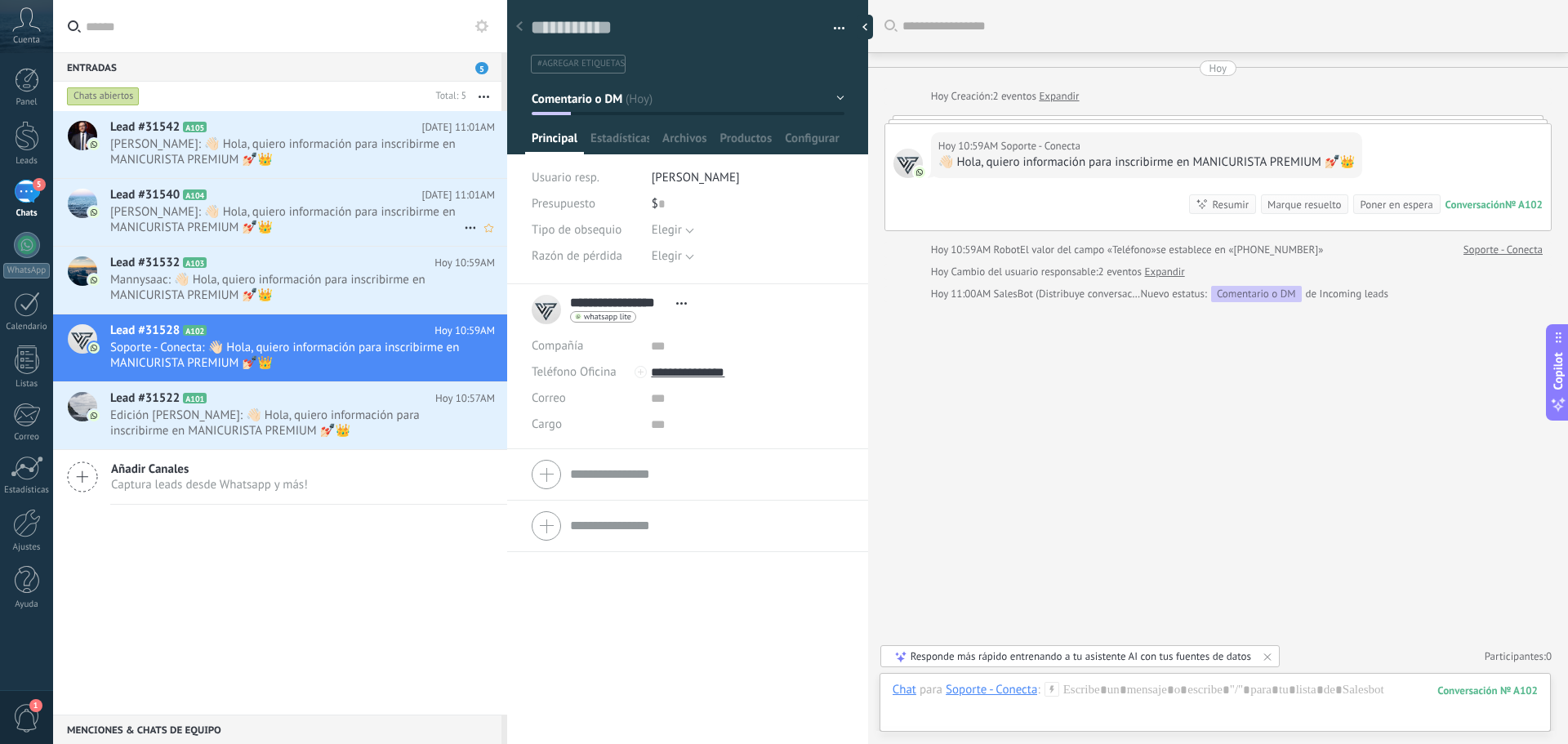
click at [302, 218] on span "[PERSON_NAME]: 👋🏻 Hola, quiero información para inscribirme en MANICURISTA PREM…" at bounding box center [287, 220] width 354 height 31
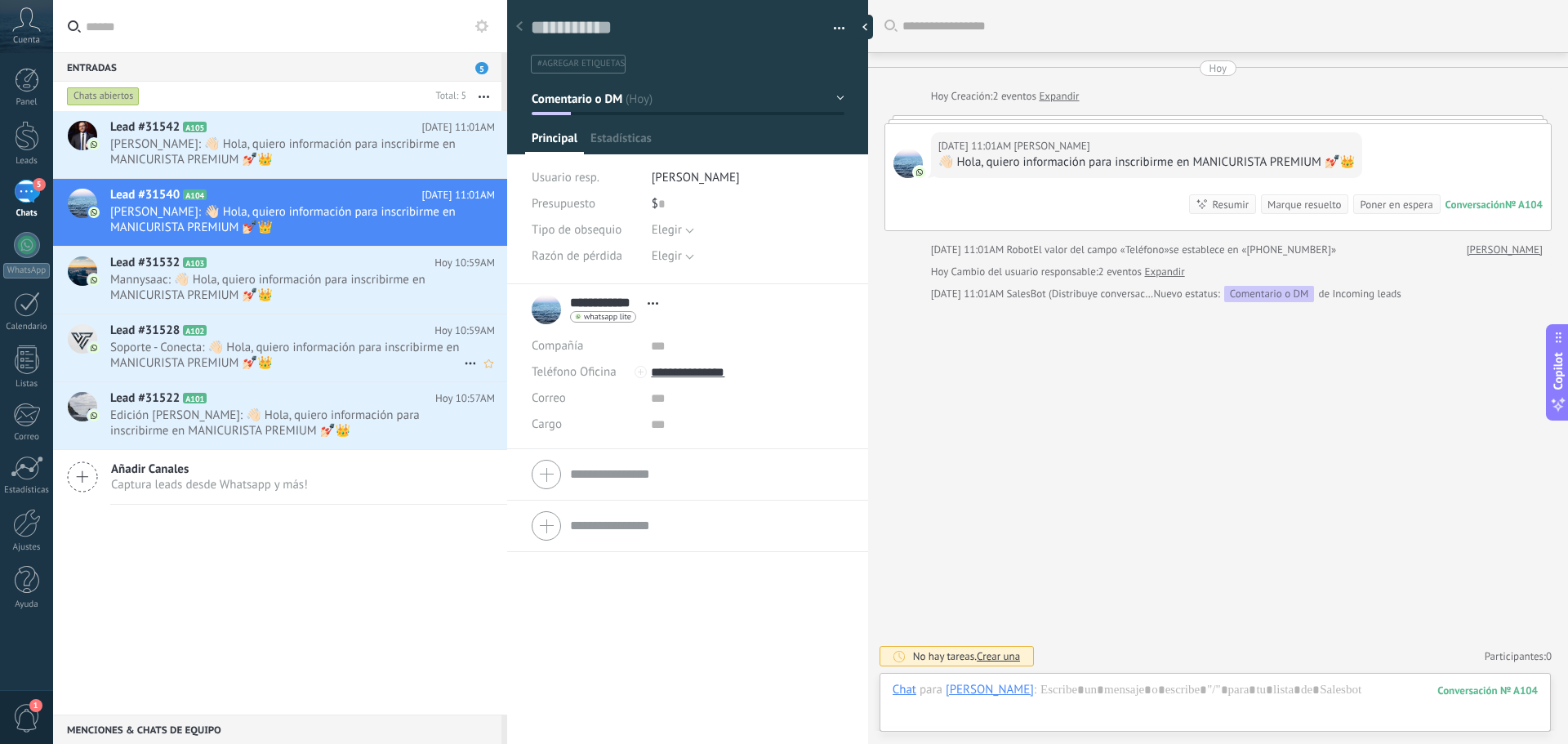
click at [278, 367] on span "Soporte - Conecta: 👋🏻 Hola, quiero información para inscribirme en MANICURISTA …" at bounding box center [287, 355] width 354 height 31
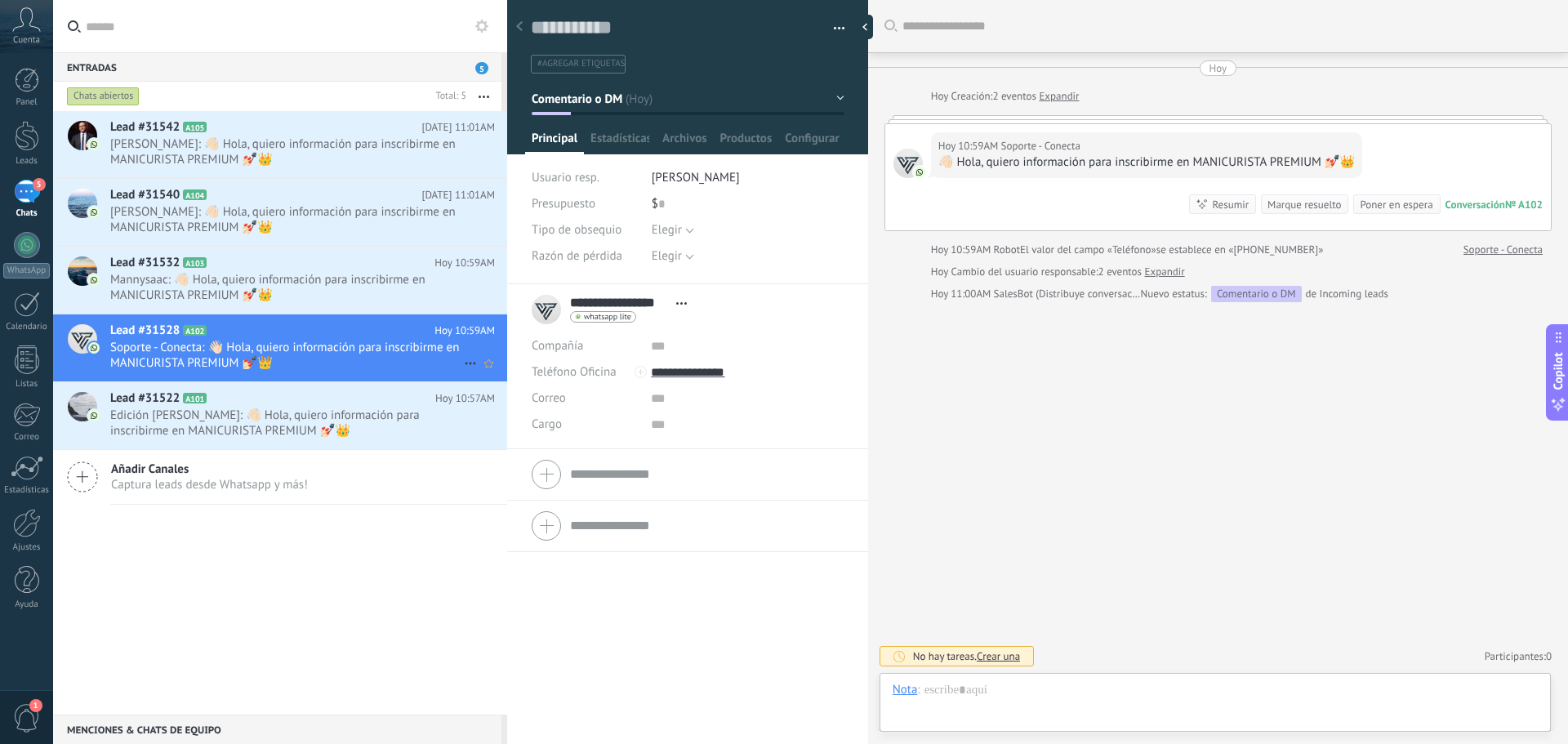
scroll to position [24, 0]
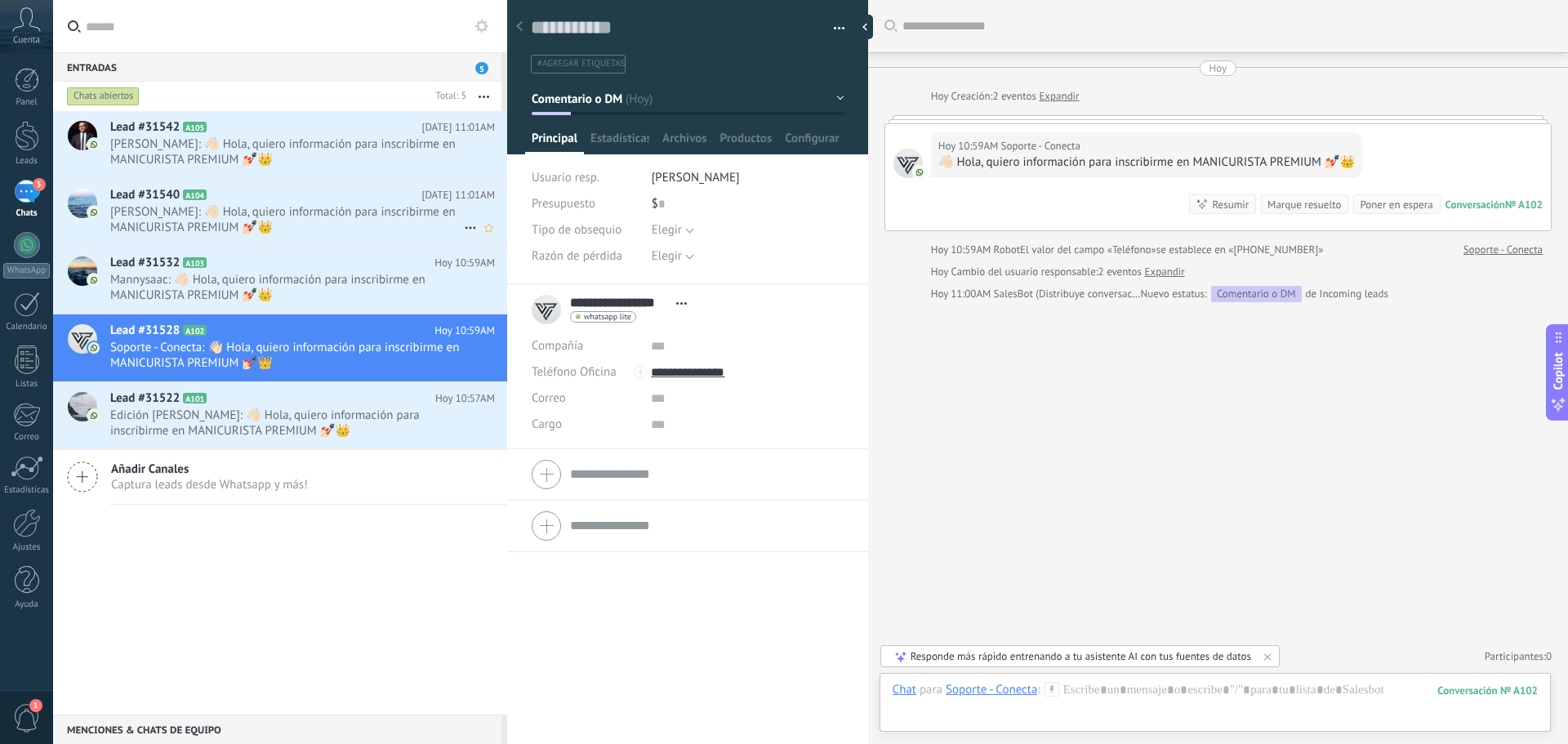
click at [344, 227] on span "[PERSON_NAME]: 👋🏻 Hola, quiero información para inscribirme en MANICURISTA PREM…" at bounding box center [287, 220] width 354 height 31
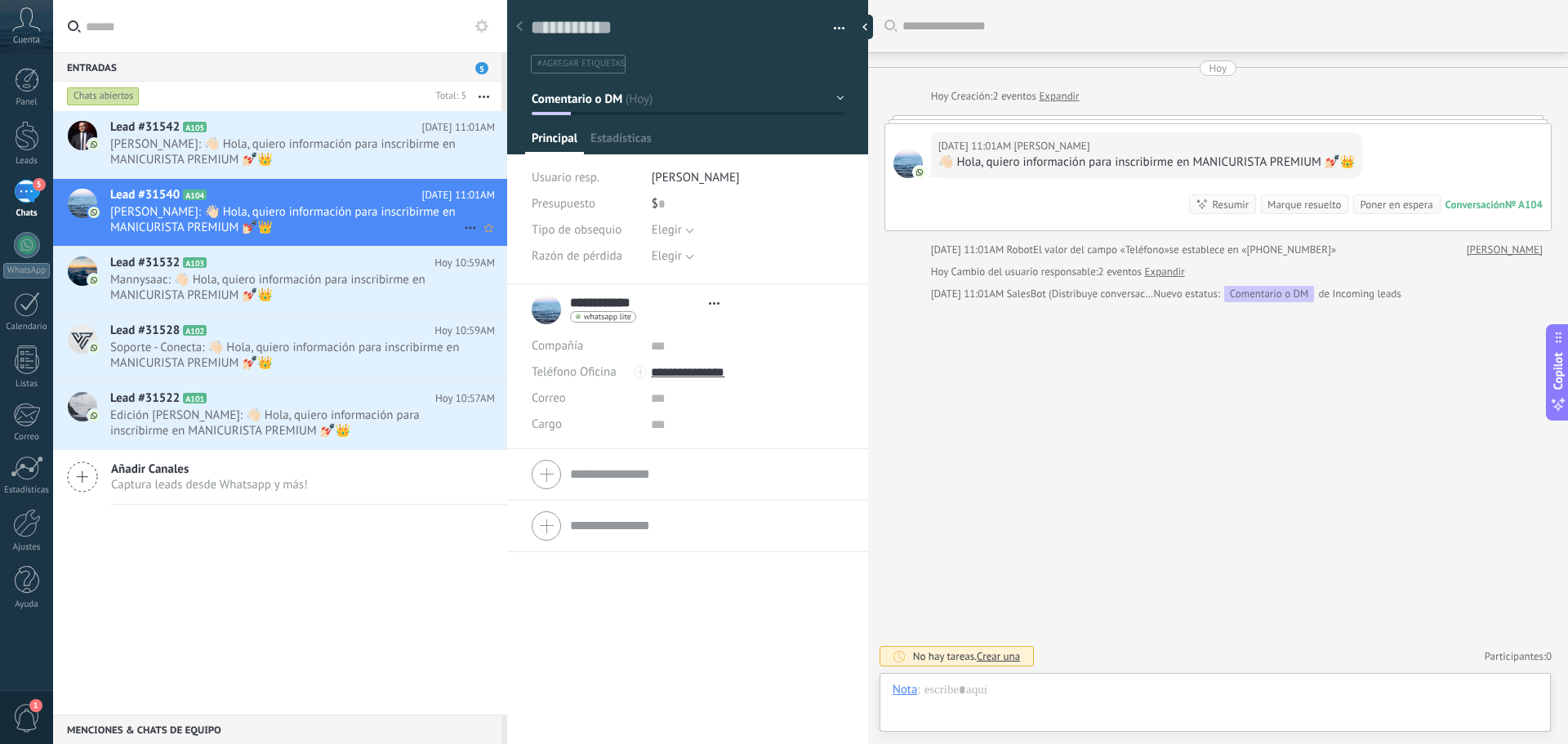
scroll to position [24, 0]
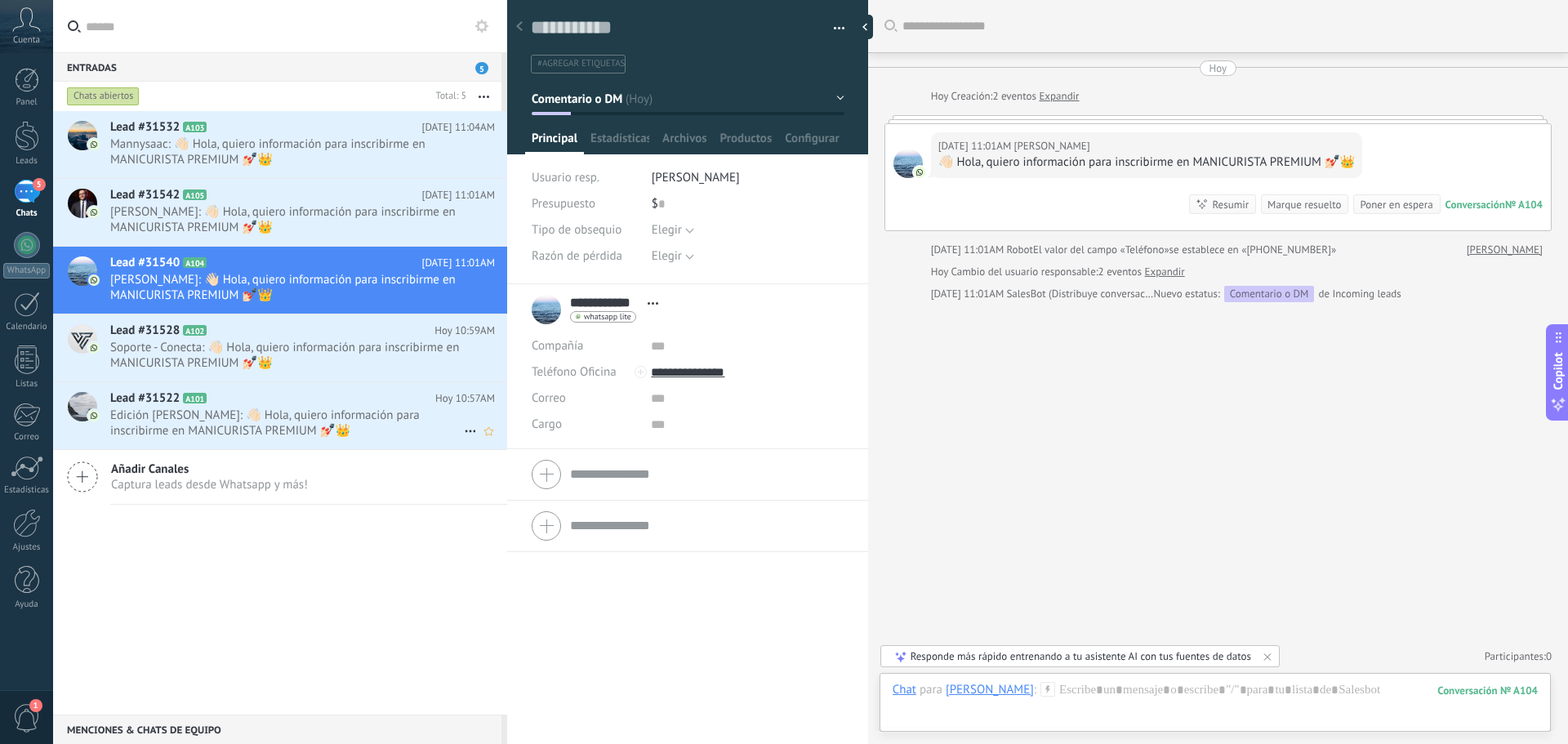
click at [360, 404] on h2 "Lead #31522 A101" at bounding box center [272, 398] width 325 height 17
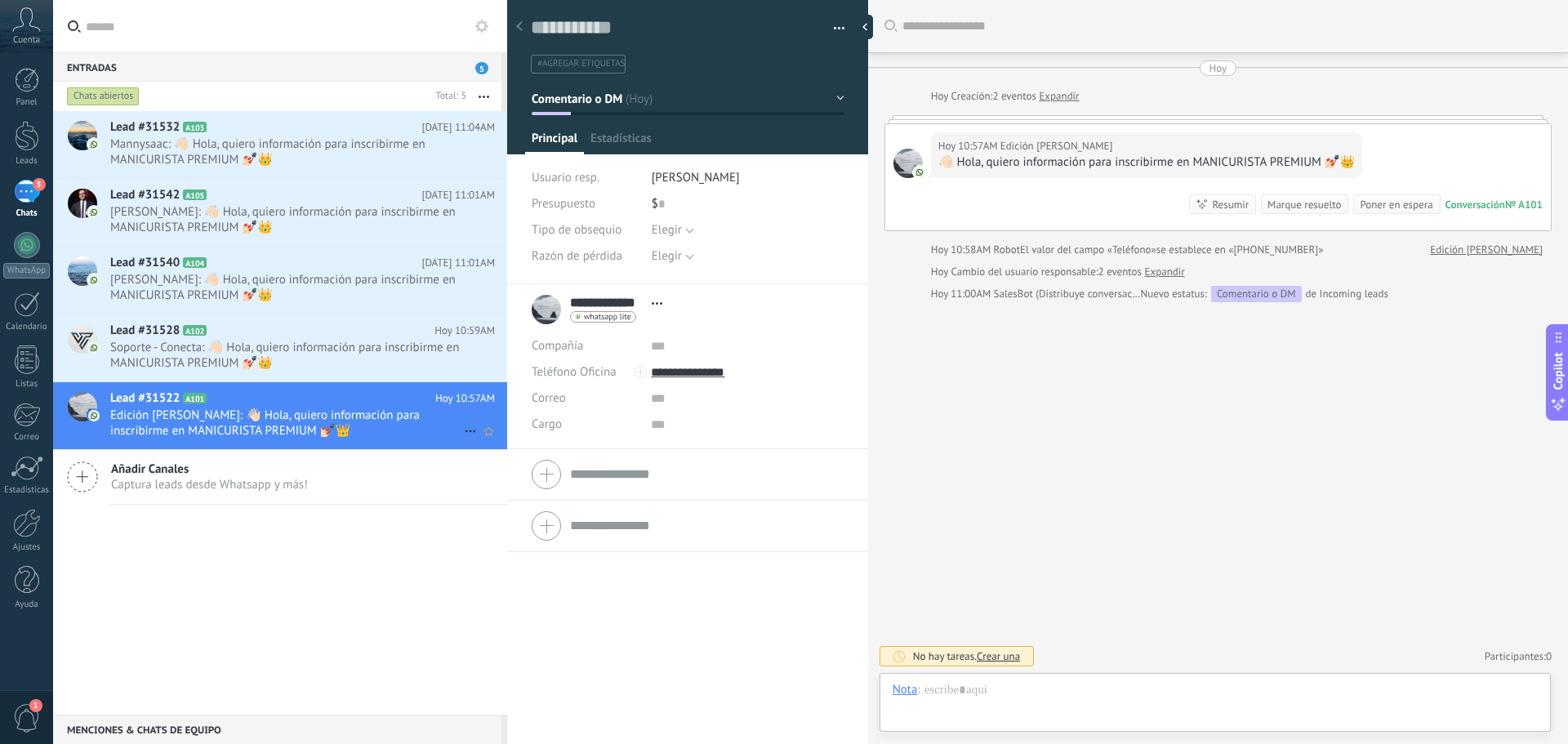
scroll to position [24, 0]
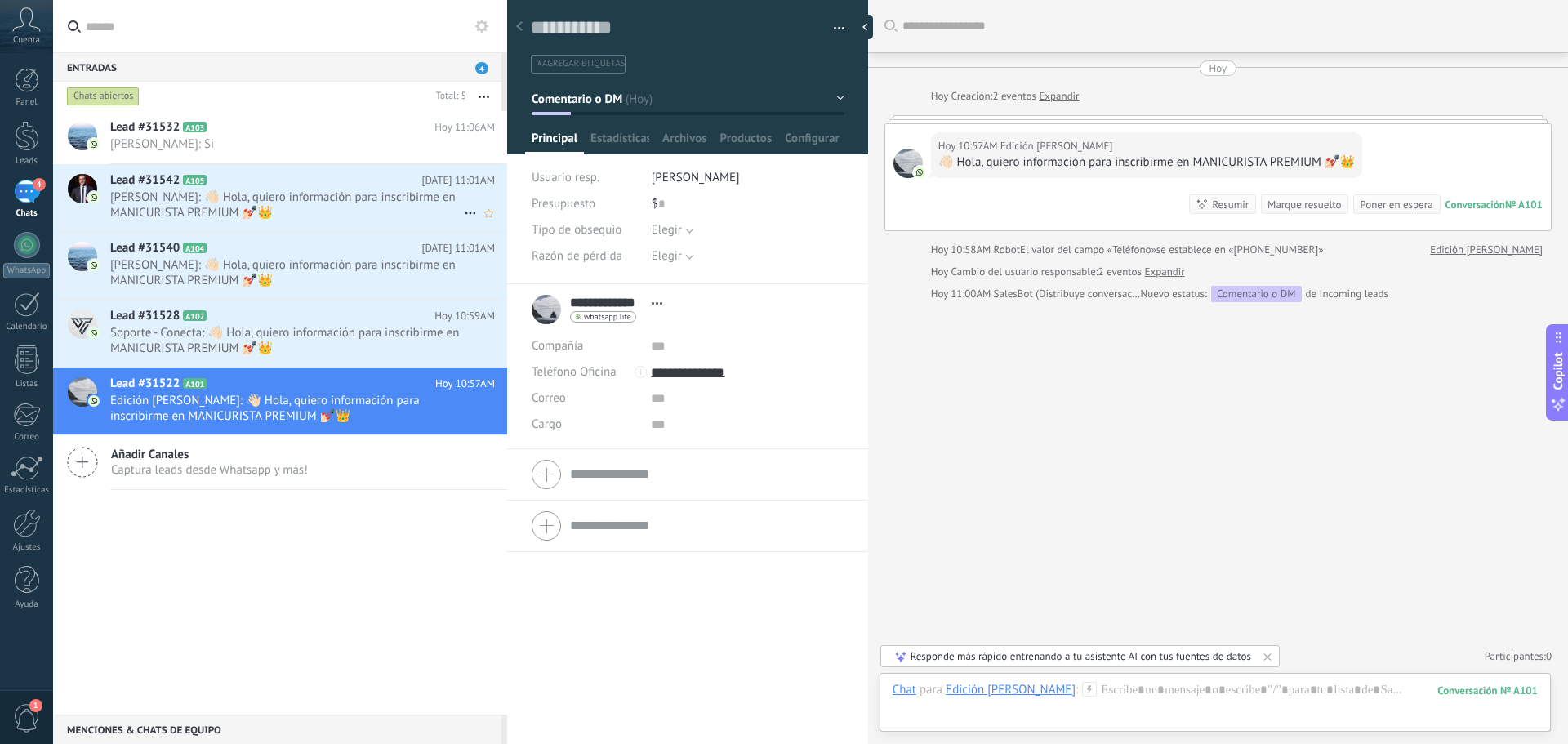
click at [328, 217] on span "[PERSON_NAME]: 👋🏻 Hola, quiero información para inscribirme en MANICURISTA PREM…" at bounding box center [287, 205] width 354 height 31
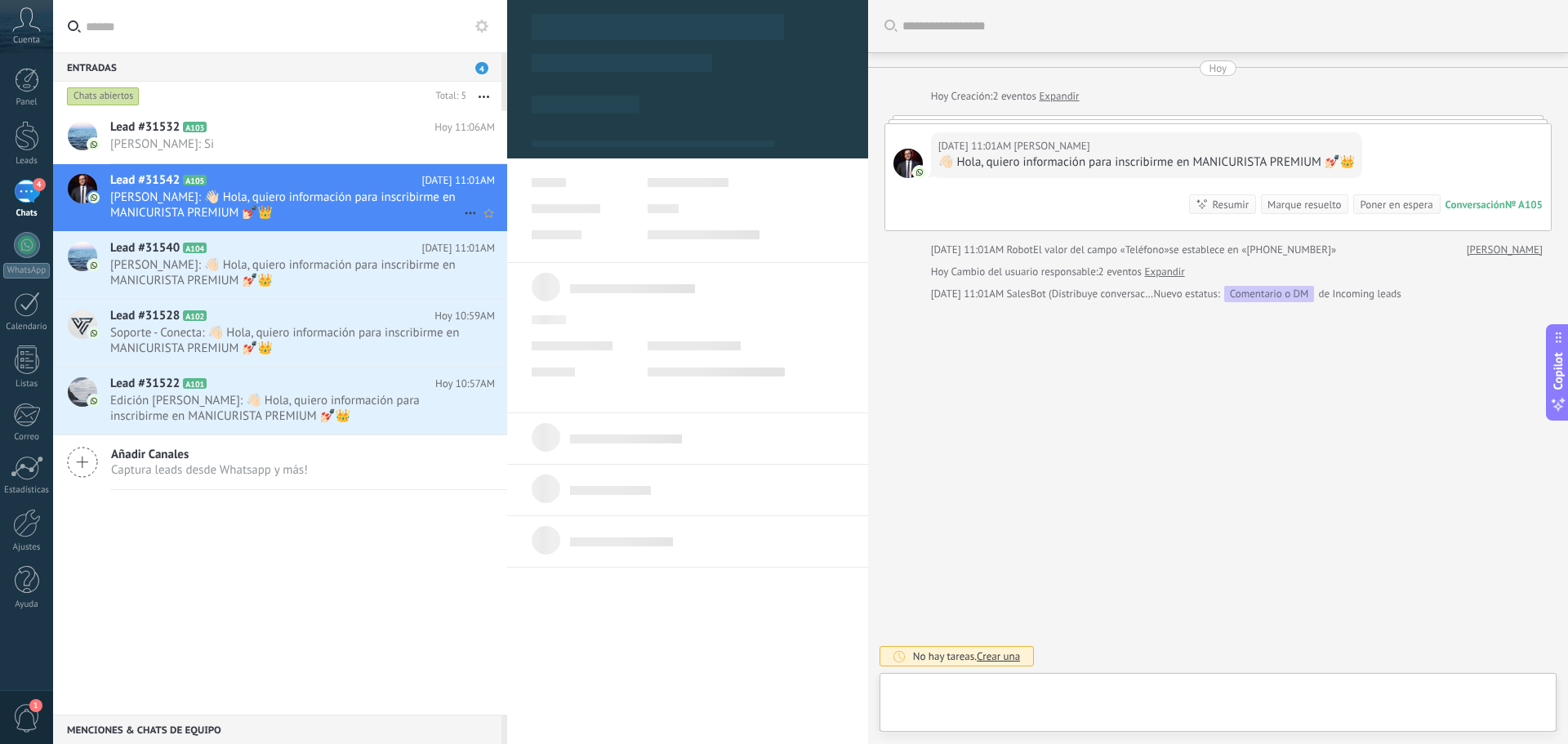
scroll to position [24, 0]
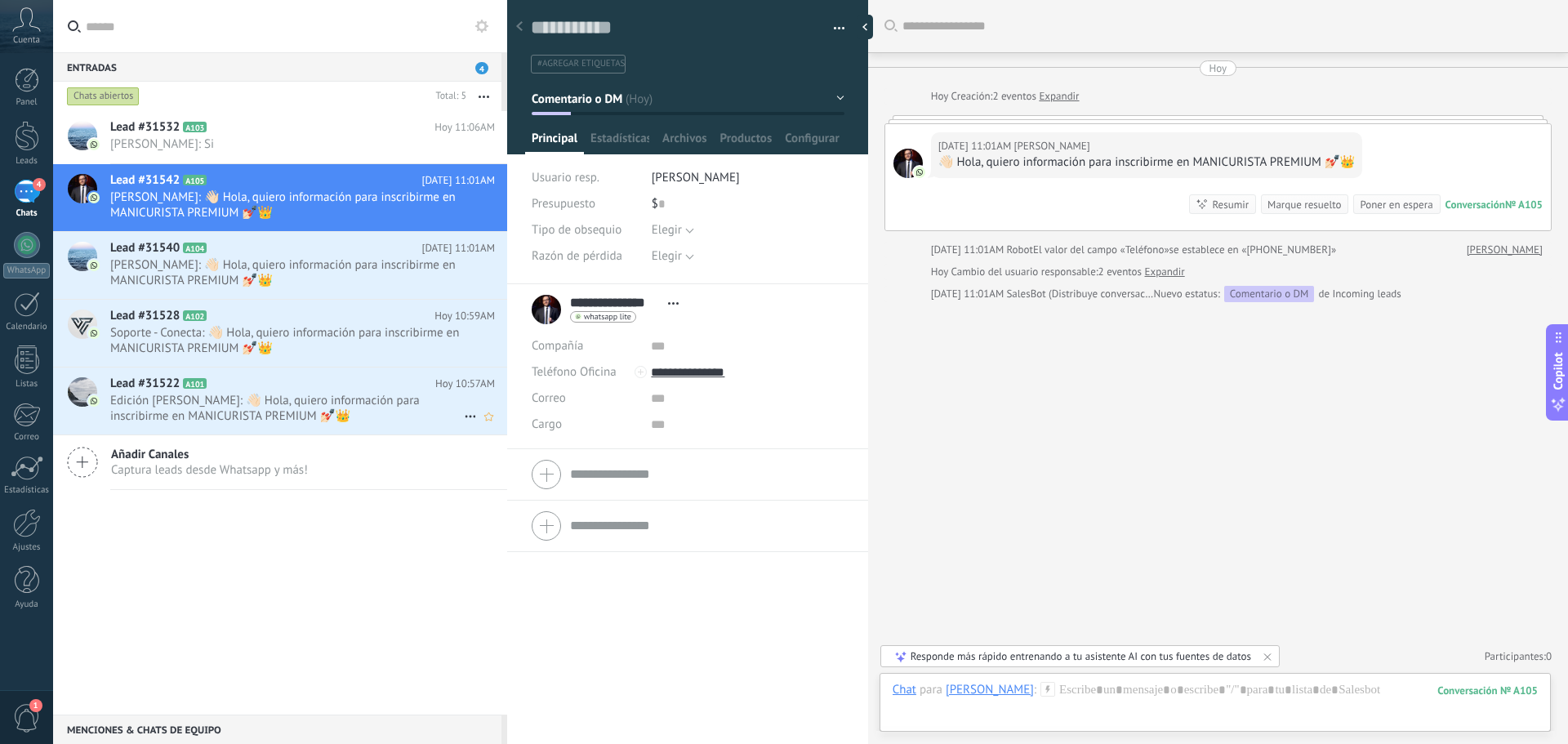
click at [329, 394] on span "Edición [PERSON_NAME]: 👋🏻 Hola, quiero información para inscribirme en MANICURI…" at bounding box center [287, 408] width 354 height 31
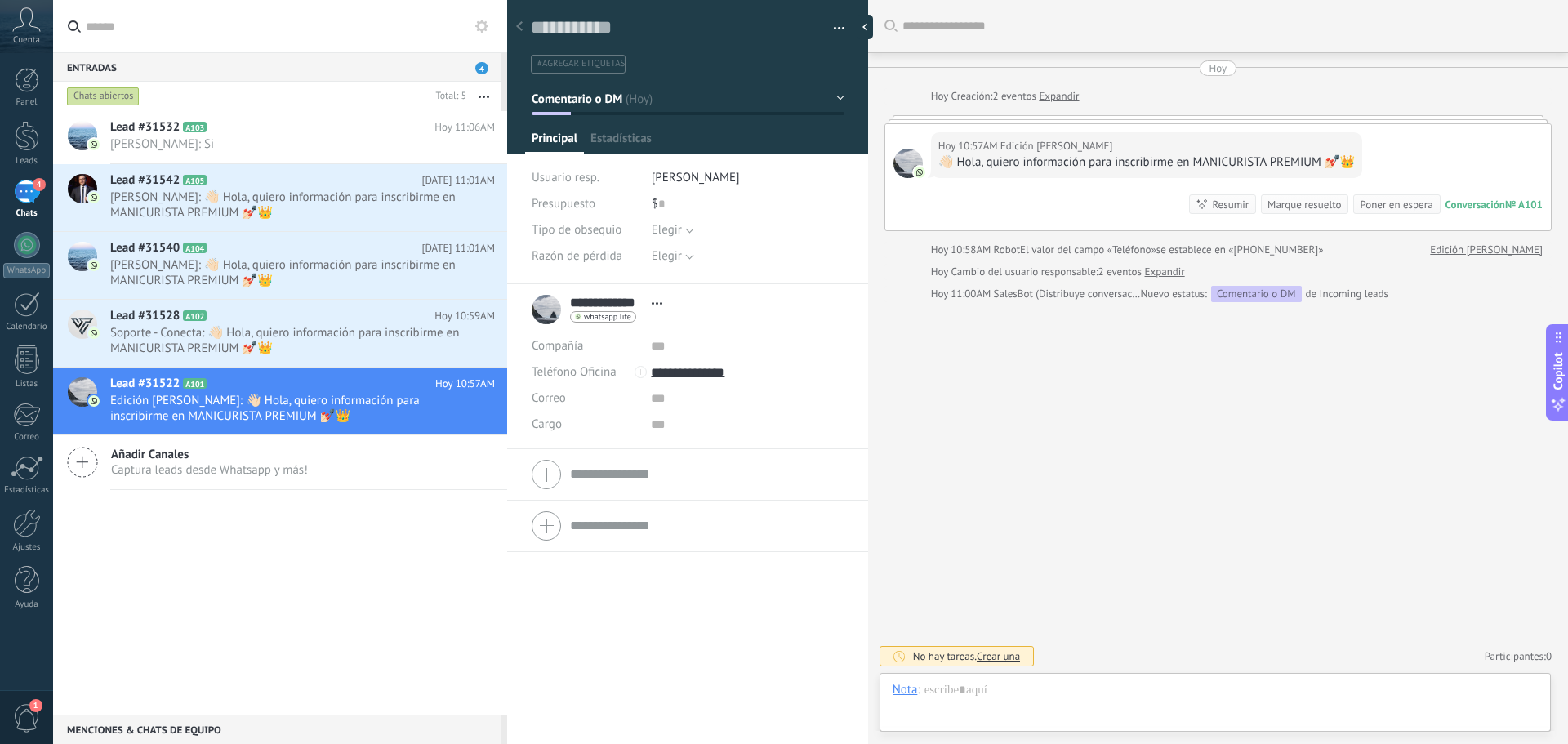
scroll to position [24, 0]
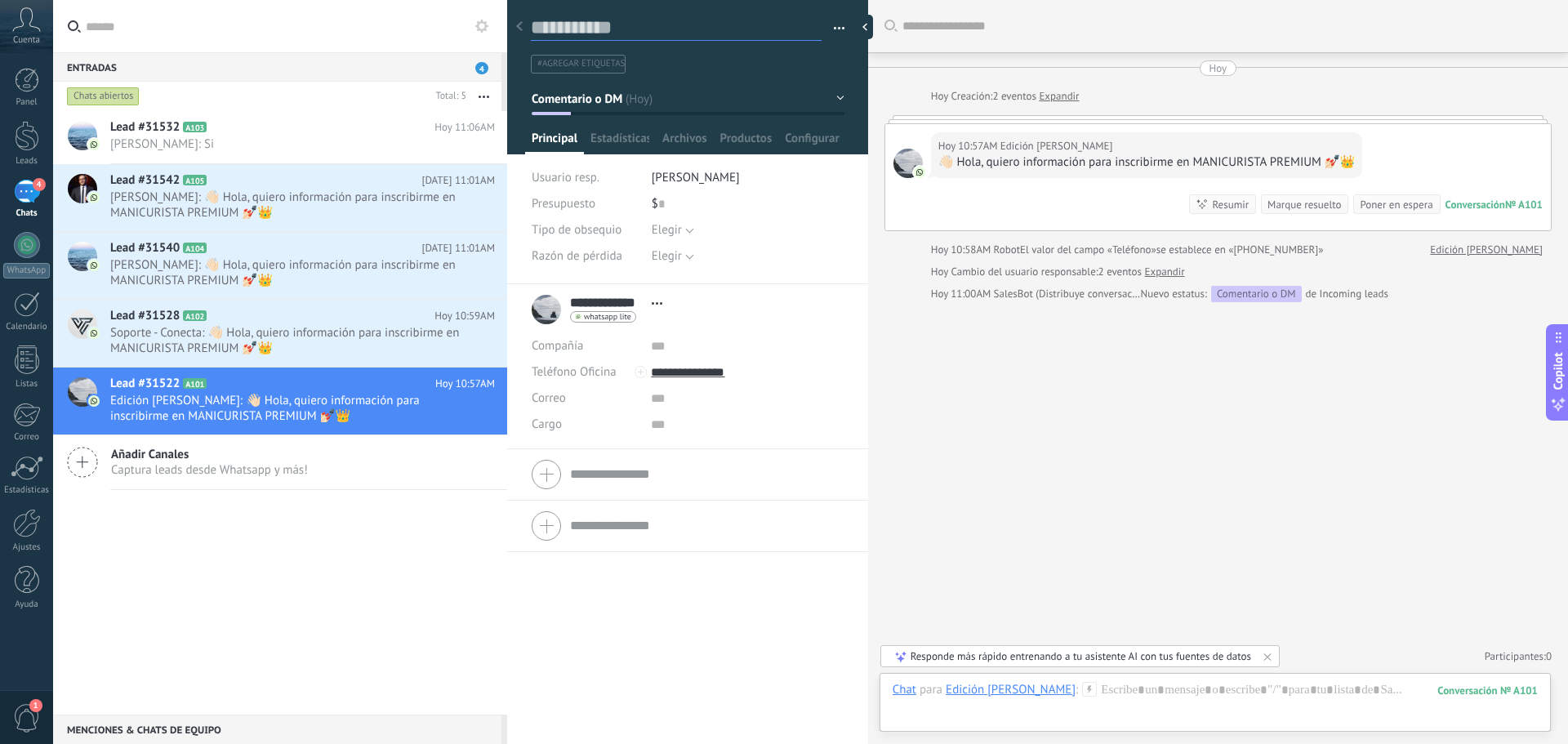
drag, startPoint x: 659, startPoint y: 33, endPoint x: 533, endPoint y: 31, distance: 126.0
click at [533, 31] on textarea at bounding box center [676, 28] width 291 height 25
drag, startPoint x: 629, startPoint y: 33, endPoint x: 513, endPoint y: 28, distance: 116.1
click at [513, 28] on div "Entradas 4 Chats abiertos Total: 5 Silenciar Acciones múltiples Ordenar Más rec…" at bounding box center [784, 372] width 1568 height 744
click at [598, 28] on textarea at bounding box center [676, 28] width 291 height 25
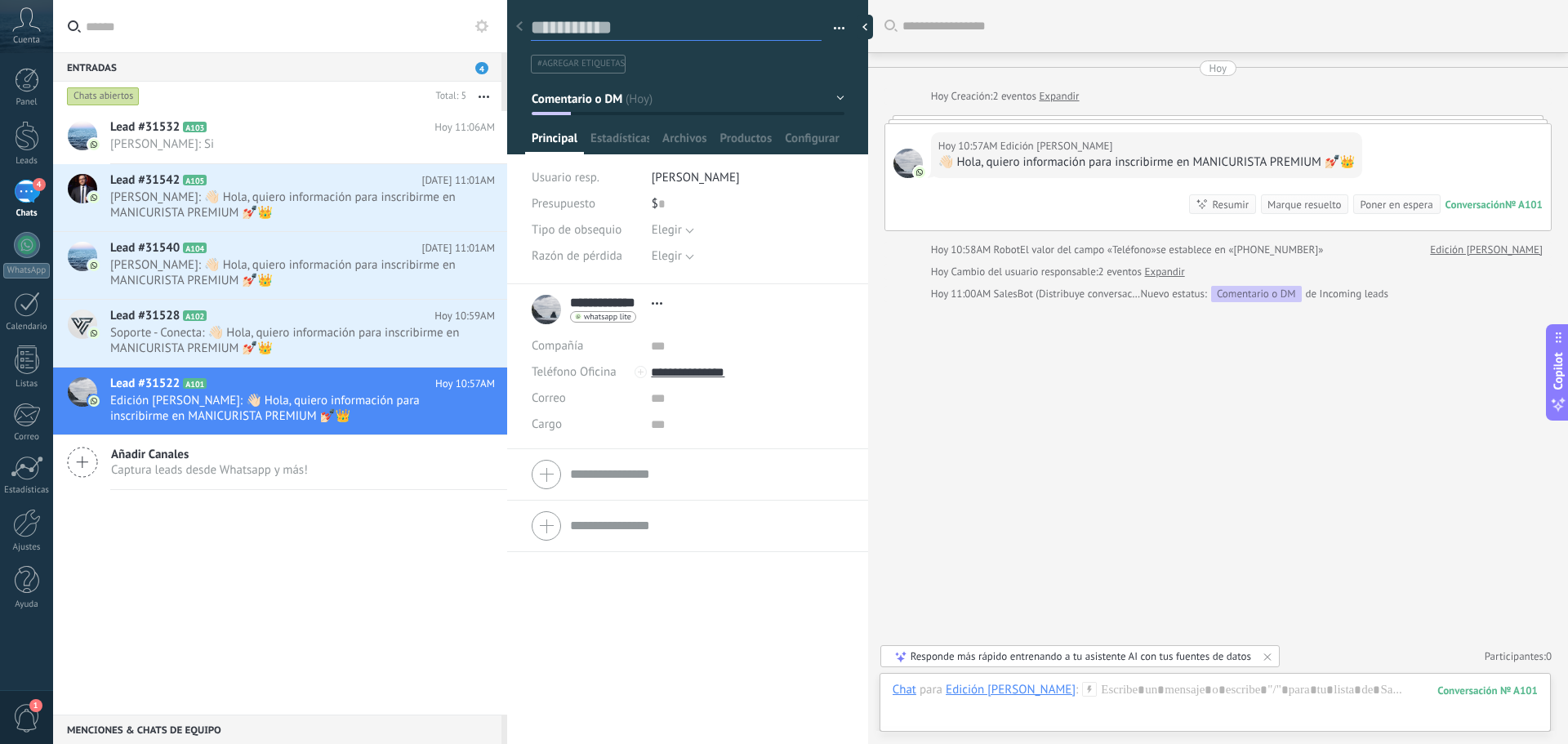
click at [598, 28] on textarea at bounding box center [676, 28] width 291 height 25
drag, startPoint x: 573, startPoint y: 25, endPoint x: 645, endPoint y: 33, distance: 72.4
click at [645, 33] on textarea at bounding box center [676, 28] width 291 height 25
click at [347, 267] on span "[PERSON_NAME]: 👋🏻 Hola, quiero información para inscribirme en MANICURISTA PREM…" at bounding box center [287, 272] width 354 height 31
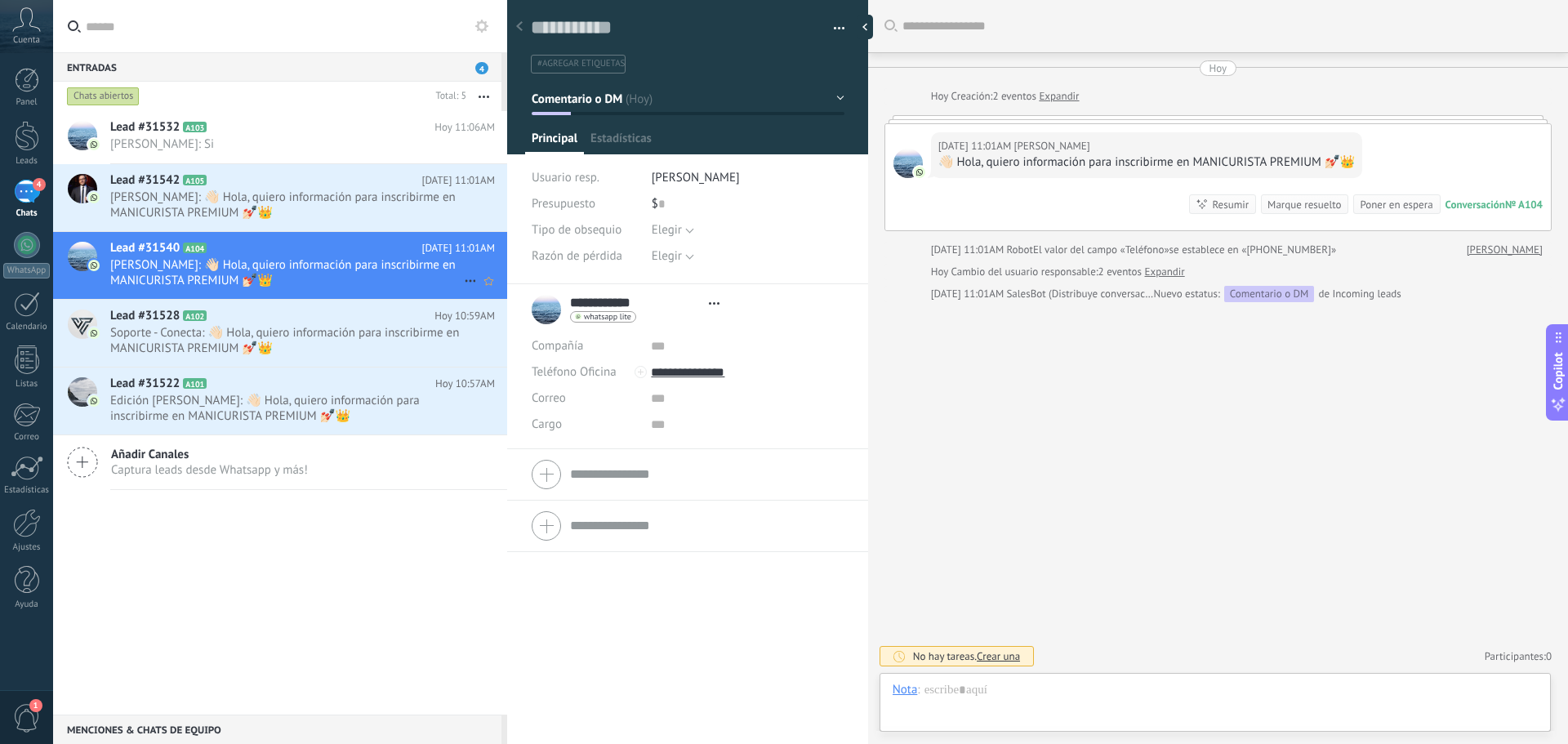
scroll to position [24, 0]
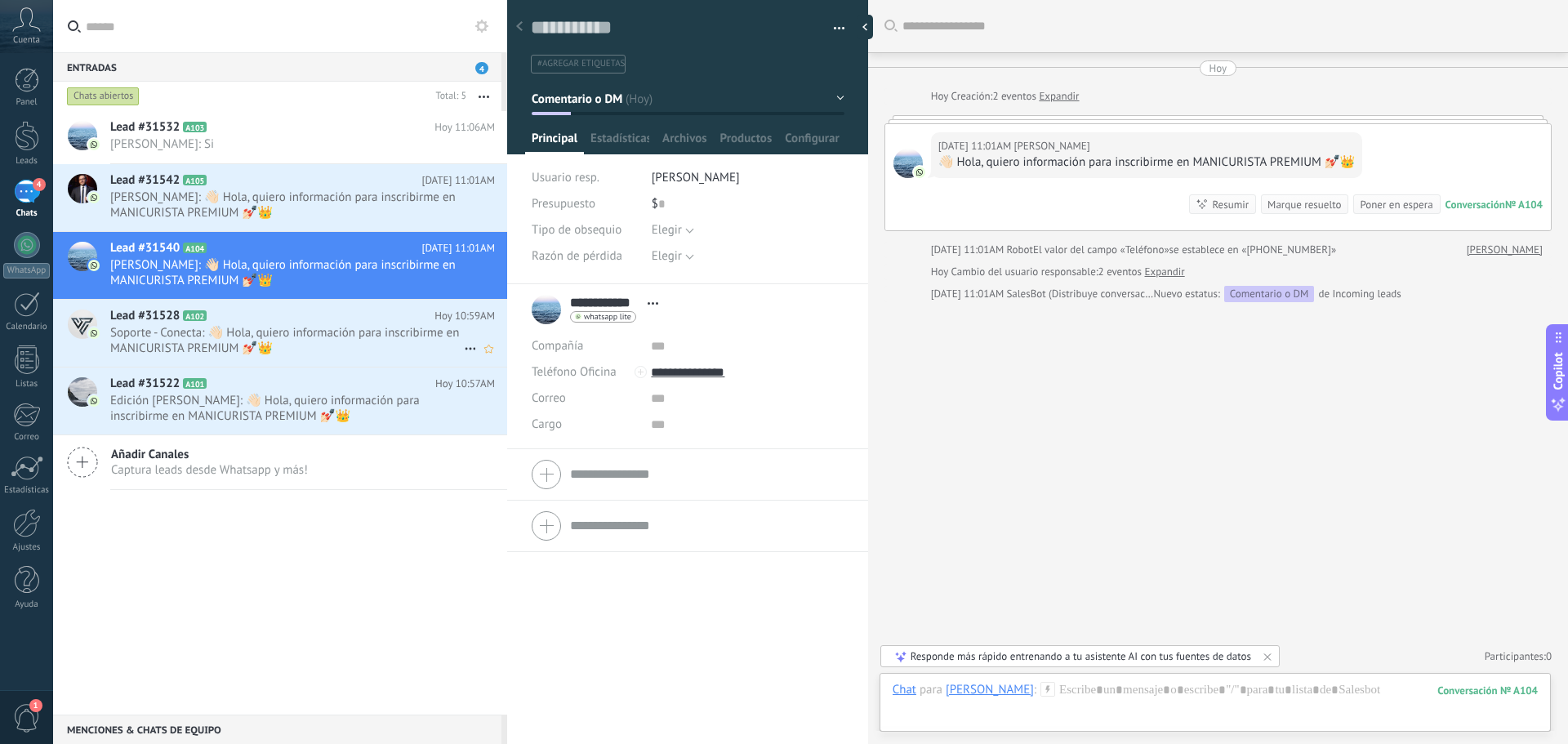
click at [329, 323] on h2 "Lead #31528 A102" at bounding box center [271, 316] width 324 height 17
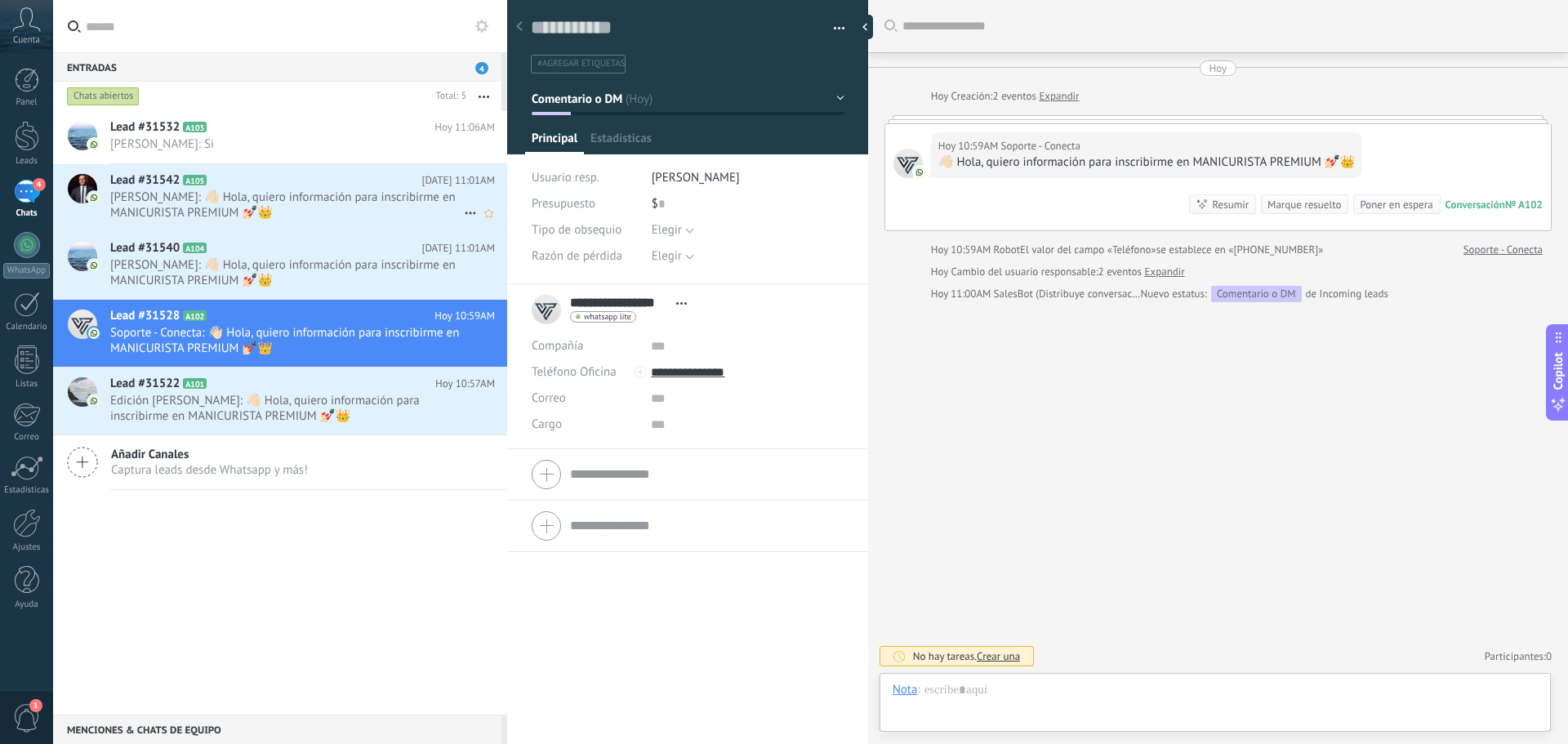
scroll to position [24, 0]
click at [339, 194] on span "[PERSON_NAME]: 👋🏻 Hola, quiero información para inscribirme en MANICURISTA PREM…" at bounding box center [287, 205] width 354 height 31
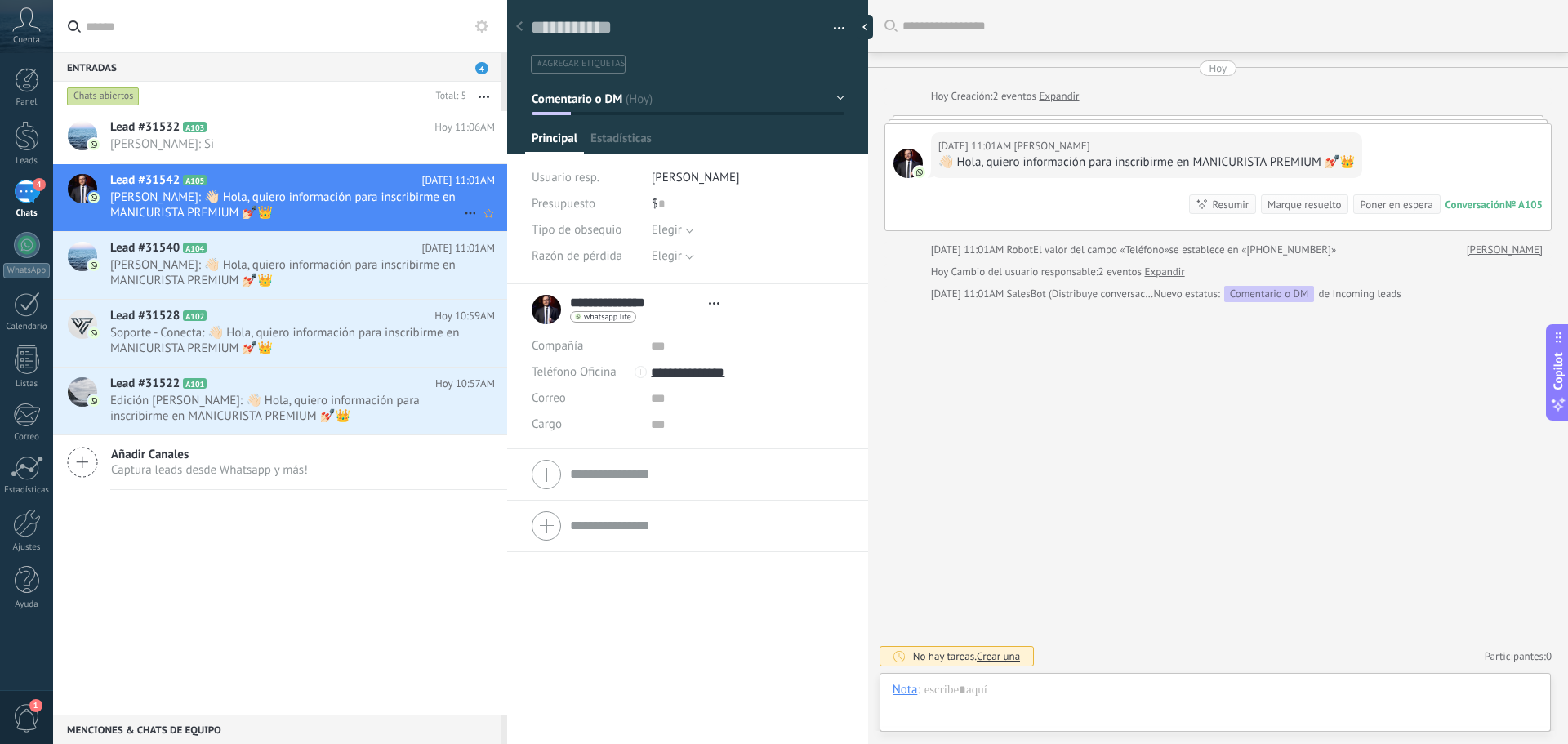
scroll to position [24, 0]
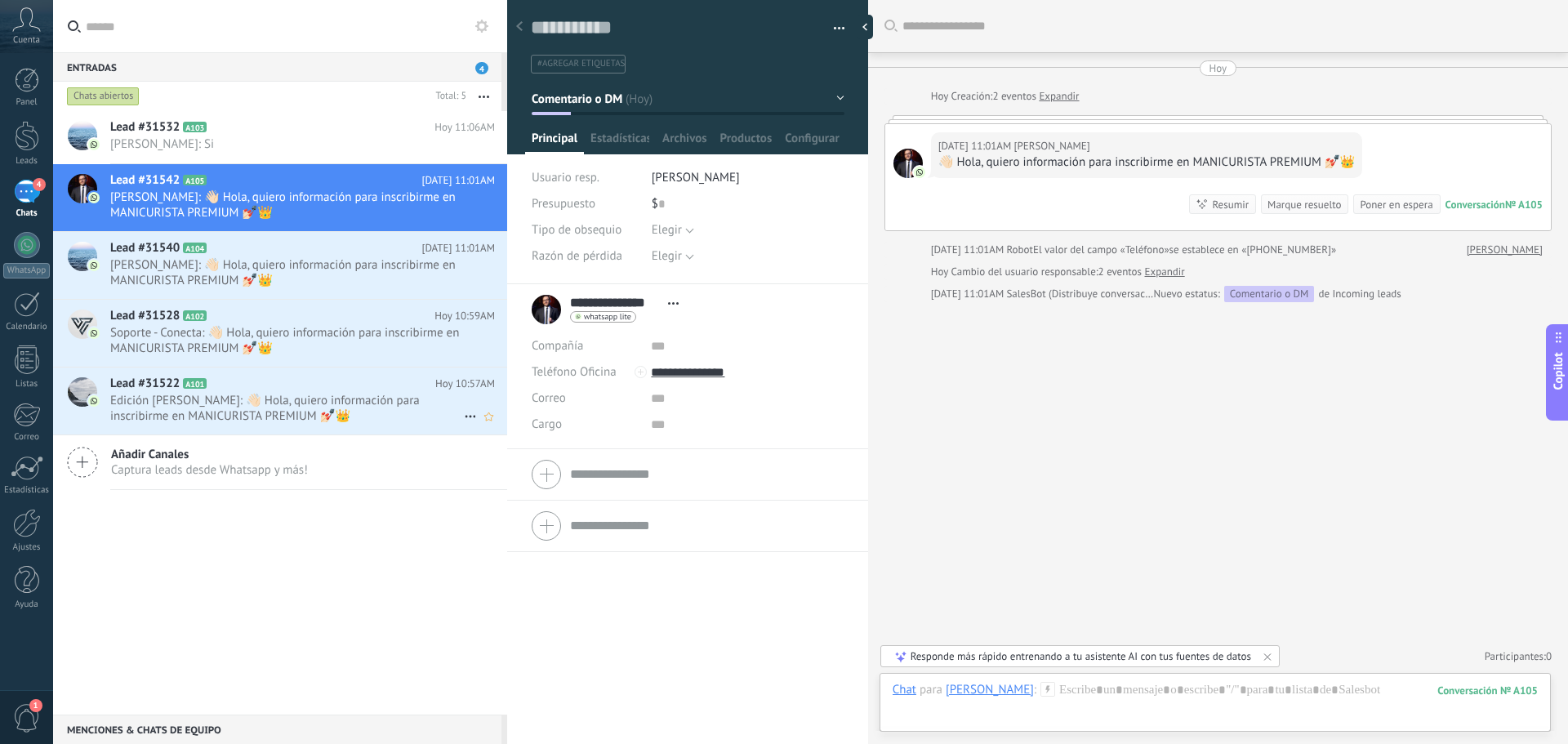
click at [319, 379] on h2 "Lead #31522 A101" at bounding box center [272, 383] width 325 height 17
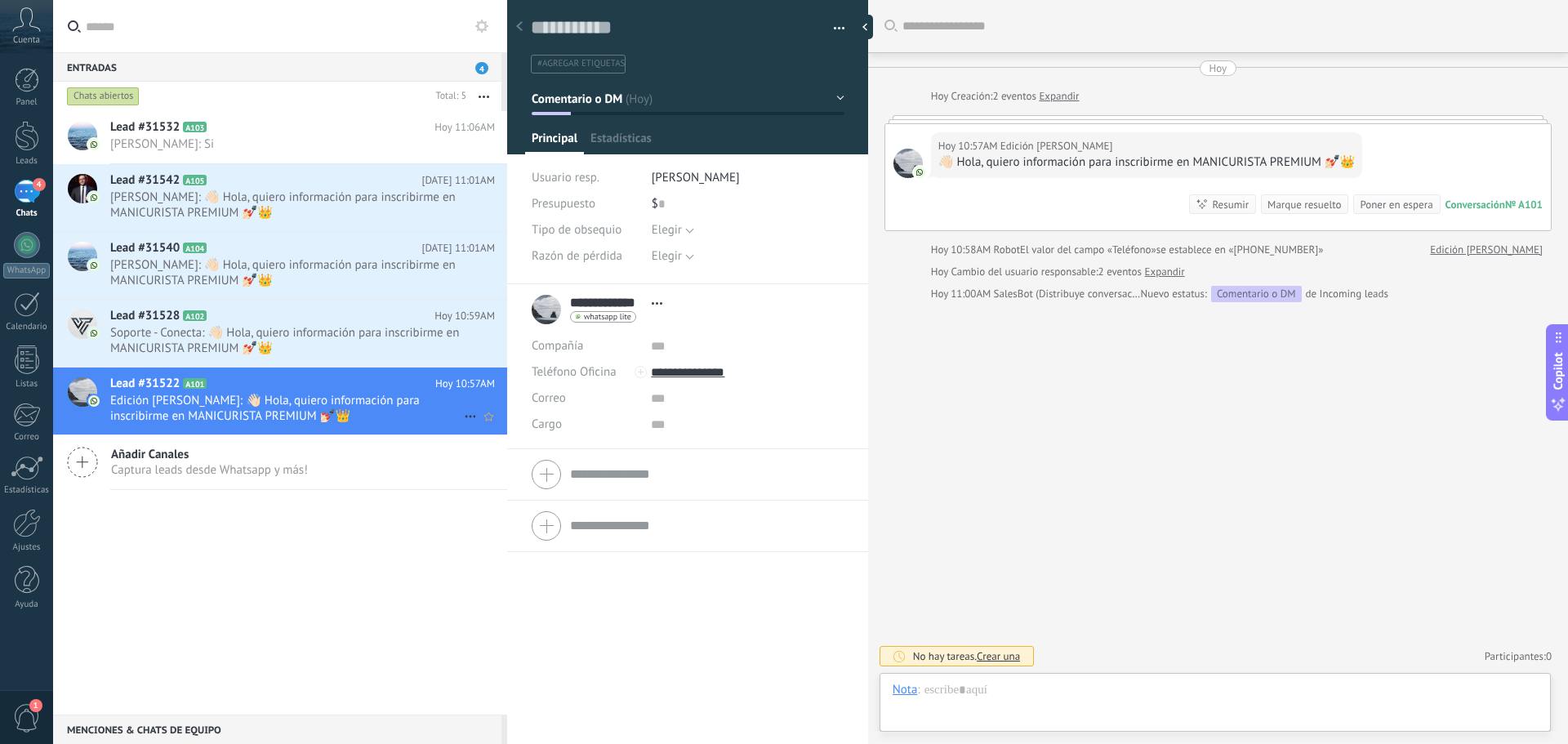
scroll to position [24, 0]
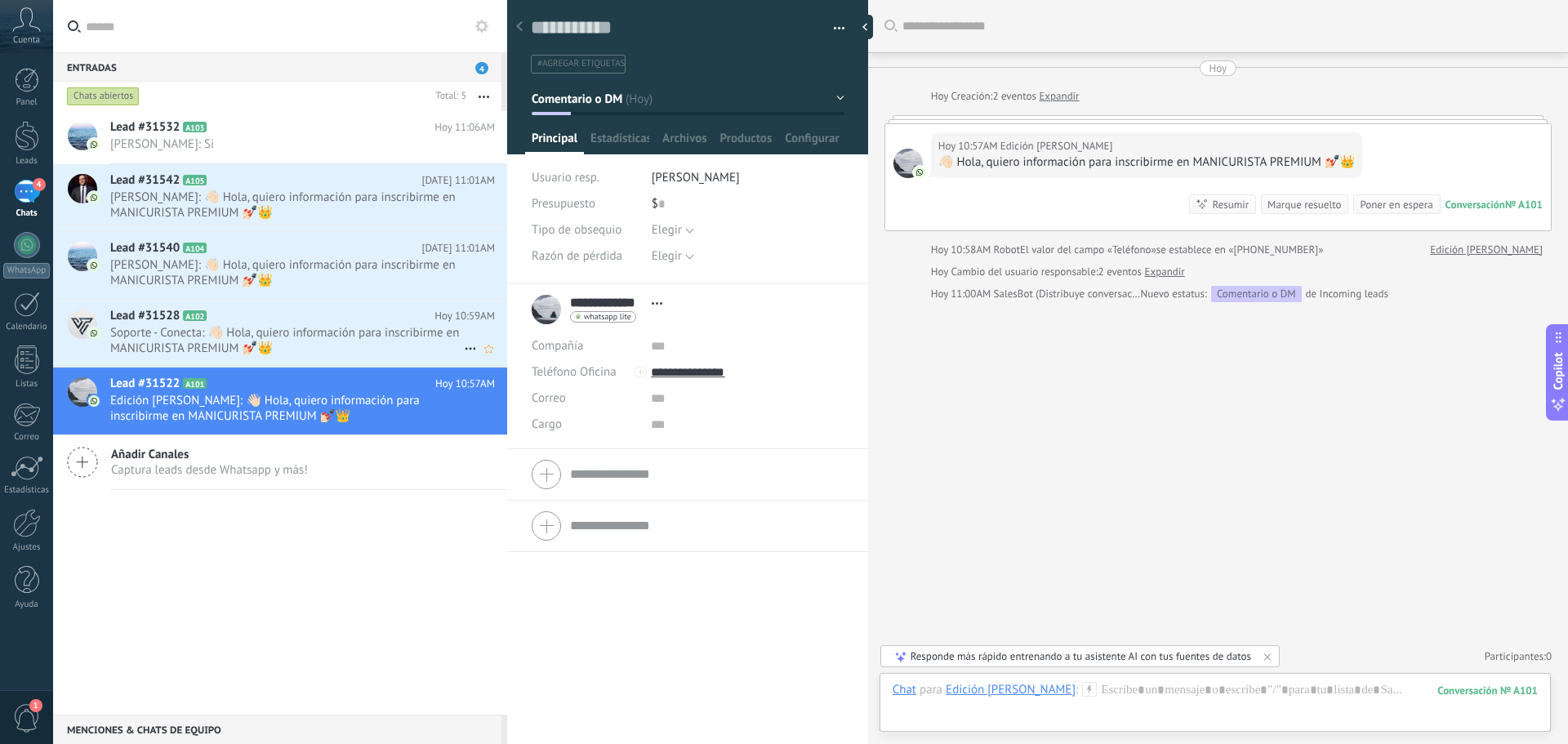
click at [352, 351] on span "Soporte - Conecta: 👋🏻 Hola, quiero información para inscribirme en MANICURISTA …" at bounding box center [287, 340] width 354 height 31
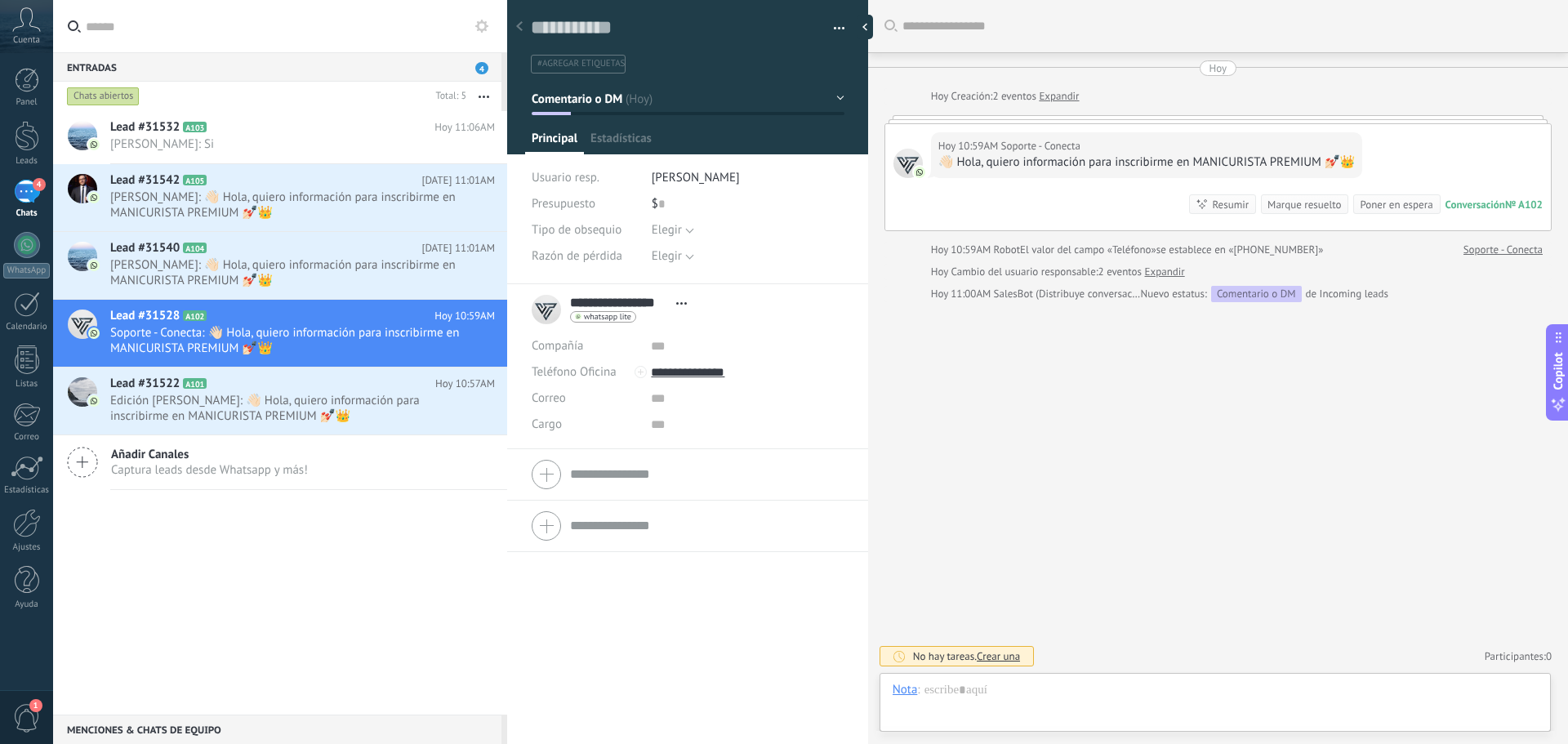
scroll to position [24, 0]
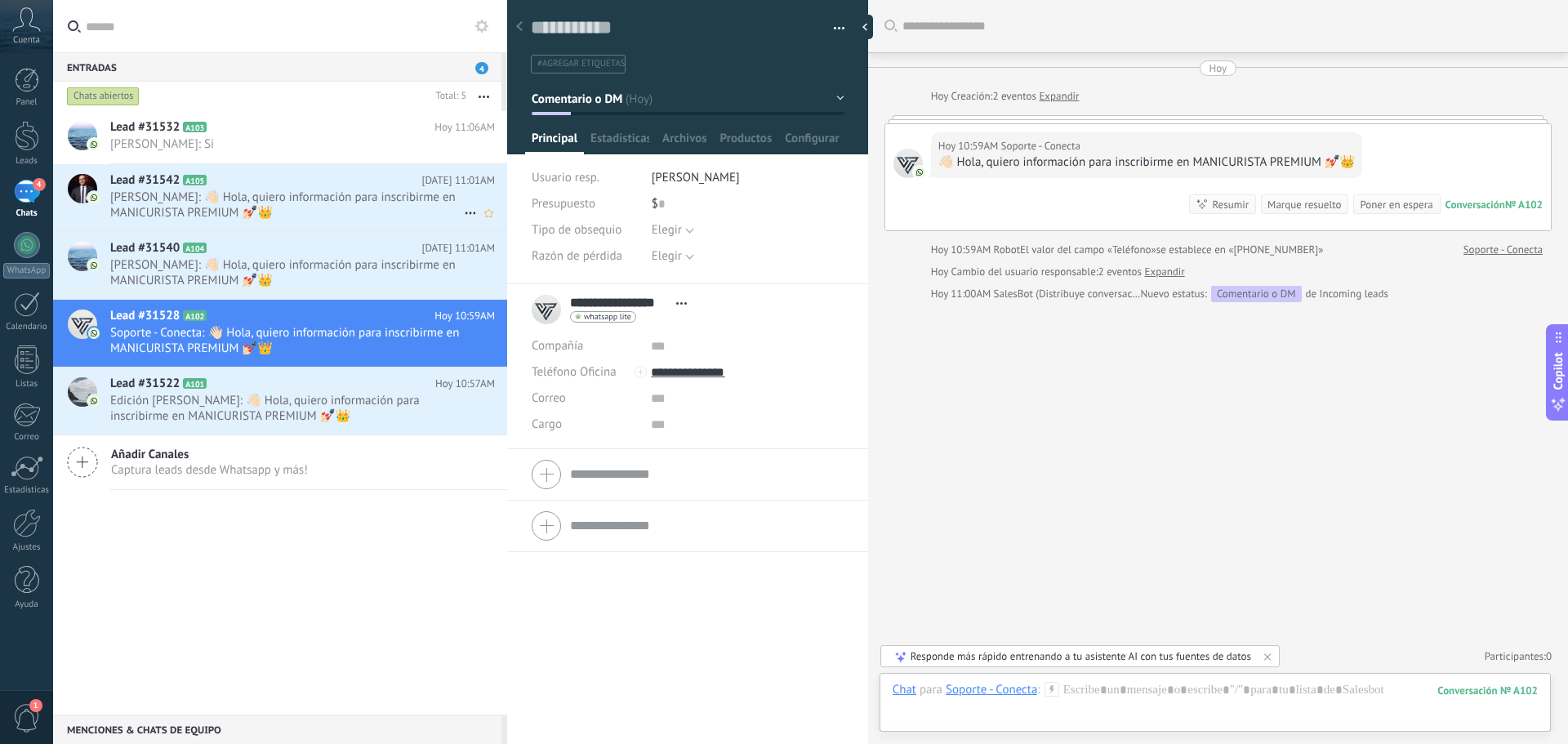
click at [326, 212] on span "[PERSON_NAME]: 👋🏻 Hola, quiero información para inscribirme en MANICURISTA PREM…" at bounding box center [287, 205] width 354 height 31
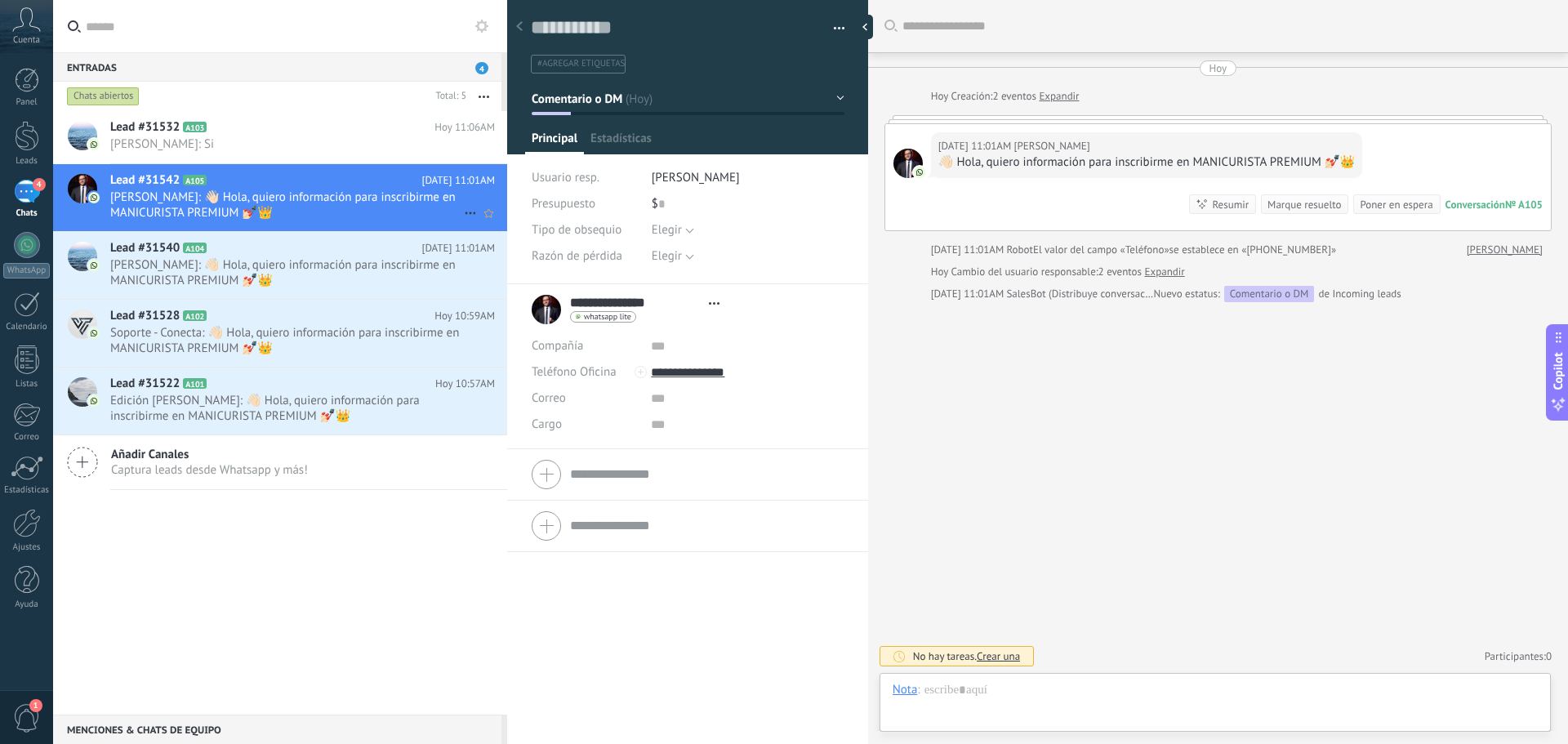
scroll to position [24, 0]
click at [312, 274] on span "[PERSON_NAME]: 👋🏻 Hola, quiero información para inscribirme en MANICURISTA PREM…" at bounding box center [287, 272] width 354 height 31
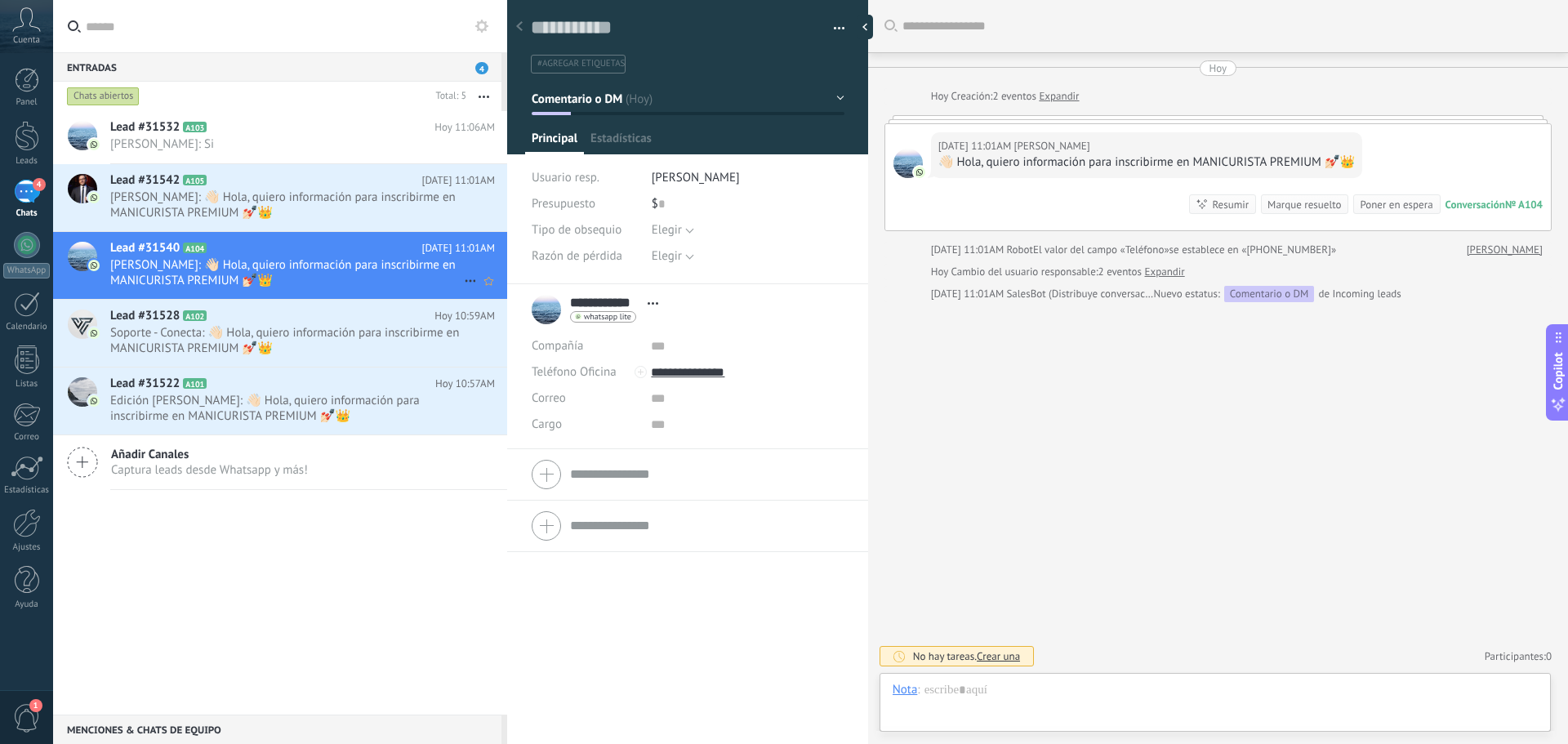
scroll to position [24, 0]
click at [289, 336] on span "Soporte - Conecta: 👋🏻 Hola, quiero información para inscribirme en MANICURISTA …" at bounding box center [287, 340] width 354 height 31
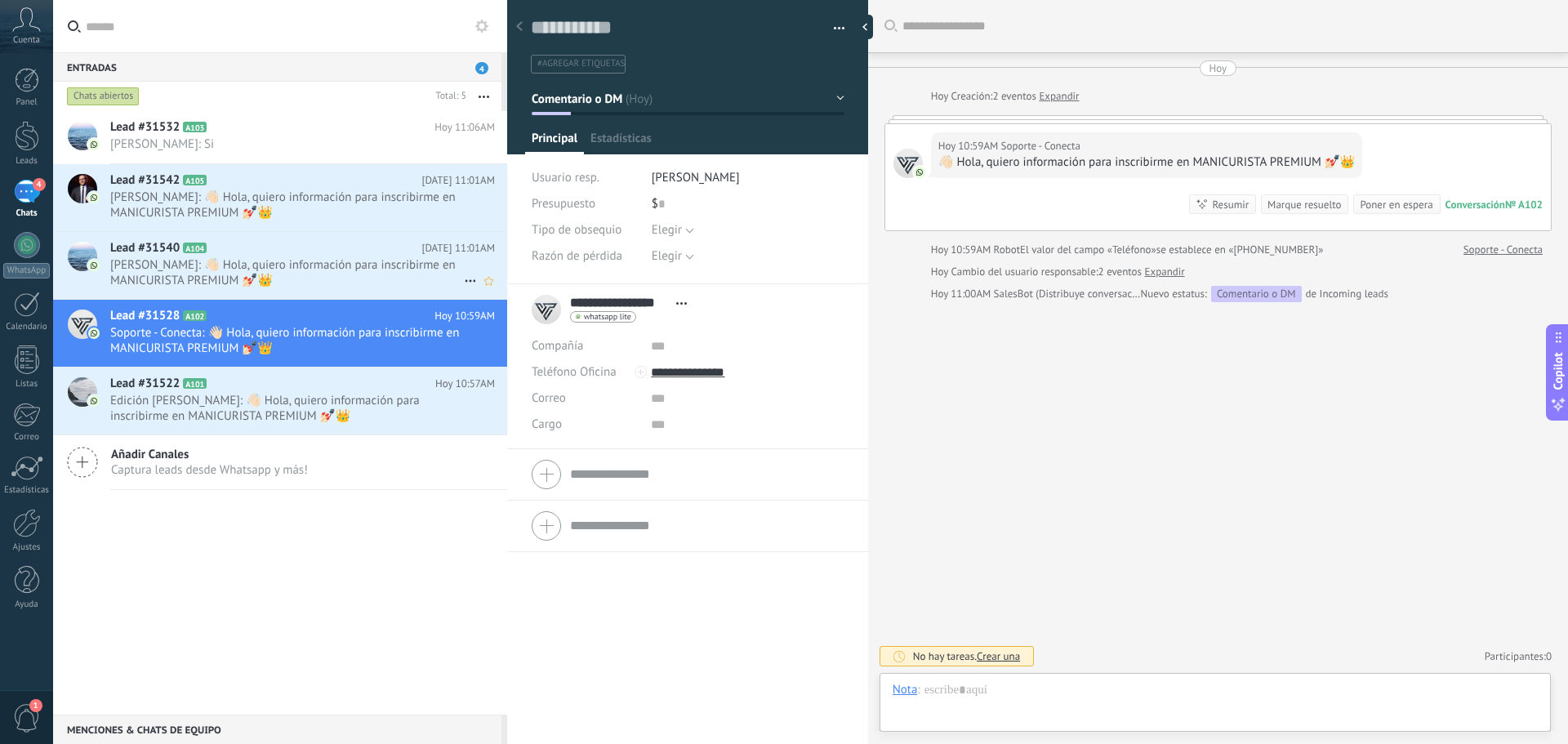
scroll to position [24, 0]
click at [341, 268] on span "[PERSON_NAME]: 👋🏻 Hola, quiero información para inscribirme en MANICURISTA PREM…" at bounding box center [287, 272] width 354 height 31
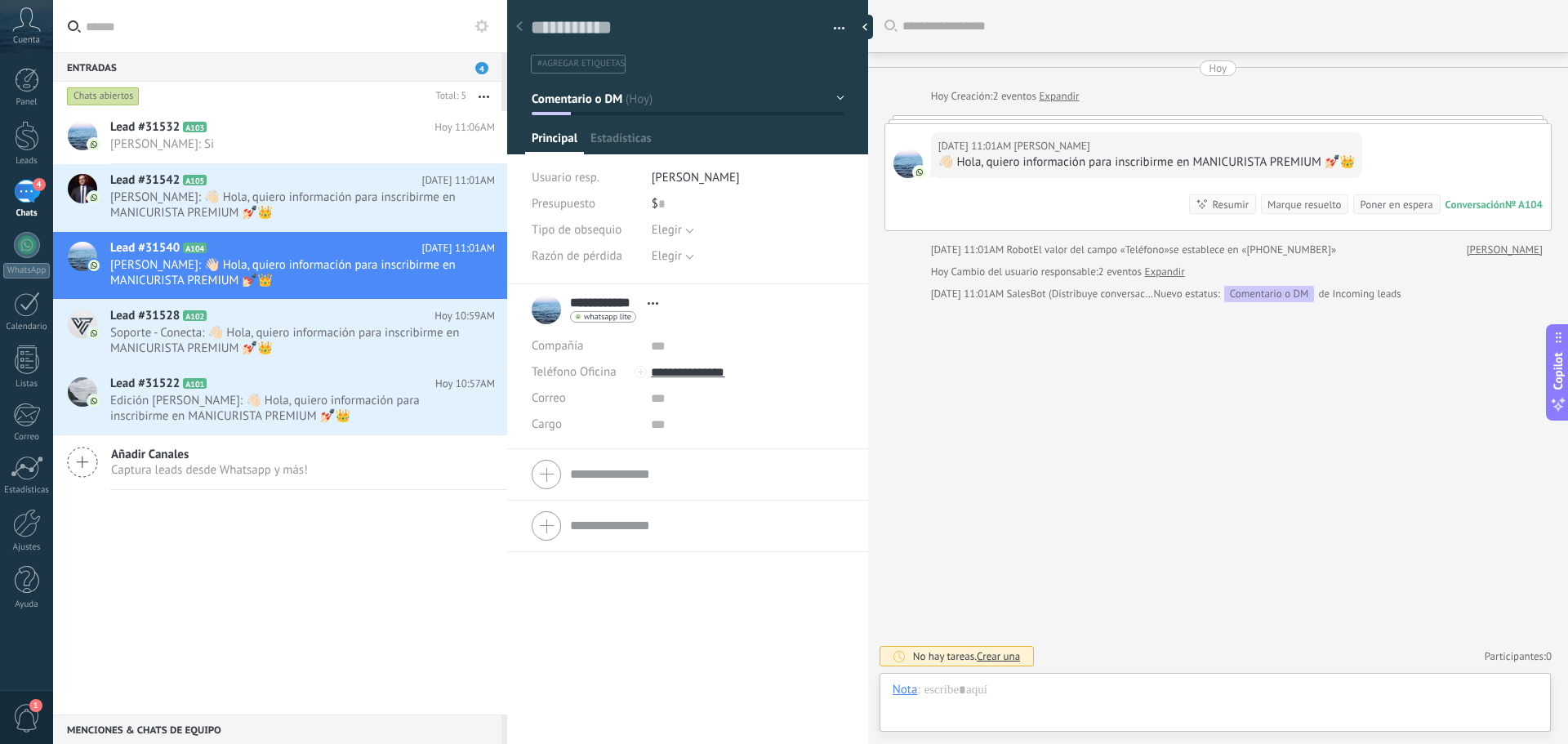
scroll to position [24, 0]
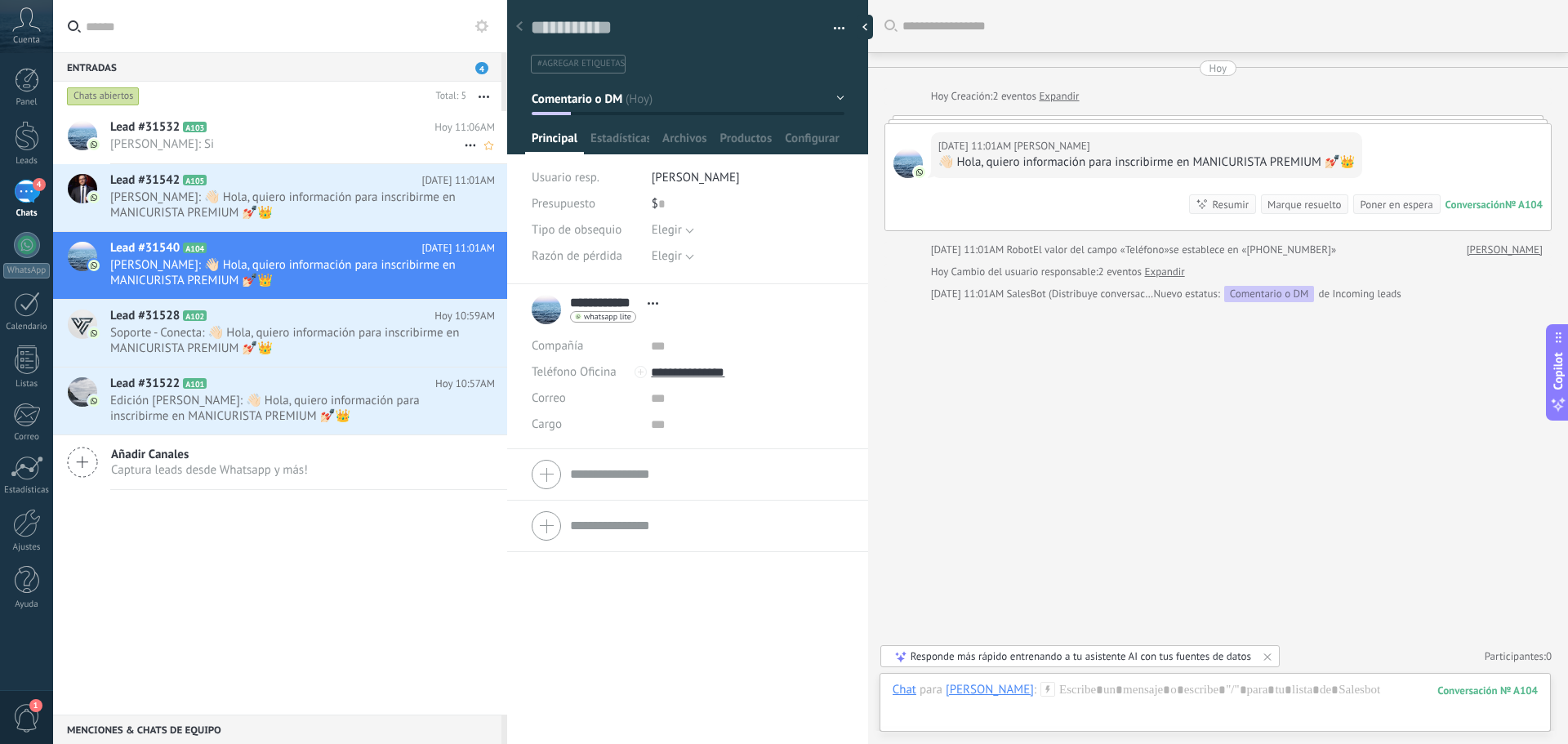
click at [280, 137] on span "[PERSON_NAME]: Si" at bounding box center [287, 144] width 354 height 16
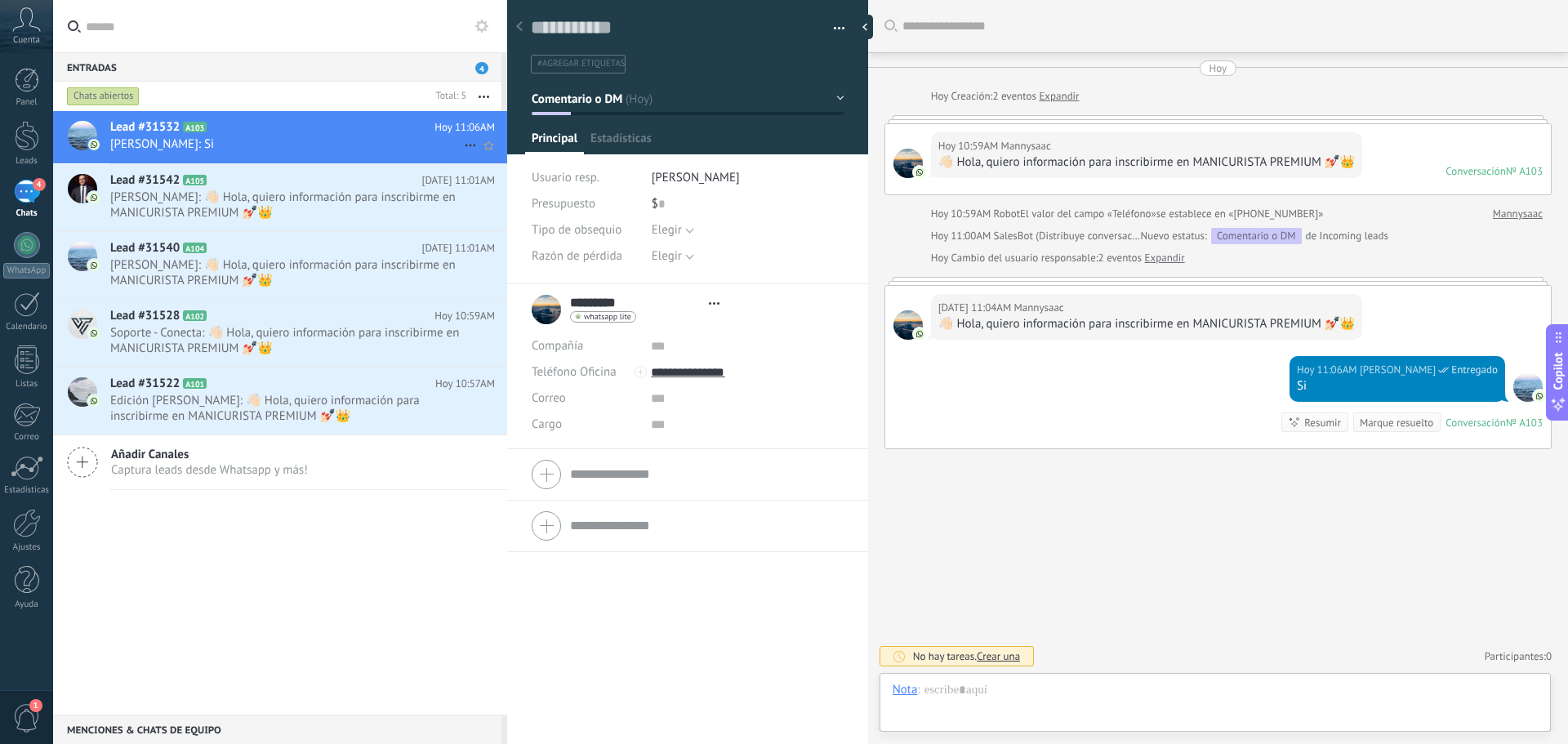
scroll to position [24, 0]
click at [259, 183] on h2 "Lead #31542 A105" at bounding box center [266, 180] width 311 height 17
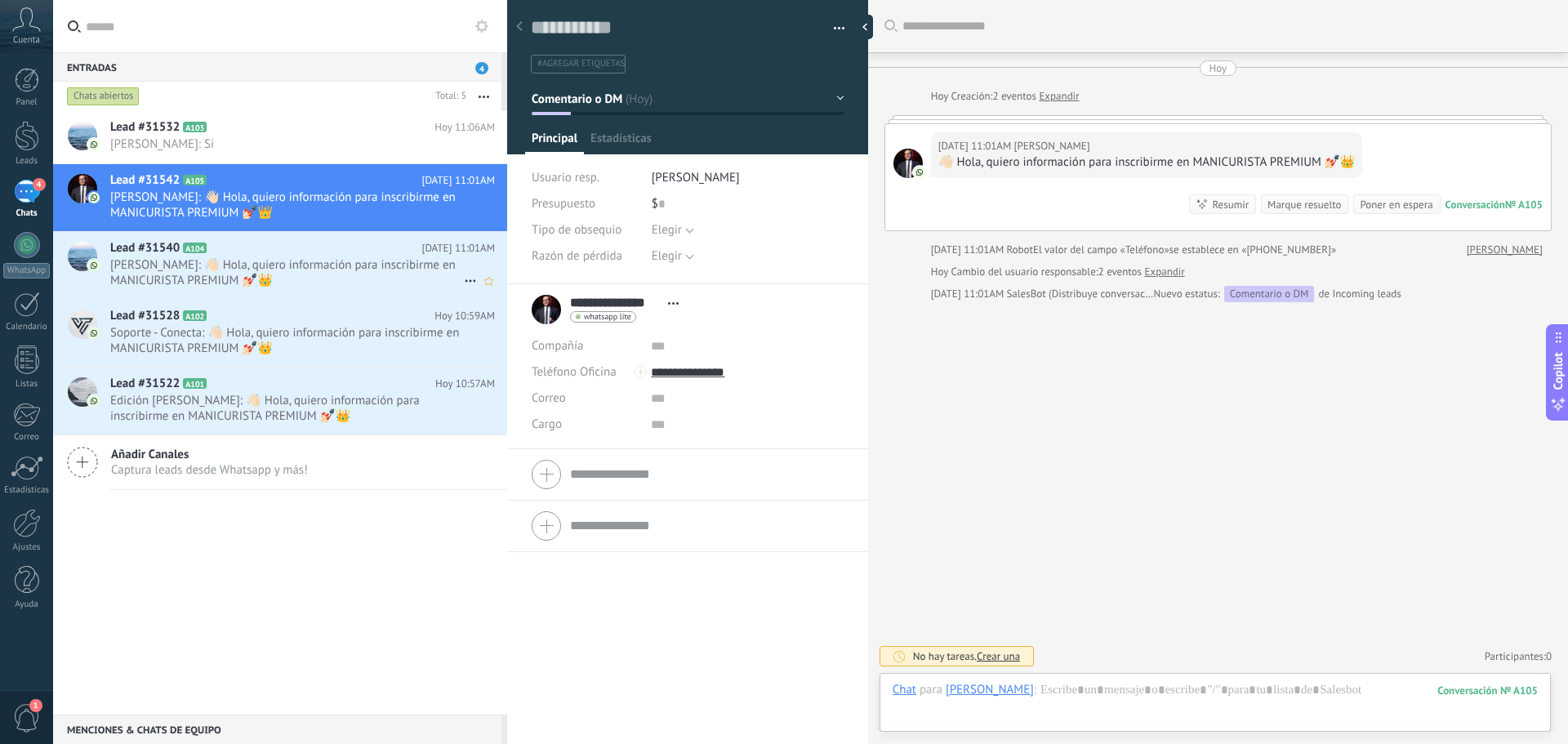
click at [283, 258] on span "[PERSON_NAME]: 👋🏻 Hola, quiero información para inscribirme en MANICURISTA PREM…" at bounding box center [287, 272] width 354 height 31
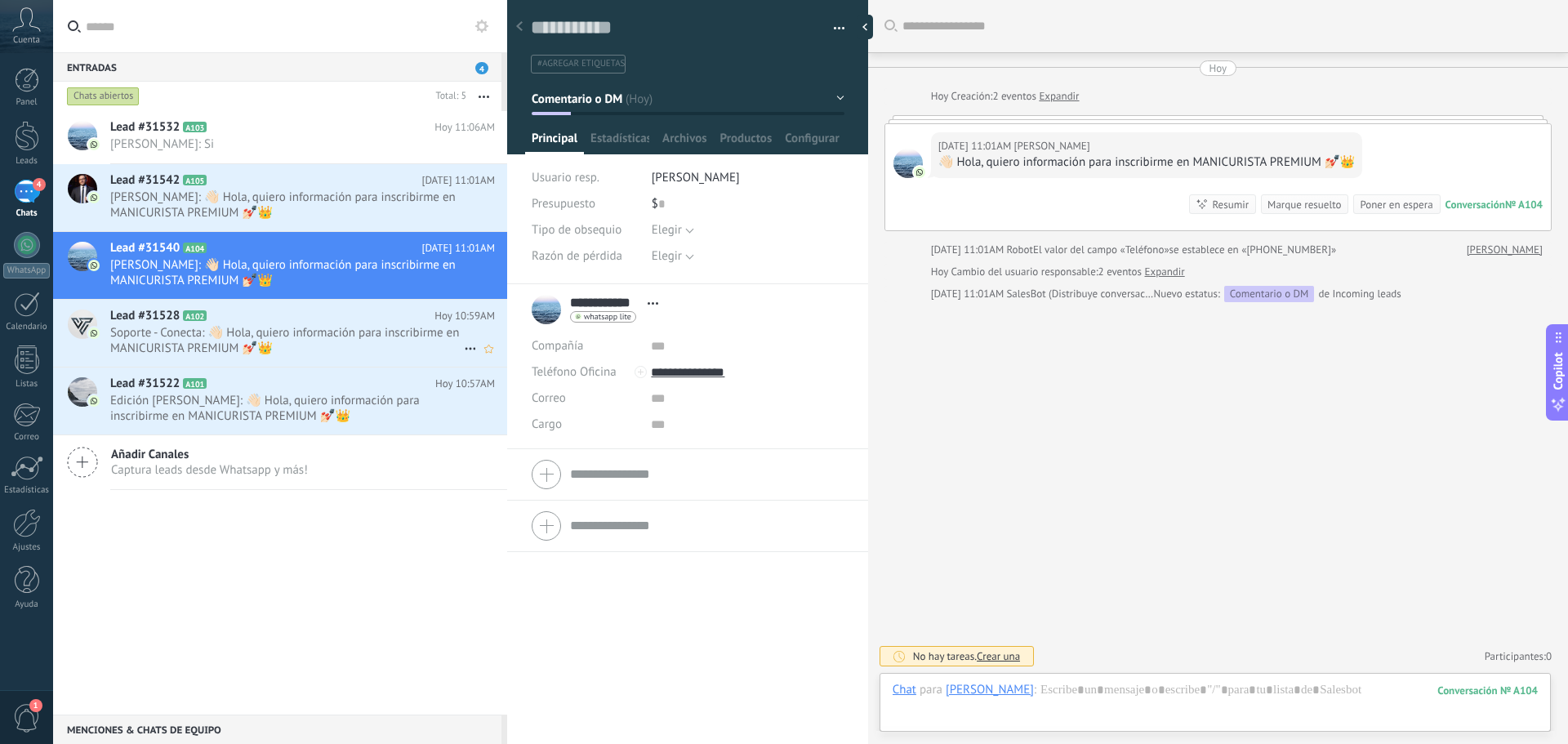
click at [311, 333] on span "Soporte - Conecta: 👋🏻 Hola, quiero información para inscribirme en MANICURISTA …" at bounding box center [287, 340] width 354 height 31
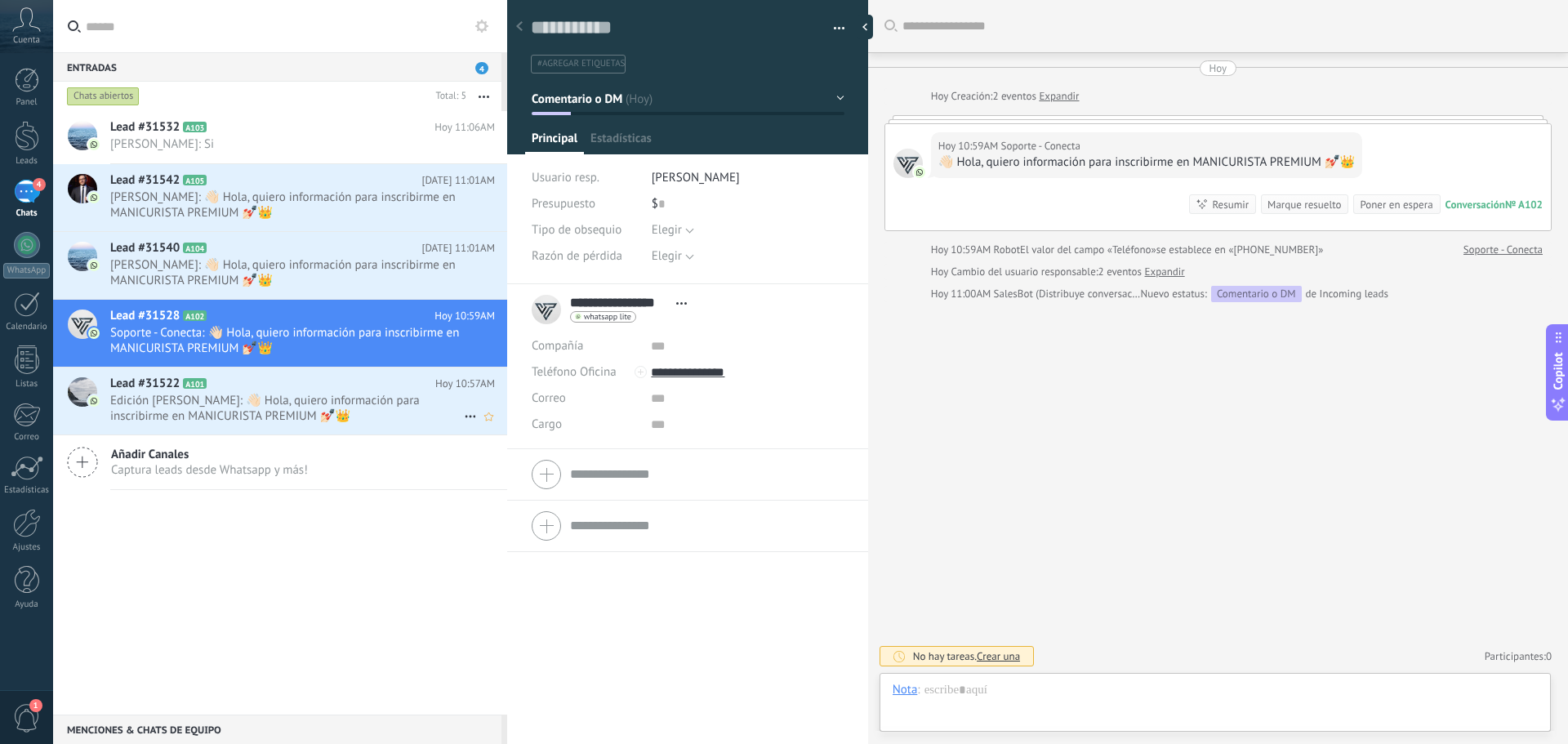
click at [302, 377] on h2 "Lead #31522 A101" at bounding box center [272, 383] width 325 height 17
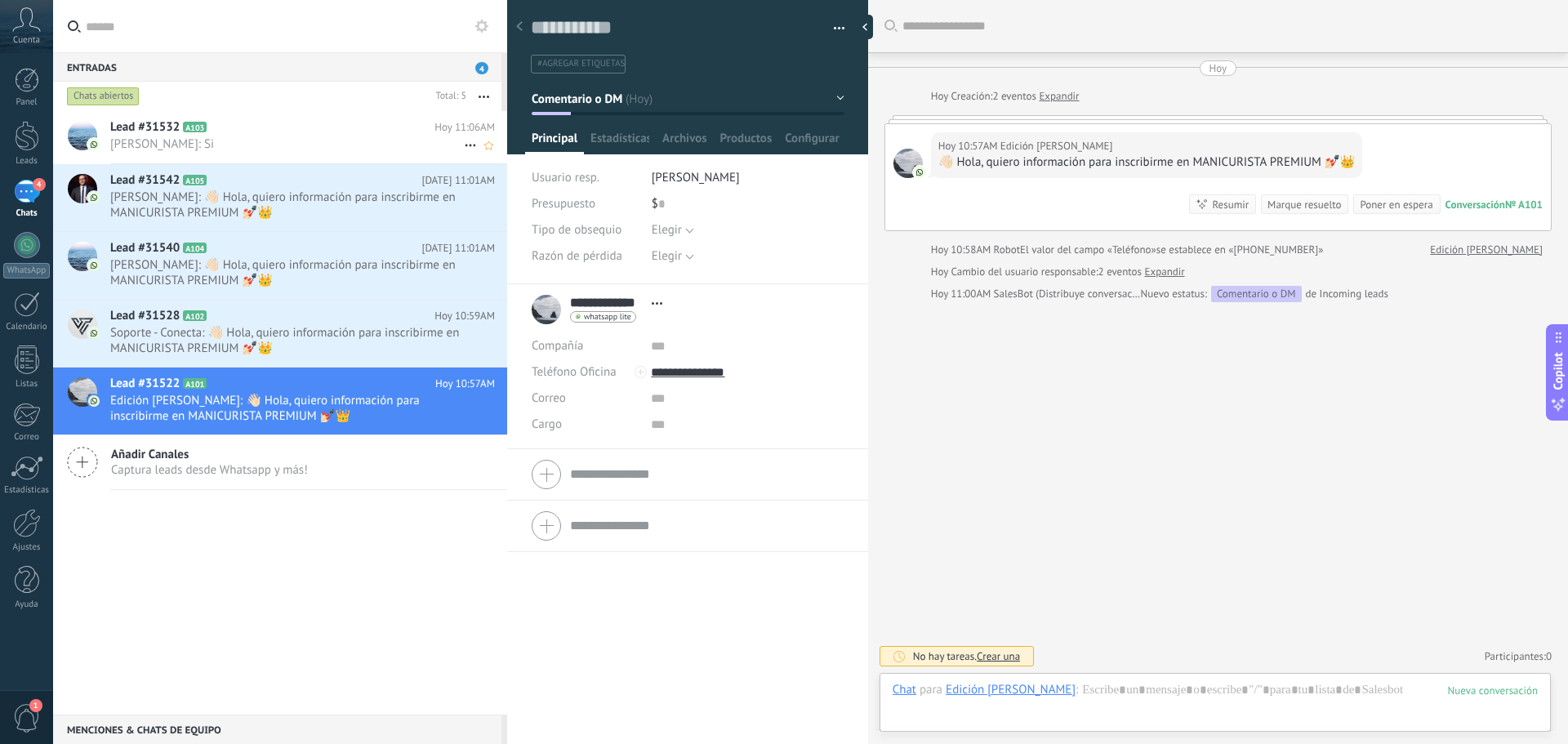
click at [292, 126] on h2 "Lead #31532 A103" at bounding box center [271, 127] width 324 height 17
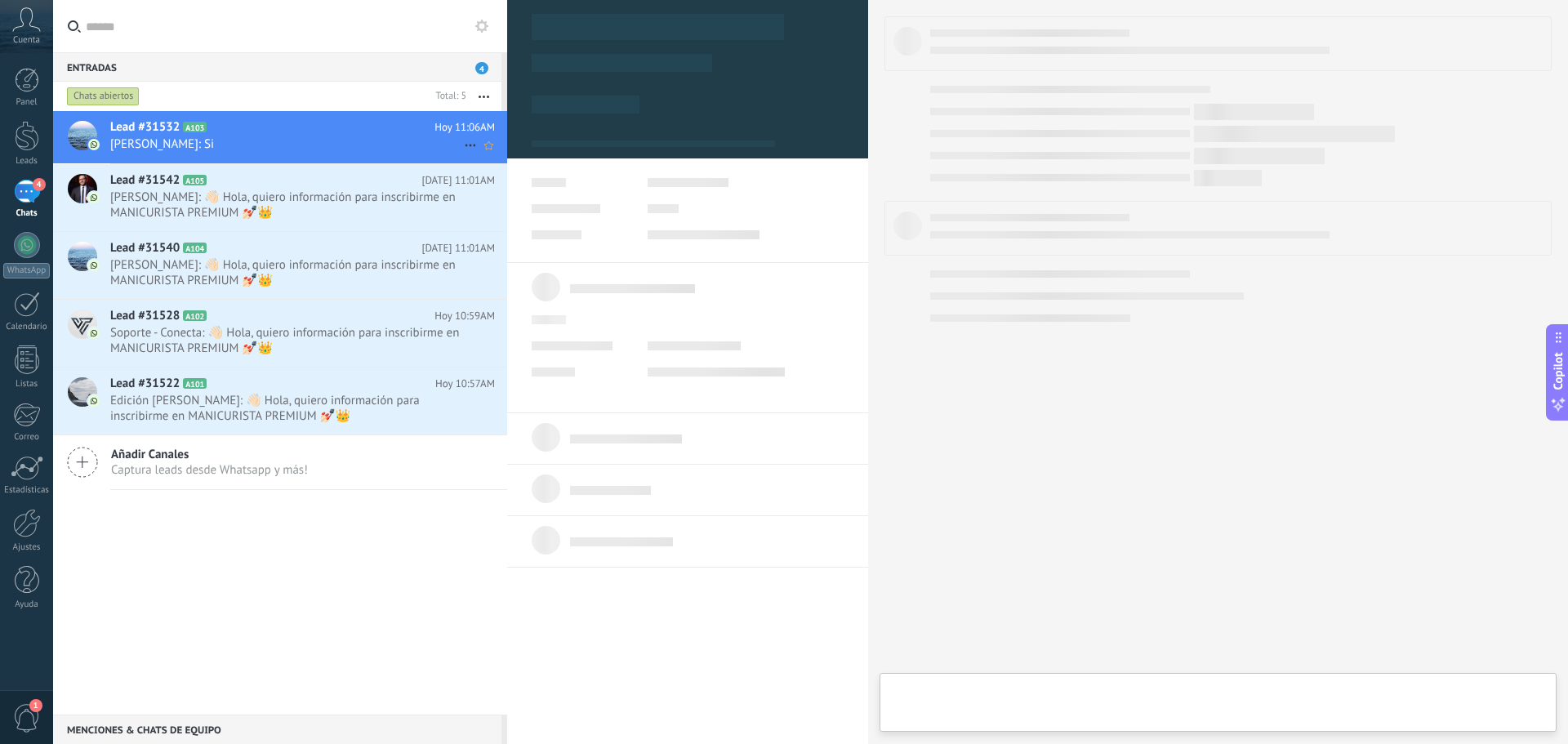
type textarea "**********"
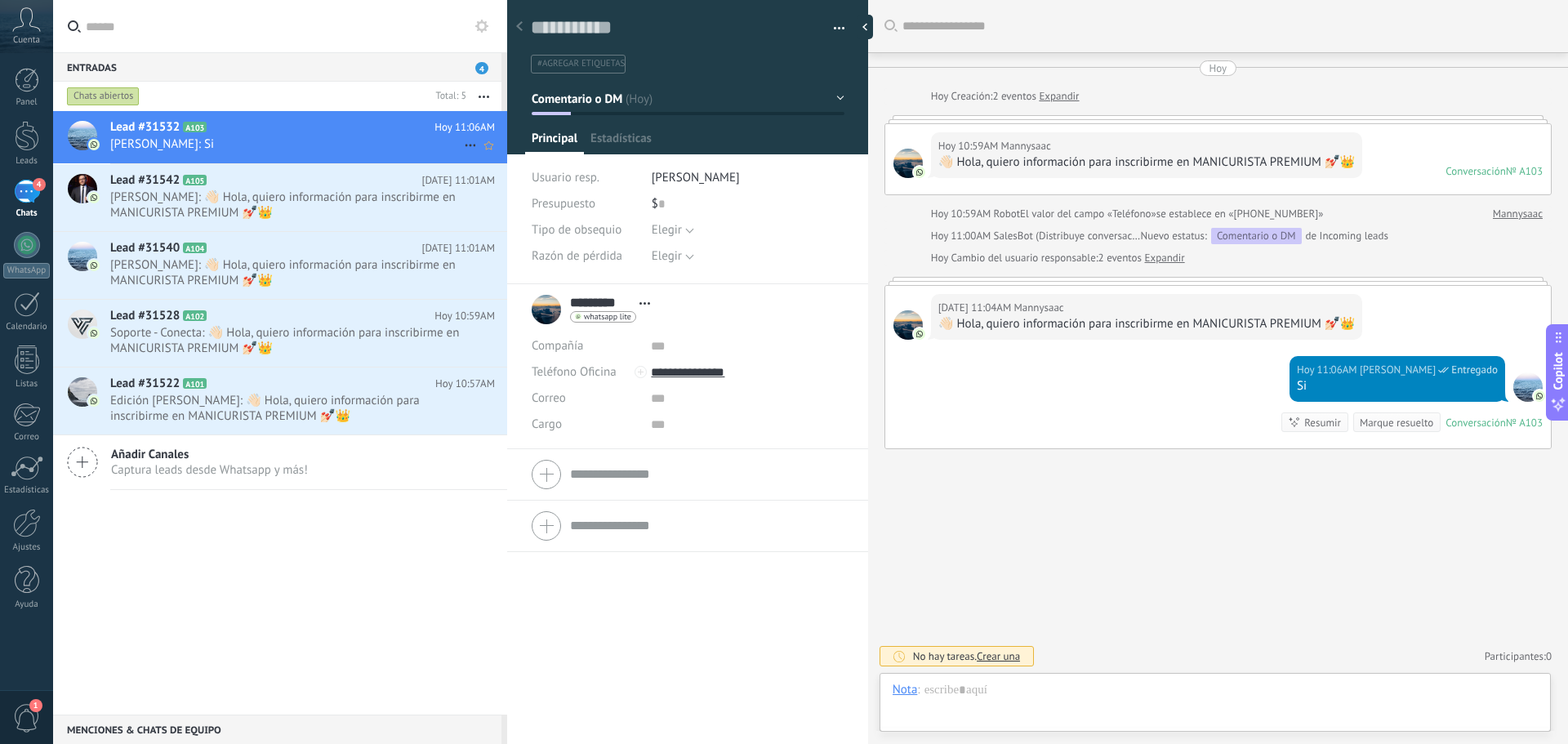
scroll to position [24, 0]
